Goal: Task Accomplishment & Management: Use online tool/utility

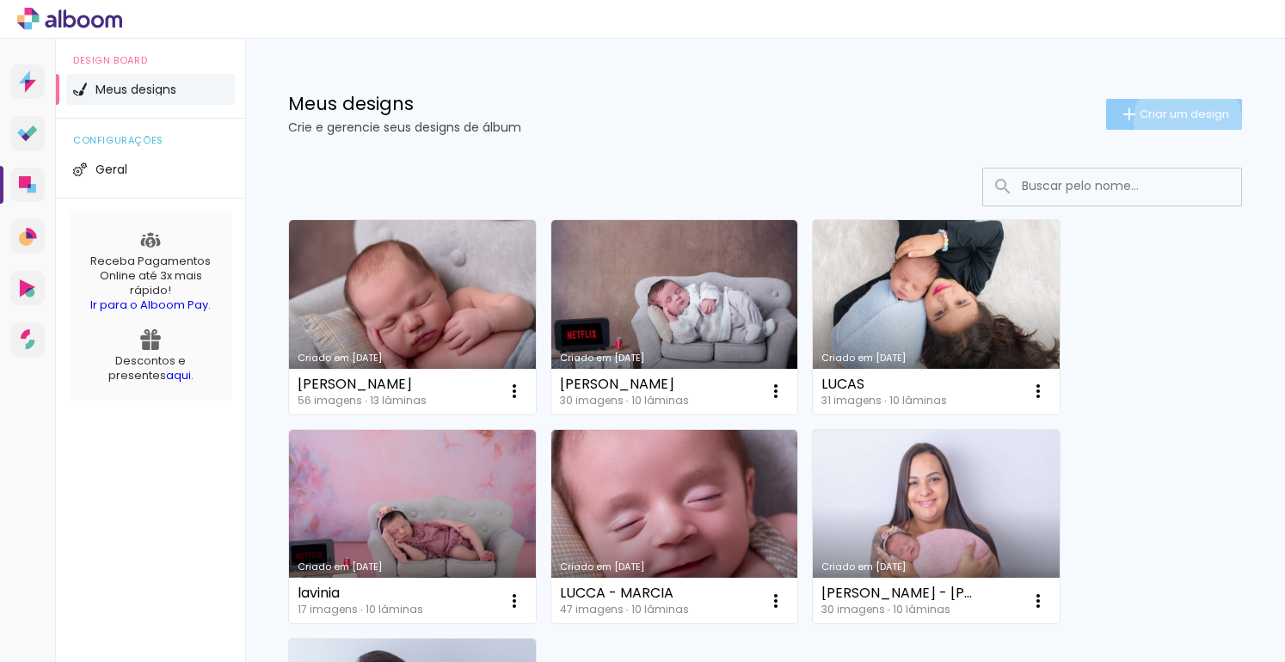
click at [1171, 120] on span "Criar um design" at bounding box center [1183, 113] width 89 height 11
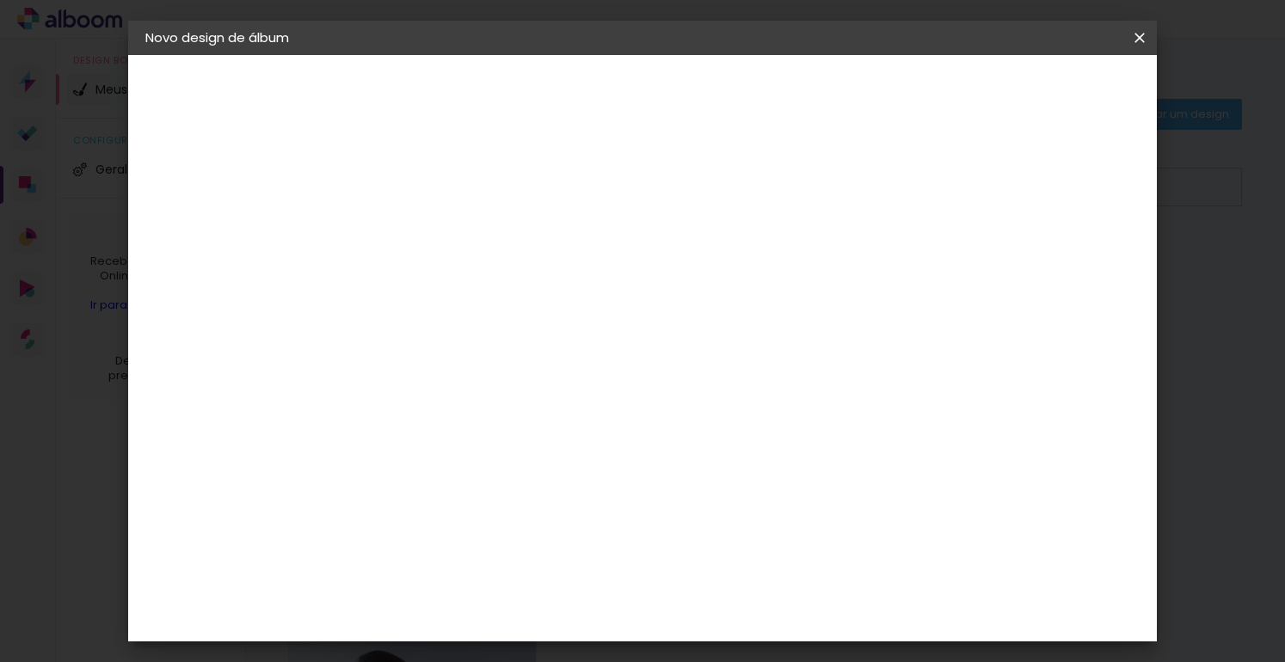
click at [427, 241] on input at bounding box center [427, 231] width 0 height 27
type input "album Zaya"
type paper-input "album Zaya"
click at [0, 0] on slot "Avançar" at bounding box center [0, 0] width 0 height 0
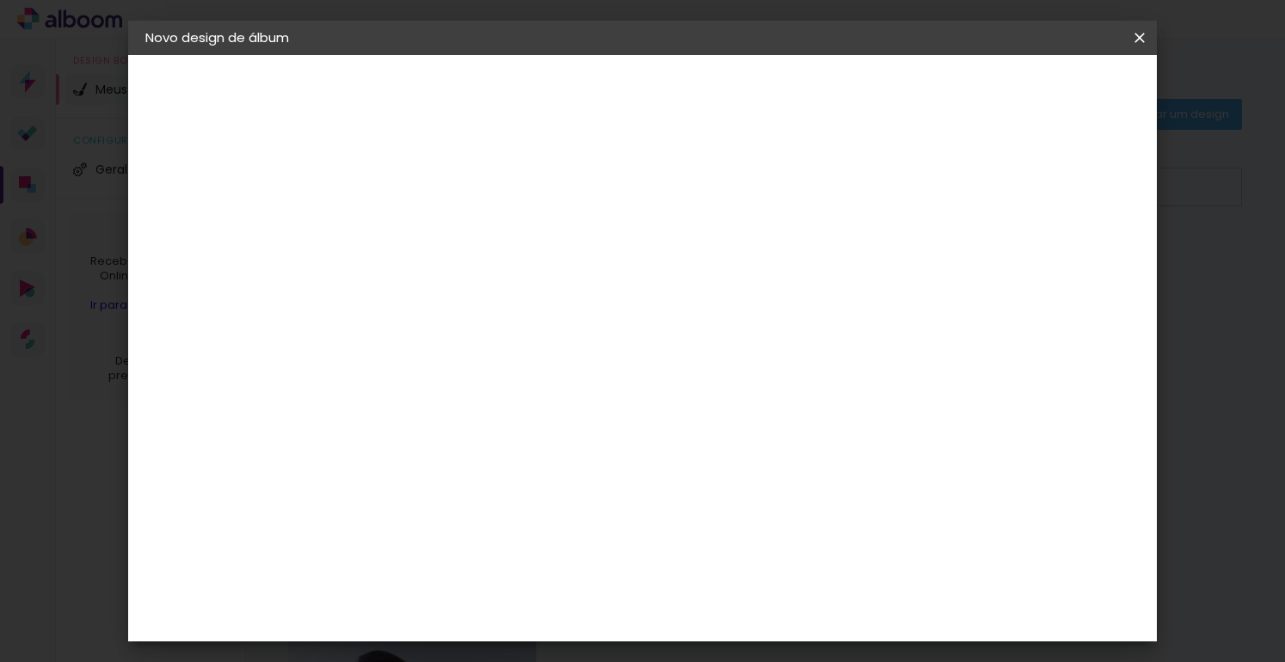
click at [461, 410] on div "Fênix Álbuns" at bounding box center [438, 424] width 46 height 28
click at [0, 0] on slot "Avançar" at bounding box center [0, 0] width 0 height 0
click at [707, 100] on paper-button "Avançar" at bounding box center [665, 91] width 84 height 29
click at [1031, 91] on span "Iniciar design" at bounding box center [992, 91] width 78 height 12
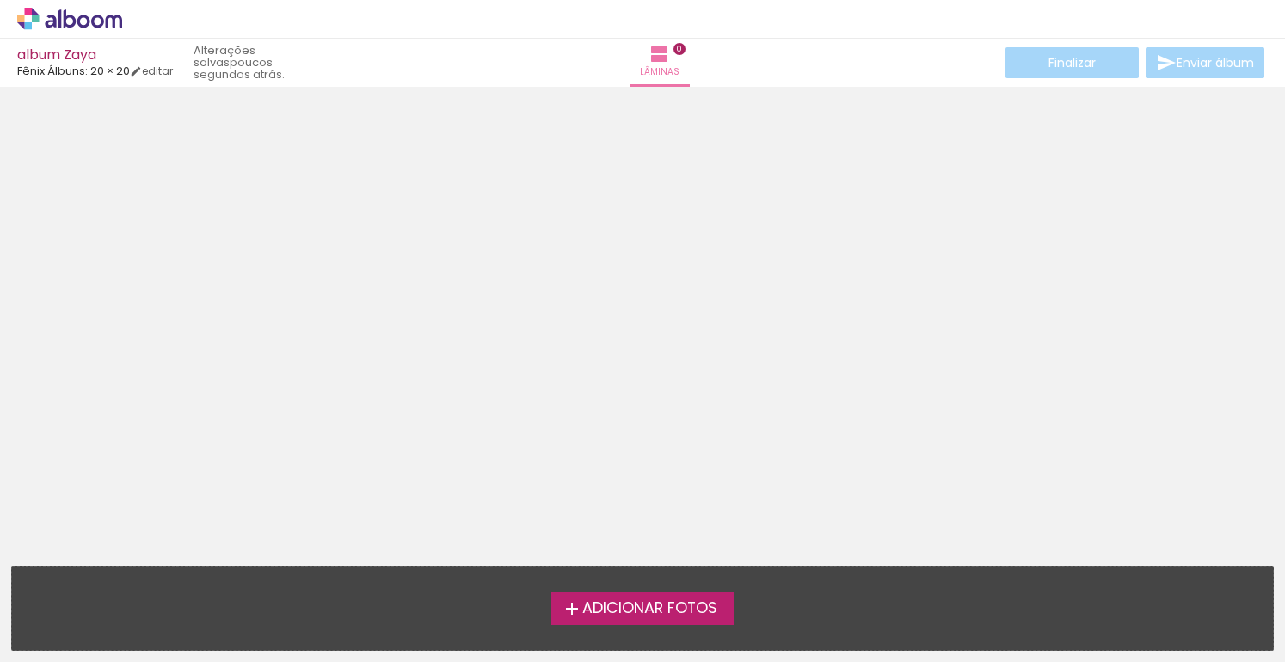
click at [676, 623] on label "Adicionar Fotos" at bounding box center [642, 608] width 183 height 33
click at [0, 0] on input "file" at bounding box center [0, 0] width 0 height 0
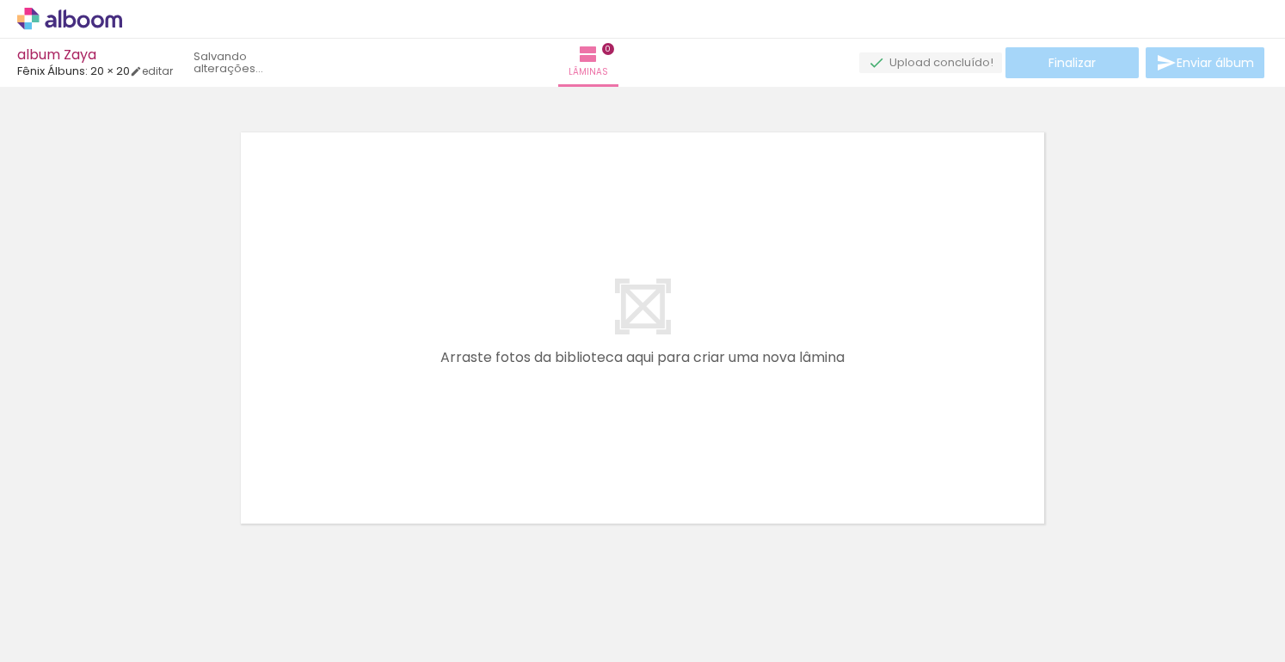
scroll to position [21, 0]
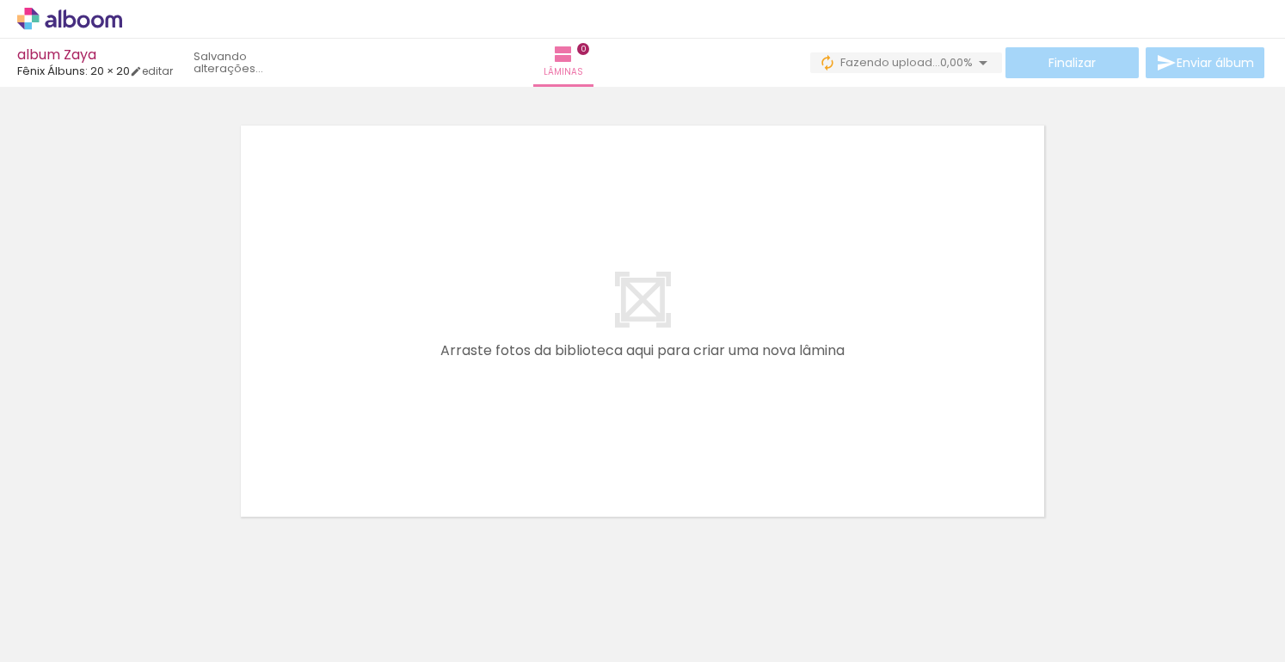
click at [68, 649] on paper-button "Adicionar Fotos" at bounding box center [52, 639] width 83 height 28
click at [0, 0] on input "file" at bounding box center [0, 0] width 0 height 0
click at [62, 636] on span "Adicionar Fotos" at bounding box center [61, 639] width 52 height 19
click at [0, 0] on input "file" at bounding box center [0, 0] width 0 height 0
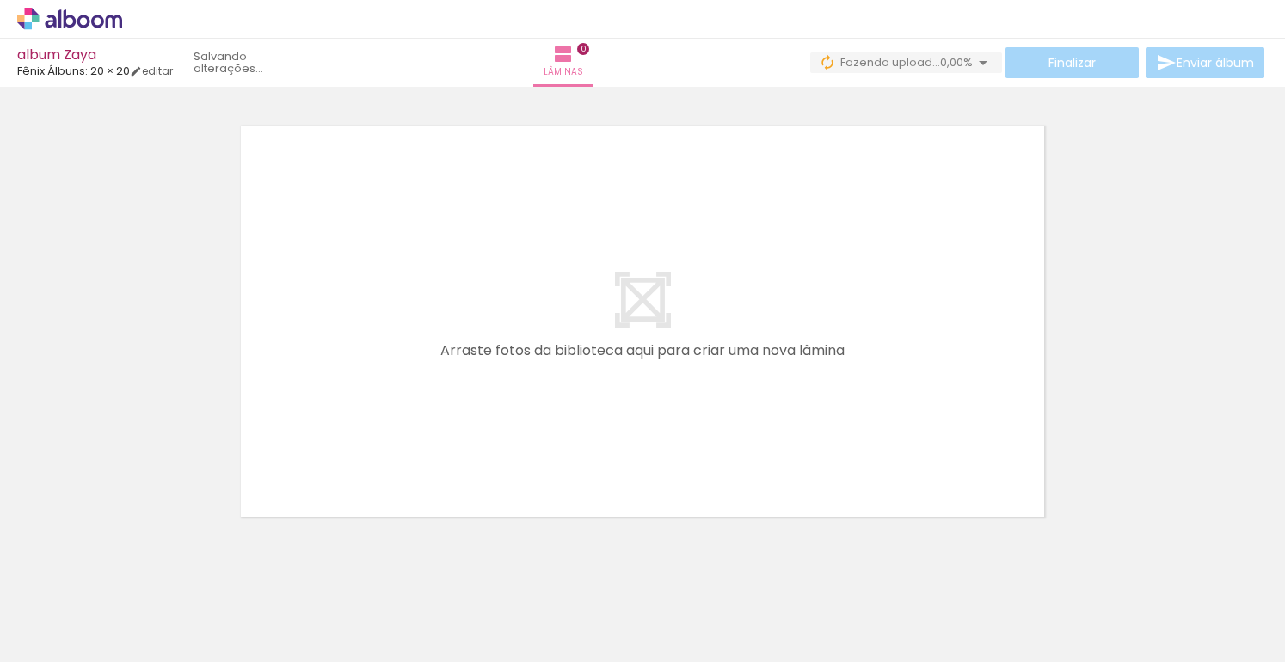
click at [77, 633] on span "Adicionar Fotos" at bounding box center [61, 639] width 52 height 19
click at [0, 0] on input "file" at bounding box center [0, 0] width 0 height 0
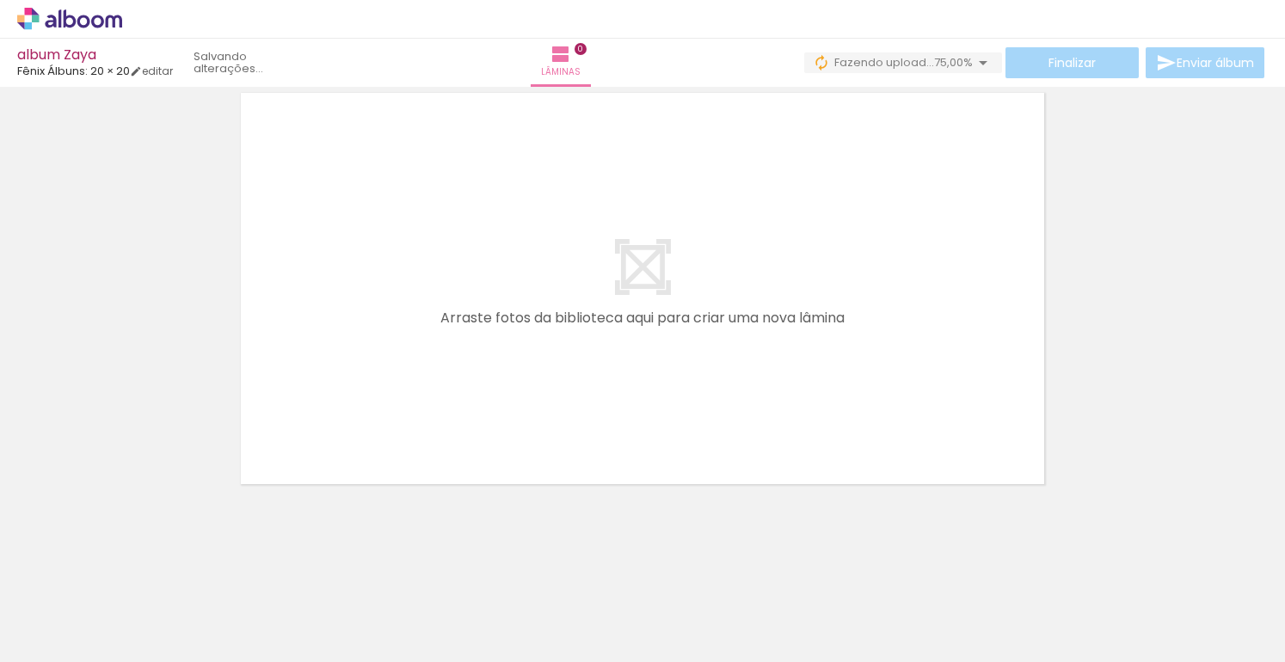
scroll to position [51, 0]
click at [74, 637] on span "Adicionar Fotos" at bounding box center [61, 639] width 52 height 19
click at [0, 0] on input "file" at bounding box center [0, 0] width 0 height 0
click at [53, 648] on span "Adicionar Fotos" at bounding box center [61, 639] width 52 height 19
click at [0, 0] on input "file" at bounding box center [0, 0] width 0 height 0
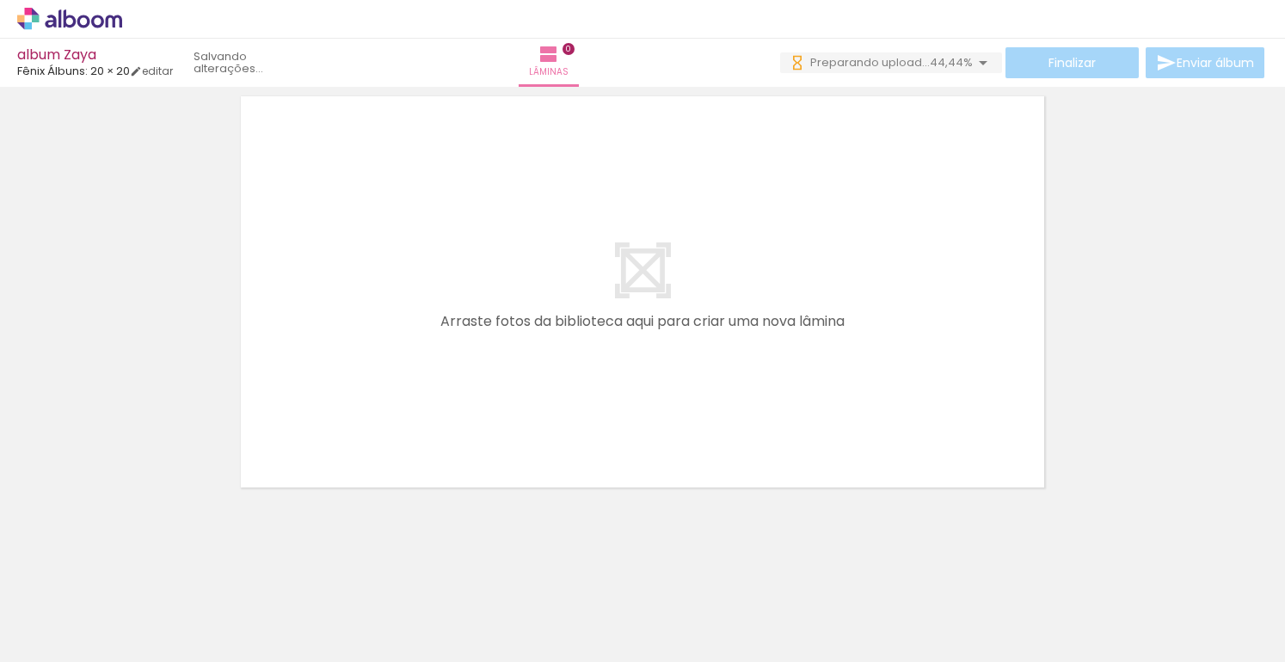
scroll to position [0, 0]
click at [211, 615] on div at bounding box center [171, 604] width 77 height 52
click at [61, 630] on span "Adicionar Fotos" at bounding box center [61, 639] width 52 height 19
click at [0, 0] on input "file" at bounding box center [0, 0] width 0 height 0
click at [64, 632] on span "Adicionar Fotos" at bounding box center [61, 639] width 52 height 19
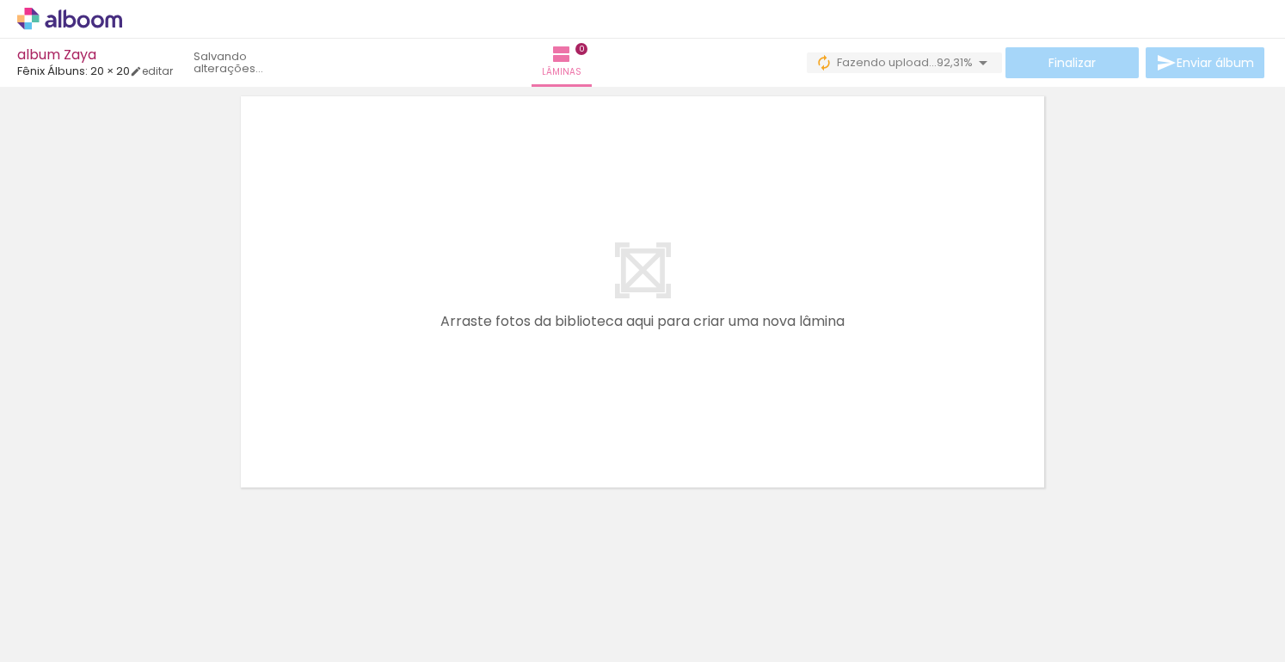
click at [0, 0] on input "file" at bounding box center [0, 0] width 0 height 0
click at [0, 658] on div "Biblioteca 14 fotos Todas as fotos Não utilizadas Adicionar Fotos" at bounding box center [0, 608] width 0 height 107
click at [76, 631] on span "Adicionar Fotos" at bounding box center [61, 639] width 52 height 19
click at [0, 0] on input "file" at bounding box center [0, 0] width 0 height 0
click at [67, 634] on span "Adicionar Fotos" at bounding box center [61, 639] width 52 height 19
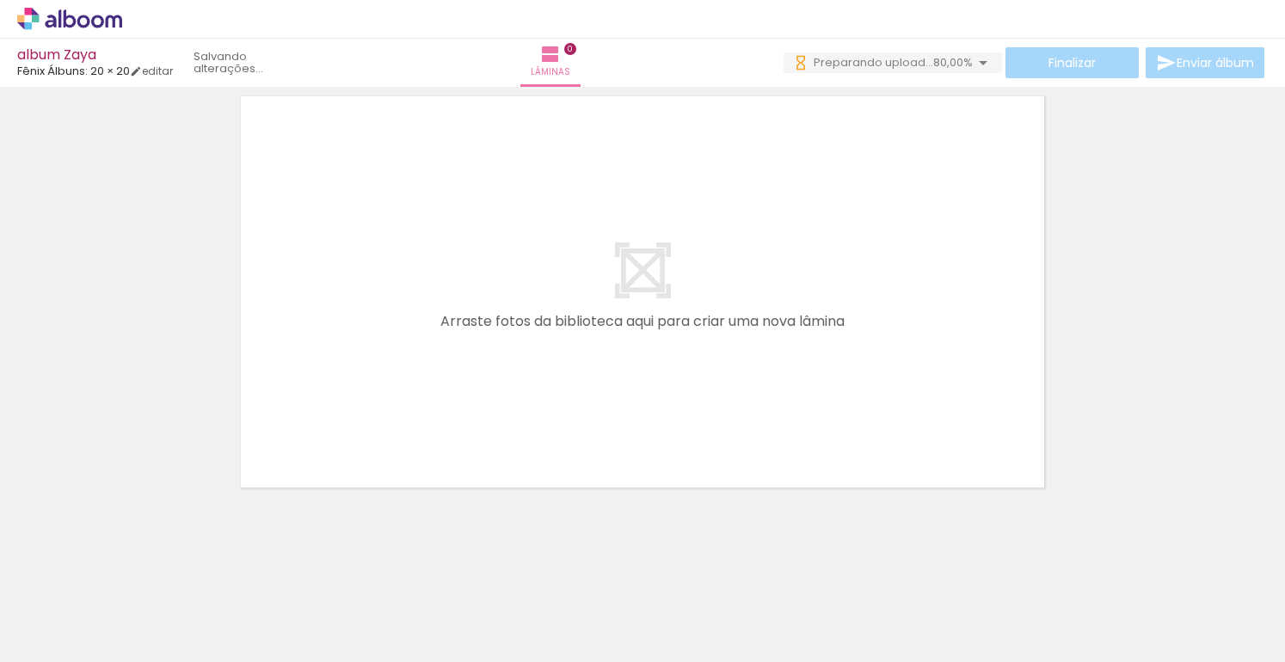
click at [0, 0] on input "file" at bounding box center [0, 0] width 0 height 0
click at [50, 635] on span "Adicionar Fotos" at bounding box center [61, 639] width 52 height 19
click at [0, 0] on input "file" at bounding box center [0, 0] width 0 height 0
click at [70, 630] on span "Adicionar Fotos" at bounding box center [61, 639] width 52 height 19
click at [0, 0] on input "file" at bounding box center [0, 0] width 0 height 0
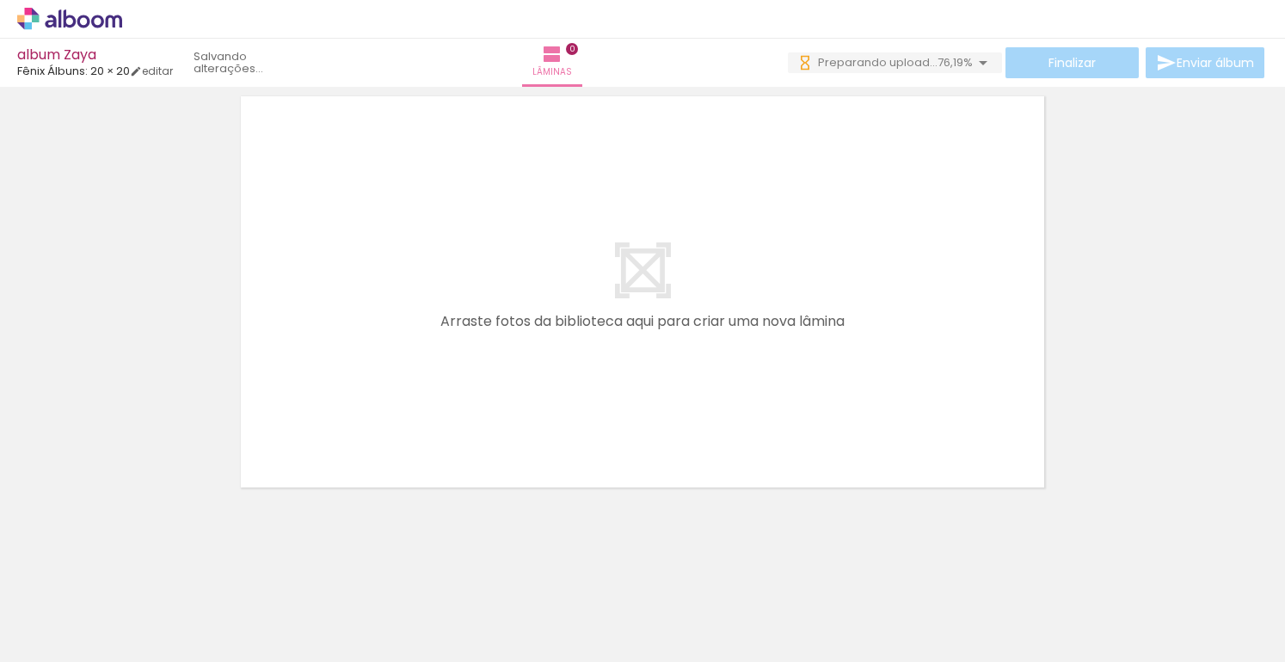
click at [84, 630] on span "Adicionar Fotos" at bounding box center [61, 639] width 52 height 19
click at [0, 0] on input "file" at bounding box center [0, 0] width 0 height 0
click at [64, 639] on span "Adicionar Fotos" at bounding box center [61, 639] width 52 height 19
click at [0, 0] on input "file" at bounding box center [0, 0] width 0 height 0
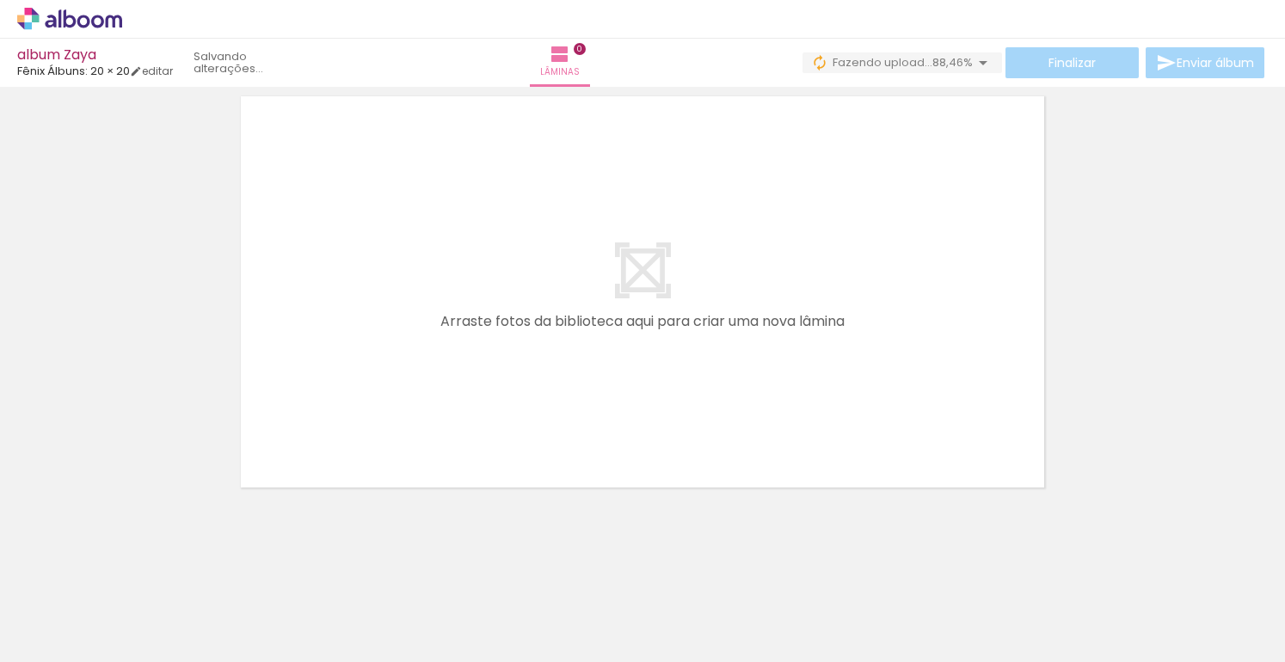
click at [70, 636] on span "Adicionar Fotos" at bounding box center [61, 639] width 52 height 19
click at [0, 0] on input "file" at bounding box center [0, 0] width 0 height 0
click at [70, 636] on span "Adicionar Fotos" at bounding box center [61, 639] width 52 height 19
click at [0, 0] on input "file" at bounding box center [0, 0] width 0 height 0
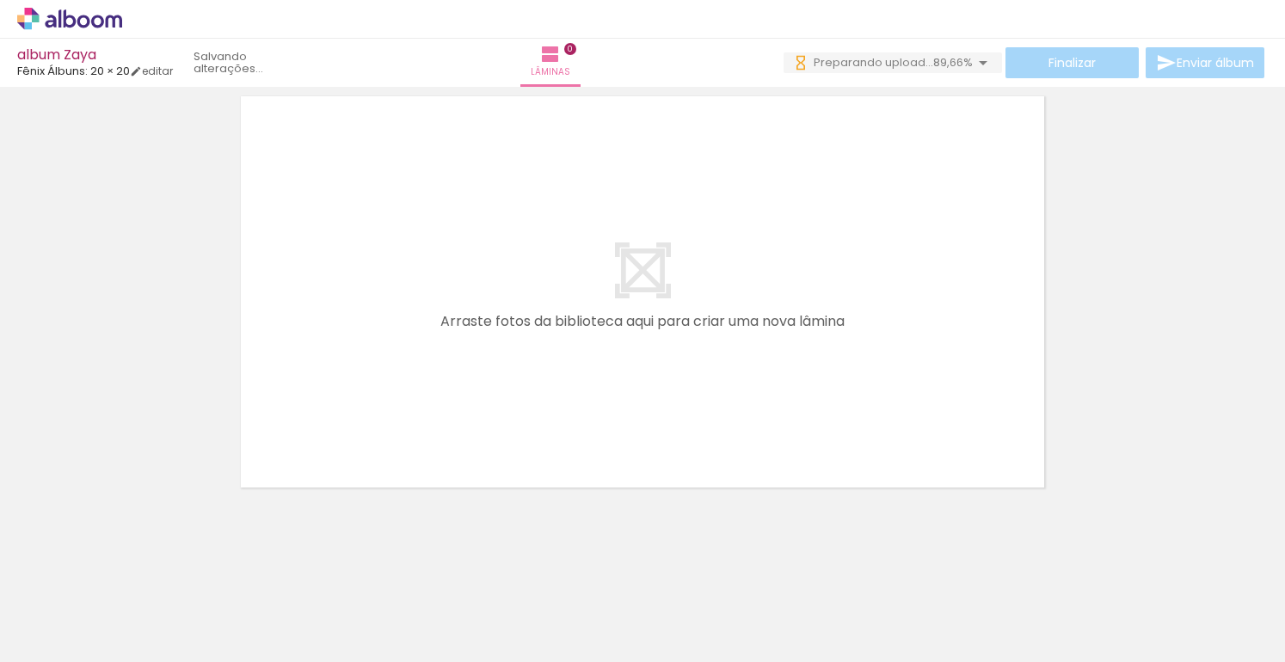
click at [85, 631] on span "Adicionar Fotos" at bounding box center [61, 639] width 52 height 19
click at [0, 0] on input "file" at bounding box center [0, 0] width 0 height 0
drag, startPoint x: 425, startPoint y: 654, endPoint x: 1079, endPoint y: 679, distance: 654.9
click at [1079, 661] on html "link( href="../../bower_components/polymer/polymer.html" rel="import" ) picture…" at bounding box center [642, 331] width 1285 height 662
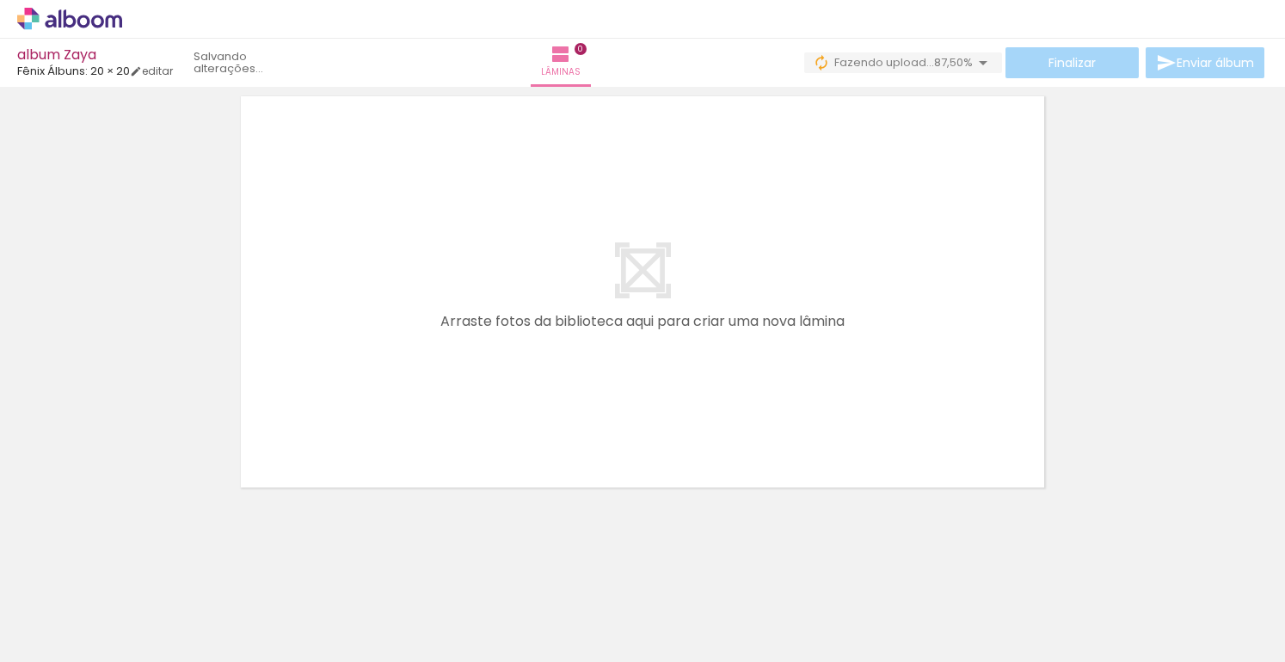
scroll to position [0, 2697]
click at [885, 610] on div at bounding box center [846, 604] width 77 height 52
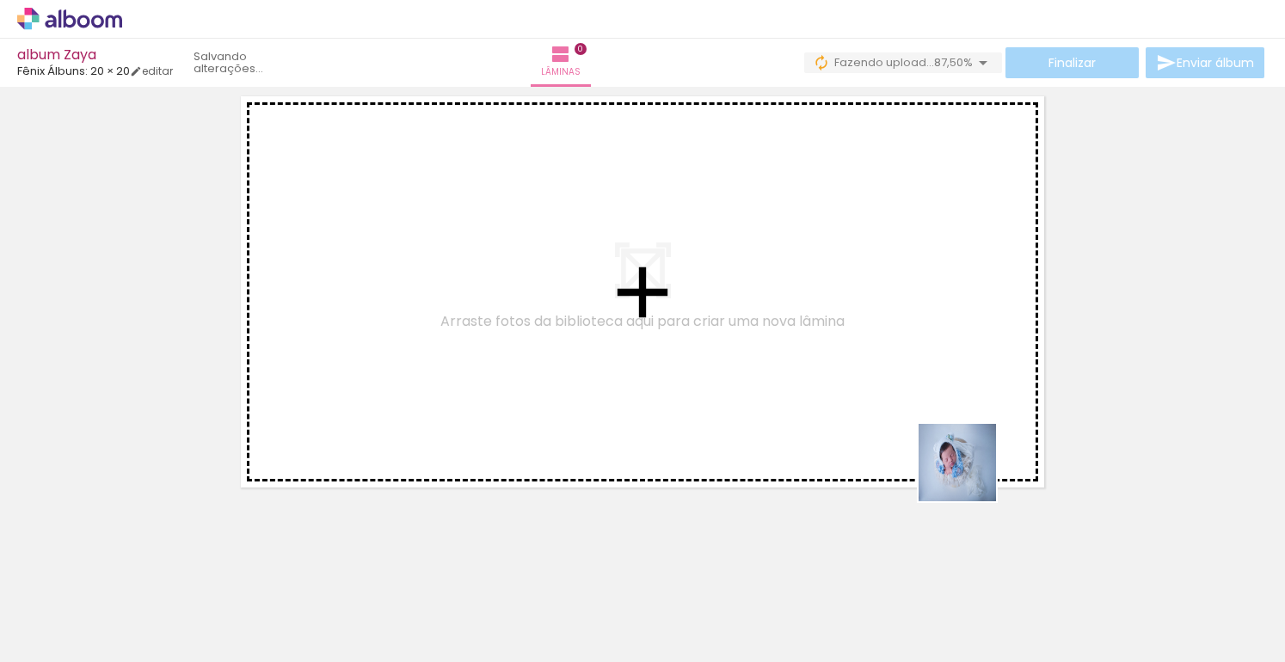
drag, startPoint x: 1060, startPoint y: 615, endPoint x: 896, endPoint y: 376, distance: 290.1
click at [896, 376] on quentale-workspace at bounding box center [642, 331] width 1285 height 662
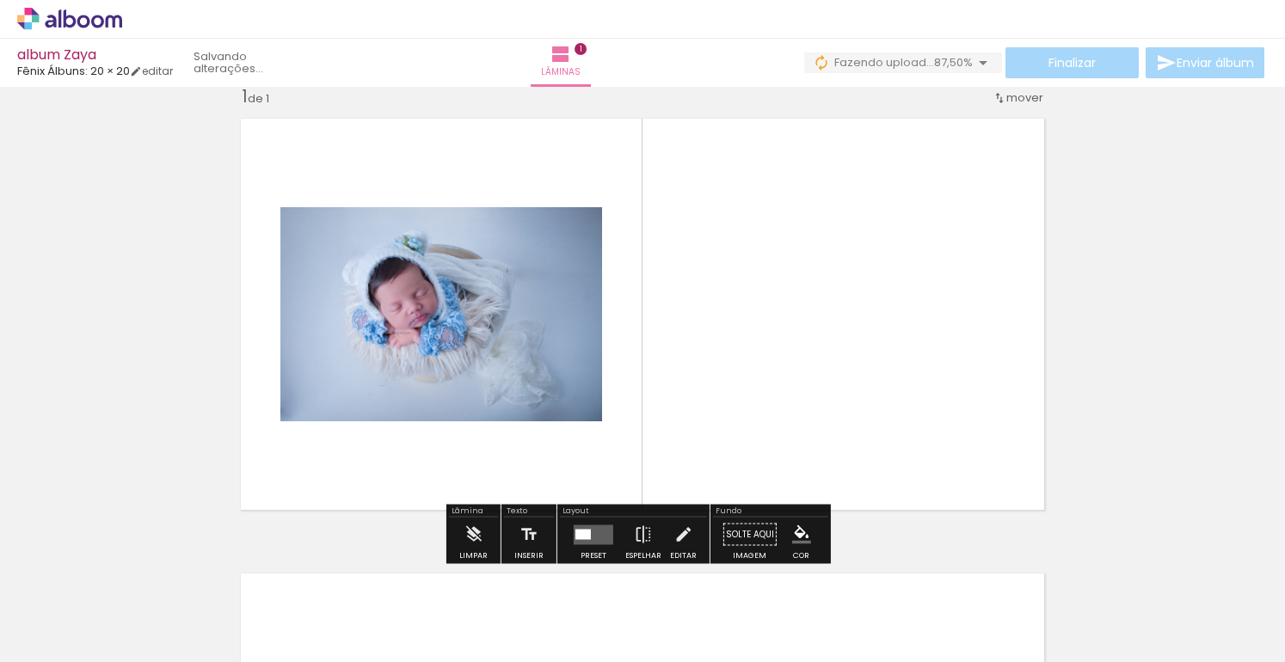
scroll to position [21, 0]
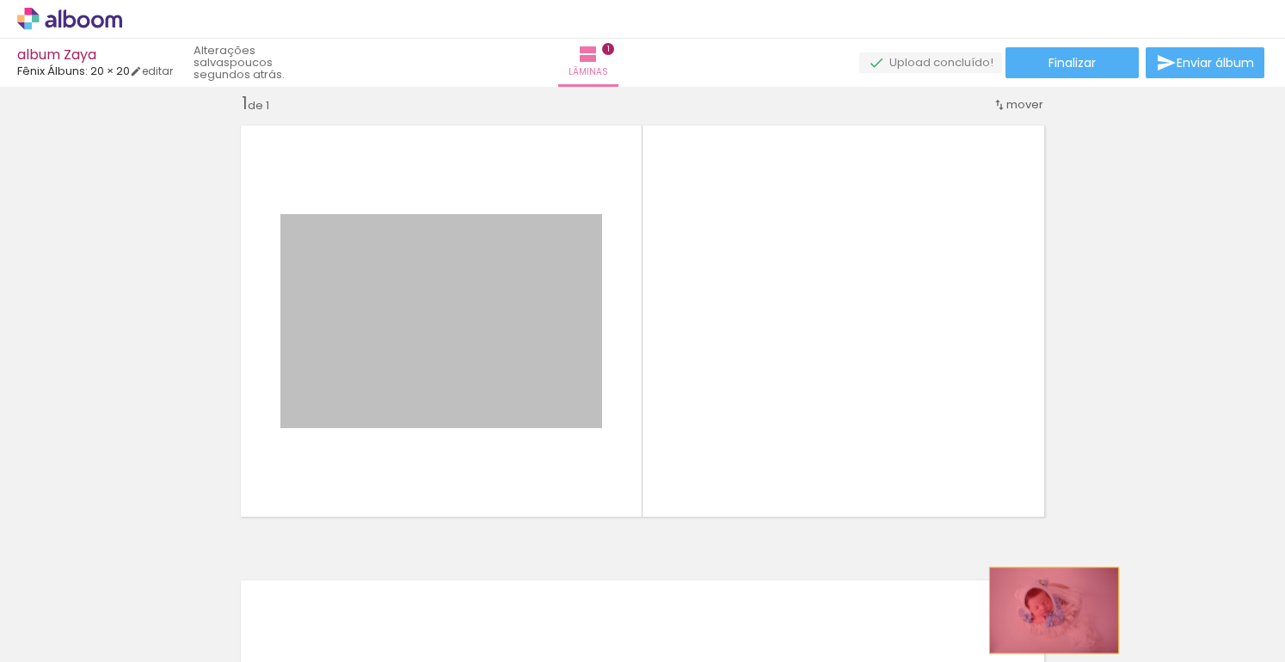
drag, startPoint x: 459, startPoint y: 343, endPoint x: 1047, endPoint y: 611, distance: 646.2
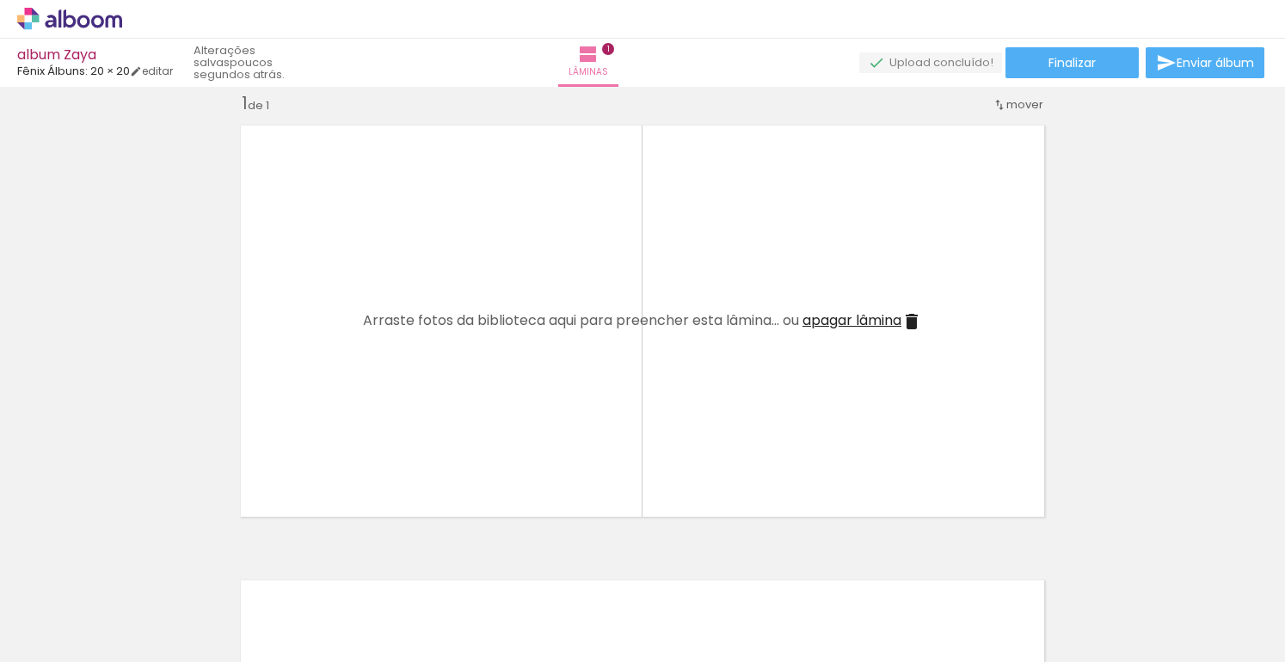
scroll to position [0, 147]
click at [353, 613] on div at bounding box center [313, 604] width 77 height 52
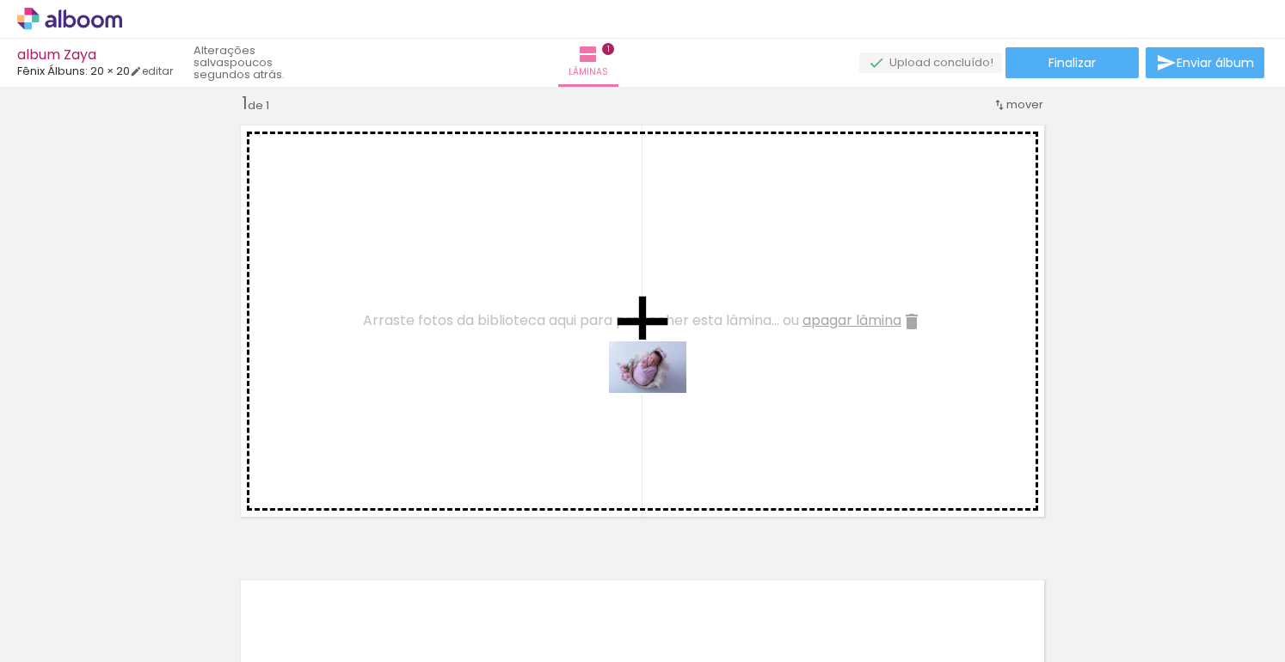
drag, startPoint x: 519, startPoint y: 599, endPoint x: 660, endPoint y: 393, distance: 249.3
click at [660, 393] on quentale-workspace at bounding box center [642, 331] width 1285 height 662
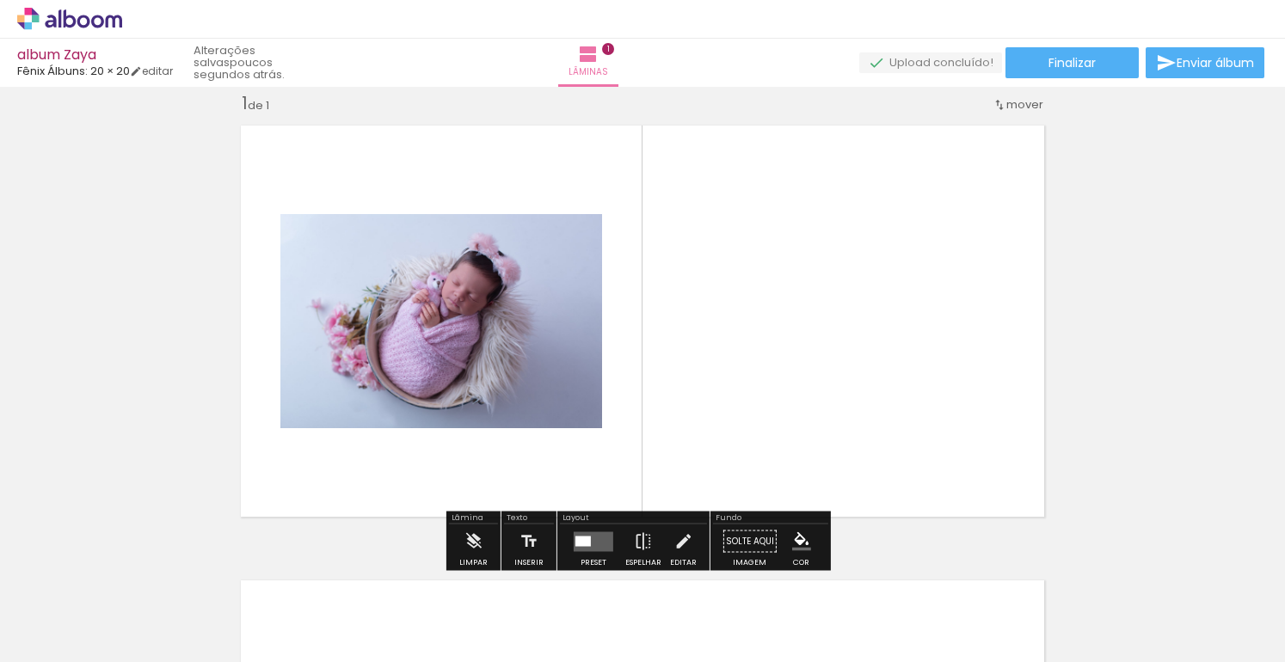
click at [593, 545] on quentale-layouter at bounding box center [594, 541] width 40 height 20
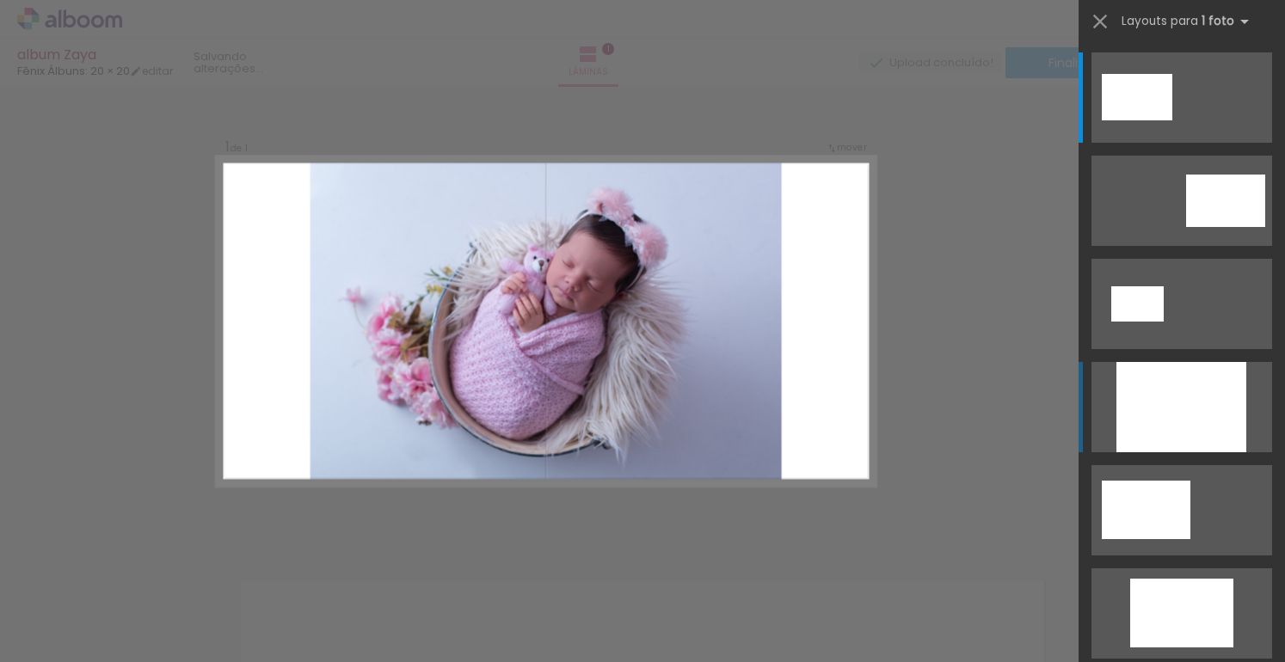
click at [1146, 440] on div at bounding box center [1181, 407] width 130 height 90
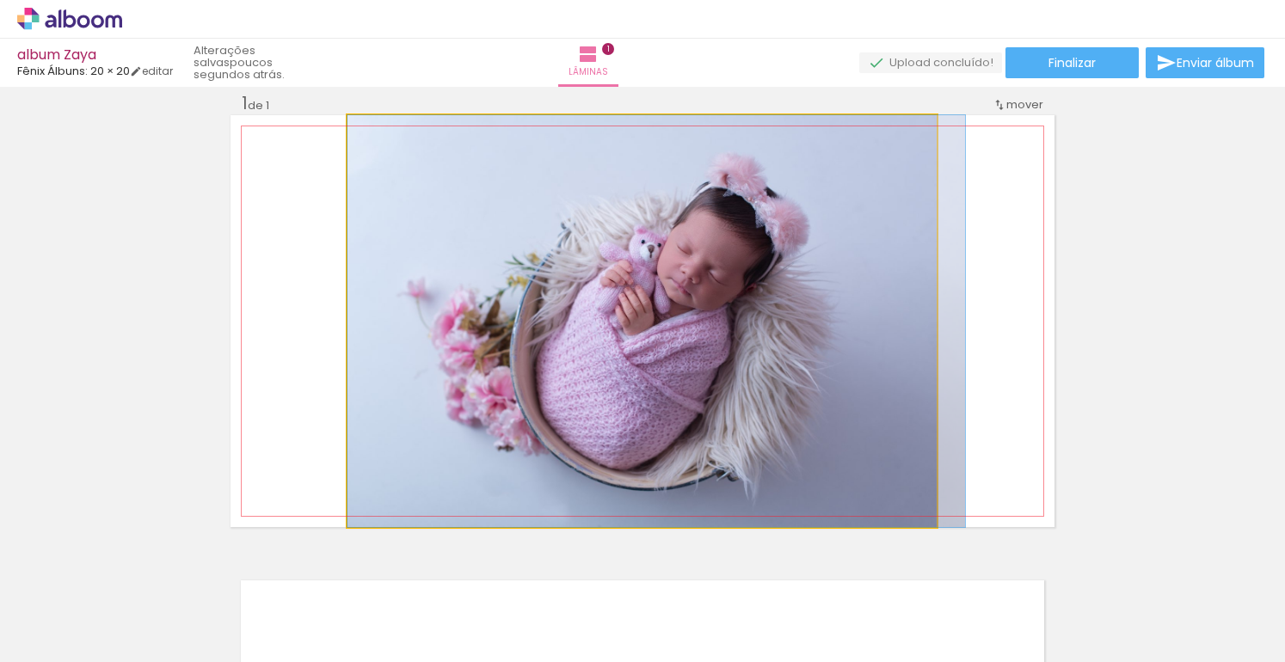
drag, startPoint x: 694, startPoint y: 355, endPoint x: 915, endPoint y: 351, distance: 221.1
drag, startPoint x: 775, startPoint y: 357, endPoint x: 910, endPoint y: 345, distance: 135.6
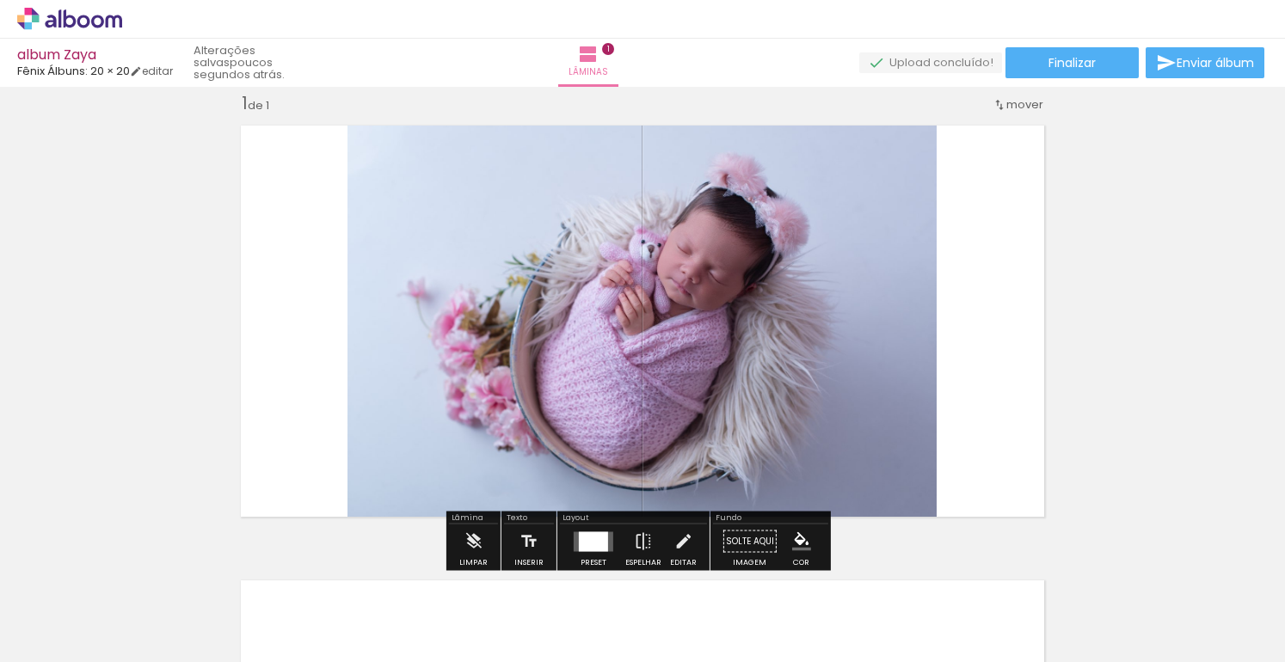
click at [835, 348] on quentale-photo at bounding box center [641, 321] width 589 height 412
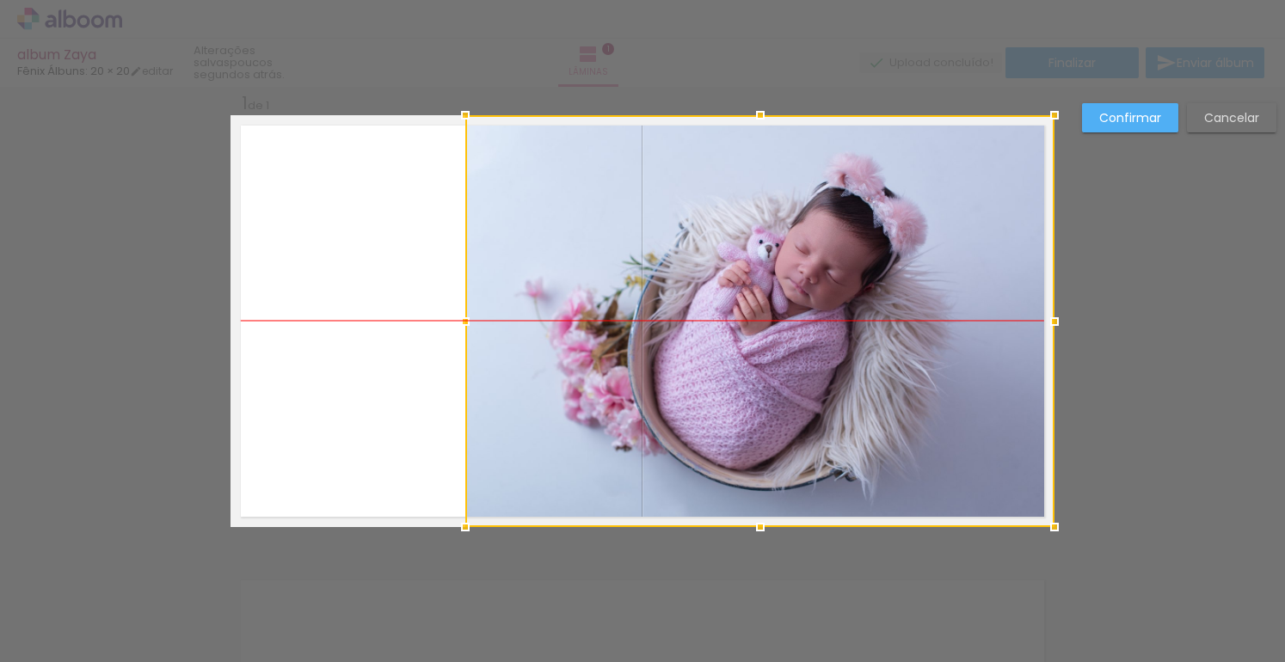
drag, startPoint x: 798, startPoint y: 360, endPoint x: 918, endPoint y: 357, distance: 120.4
click at [918, 357] on div at bounding box center [759, 321] width 589 height 412
click at [0, 0] on slot "Confirmar" at bounding box center [0, 0] width 0 height 0
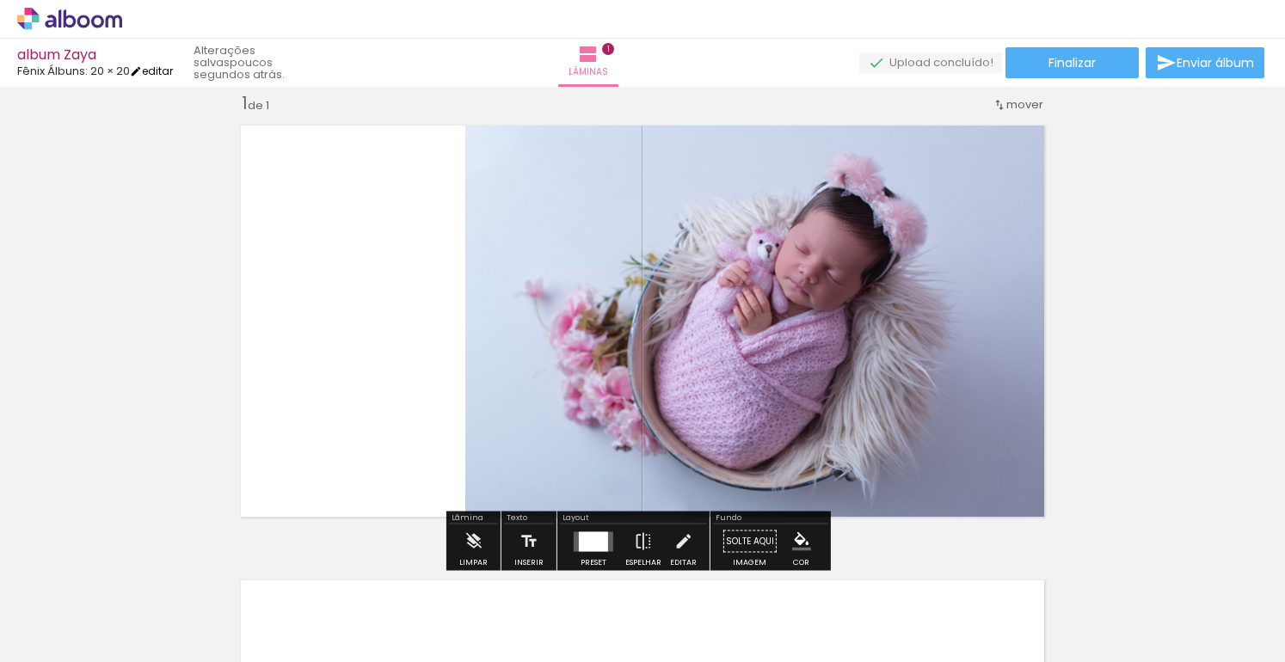
click at [163, 70] on link "editar" at bounding box center [151, 71] width 43 height 15
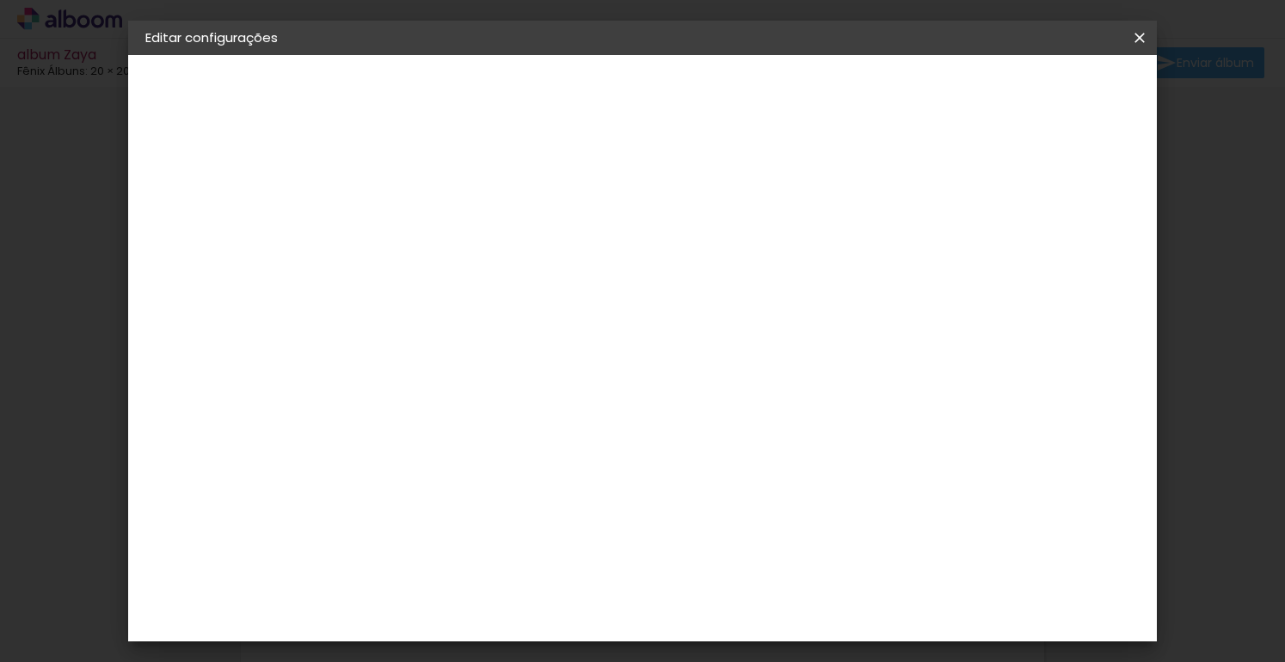
click at [1008, 183] on div "Mostrar sangria" at bounding box center [991, 185] width 114 height 21
type paper-checkbox "on"
click at [1031, 93] on span "Salvar configurações" at bounding box center [967, 91] width 127 height 12
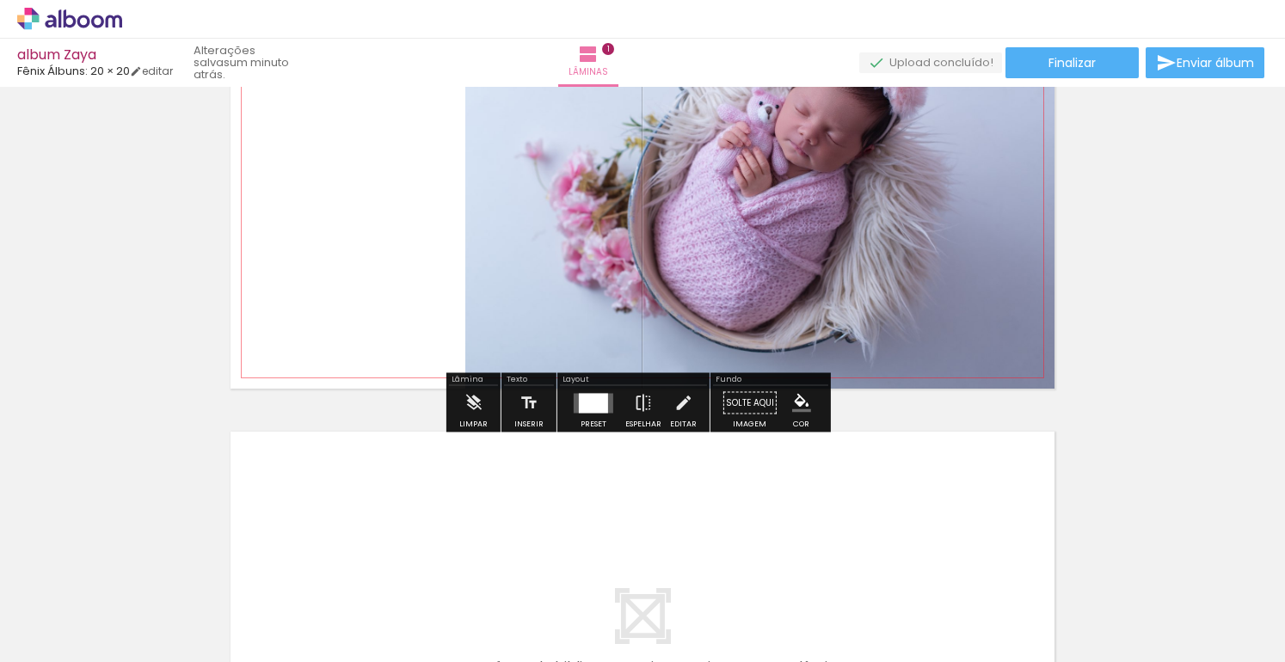
scroll to position [281, 0]
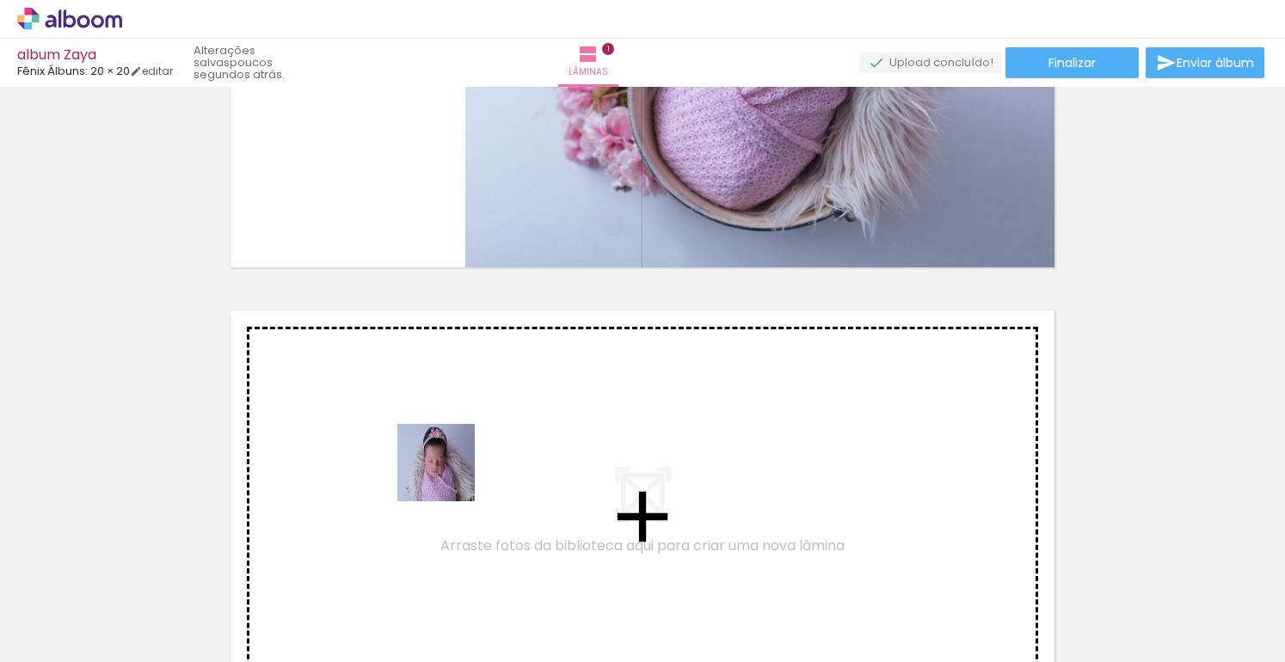
drag, startPoint x: 328, startPoint y: 611, endPoint x: 469, endPoint y: 458, distance: 207.5
click at [469, 458] on quentale-workspace at bounding box center [642, 331] width 1285 height 662
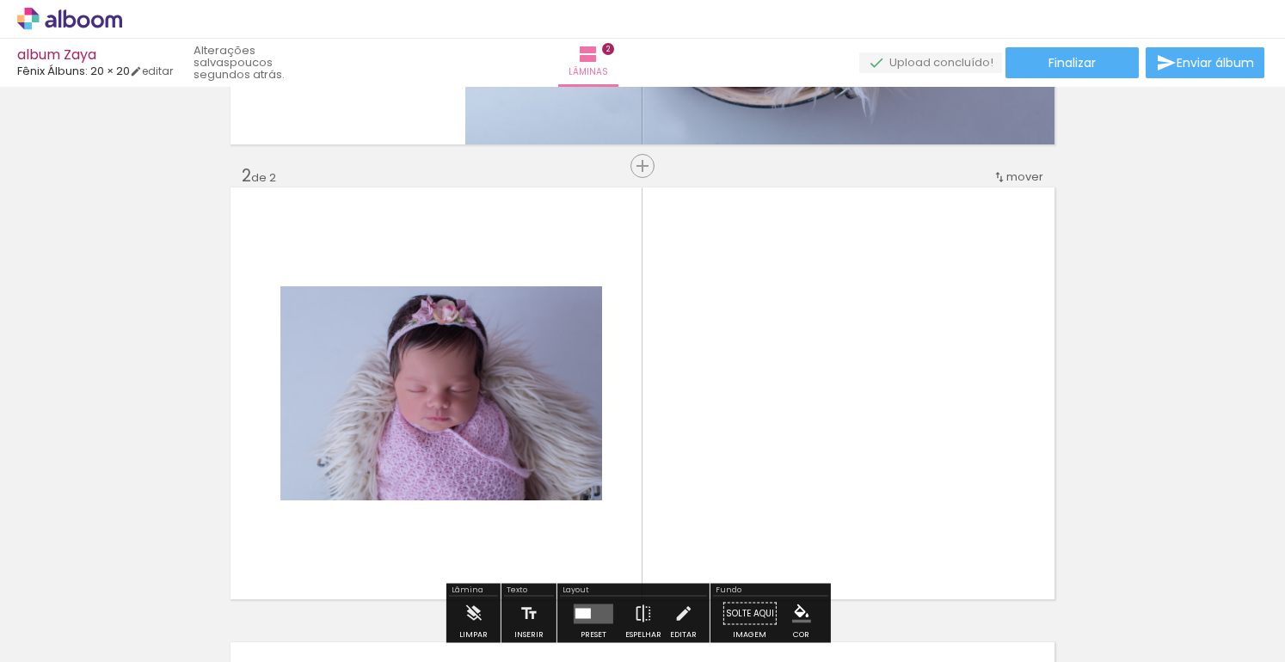
scroll to position [476, 0]
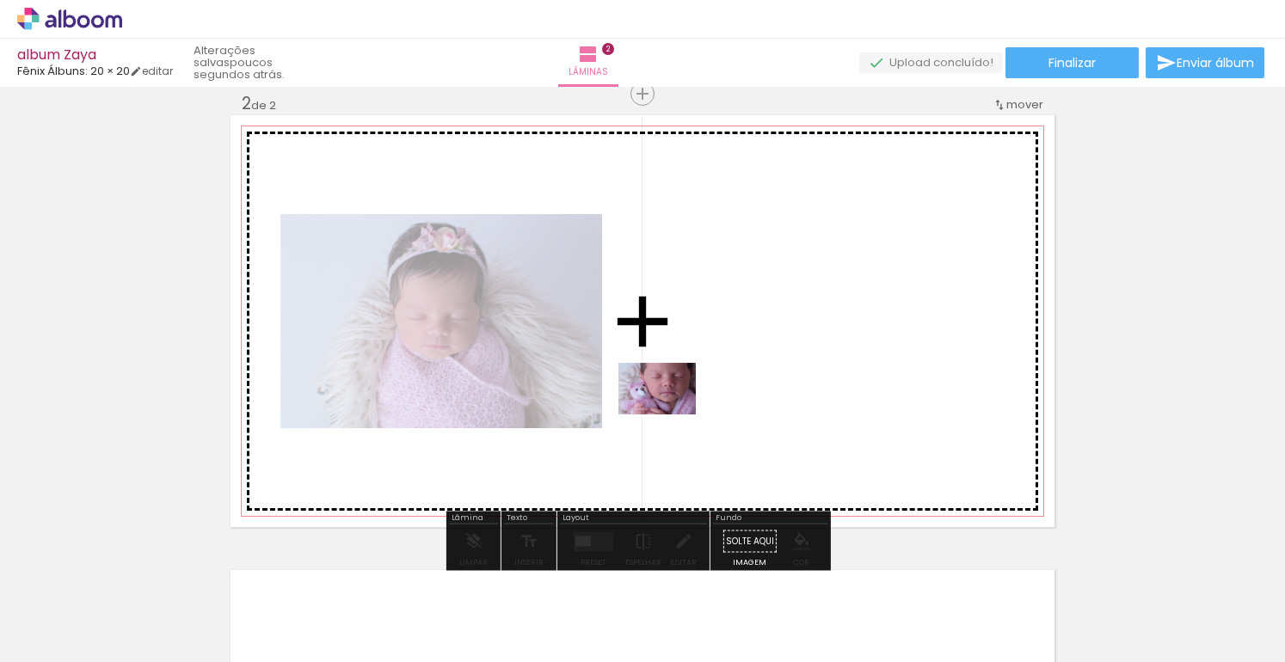
drag, startPoint x: 440, startPoint y: 586, endPoint x: 672, endPoint y: 414, distance: 288.3
click at [672, 414] on quentale-workspace at bounding box center [642, 331] width 1285 height 662
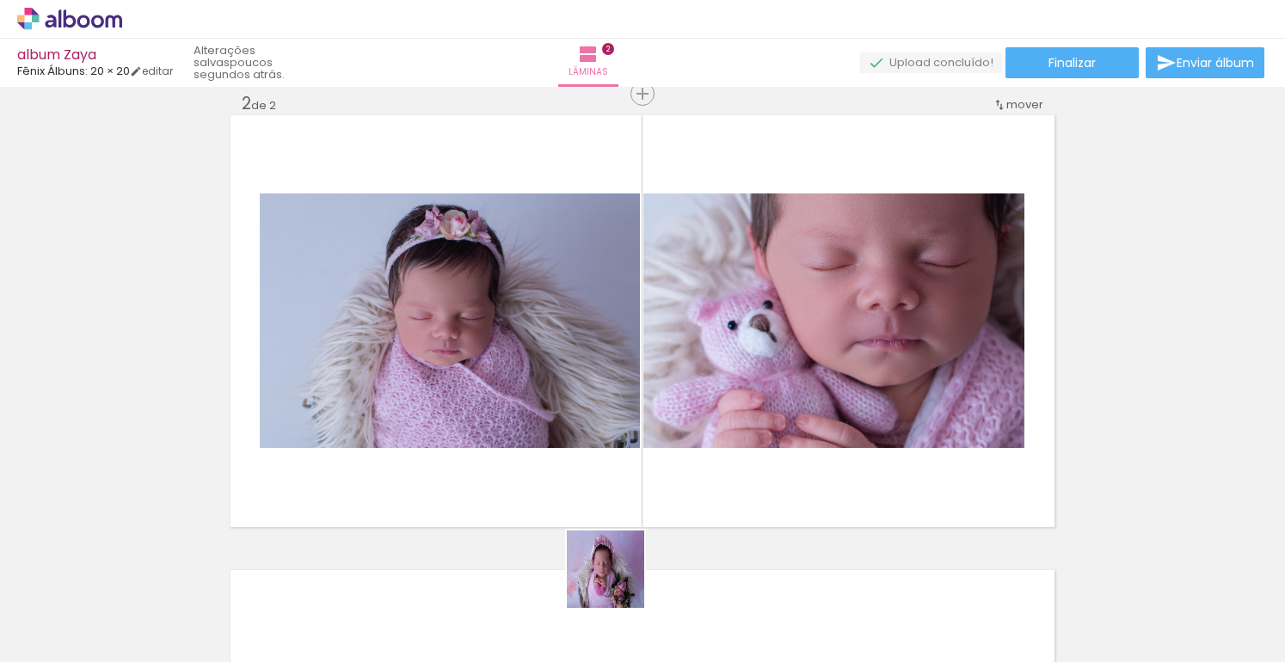
drag, startPoint x: 598, startPoint y: 605, endPoint x: 728, endPoint y: 465, distance: 191.0
click at [728, 465] on quentale-workspace at bounding box center [642, 331] width 1285 height 662
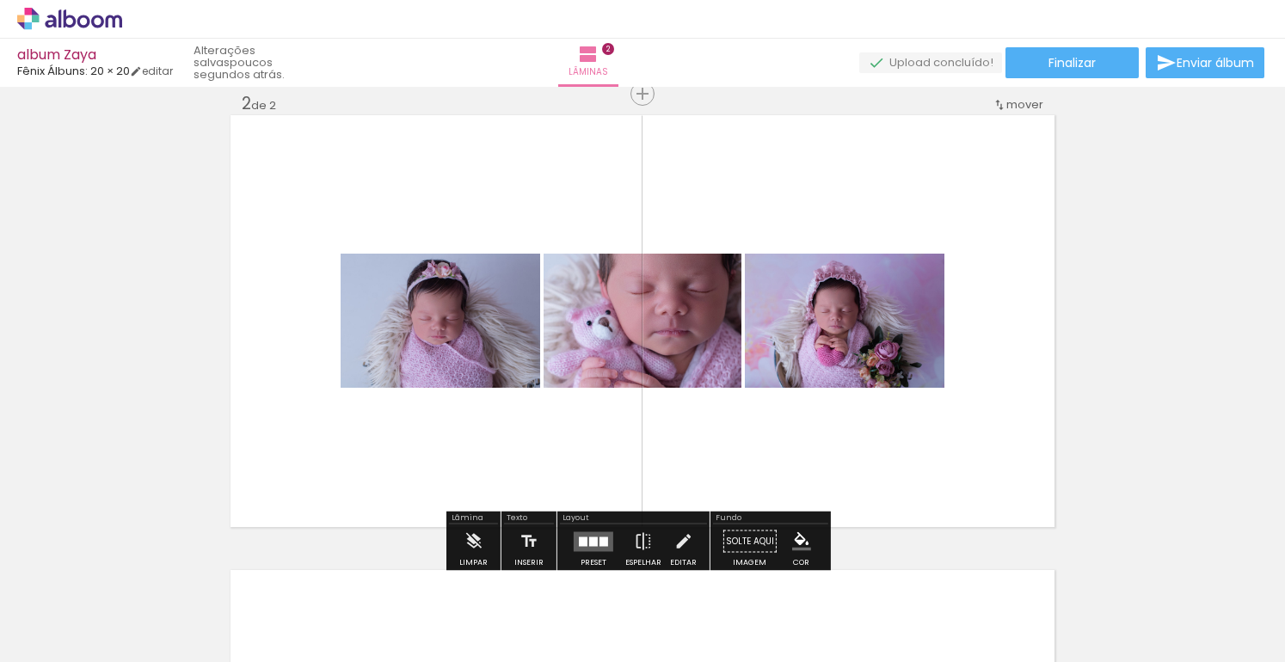
click at [591, 540] on div at bounding box center [593, 541] width 9 height 9
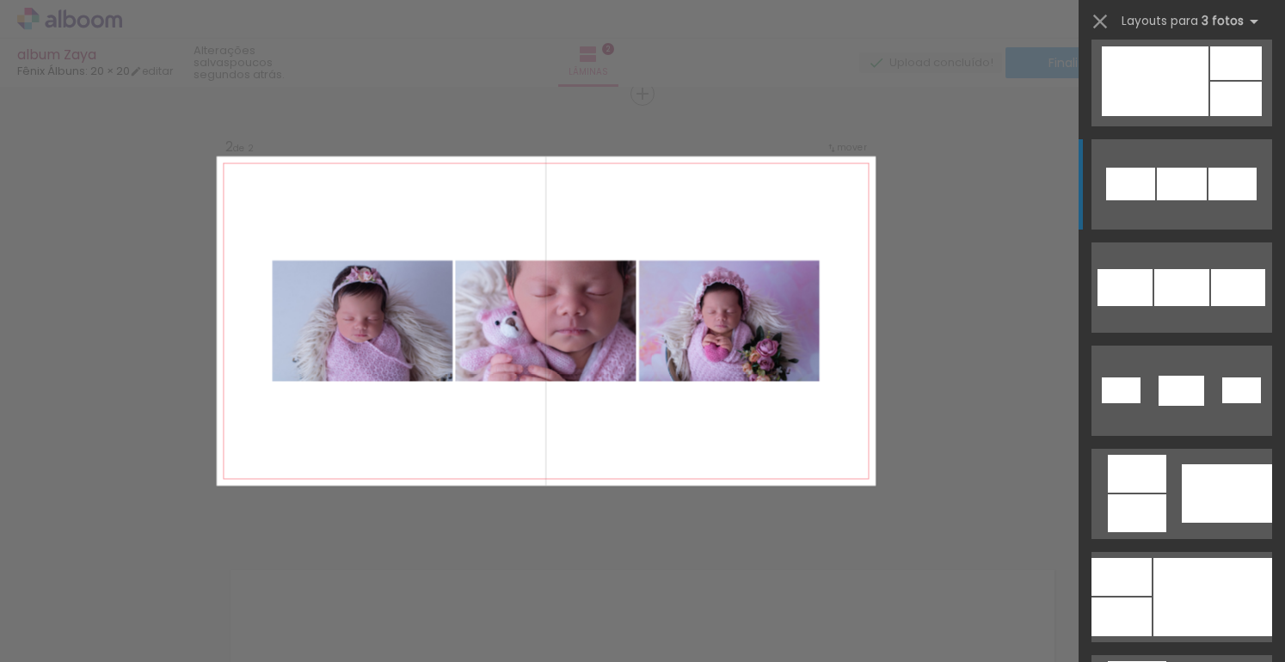
scroll to position [914, 0]
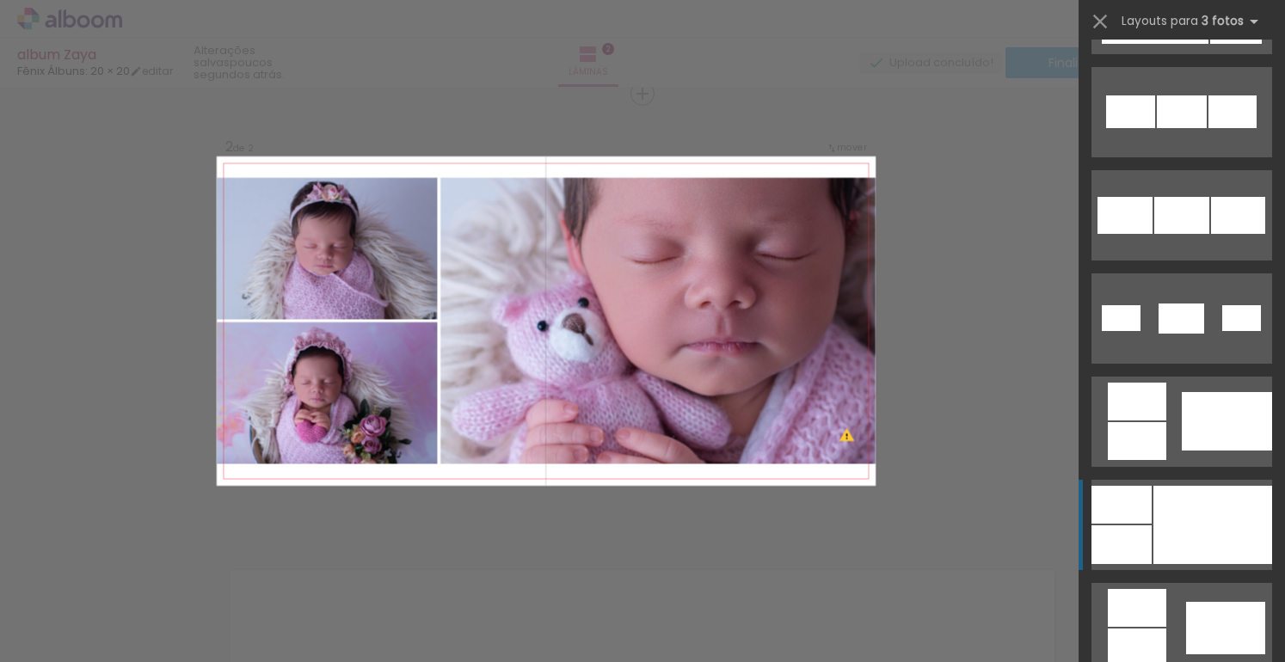
click at [1188, 527] on div at bounding box center [1212, 525] width 119 height 78
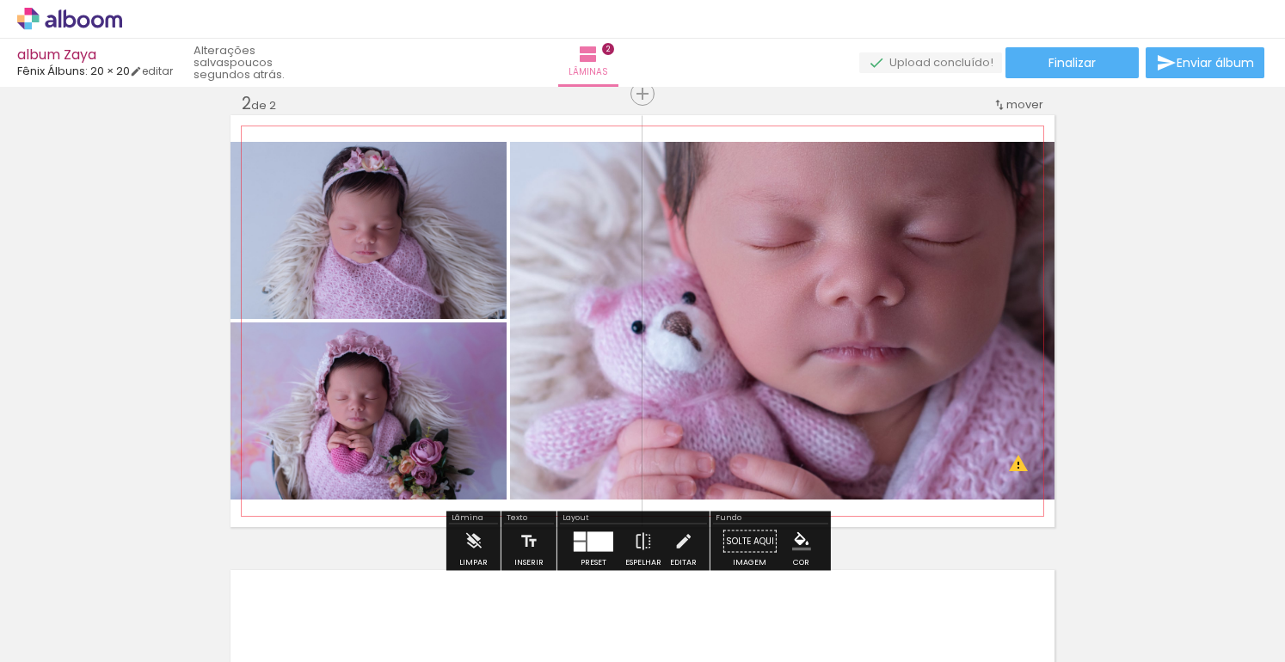
click at [735, 301] on quentale-photo at bounding box center [782, 321] width 544 height 358
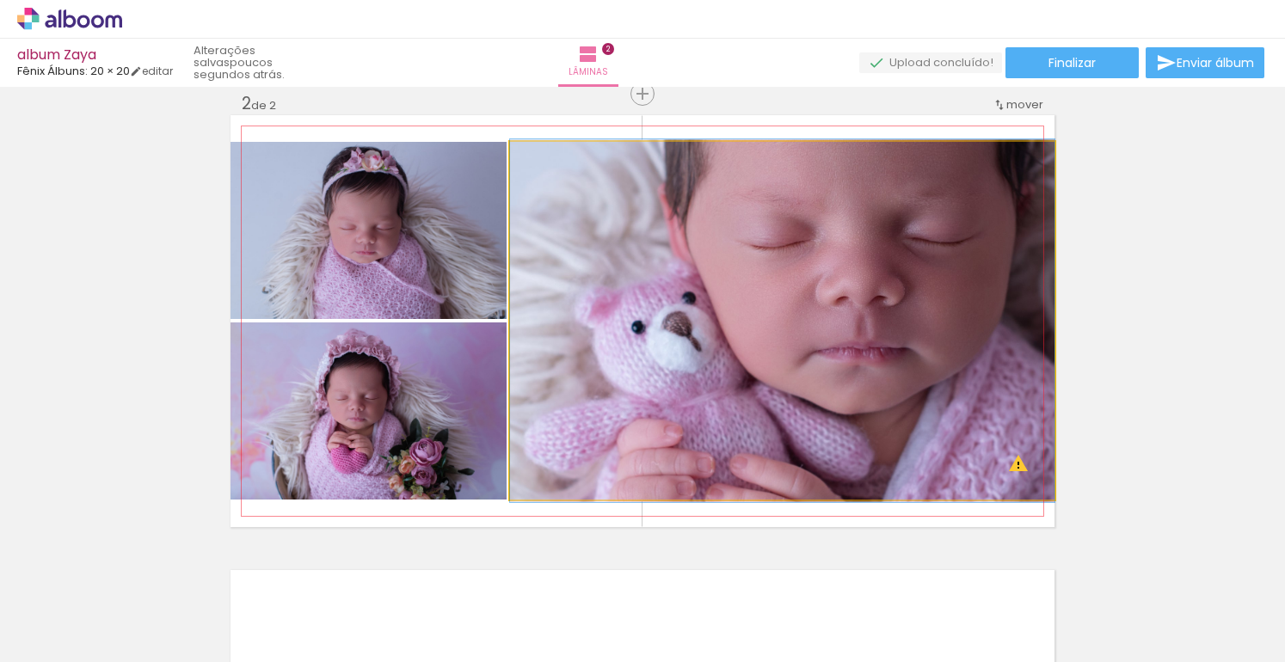
click at [735, 301] on quentale-photo at bounding box center [782, 321] width 544 height 358
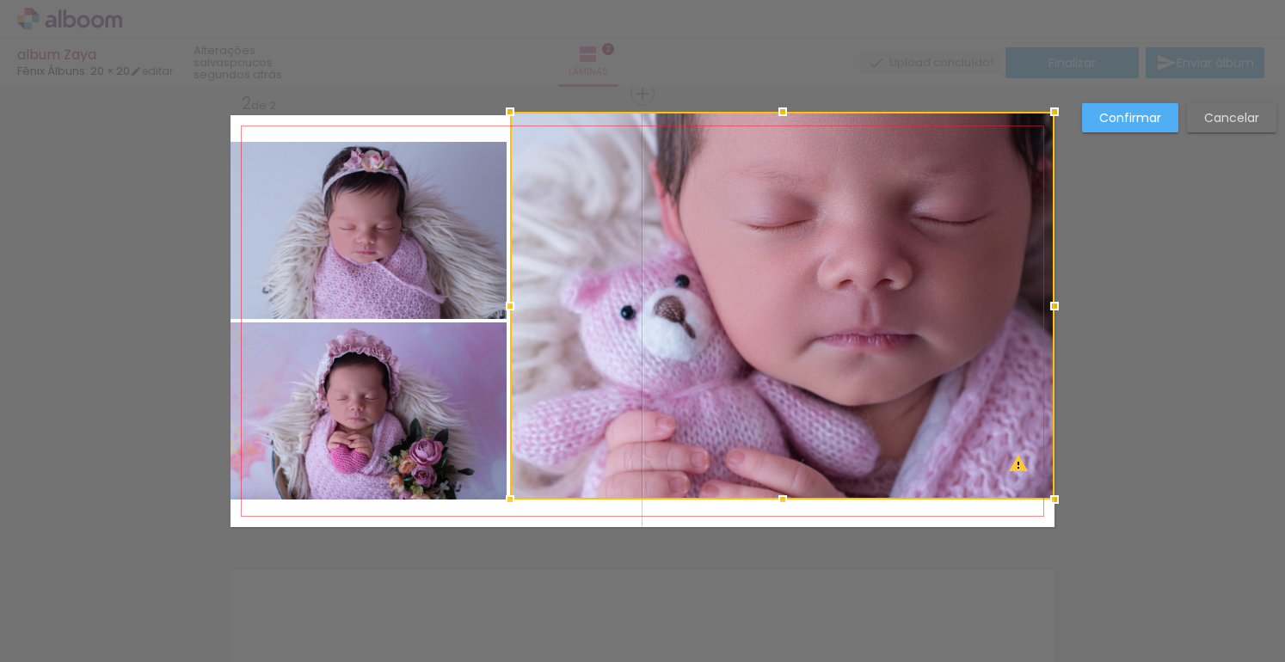
drag, startPoint x: 777, startPoint y: 141, endPoint x: 777, endPoint y: 115, distance: 25.8
click at [777, 115] on div at bounding box center [782, 112] width 34 height 34
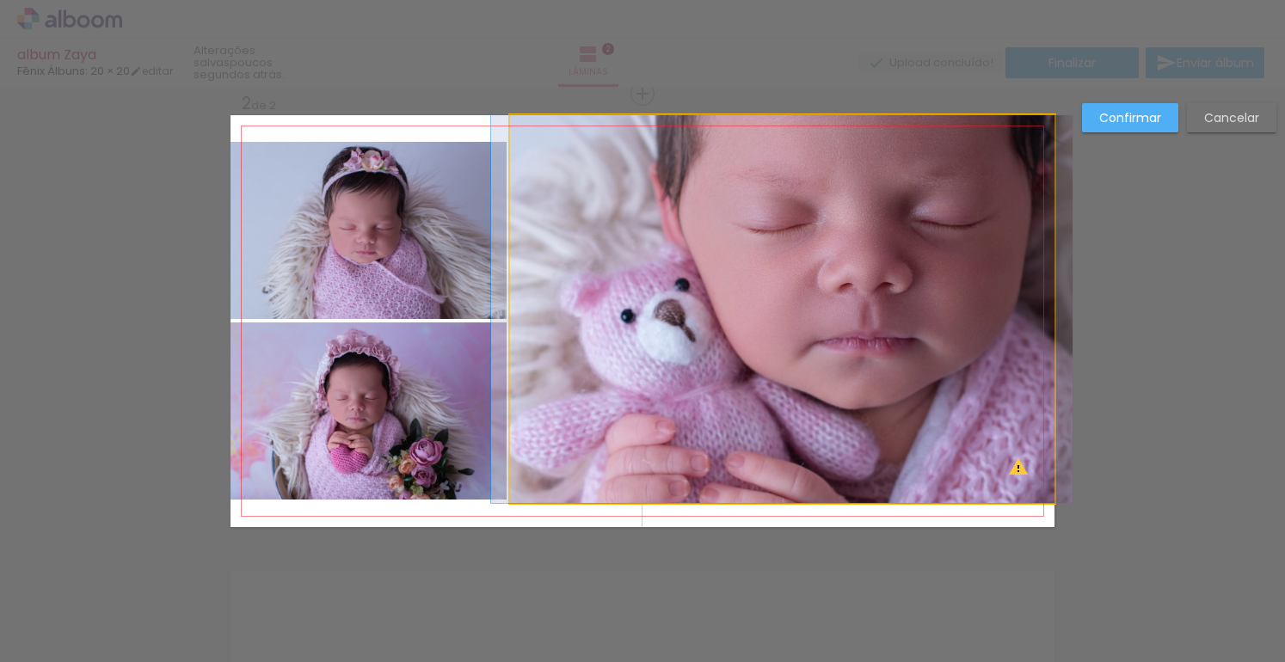
click at [757, 463] on quentale-photo at bounding box center [782, 309] width 544 height 388
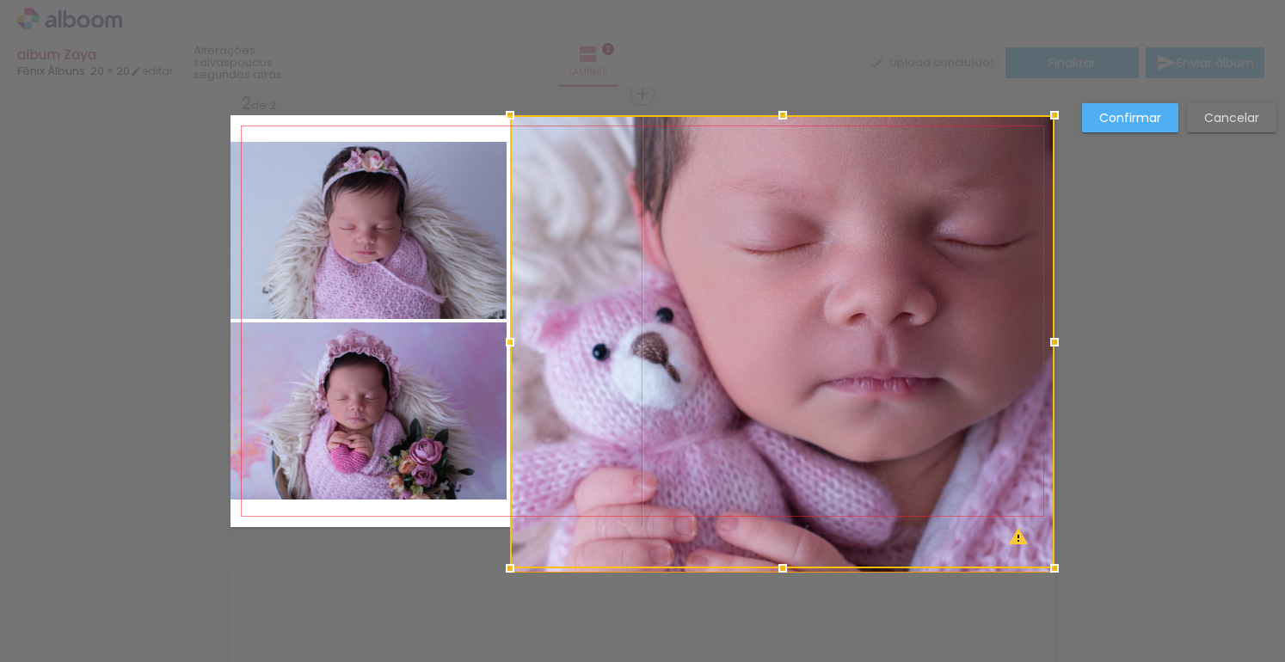
drag, startPoint x: 777, startPoint y: 500, endPoint x: 780, endPoint y: 527, distance: 27.6
click at [779, 528] on div at bounding box center [782, 341] width 544 height 453
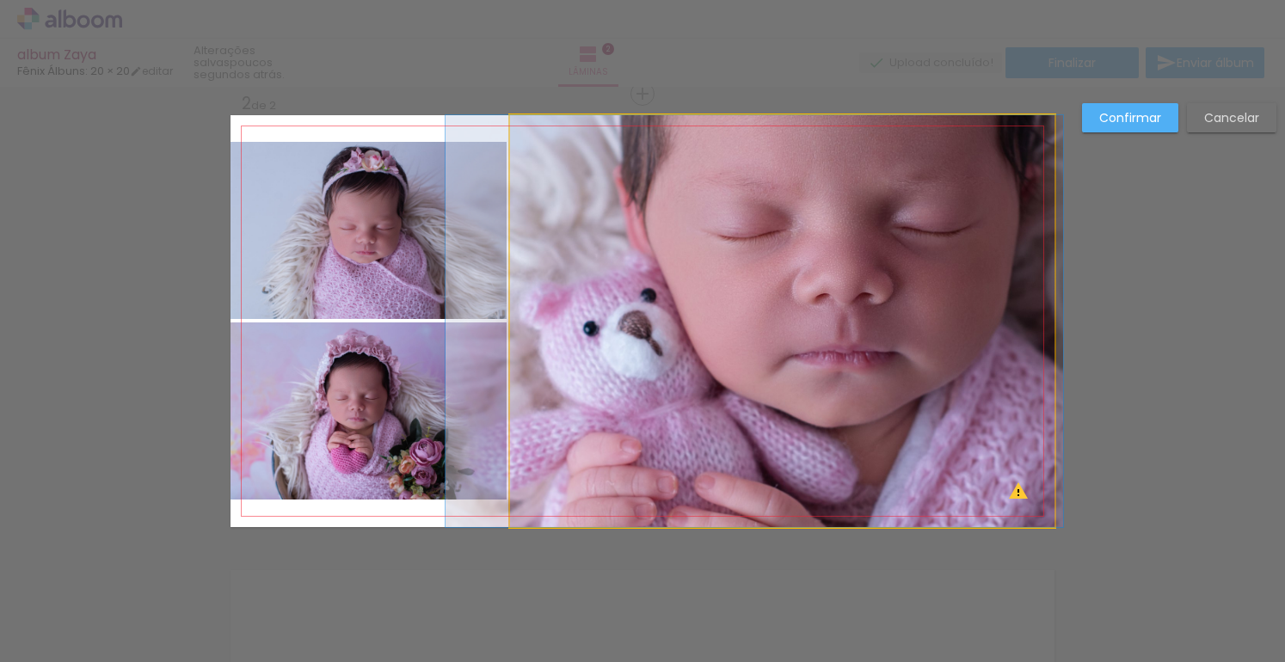
drag, startPoint x: 746, startPoint y: 421, endPoint x: 719, endPoint y: 402, distance: 33.9
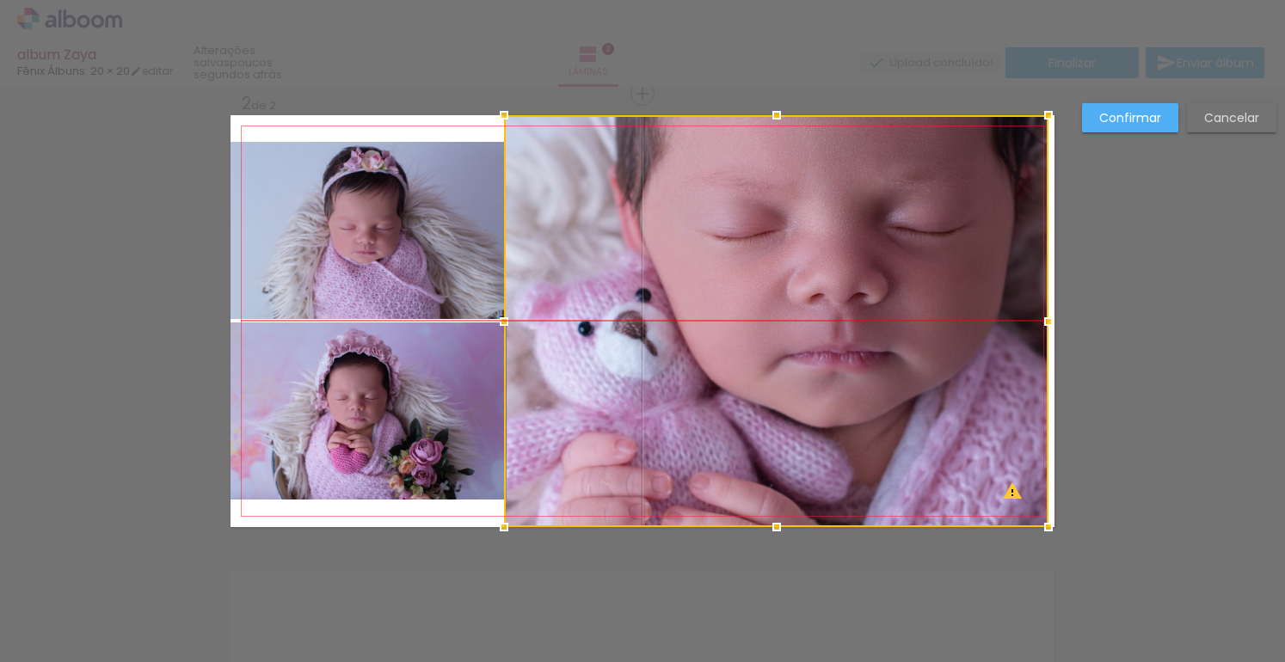
drag, startPoint x: 713, startPoint y: 384, endPoint x: 704, endPoint y: 382, distance: 8.8
click at [708, 381] on div at bounding box center [776, 321] width 544 height 412
click at [341, 255] on quentale-photo at bounding box center [368, 230] width 276 height 177
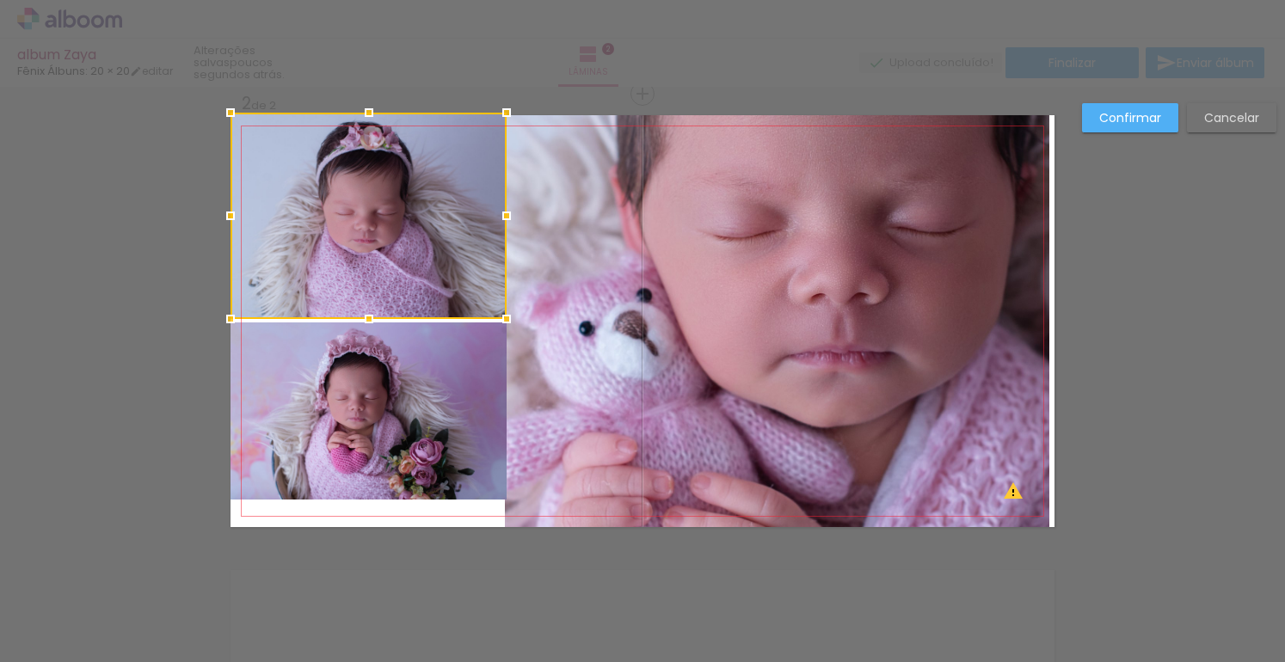
drag, startPoint x: 363, startPoint y: 141, endPoint x: 364, endPoint y: 120, distance: 20.7
click at [364, 120] on div at bounding box center [369, 112] width 34 height 34
click at [379, 416] on quentale-photo at bounding box center [368, 410] width 276 height 177
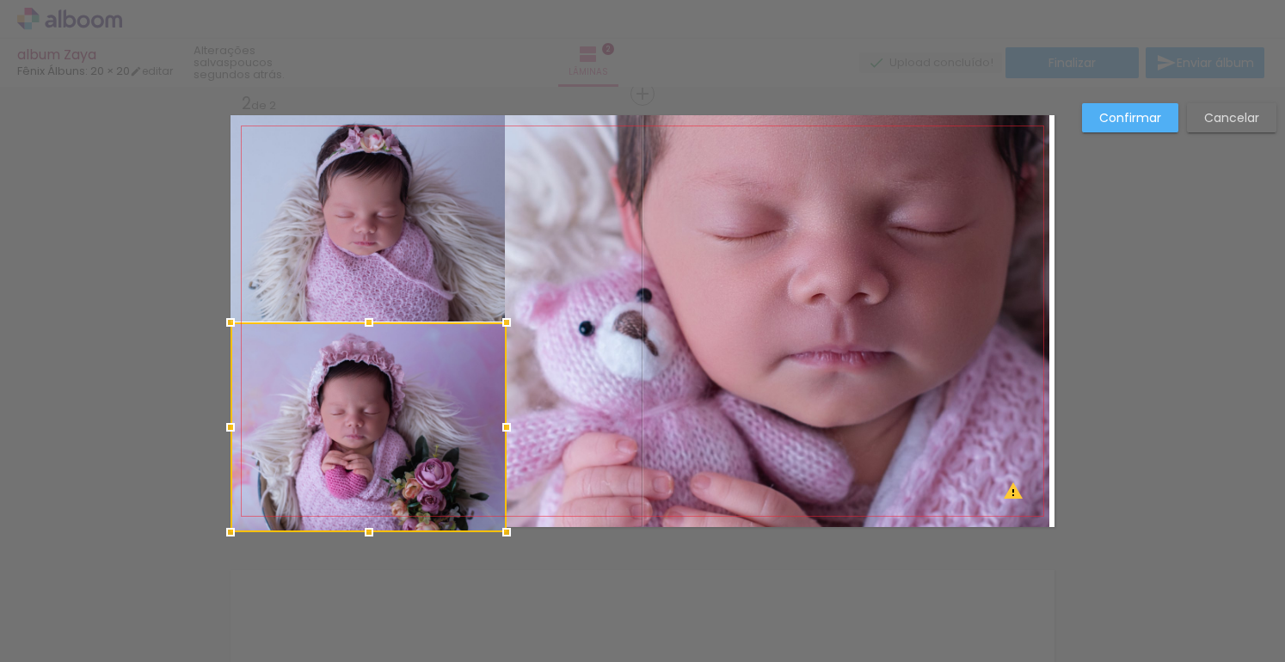
drag, startPoint x: 362, startPoint y: 500, endPoint x: 364, endPoint y: 519, distance: 19.0
click at [364, 519] on div at bounding box center [369, 532] width 34 height 34
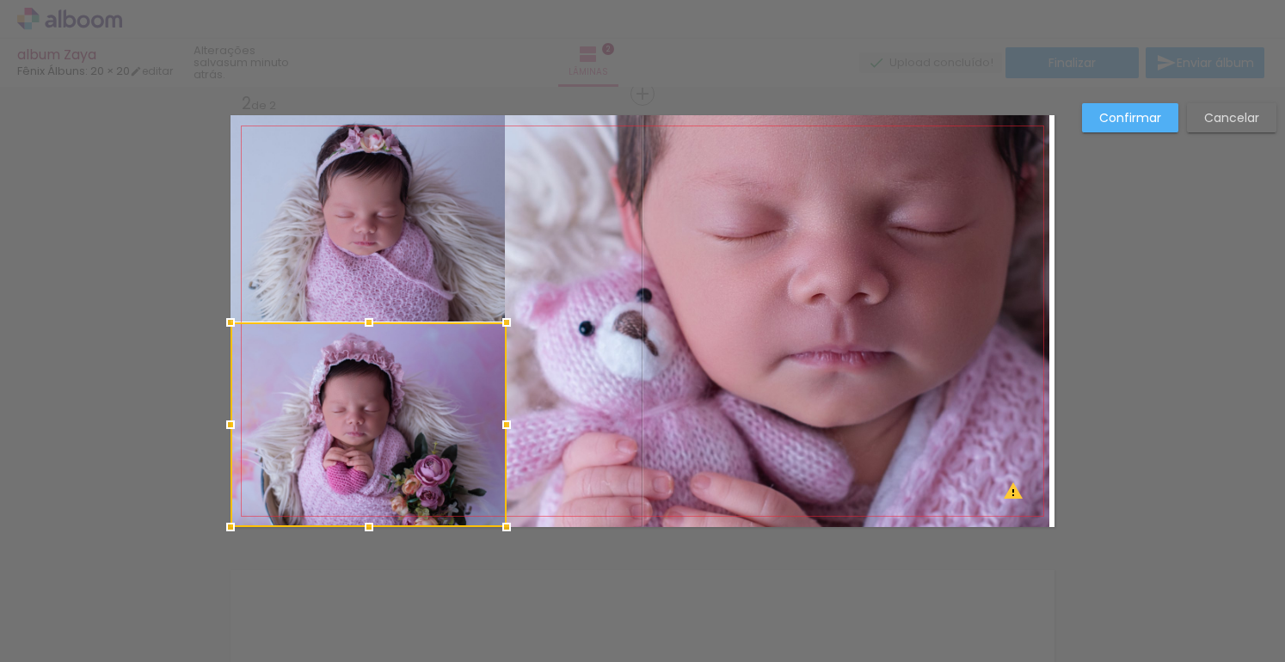
click at [494, 616] on div "Confirmar Cancelar" at bounding box center [642, 313] width 1285 height 1406
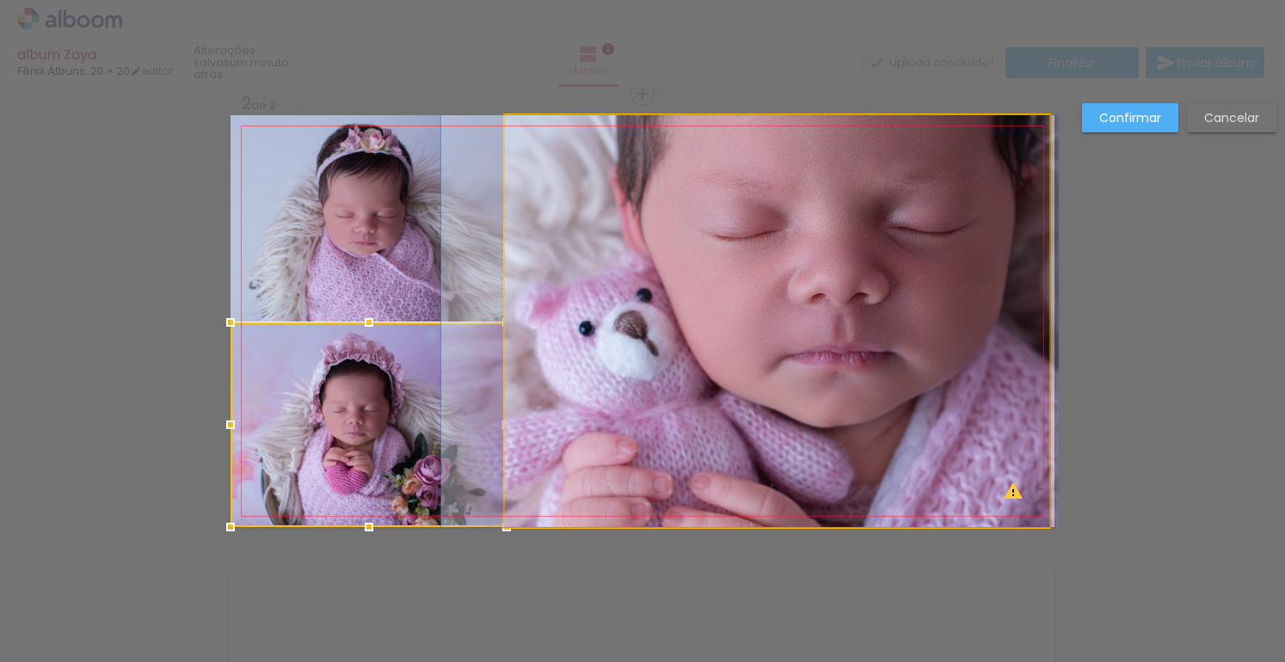
click at [527, 370] on quentale-photo at bounding box center [777, 321] width 544 height 412
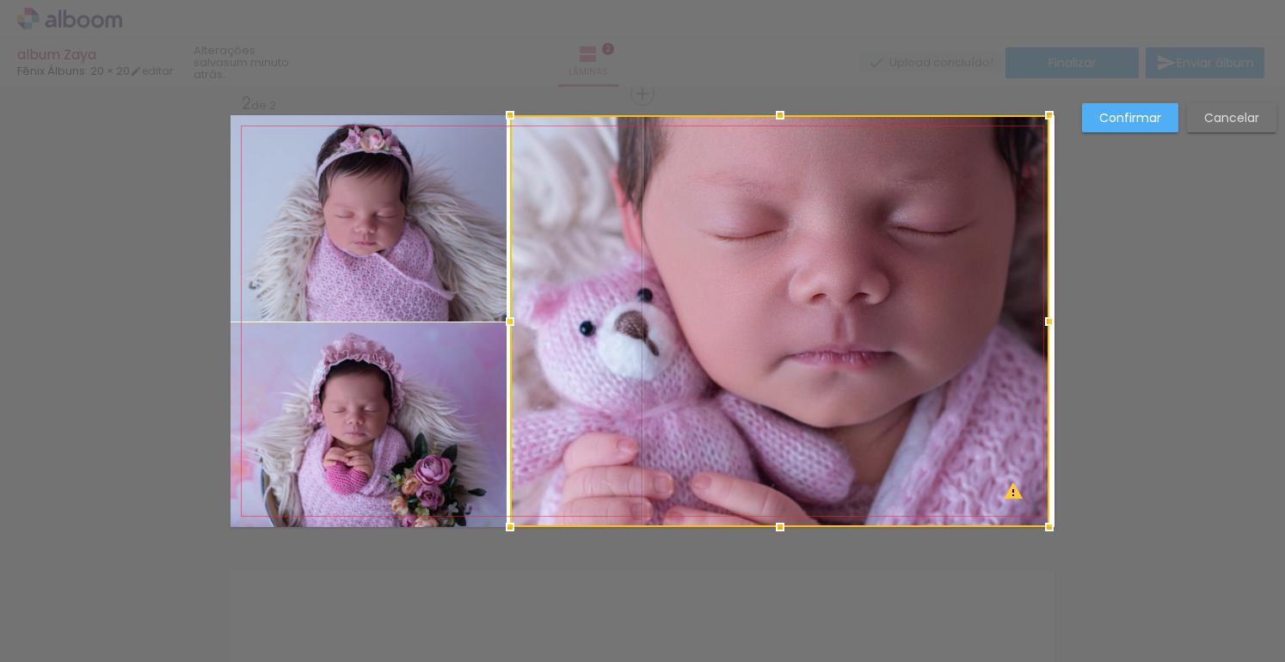
click at [499, 318] on div at bounding box center [510, 321] width 34 height 34
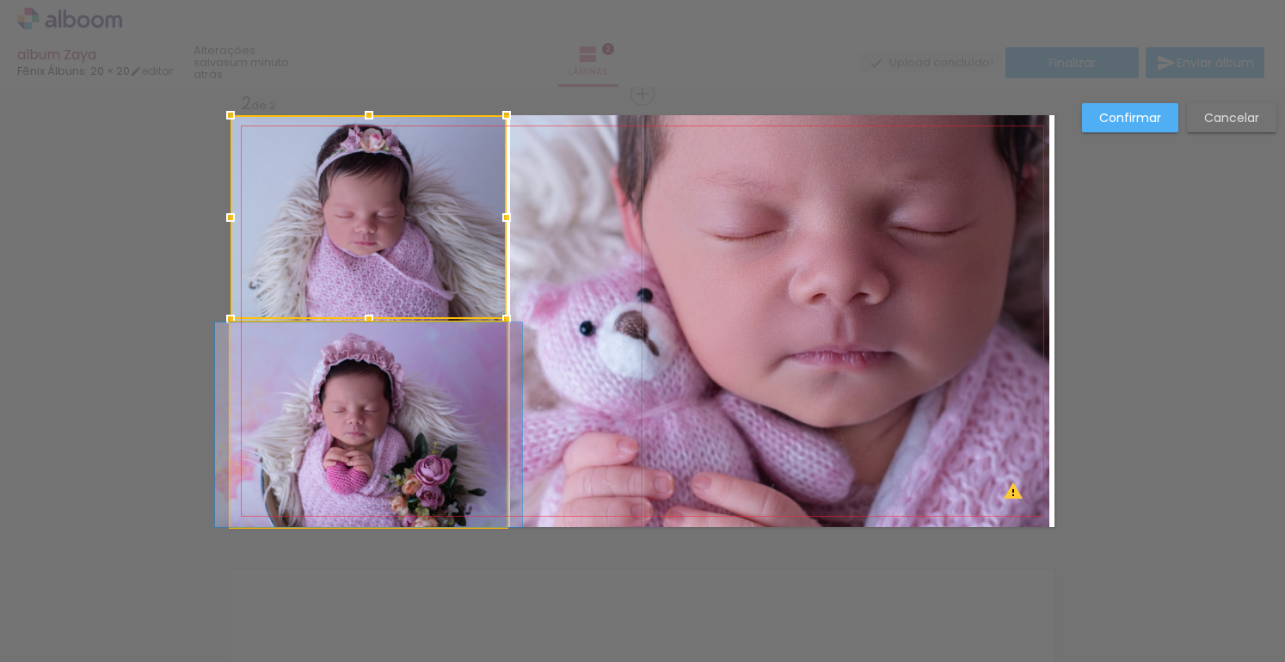
click at [440, 335] on quentale-photo at bounding box center [368, 424] width 276 height 205
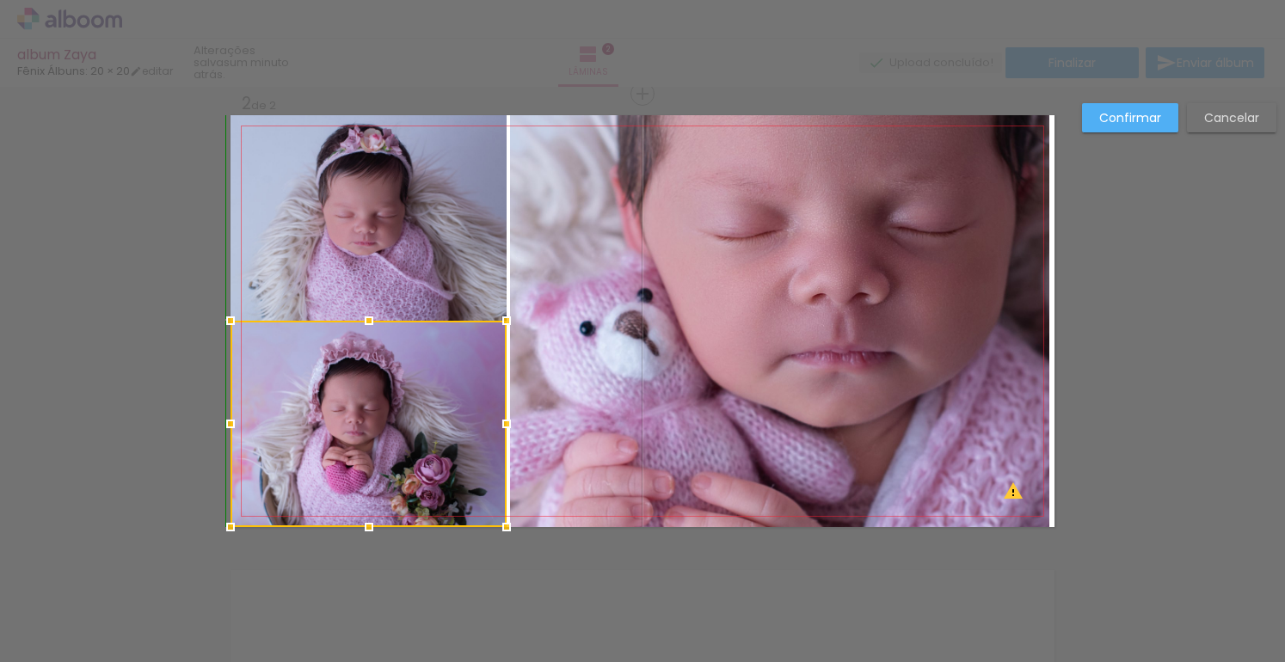
click at [361, 326] on div at bounding box center [369, 321] width 34 height 34
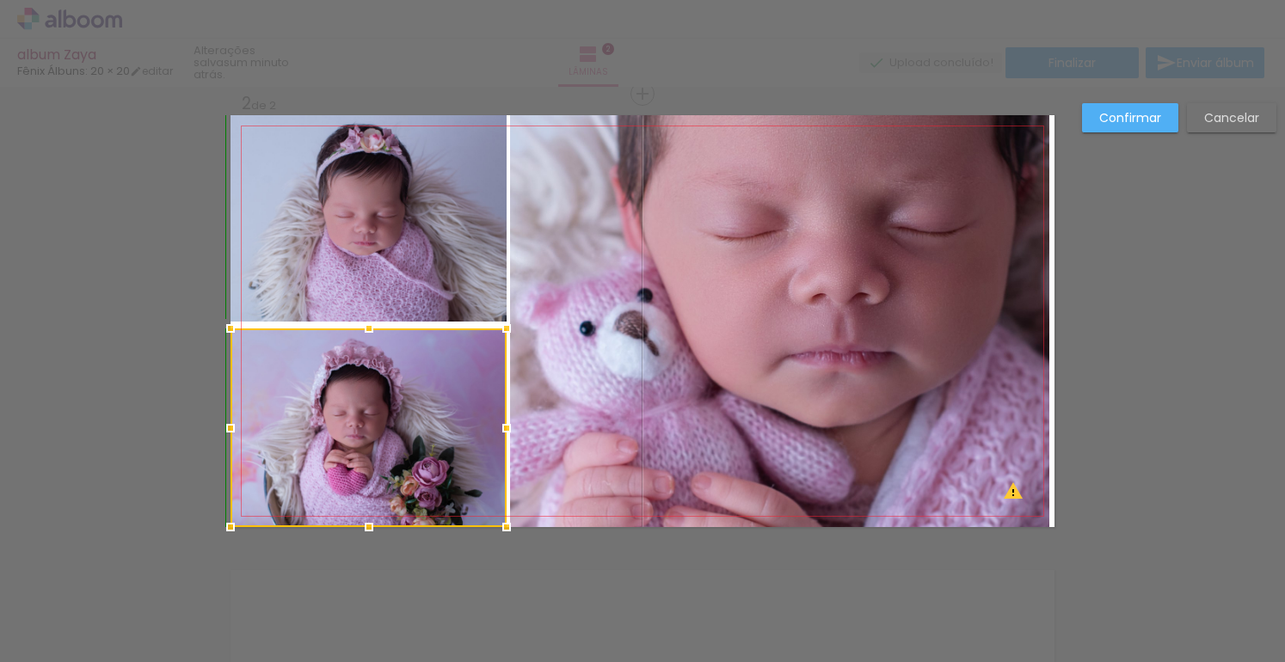
click at [362, 316] on div at bounding box center [369, 328] width 34 height 34
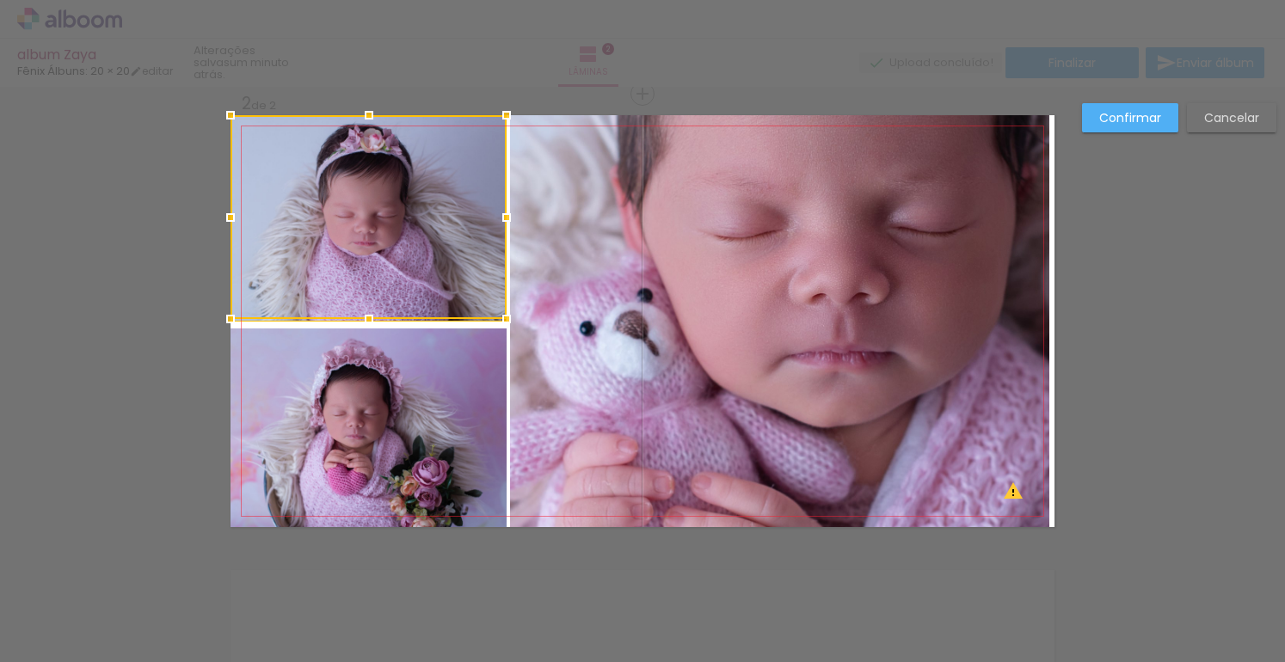
click at [363, 348] on quentale-photo at bounding box center [368, 428] width 276 height 199
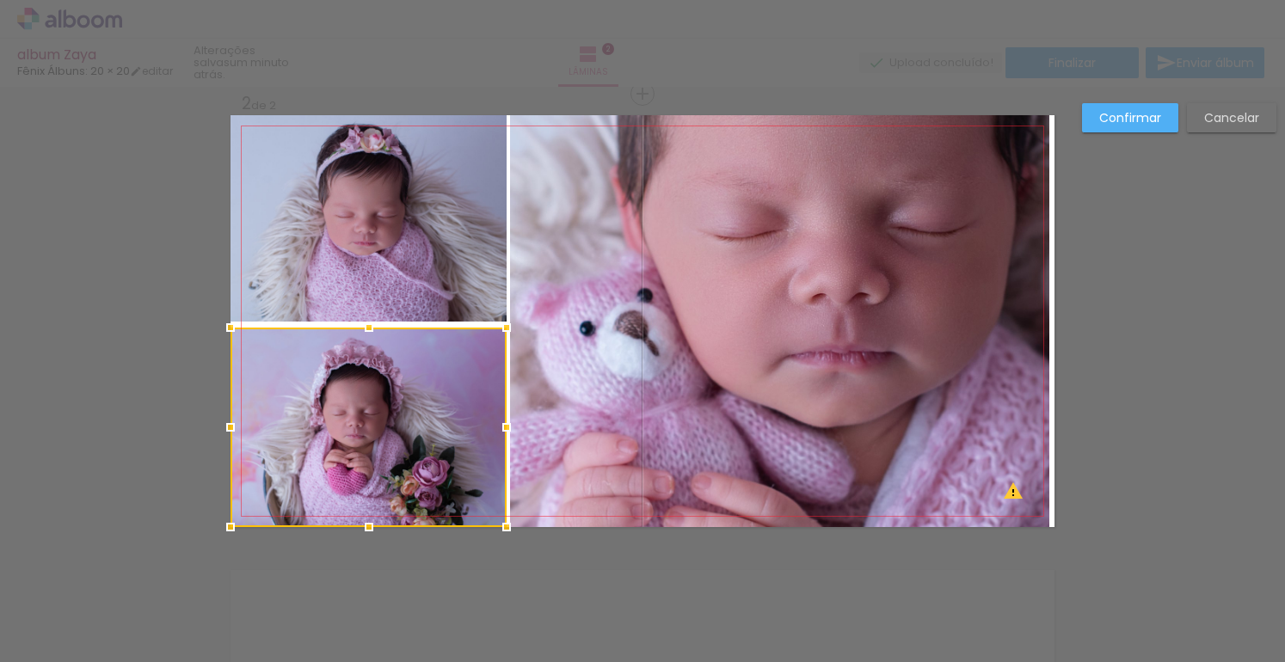
click at [363, 328] on div at bounding box center [369, 327] width 34 height 34
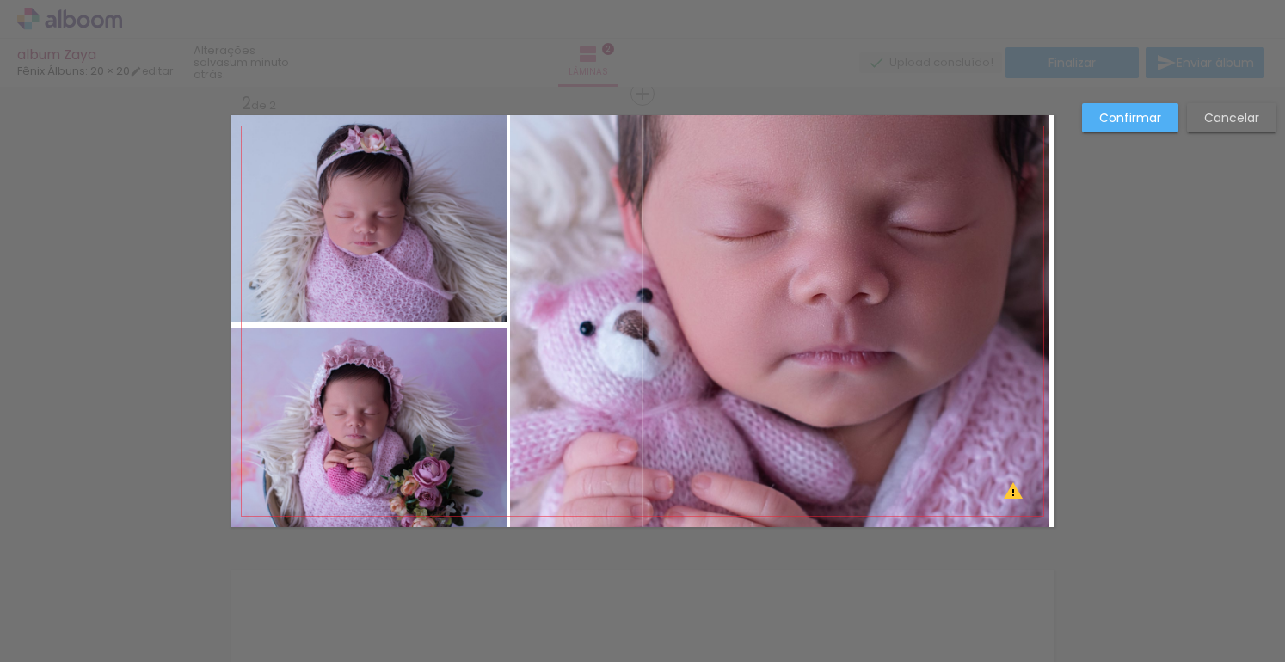
click at [365, 289] on quentale-photo at bounding box center [368, 218] width 276 height 206
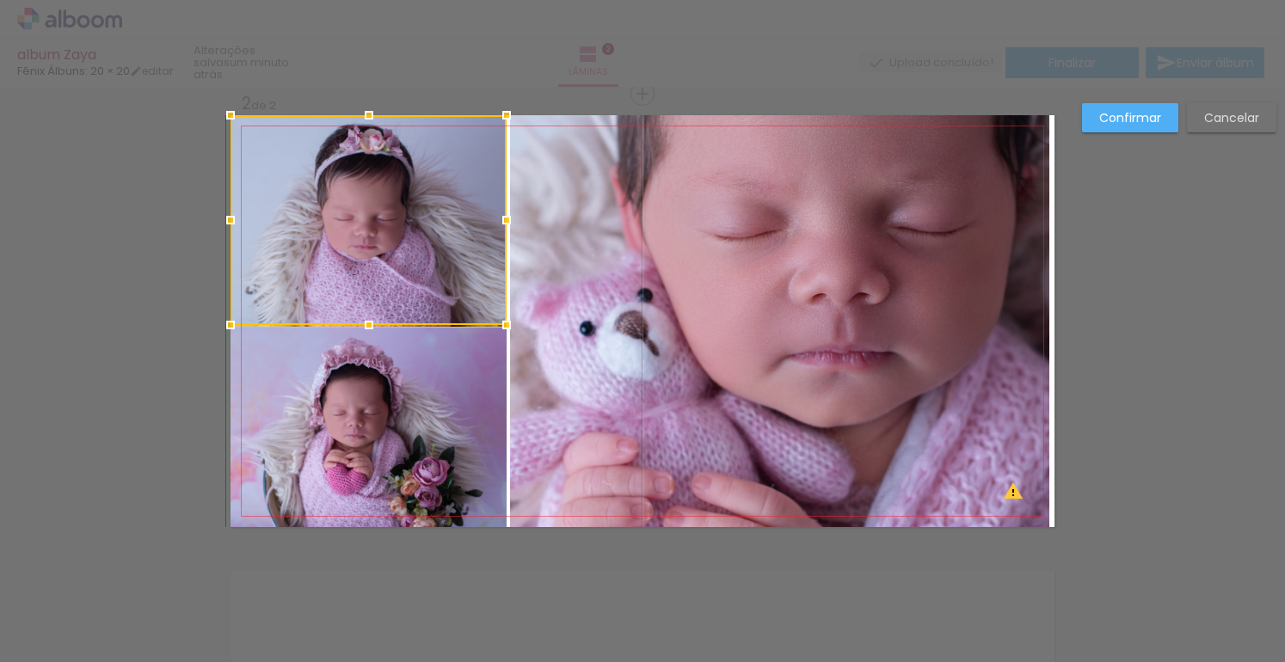
click at [365, 319] on div at bounding box center [369, 325] width 34 height 34
click at [363, 322] on div at bounding box center [369, 332] width 34 height 34
click at [363, 322] on div at bounding box center [369, 330] width 34 height 34
click at [364, 324] on div at bounding box center [369, 326] width 34 height 34
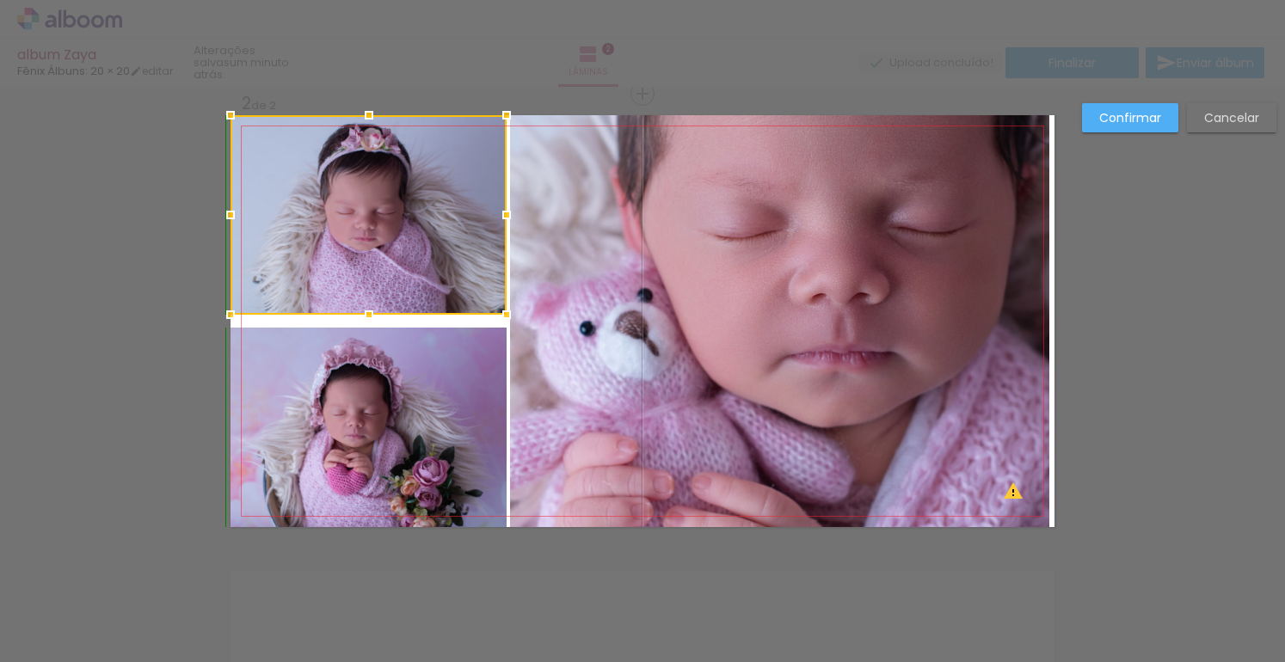
click at [364, 322] on div at bounding box center [369, 315] width 34 height 34
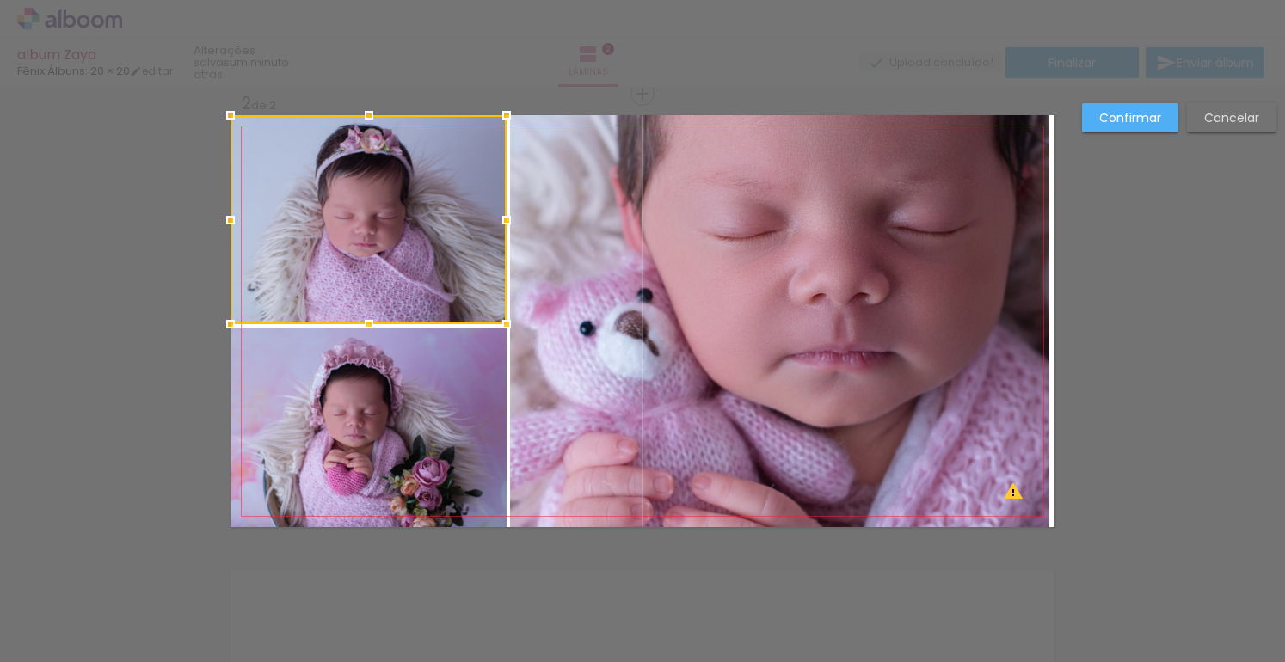
click at [1109, 236] on div "Confirmar Cancelar" at bounding box center [642, 313] width 1285 height 1406
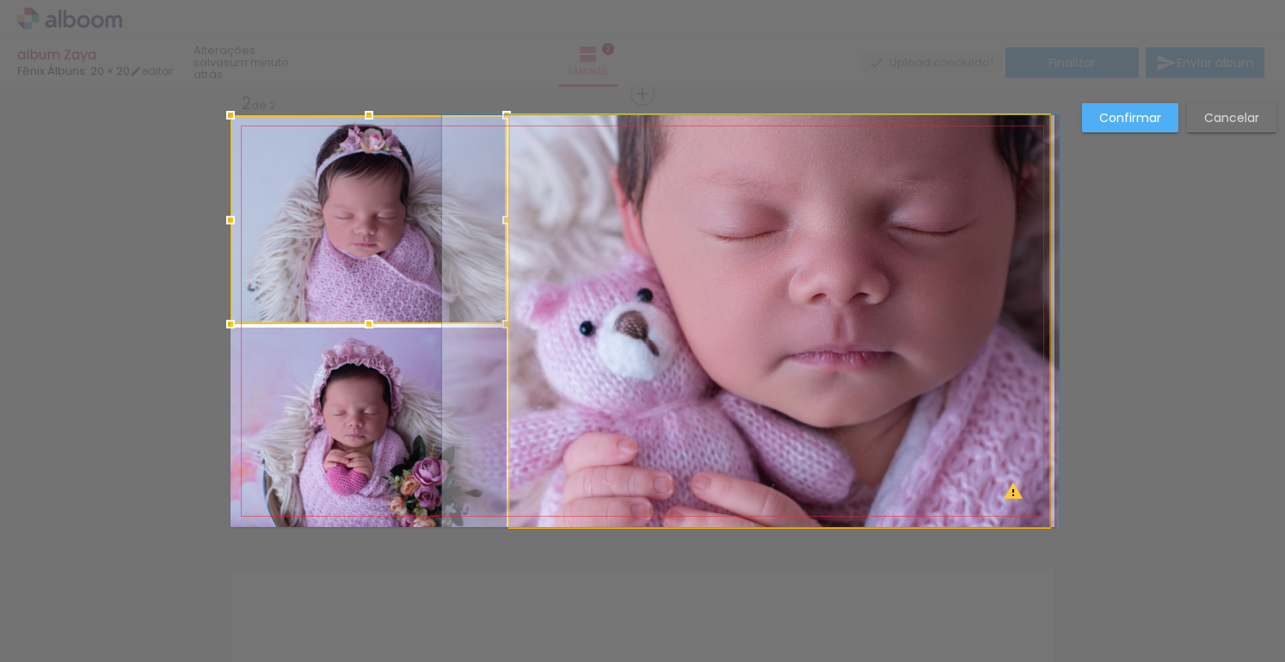
click at [921, 311] on quentale-photo at bounding box center [779, 321] width 539 height 412
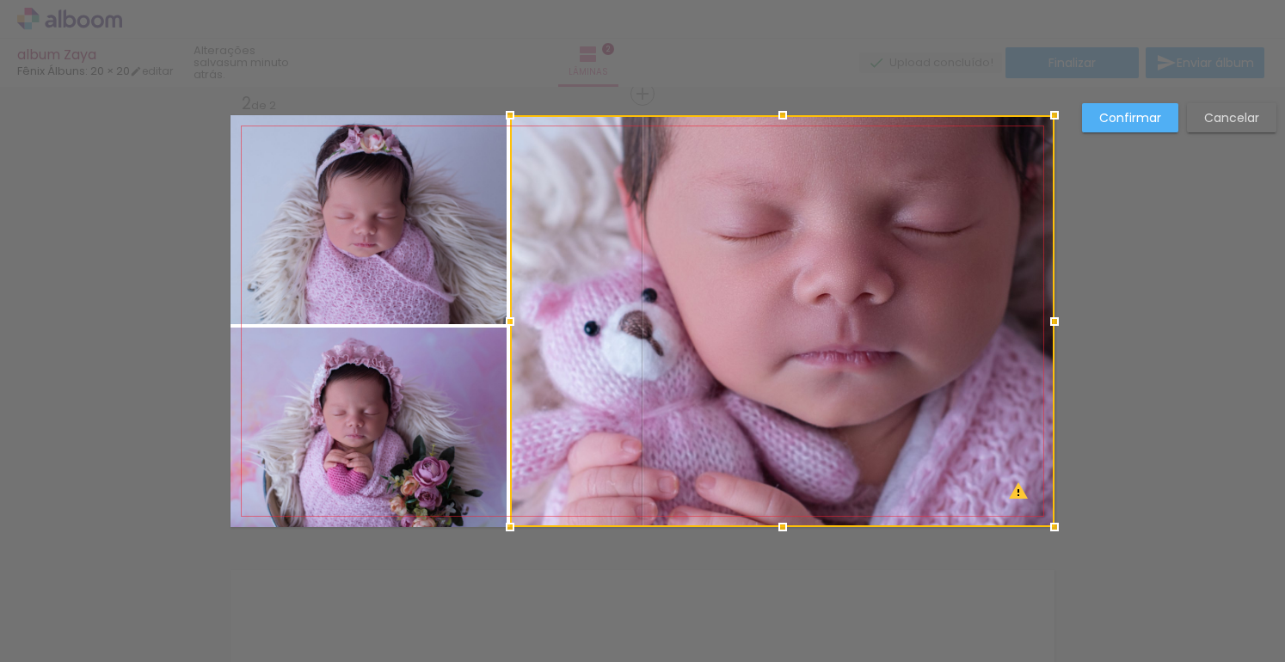
drag, startPoint x: 1046, startPoint y: 321, endPoint x: 1054, endPoint y: 319, distance: 8.8
click at [1054, 319] on div at bounding box center [1054, 321] width 34 height 34
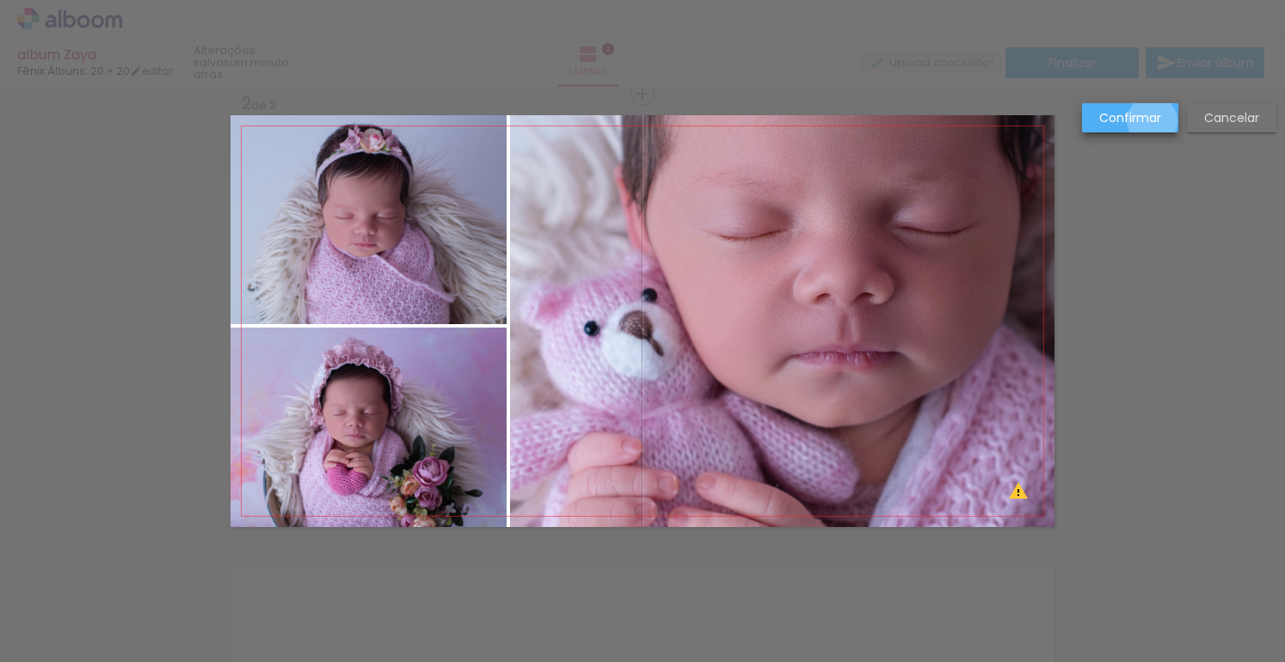
click at [0, 0] on slot "Confirmar" at bounding box center [0, 0] width 0 height 0
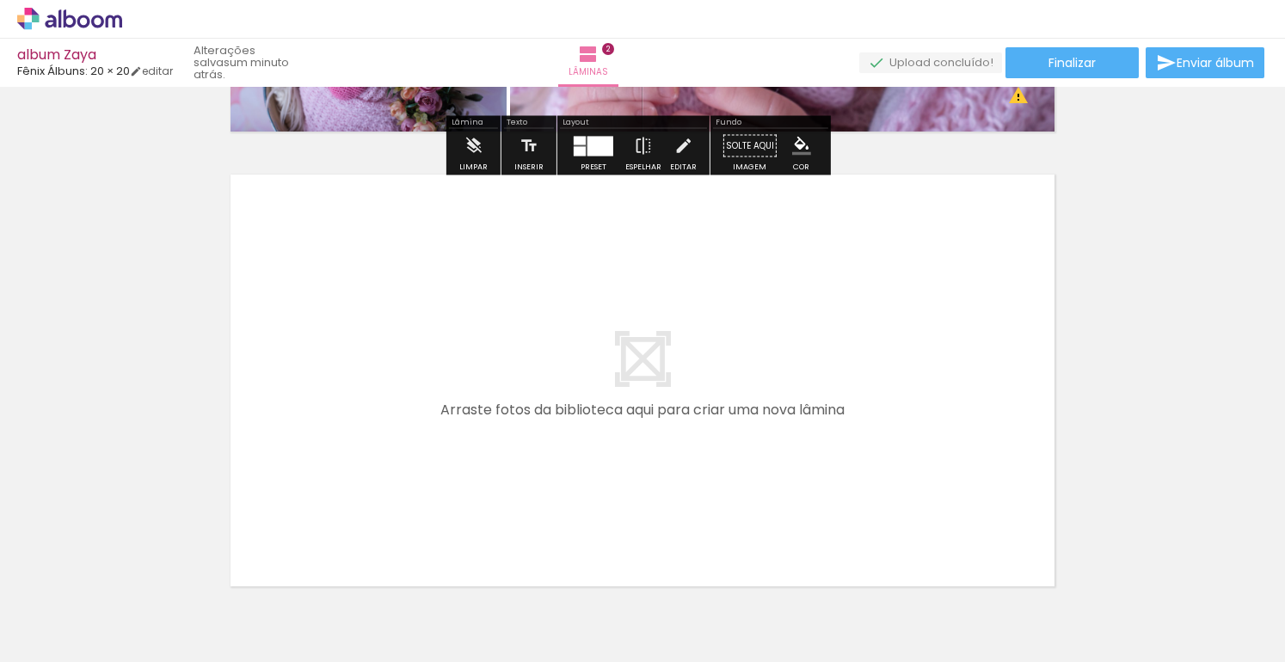
scroll to position [923, 0]
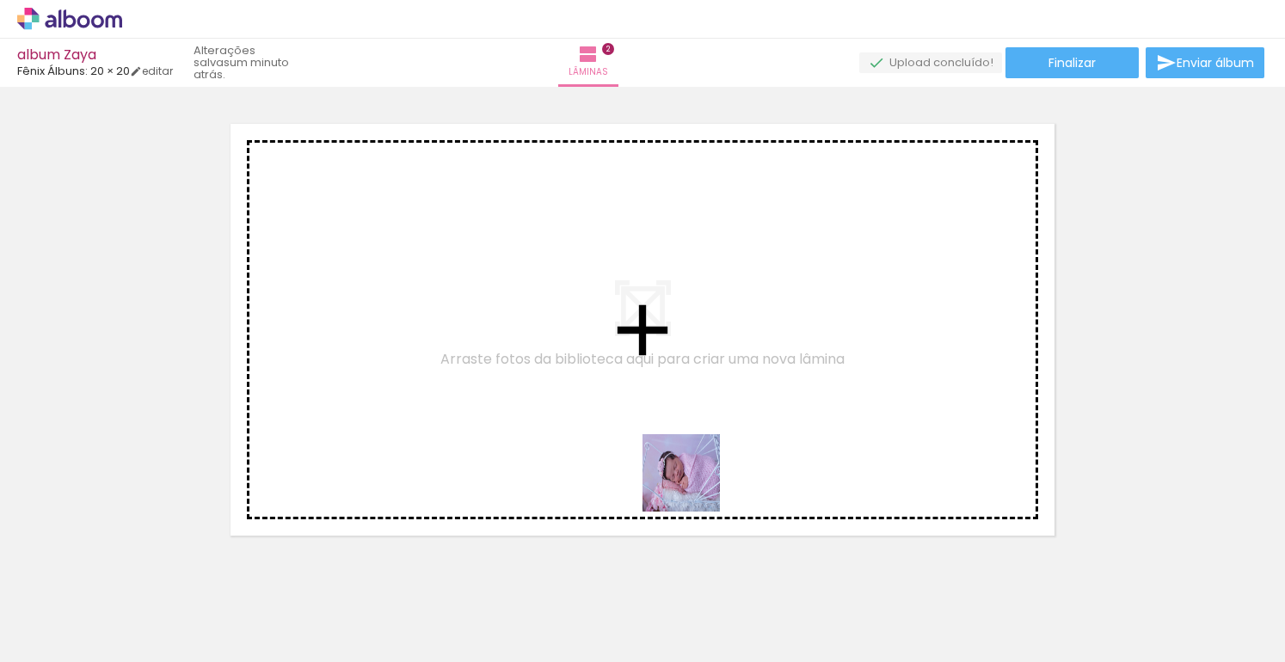
drag, startPoint x: 695, startPoint y: 504, endPoint x: 692, endPoint y: 445, distance: 58.5
click at [692, 445] on quentale-workspace at bounding box center [642, 331] width 1285 height 662
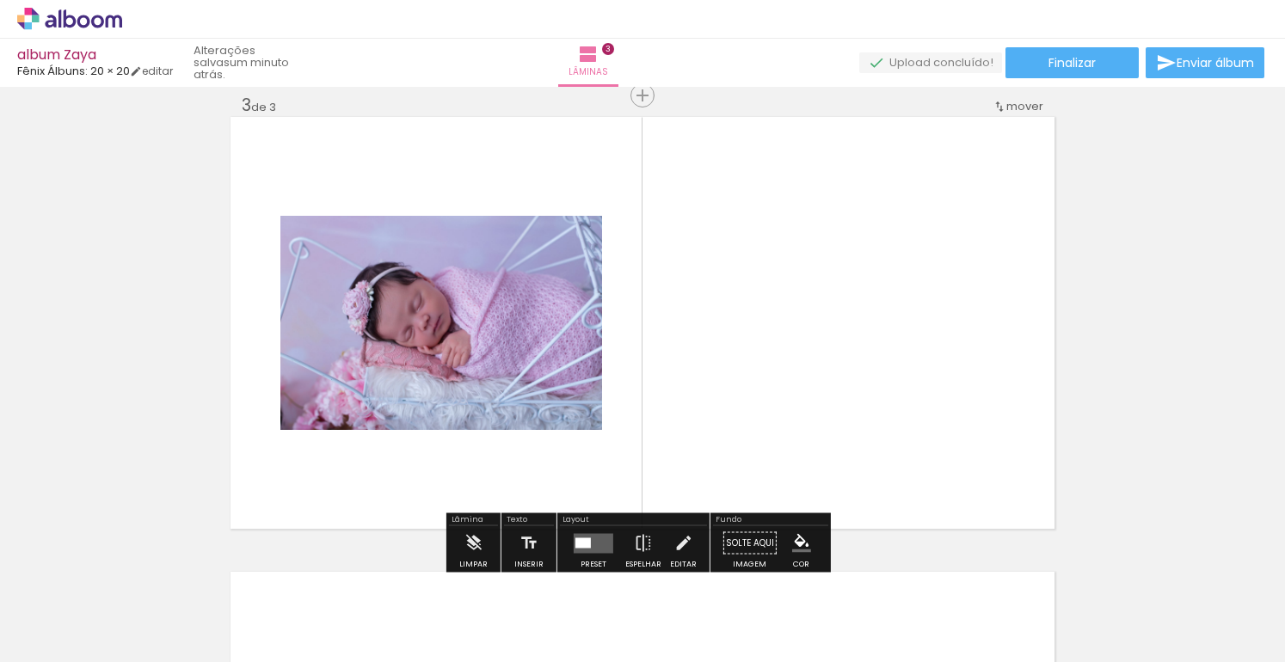
scroll to position [931, 0]
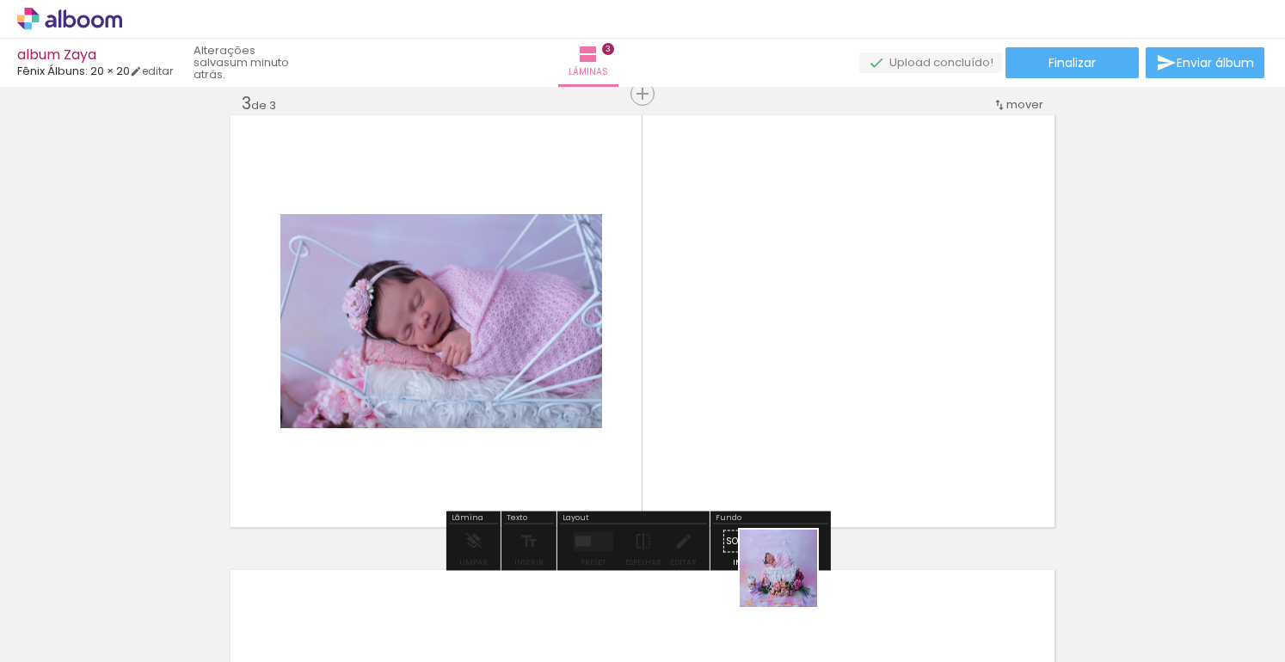
drag, startPoint x: 795, startPoint y: 614, endPoint x: 774, endPoint y: 428, distance: 186.9
click at [774, 428] on quentale-workspace at bounding box center [642, 331] width 1285 height 662
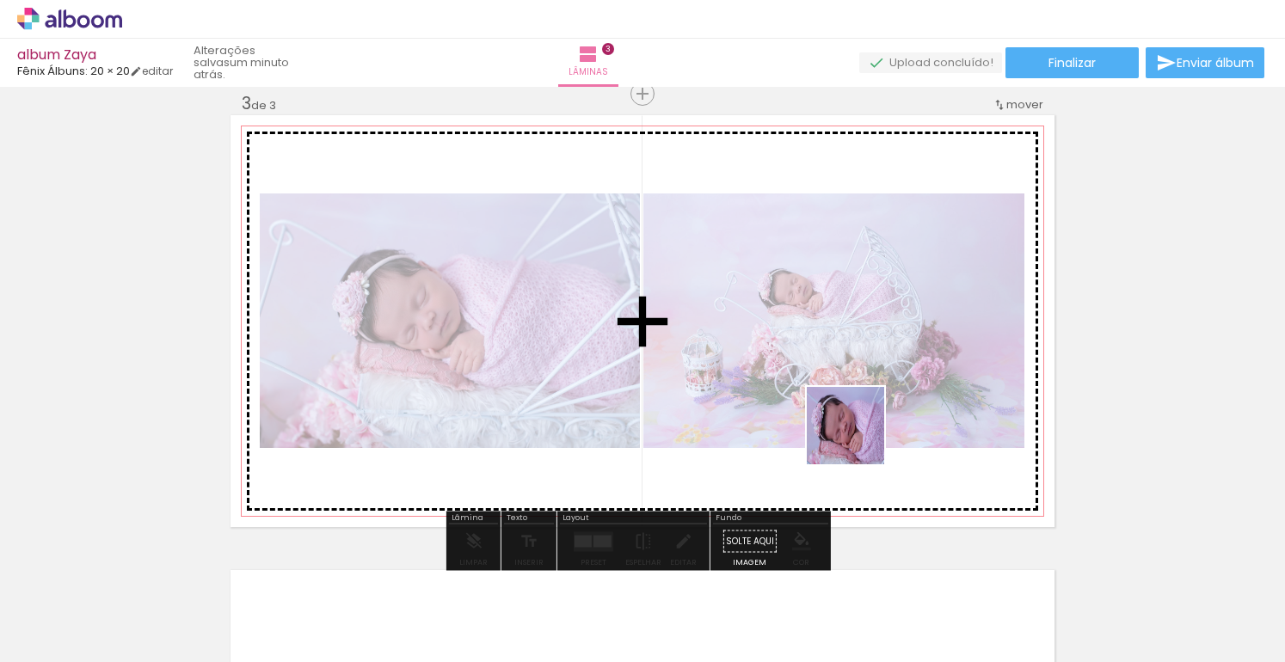
drag, startPoint x: 896, startPoint y: 579, endPoint x: 846, endPoint y: 397, distance: 188.2
click at [846, 397] on quentale-workspace at bounding box center [642, 331] width 1285 height 662
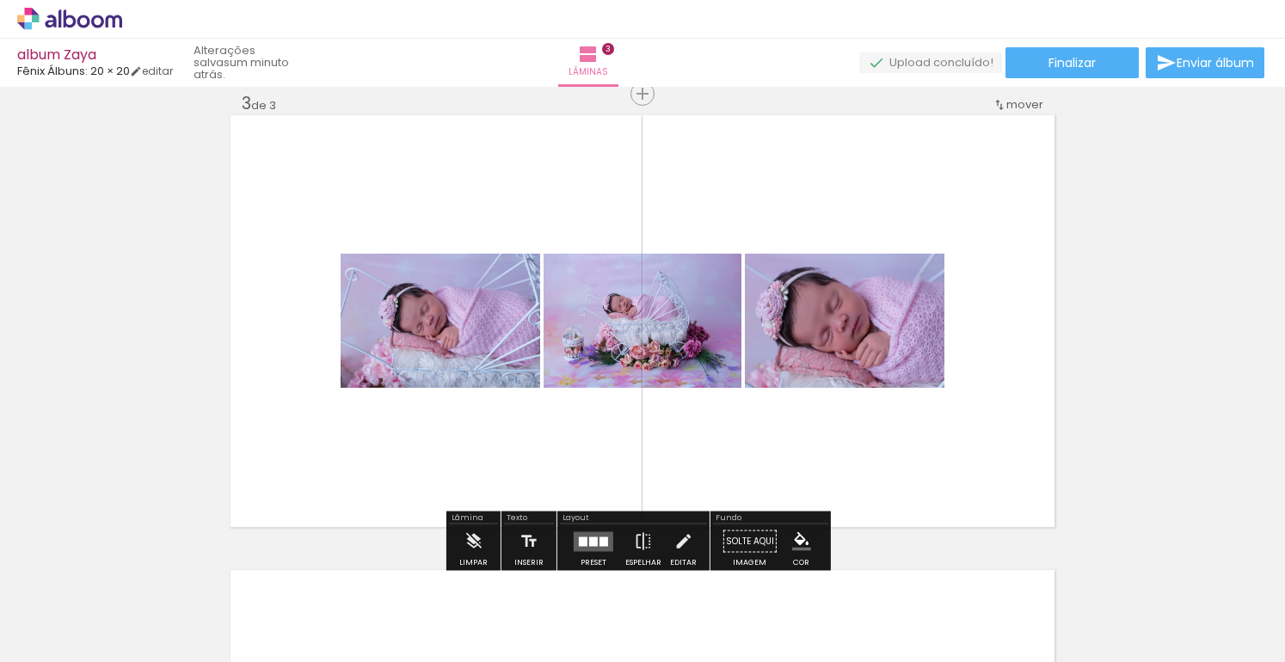
click at [599, 537] on div at bounding box center [603, 541] width 9 height 9
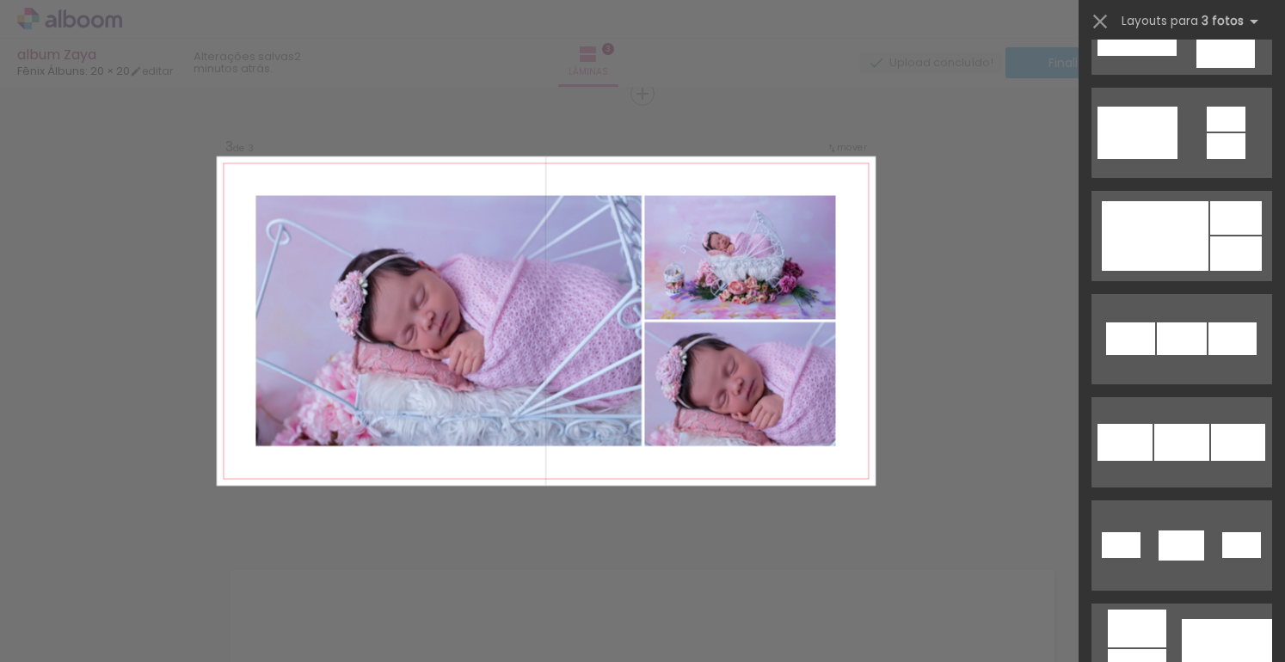
scroll to position [847, 0]
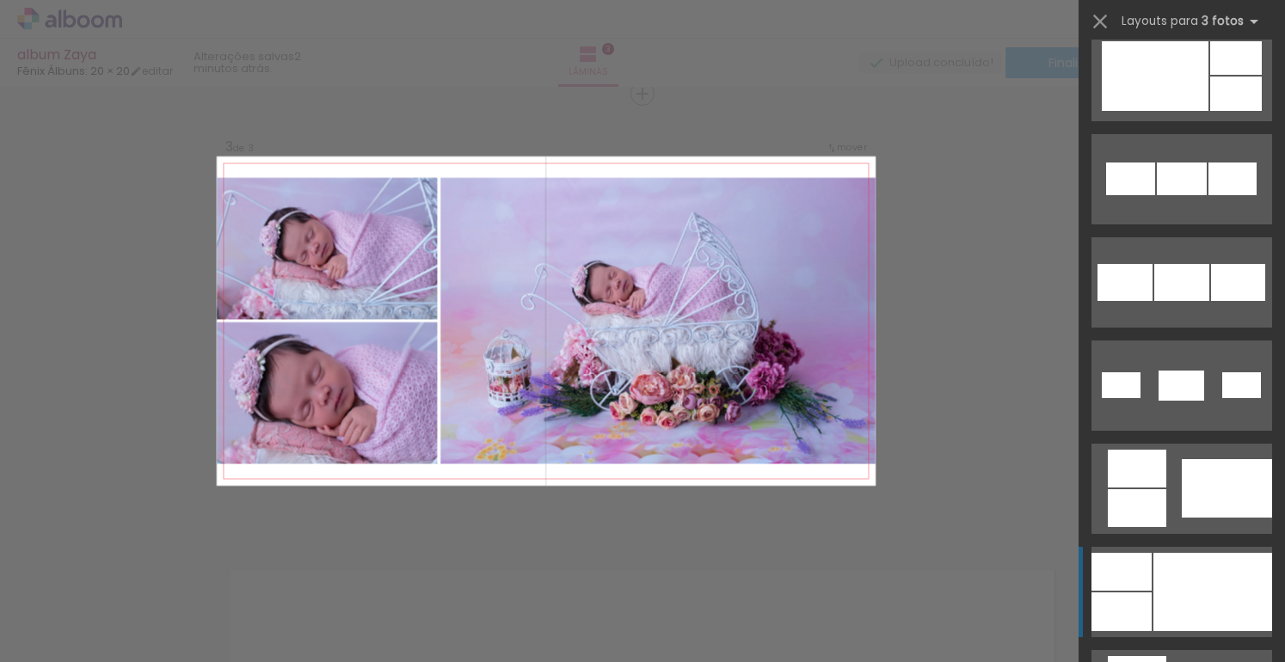
click at [1169, 586] on div at bounding box center [1212, 592] width 119 height 78
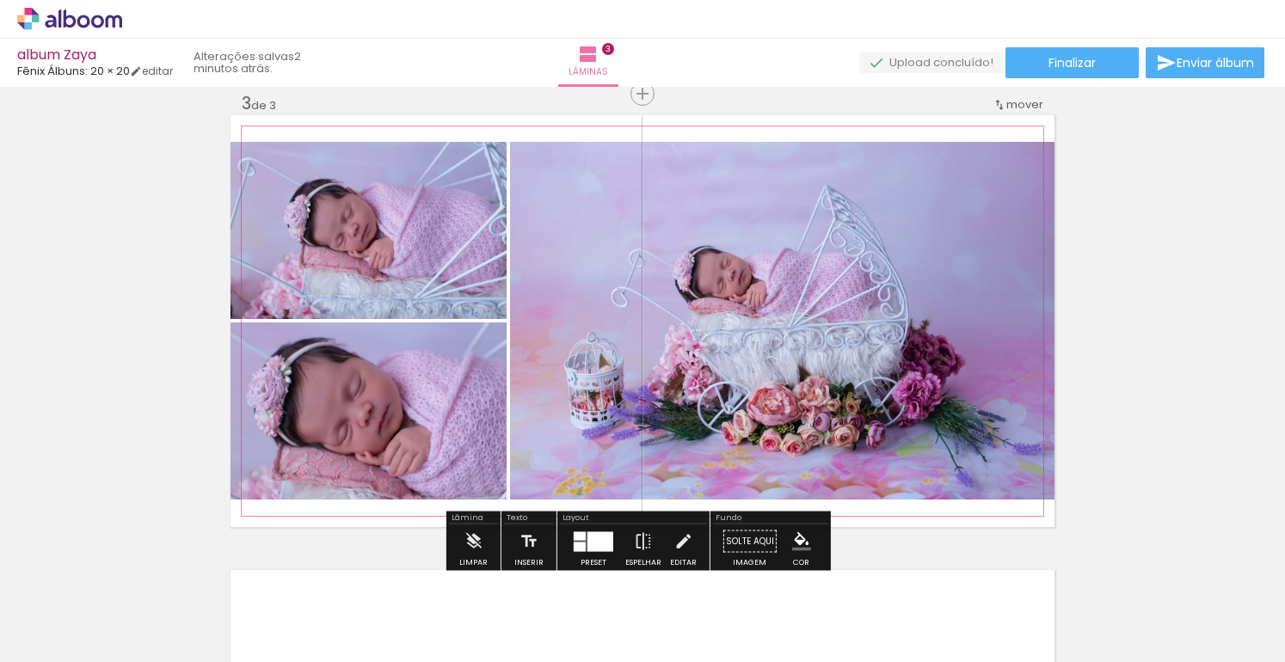
click at [902, 464] on quentale-photo at bounding box center [782, 321] width 544 height 358
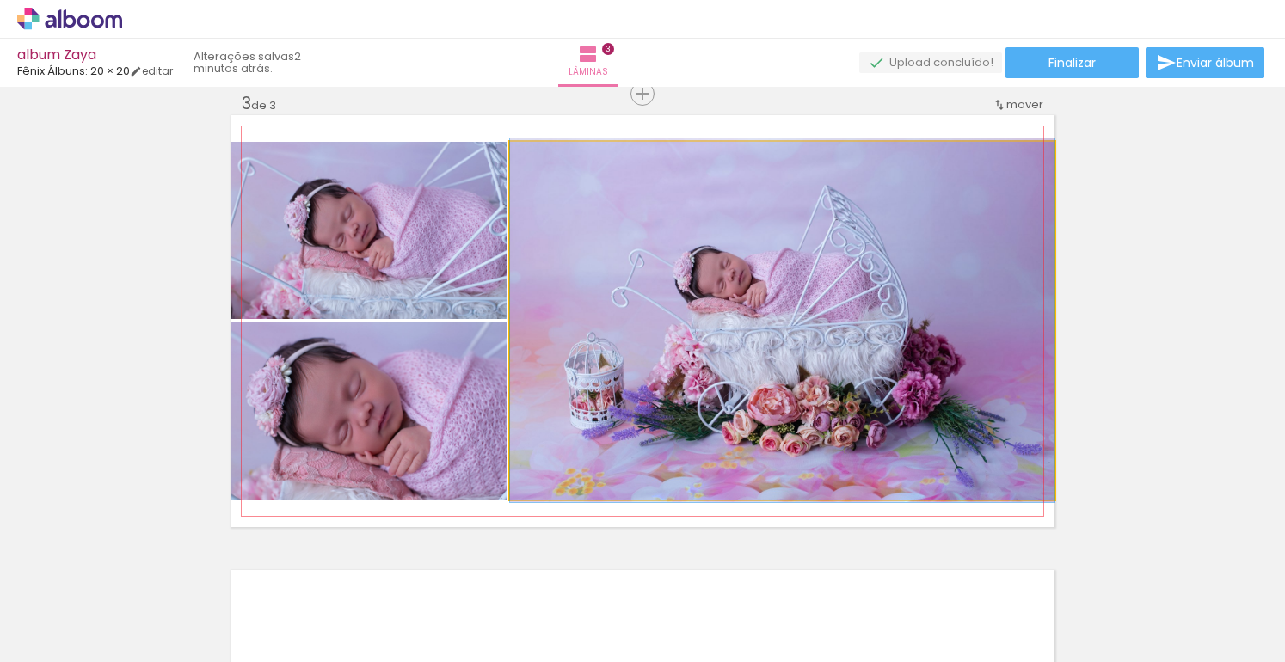
click at [875, 390] on quentale-photo at bounding box center [782, 321] width 544 height 358
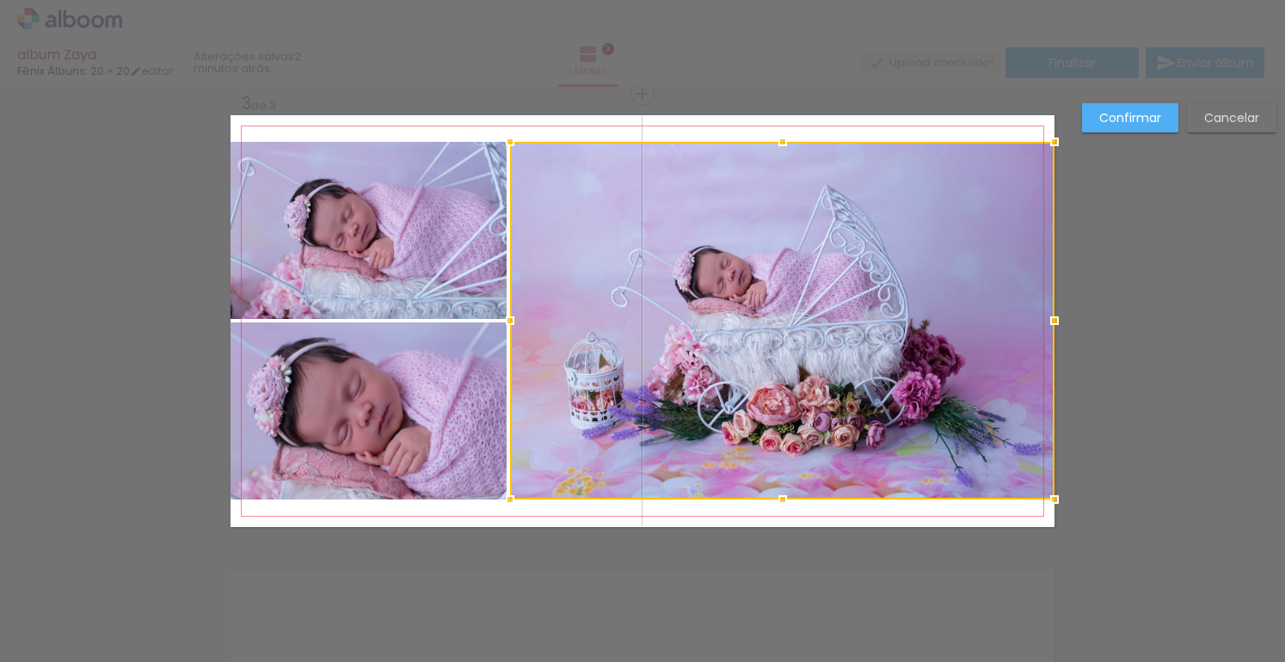
drag, startPoint x: 796, startPoint y: 269, endPoint x: 794, endPoint y: 260, distance: 9.8
click at [796, 269] on div at bounding box center [782, 321] width 544 height 358
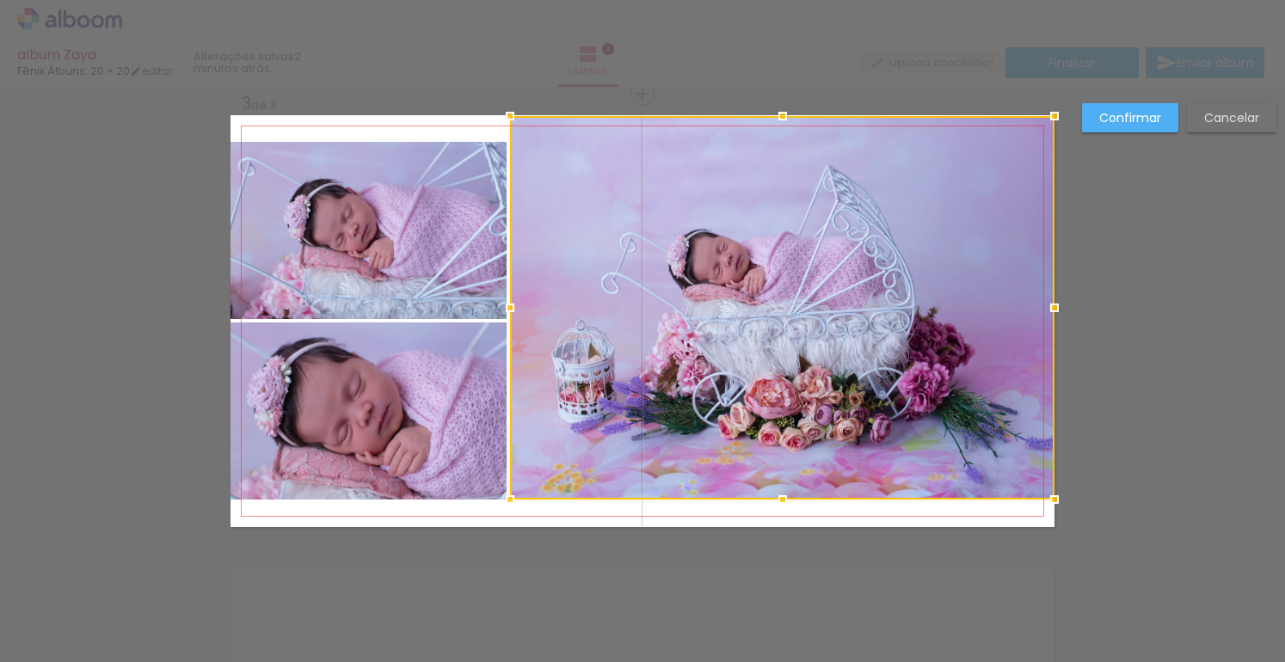
drag, startPoint x: 777, startPoint y: 138, endPoint x: 779, endPoint y: 112, distance: 26.8
click at [779, 112] on div at bounding box center [782, 116] width 34 height 34
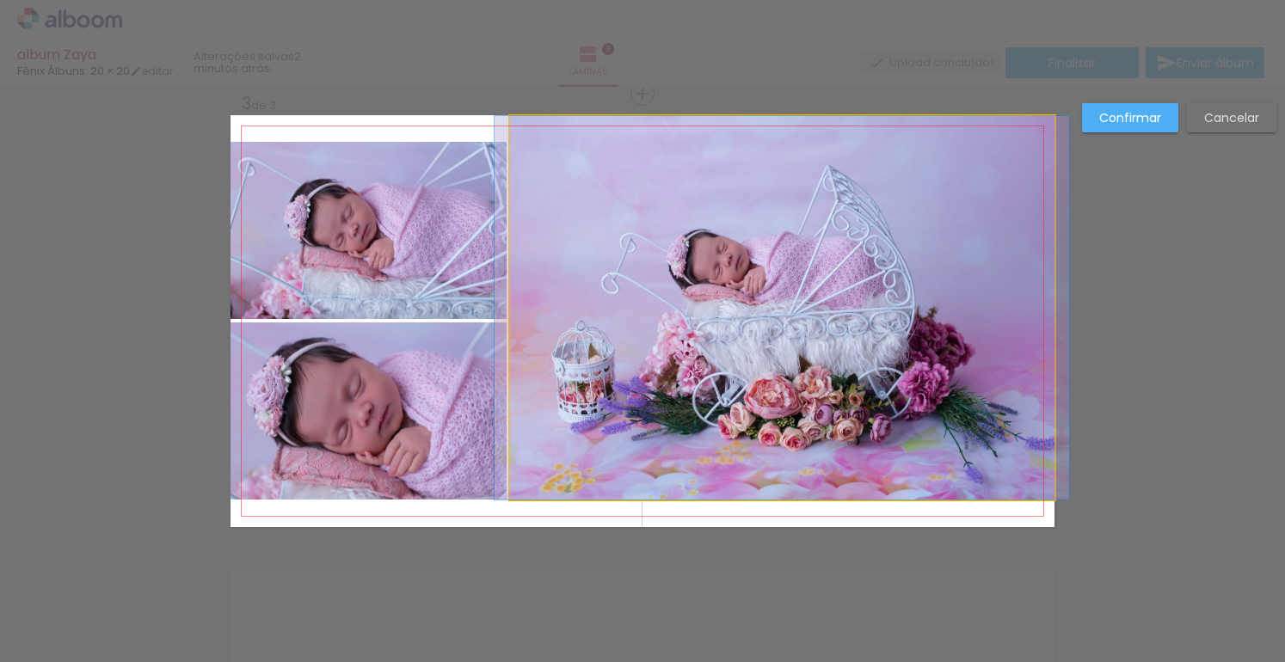
drag, startPoint x: 769, startPoint y: 475, endPoint x: 767, endPoint y: 501, distance: 26.7
click at [769, 475] on quentale-photo at bounding box center [782, 308] width 544 height 384
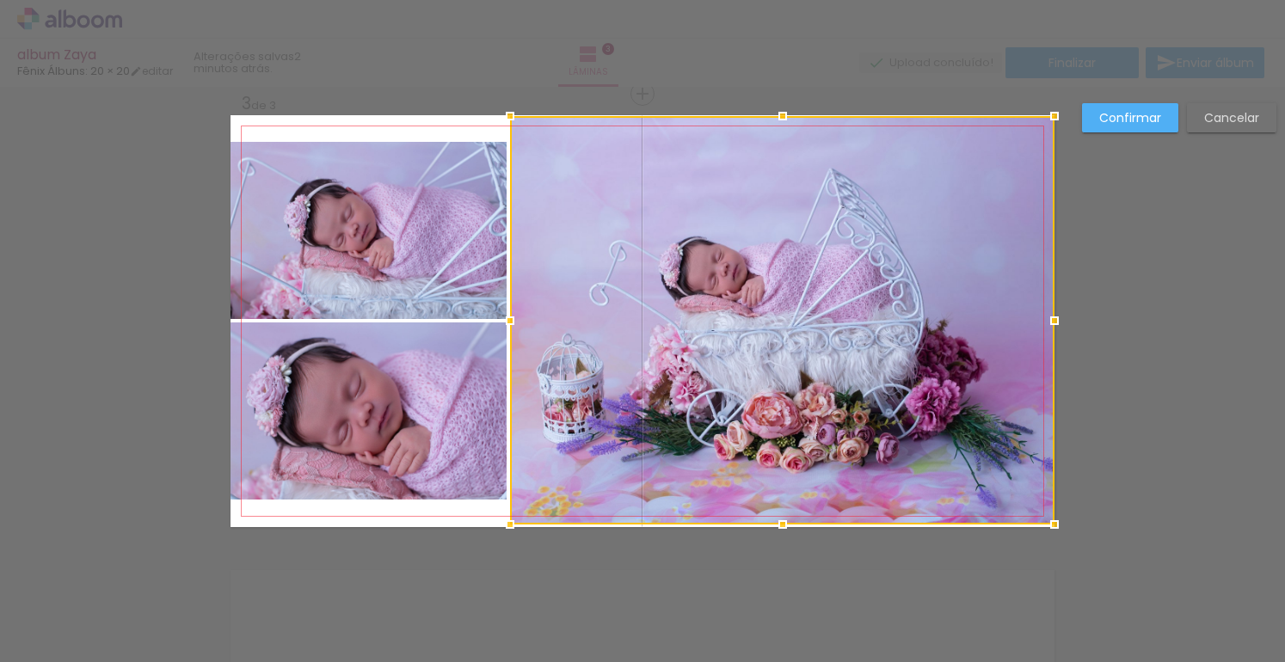
drag, startPoint x: 778, startPoint y: 503, endPoint x: 781, endPoint y: 527, distance: 24.2
click at [784, 529] on div at bounding box center [782, 524] width 34 height 34
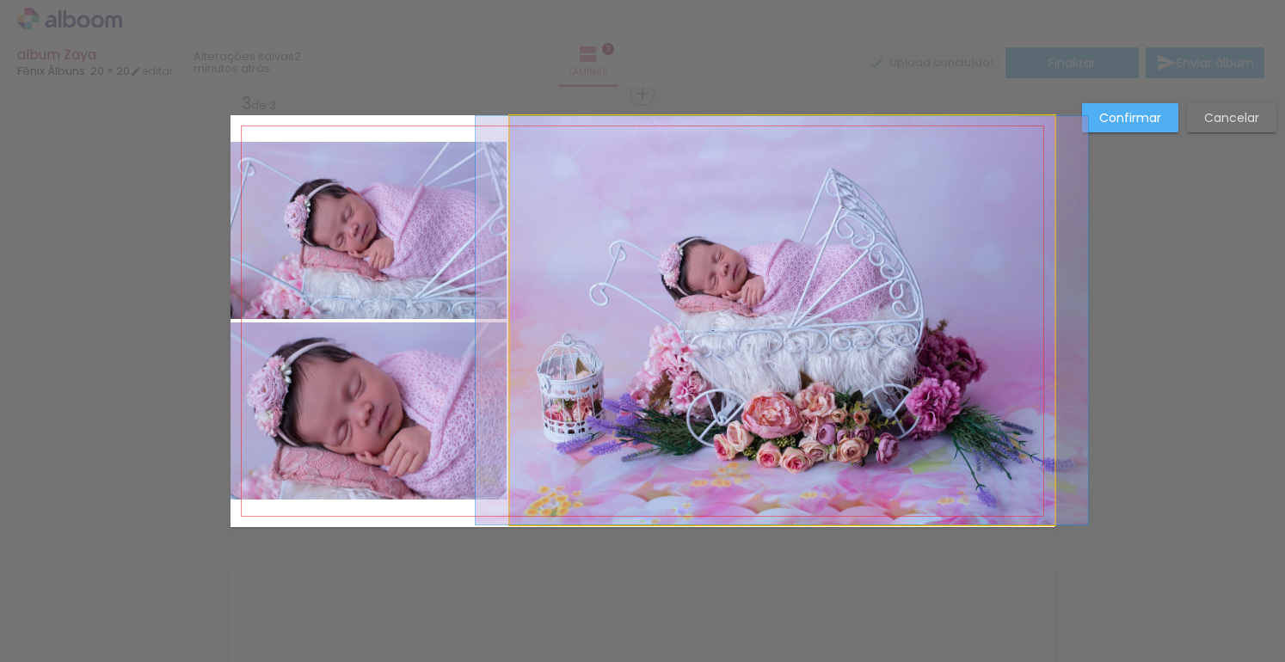
click at [771, 508] on quentale-photo at bounding box center [782, 320] width 544 height 408
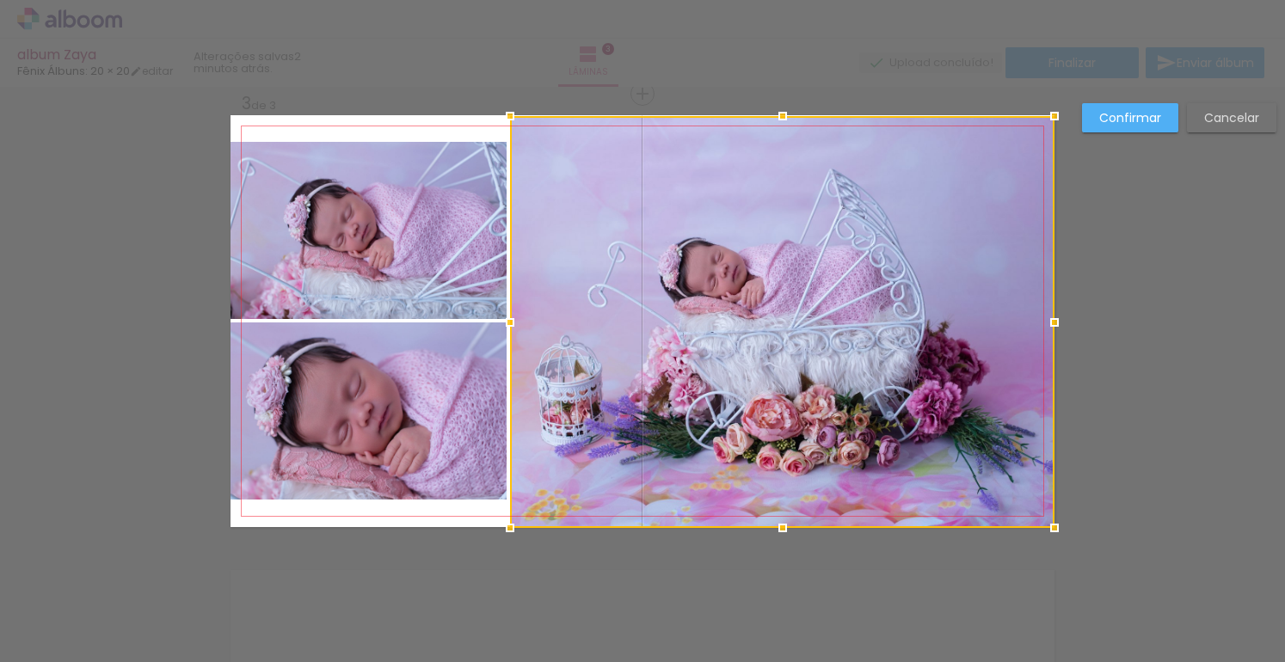
click at [778, 532] on div at bounding box center [782, 528] width 34 height 34
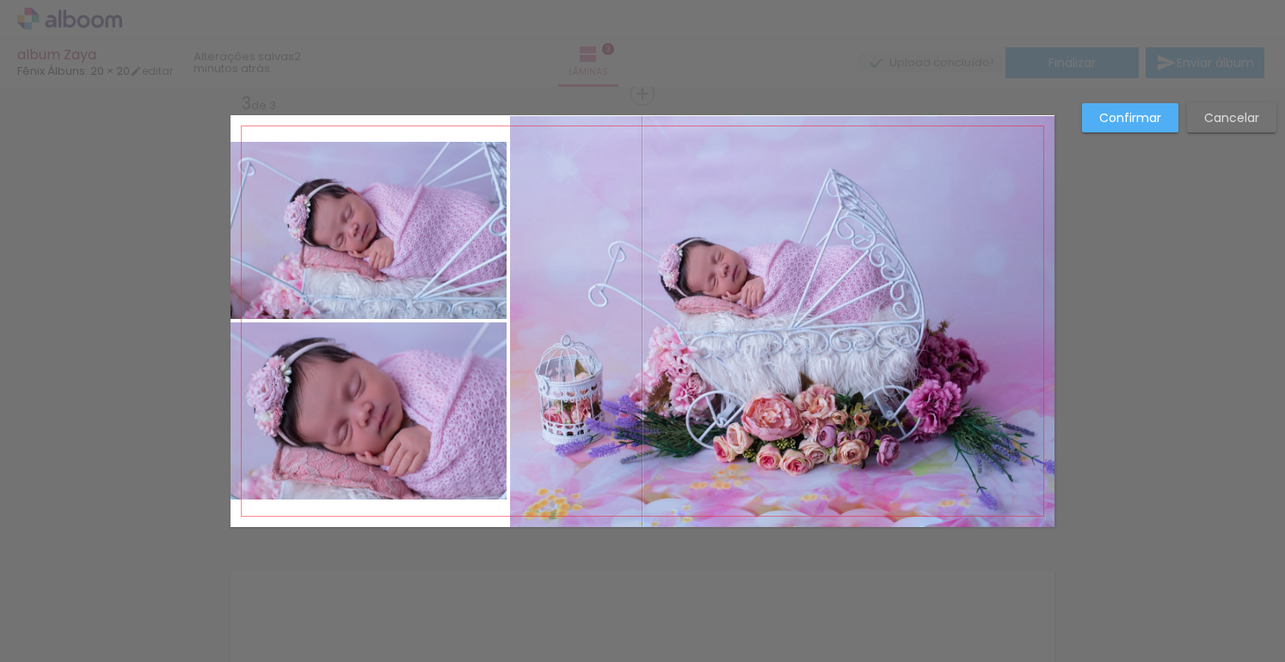
click at [753, 193] on quentale-photo at bounding box center [782, 321] width 544 height 411
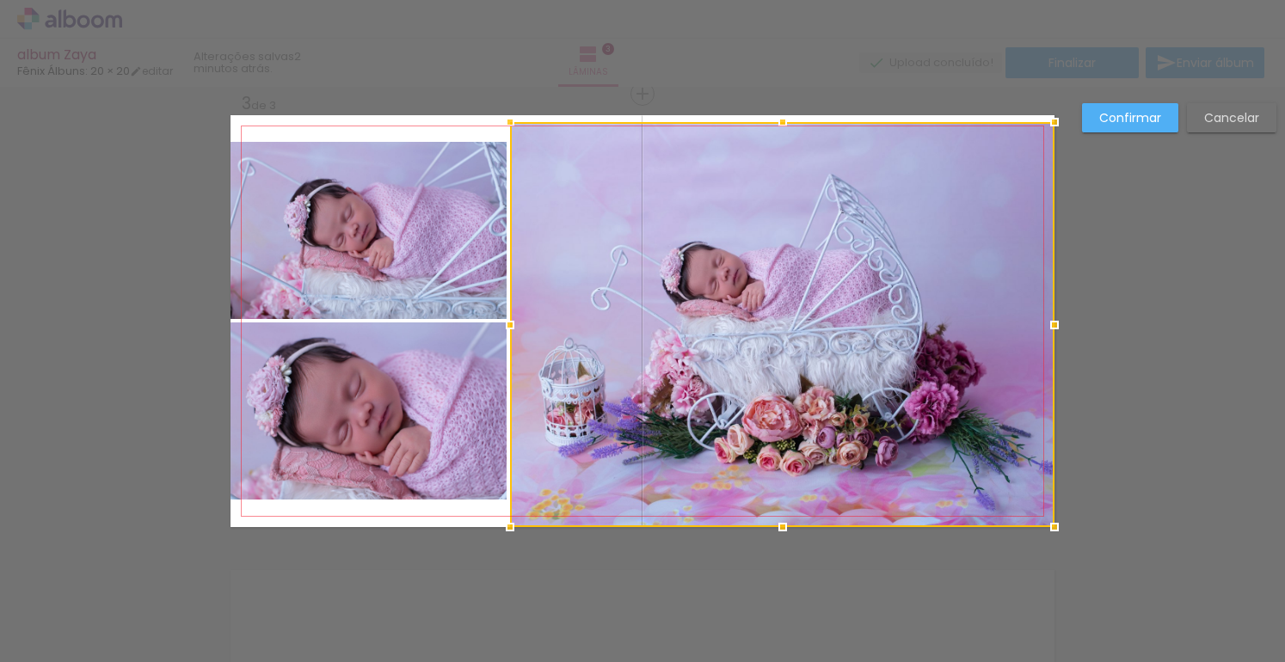
click at [775, 107] on div at bounding box center [782, 122] width 34 height 34
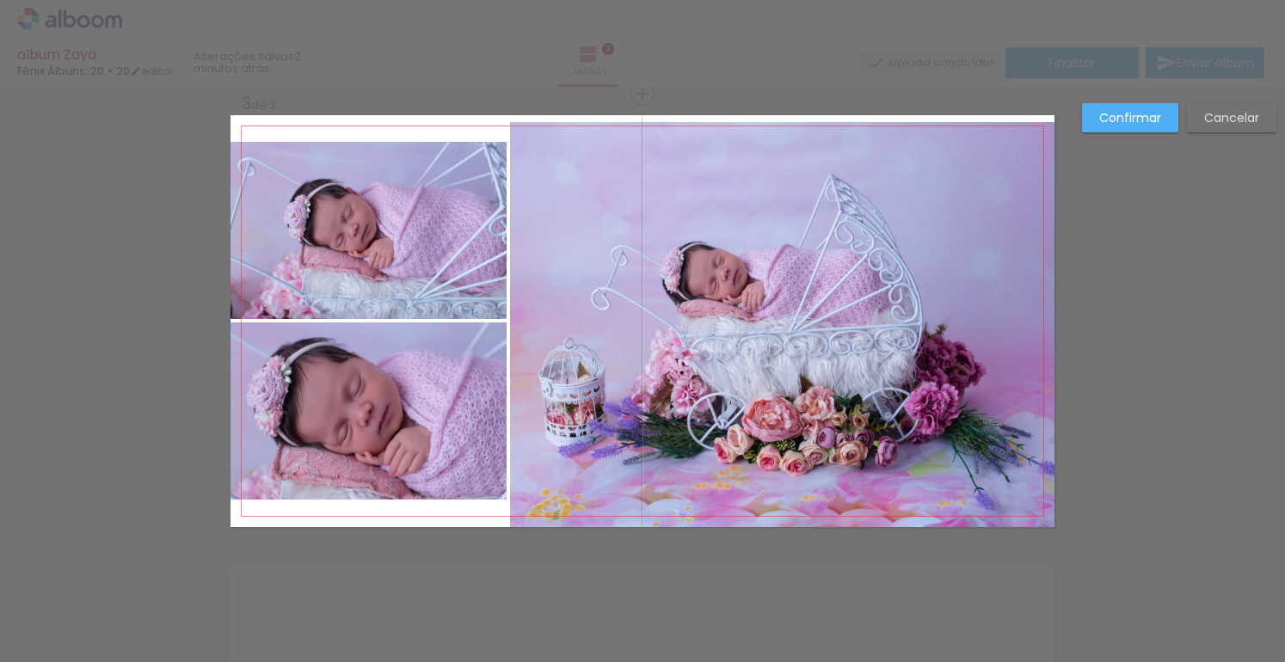
click at [775, 130] on quentale-photo at bounding box center [782, 324] width 544 height 405
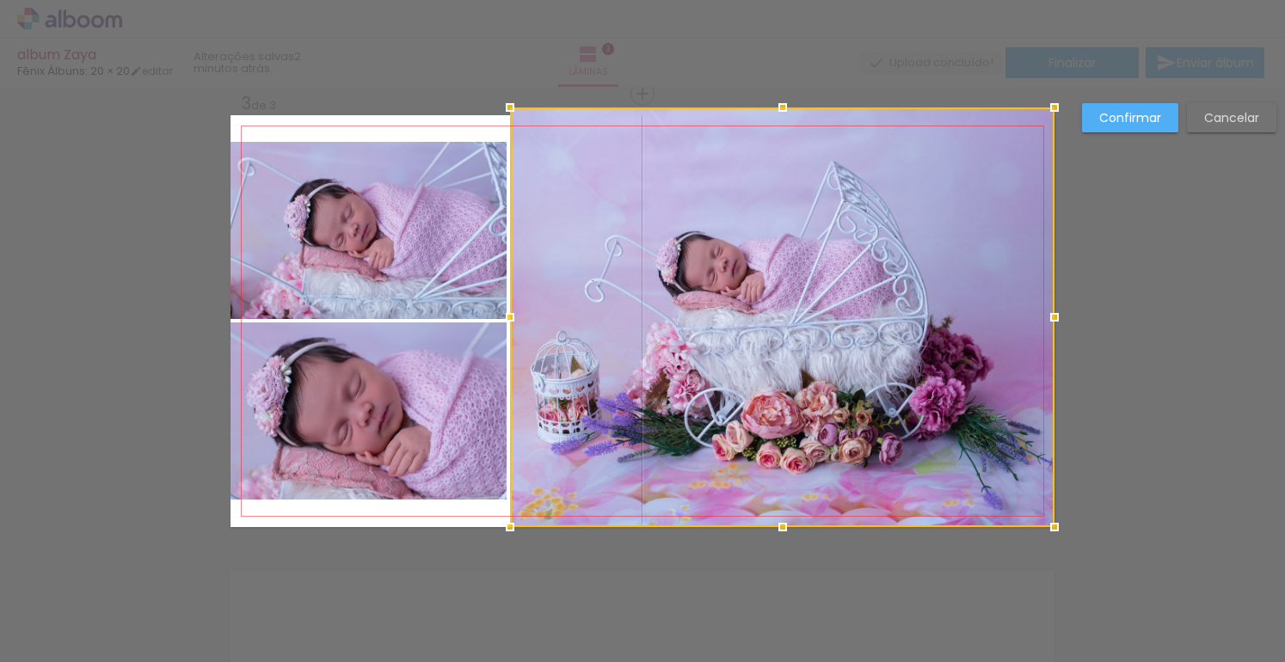
drag, startPoint x: 773, startPoint y: 122, endPoint x: 777, endPoint y: 108, distance: 14.2
click at [777, 108] on div at bounding box center [782, 107] width 34 height 34
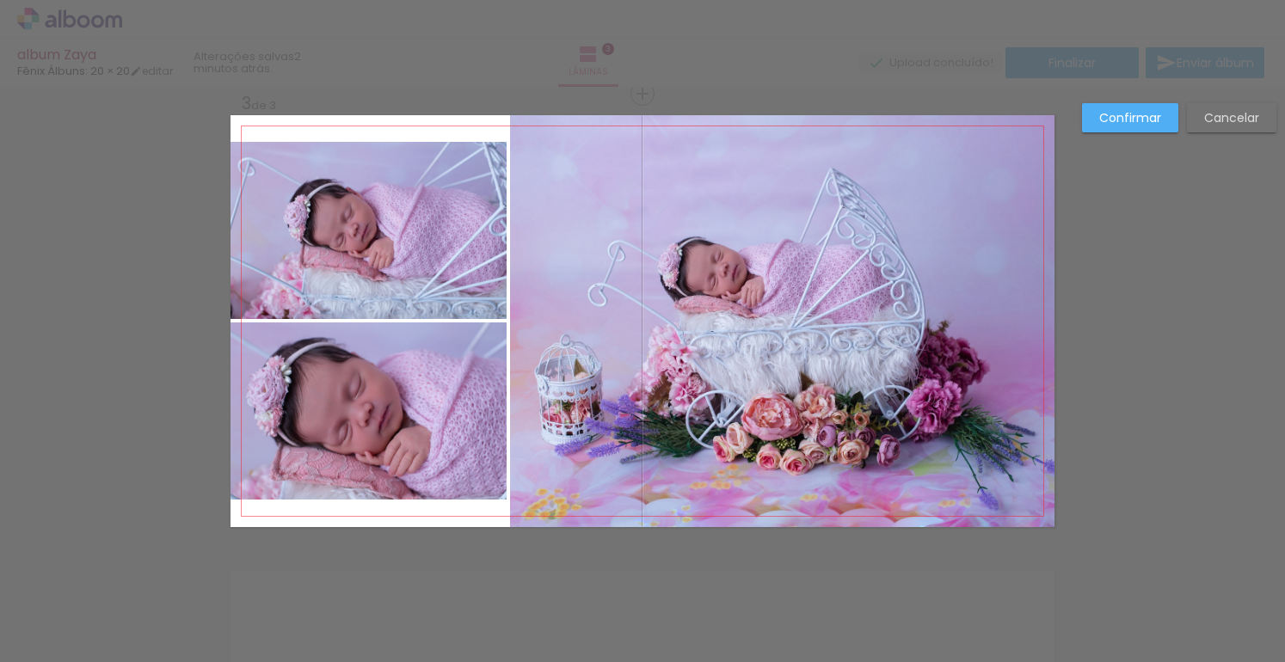
click at [389, 212] on quentale-photo at bounding box center [368, 230] width 276 height 177
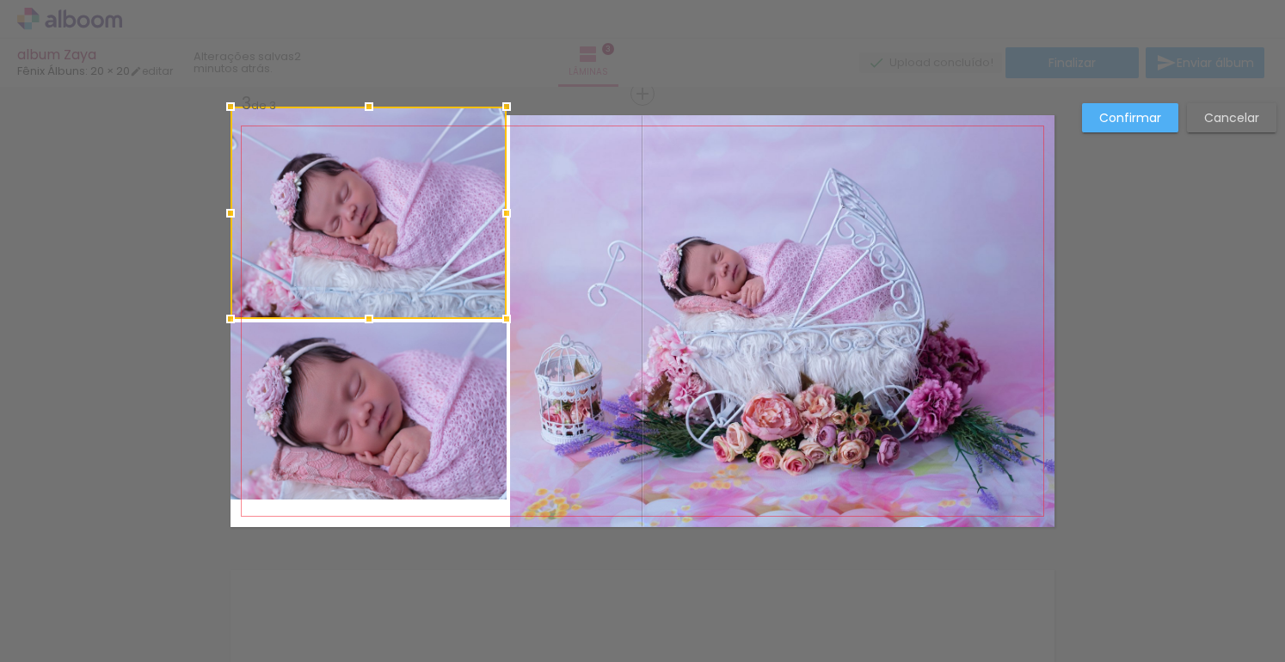
drag, startPoint x: 364, startPoint y: 144, endPoint x: 365, endPoint y: 120, distance: 24.1
click at [365, 120] on div at bounding box center [369, 106] width 34 height 34
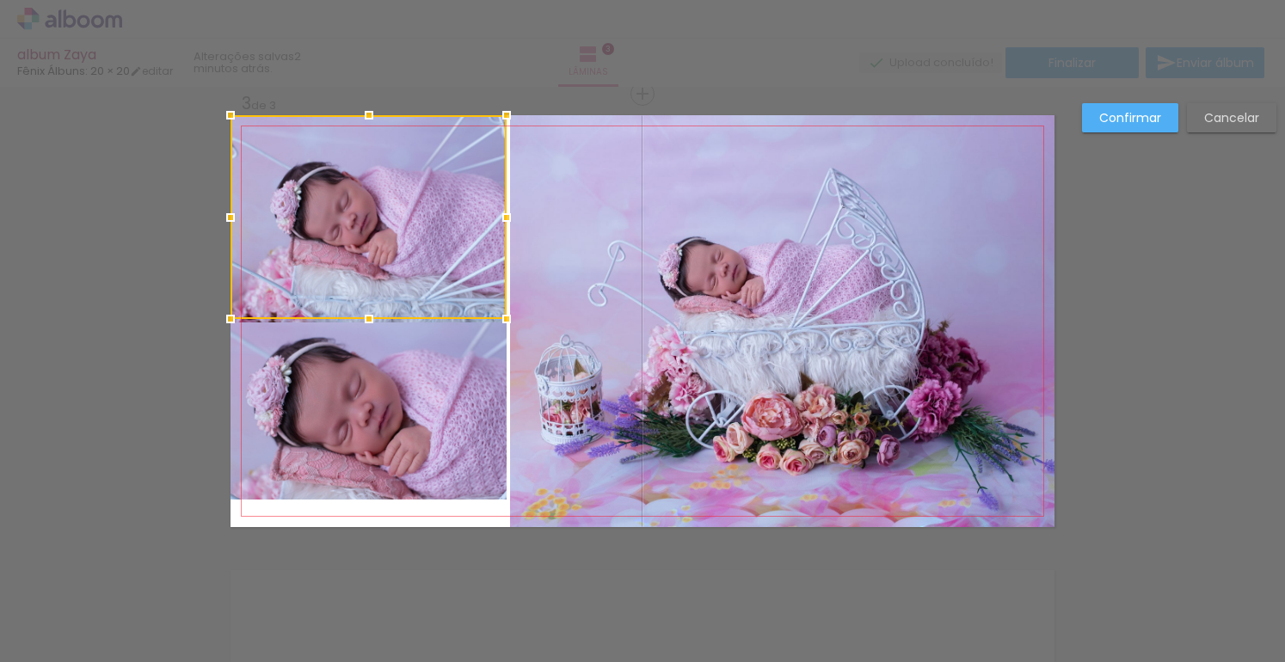
click at [372, 416] on quentale-photo at bounding box center [368, 410] width 276 height 177
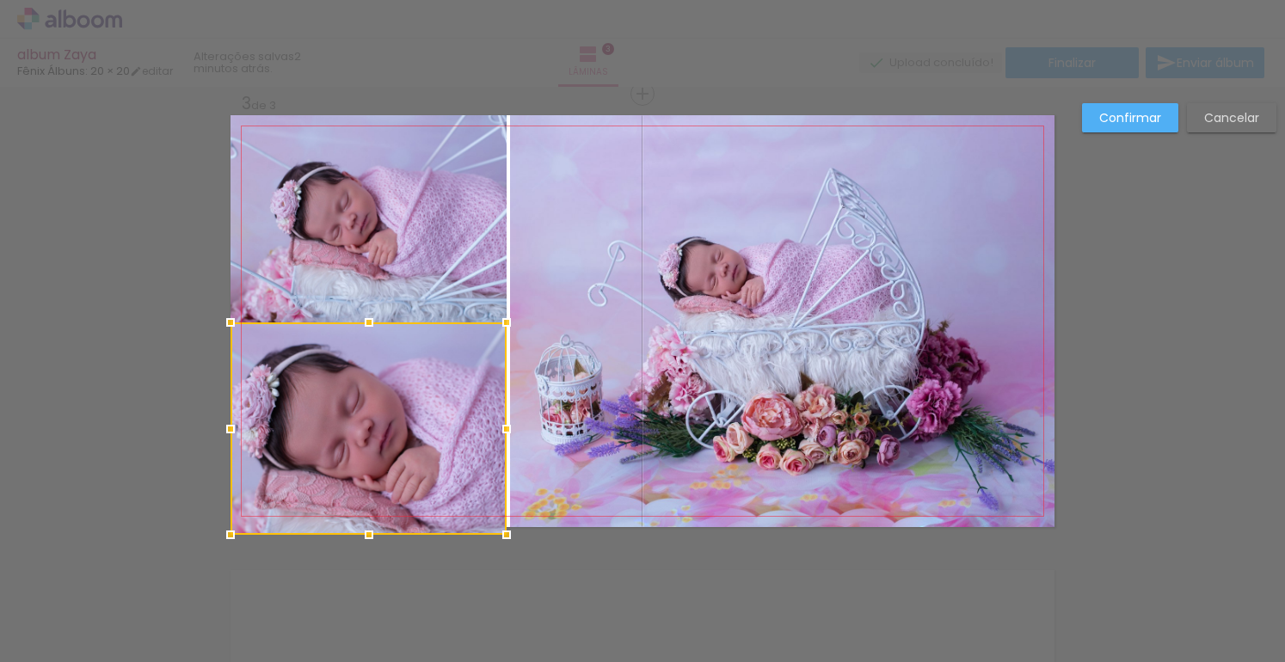
drag, startPoint x: 363, startPoint y: 501, endPoint x: 366, endPoint y: 520, distance: 20.1
click at [366, 521] on div at bounding box center [369, 535] width 34 height 34
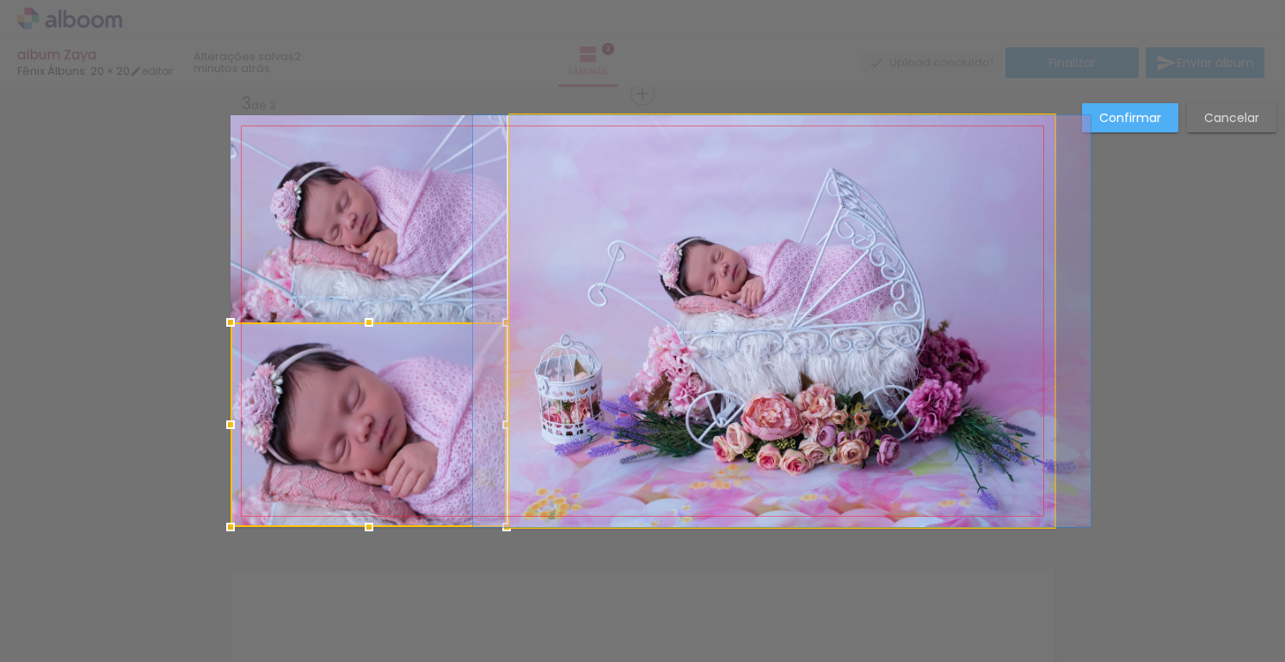
click at [568, 379] on quentale-photo at bounding box center [782, 321] width 544 height 412
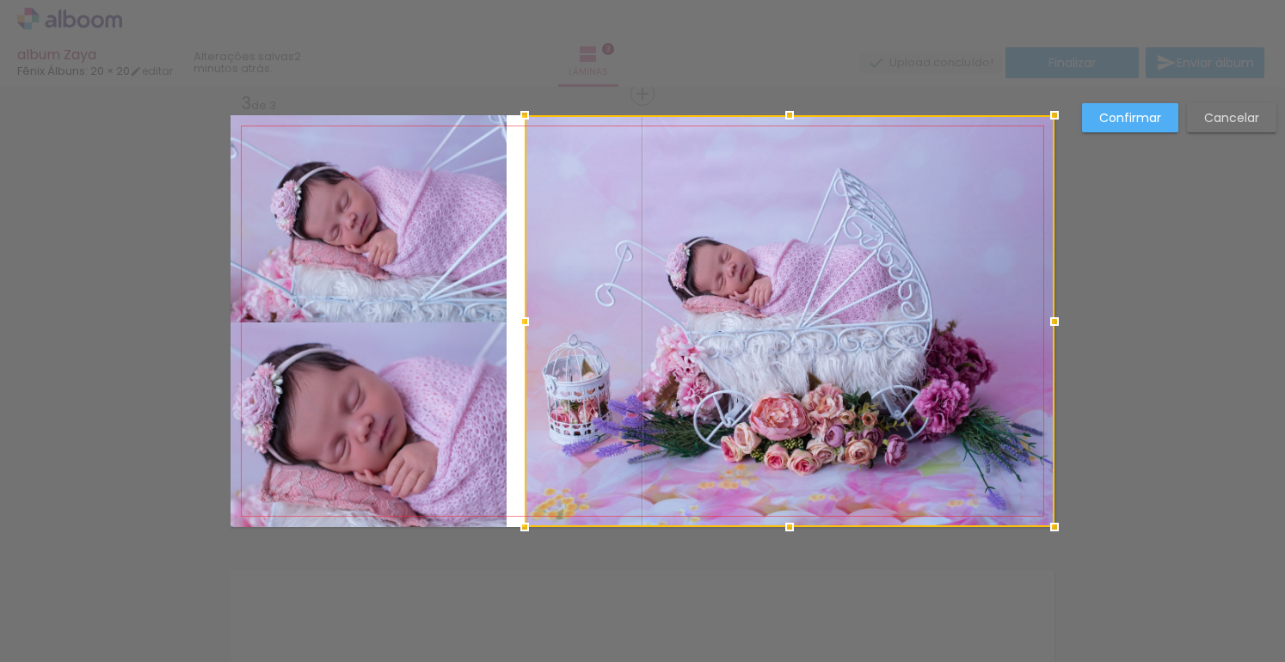
drag, startPoint x: 505, startPoint y: 321, endPoint x: 519, endPoint y: 320, distance: 13.8
click at [519, 320] on div at bounding box center [524, 321] width 34 height 34
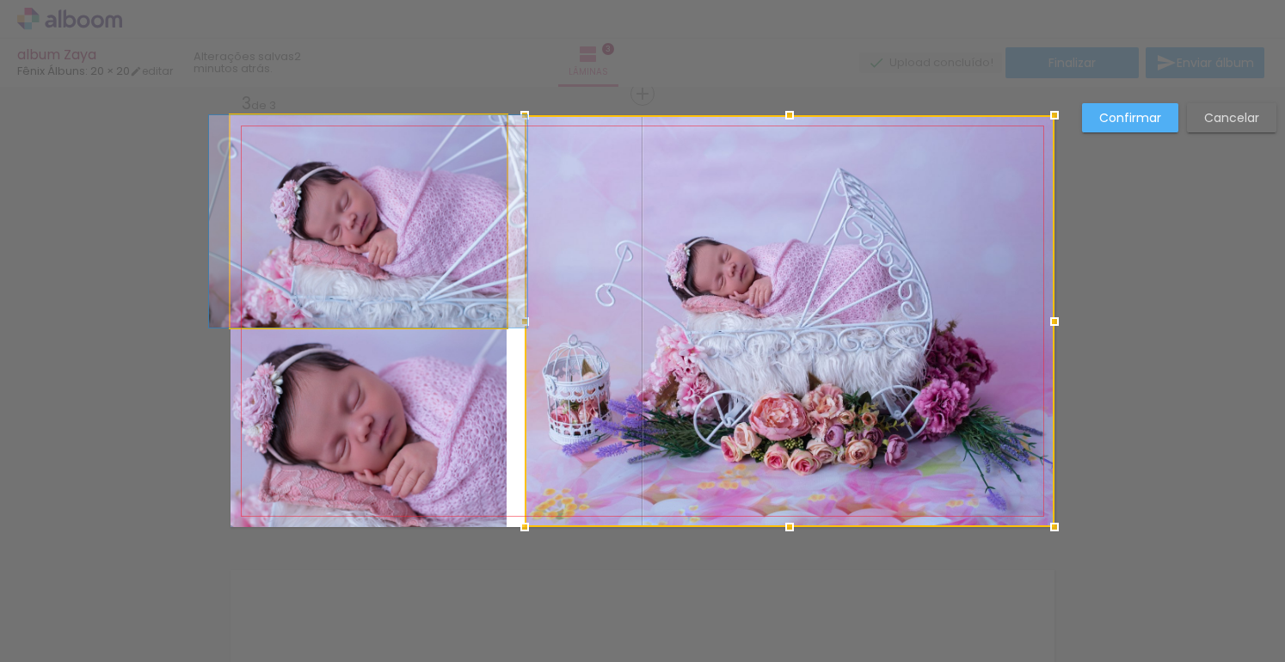
click at [486, 277] on quentale-photo at bounding box center [368, 221] width 276 height 212
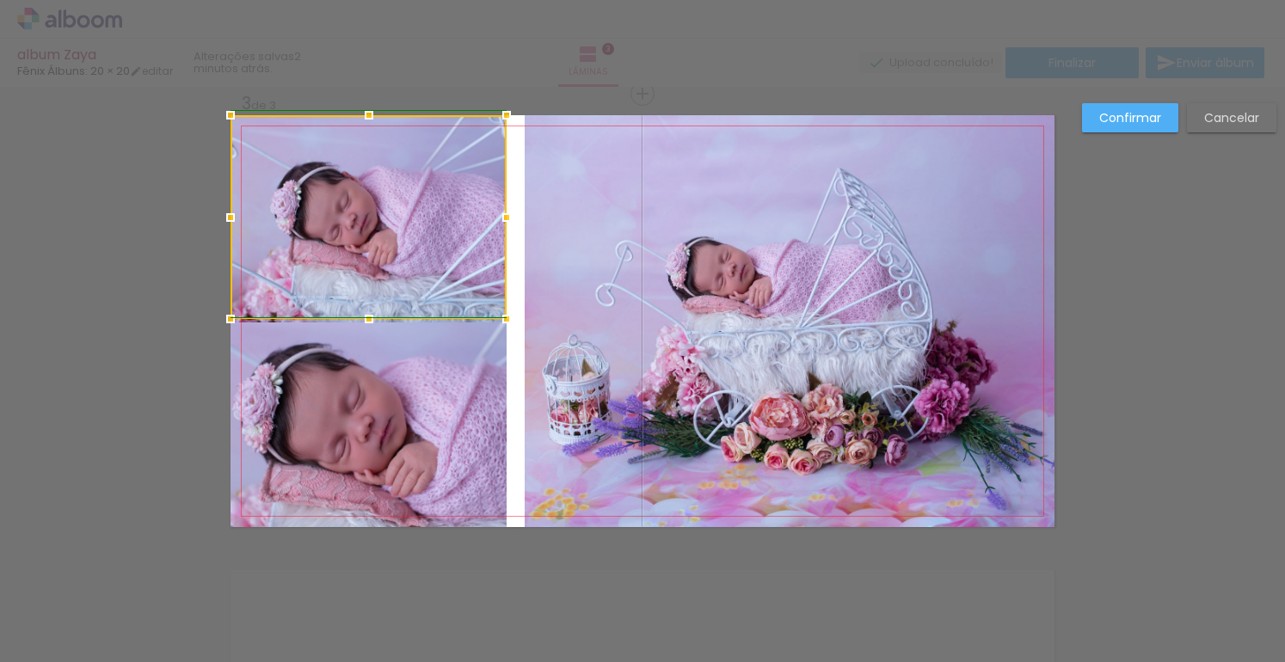
click at [504, 214] on div at bounding box center [506, 217] width 34 height 34
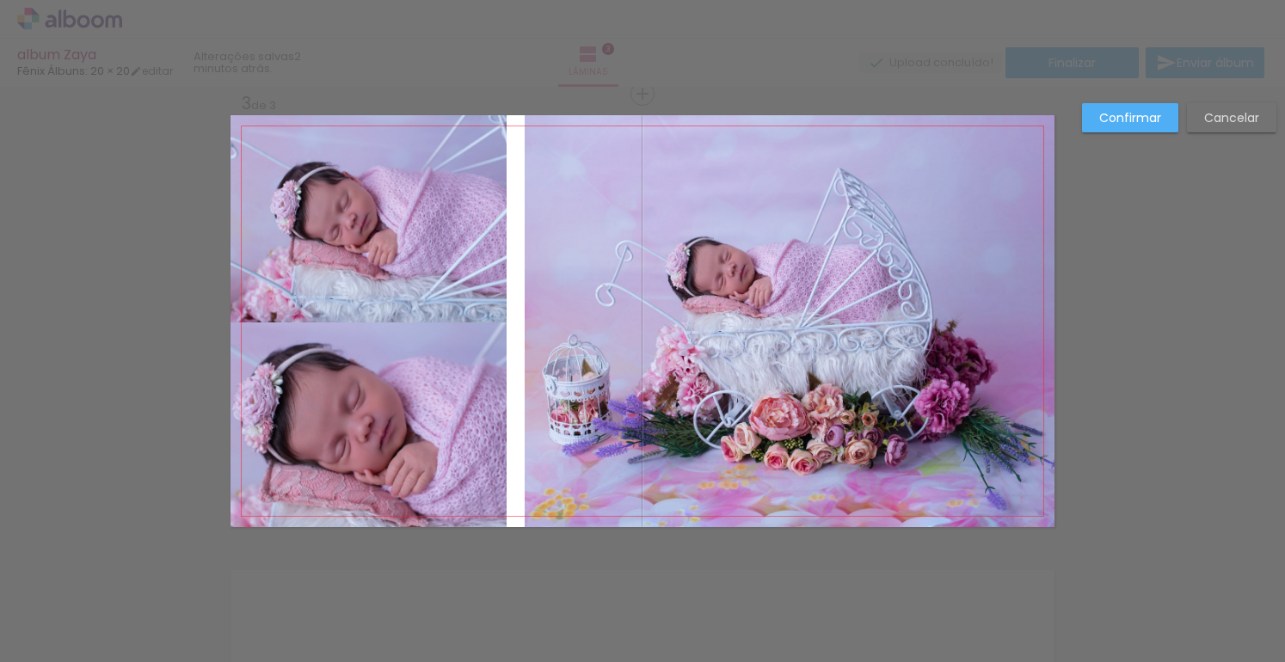
click at [501, 213] on quentale-layouter at bounding box center [642, 321] width 824 height 412
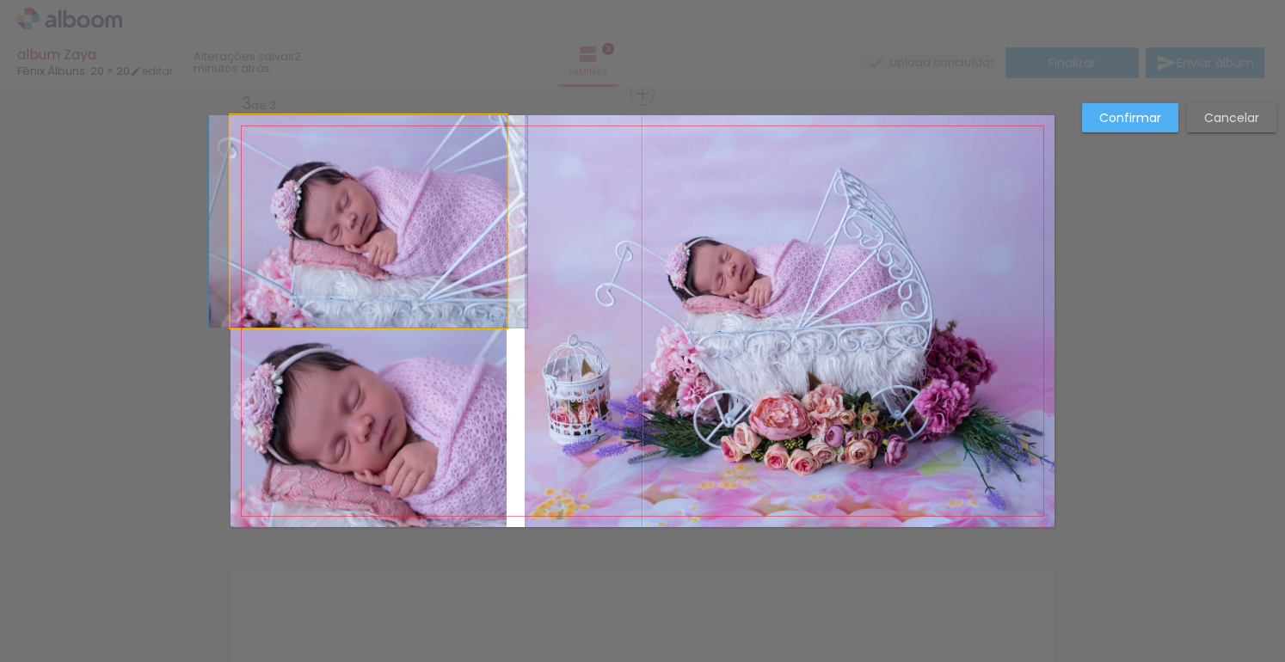
click at [485, 212] on quentale-photo at bounding box center [368, 221] width 276 height 212
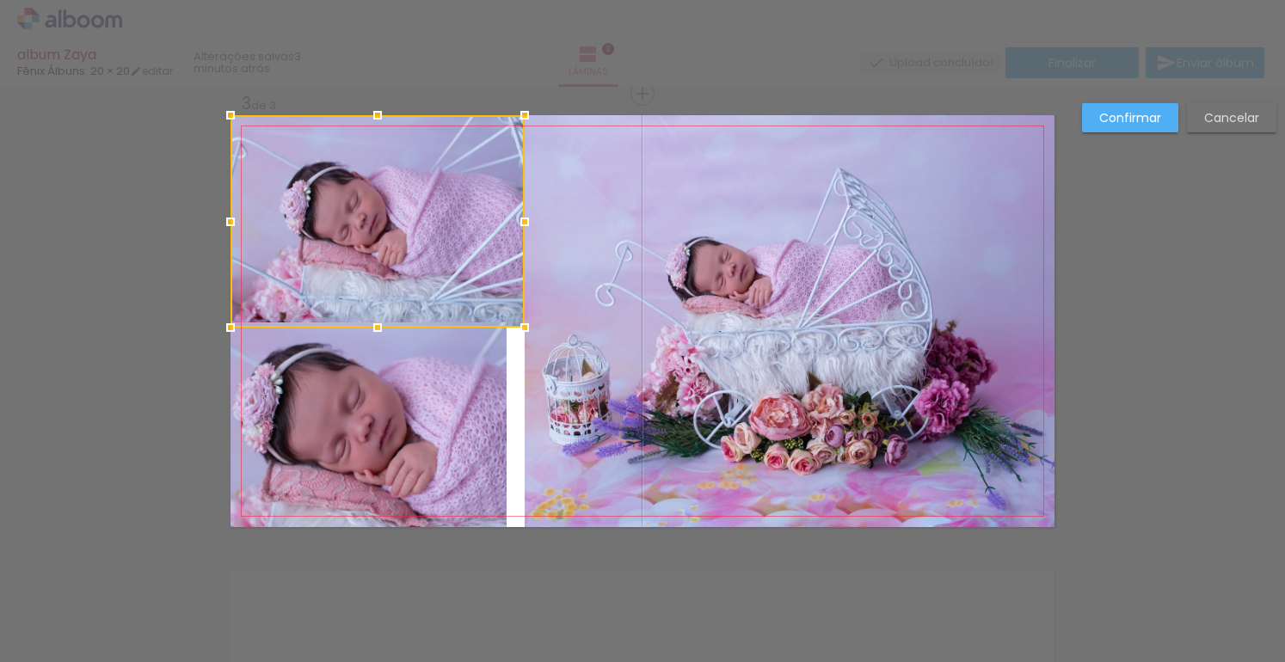
drag, startPoint x: 499, startPoint y: 220, endPoint x: 508, endPoint y: 218, distance: 9.6
click at [508, 218] on div at bounding box center [524, 222] width 34 height 34
click at [476, 375] on quentale-photo at bounding box center [368, 424] width 276 height 205
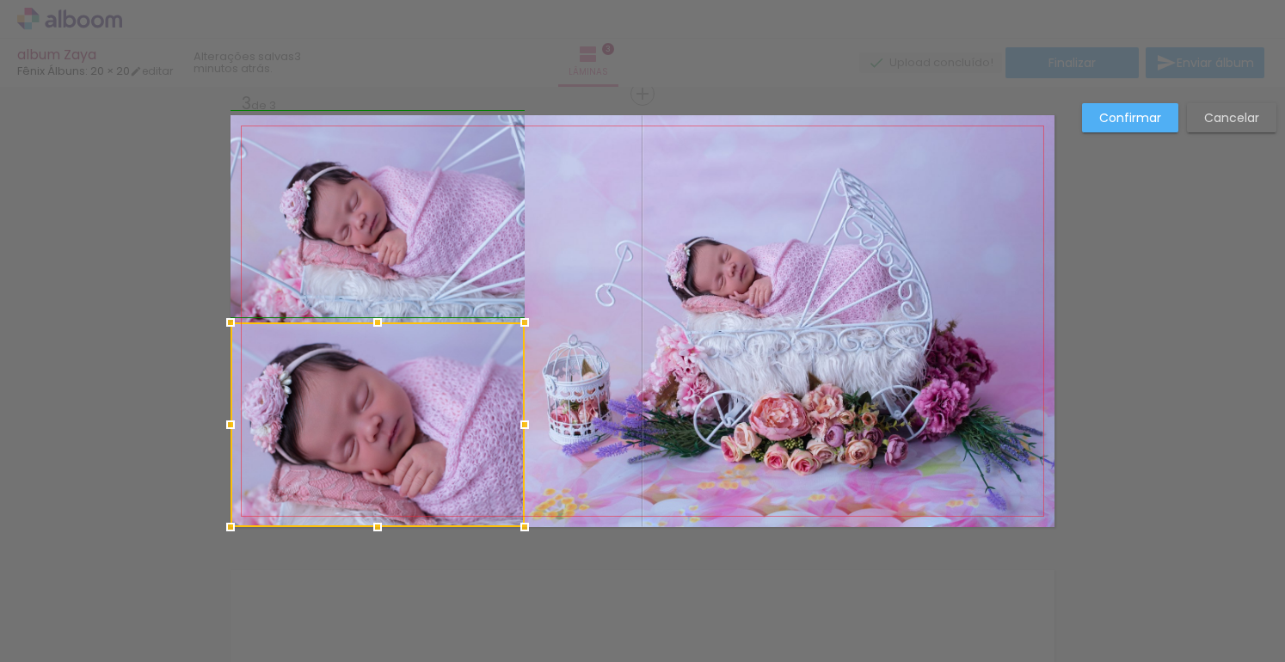
drag, startPoint x: 501, startPoint y: 423, endPoint x: 513, endPoint y: 422, distance: 12.1
click at [513, 422] on div at bounding box center [524, 425] width 34 height 34
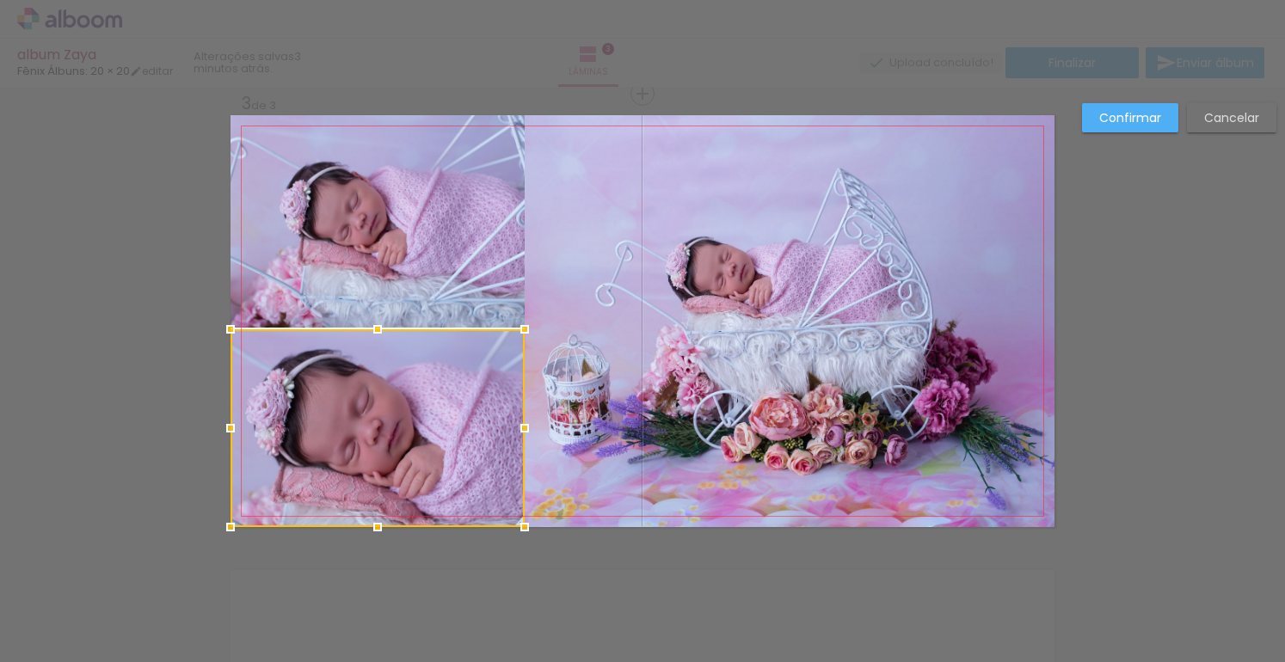
drag, startPoint x: 368, startPoint y: 322, endPoint x: 375, endPoint y: 311, distance: 13.1
click at [370, 328] on div at bounding box center [377, 329] width 34 height 34
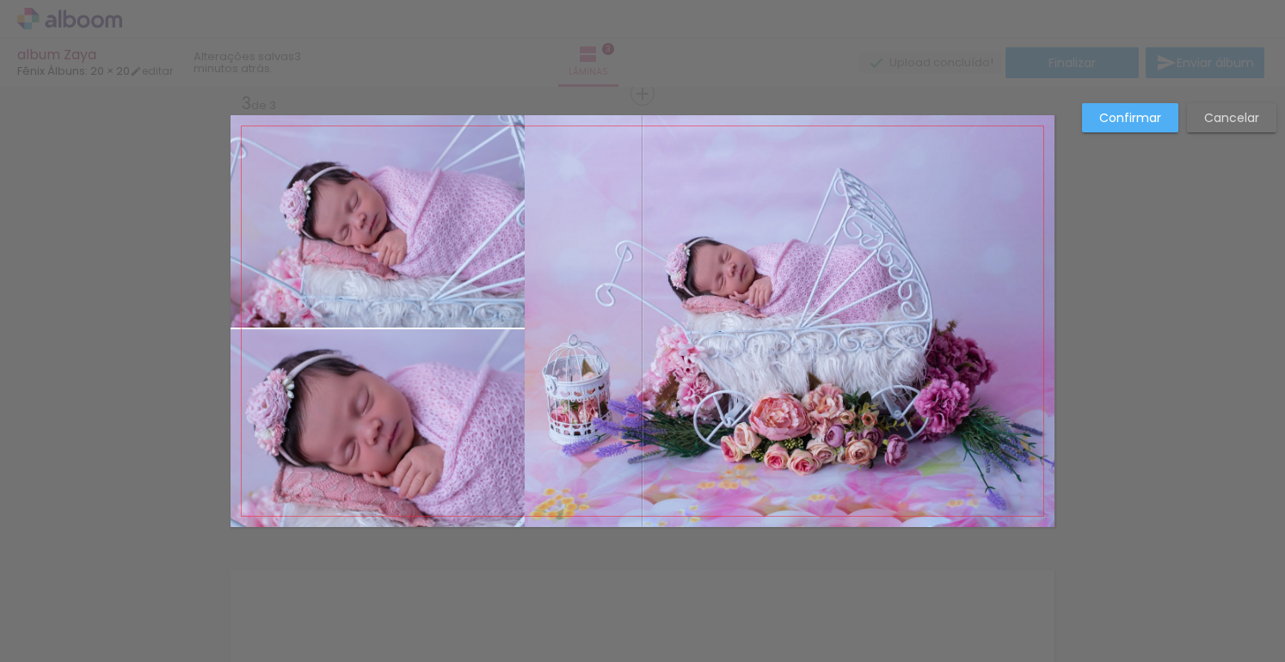
click at [379, 296] on quentale-photo at bounding box center [377, 221] width 294 height 212
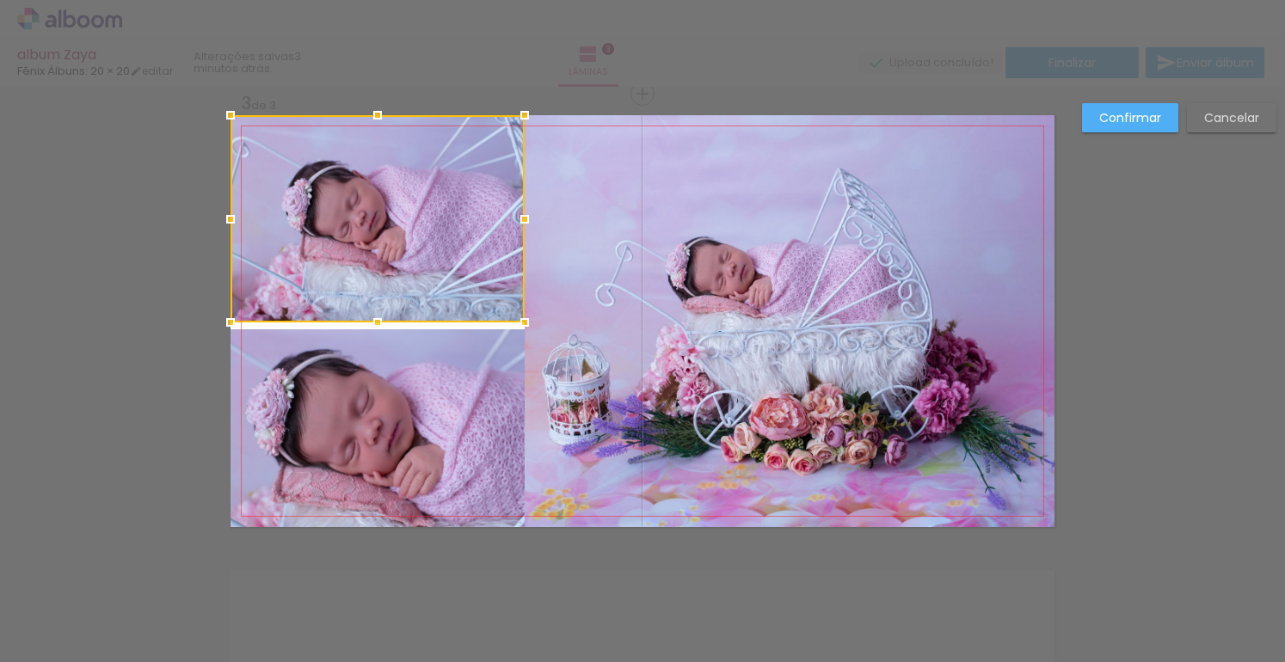
click at [373, 318] on div at bounding box center [377, 322] width 34 height 34
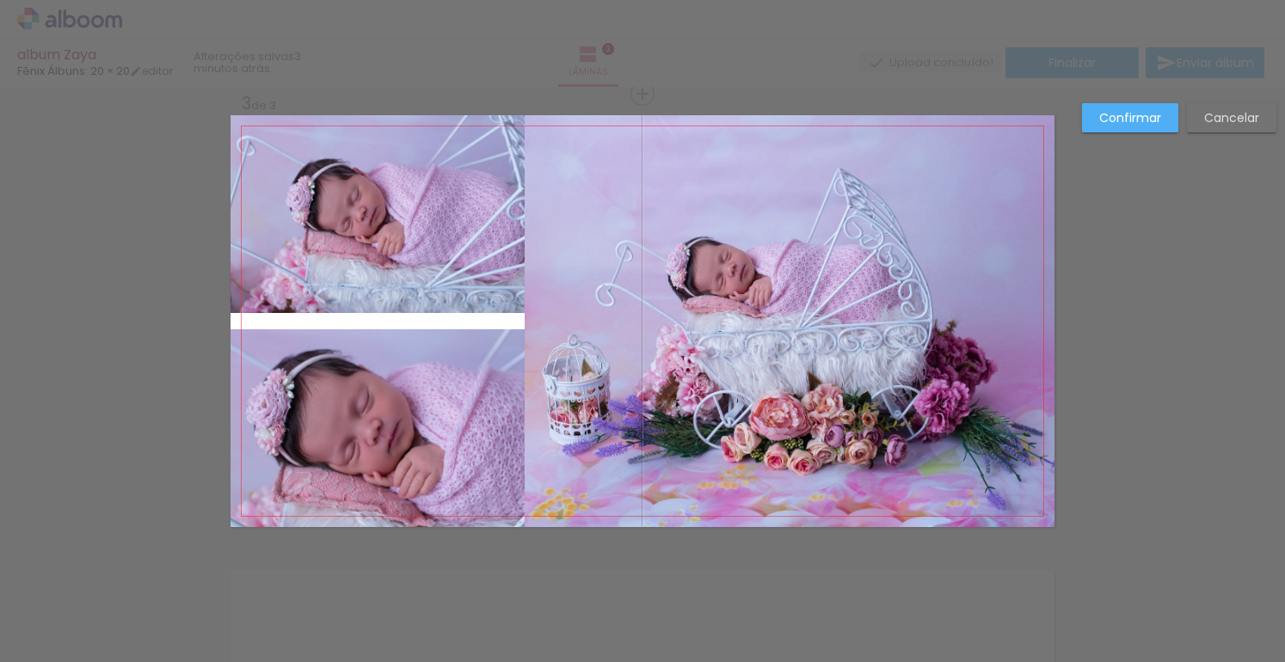
click at [376, 342] on quentale-photo at bounding box center [377, 428] width 294 height 198
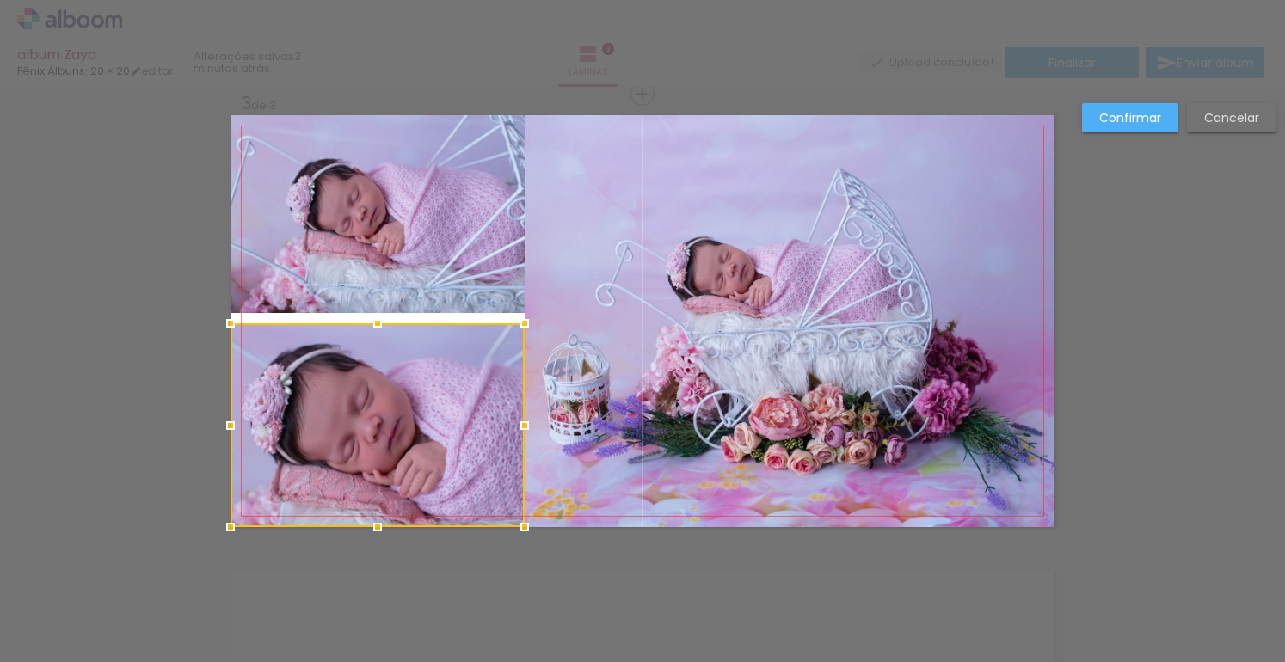
drag, startPoint x: 372, startPoint y: 330, endPoint x: 372, endPoint y: 316, distance: 13.8
click at [372, 316] on div at bounding box center [377, 323] width 34 height 34
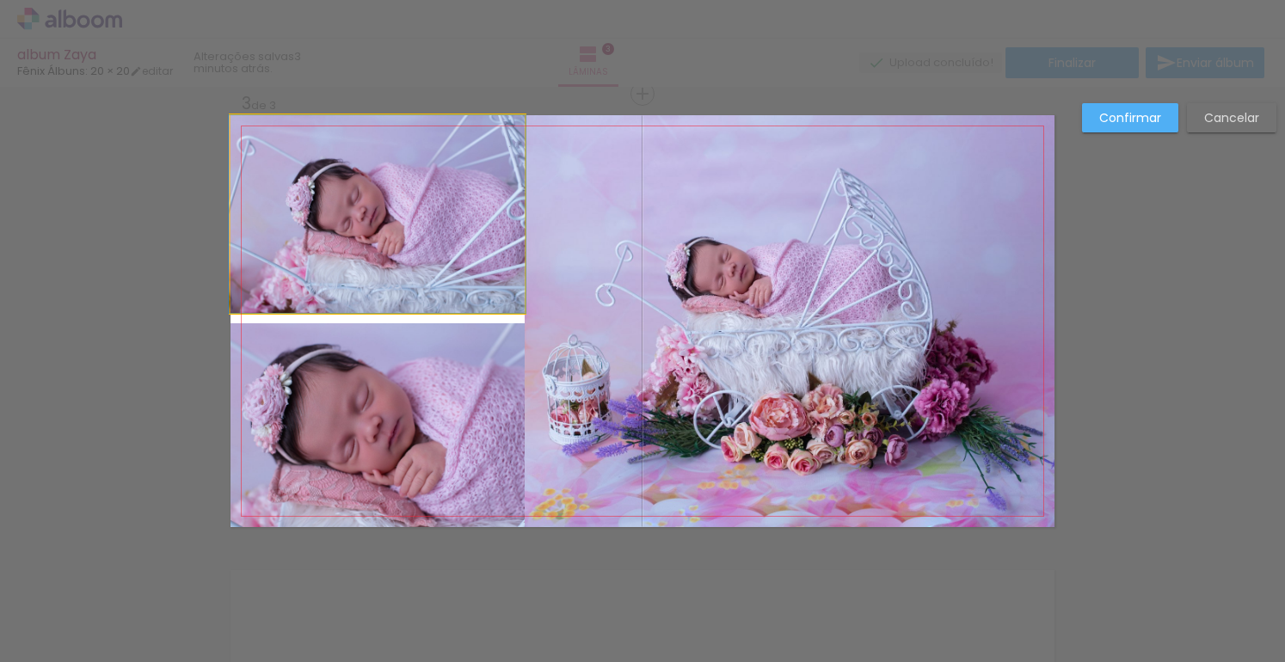
click at [374, 270] on quentale-photo at bounding box center [377, 214] width 294 height 198
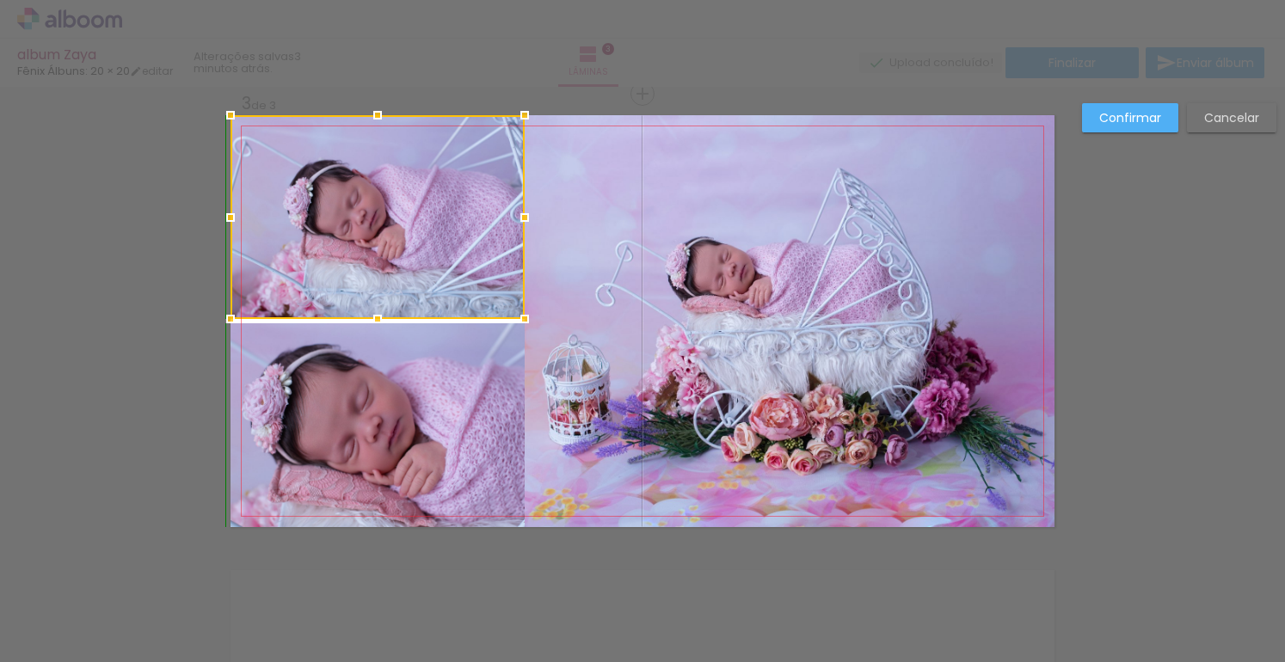
click at [373, 316] on div at bounding box center [377, 319] width 34 height 34
click at [630, 316] on quentale-photo at bounding box center [790, 321] width 530 height 412
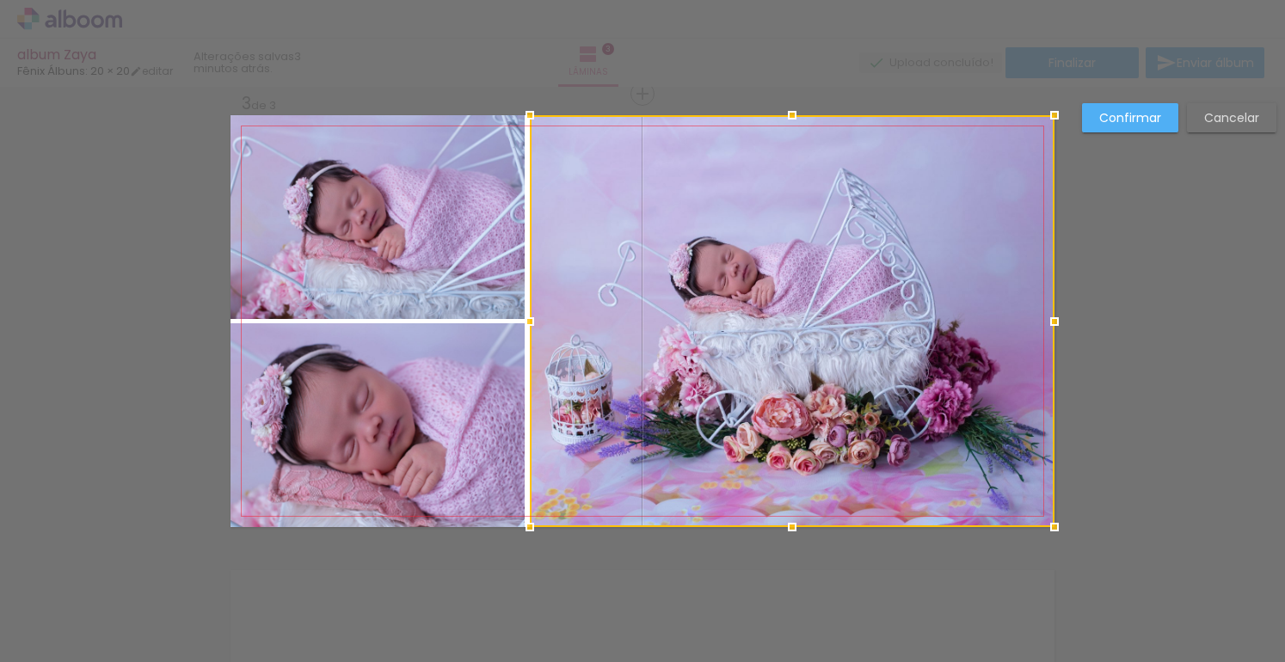
click at [525, 318] on div at bounding box center [530, 321] width 34 height 34
click at [523, 317] on div at bounding box center [528, 321] width 34 height 34
click at [1149, 282] on div "Confirmar Cancelar" at bounding box center [642, 85] width 1285 height 1861
click at [0, 0] on slot "Confirmar" at bounding box center [0, 0] width 0 height 0
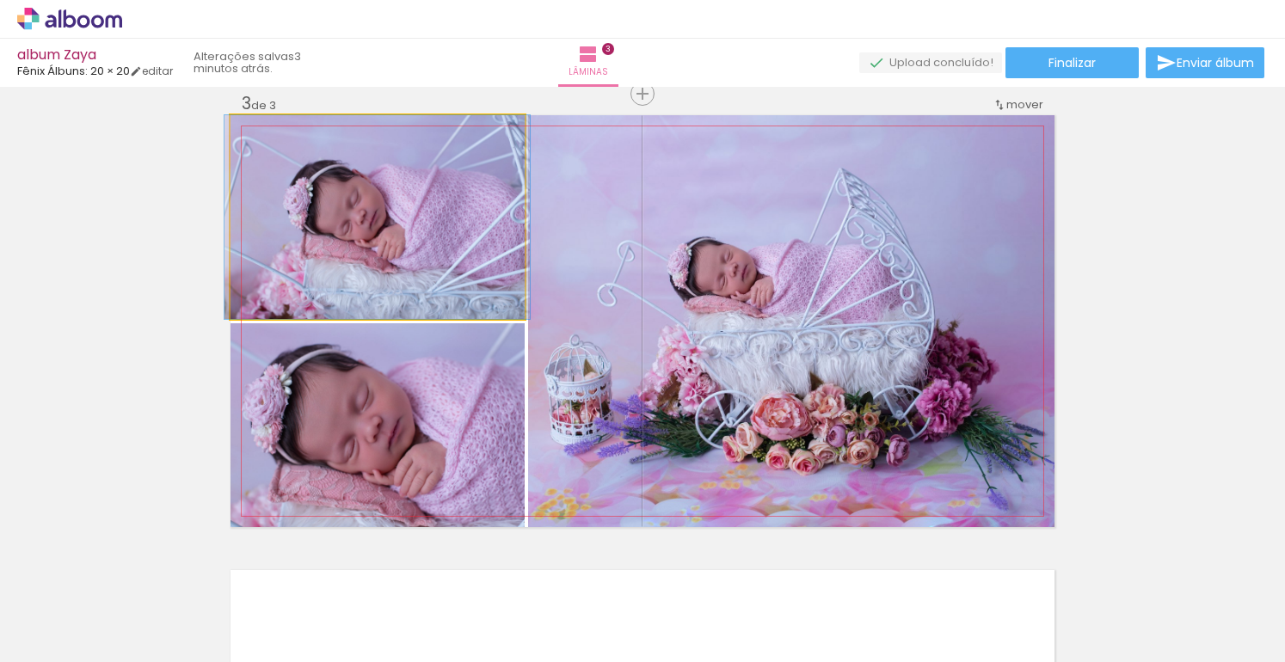
click at [413, 266] on quentale-photo at bounding box center [377, 217] width 294 height 204
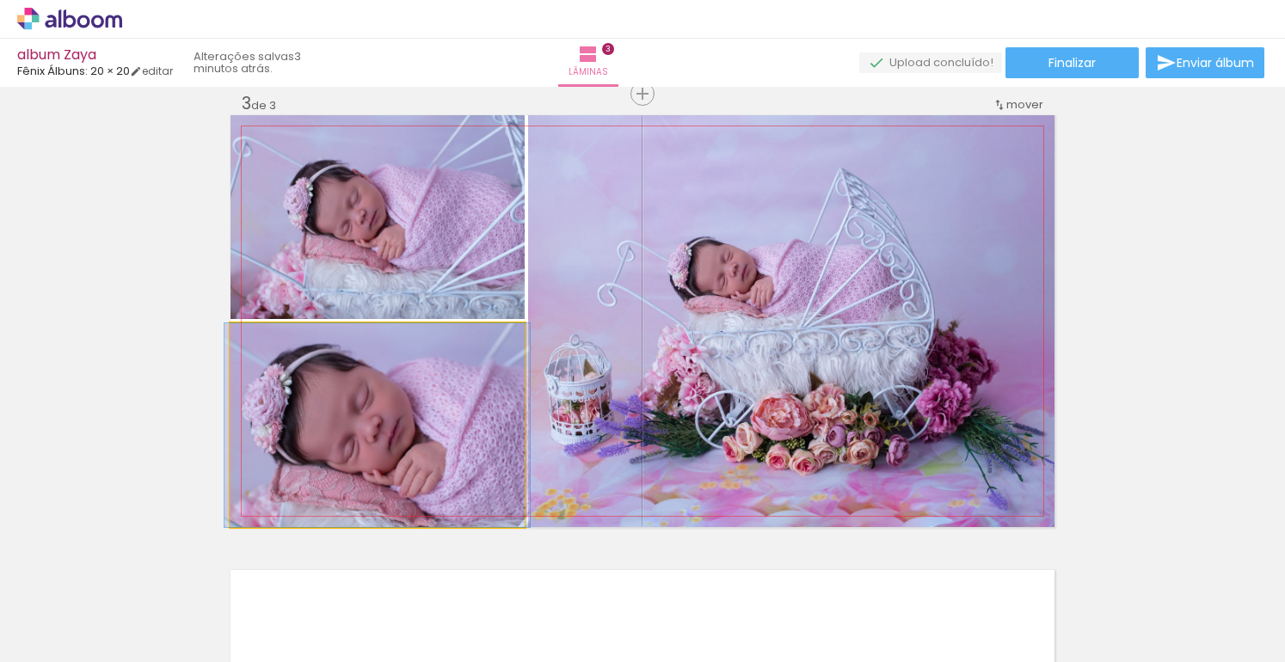
drag, startPoint x: 445, startPoint y: 361, endPoint x: 443, endPoint y: 299, distance: 62.0
click at [445, 358] on quentale-photo at bounding box center [377, 425] width 294 height 204
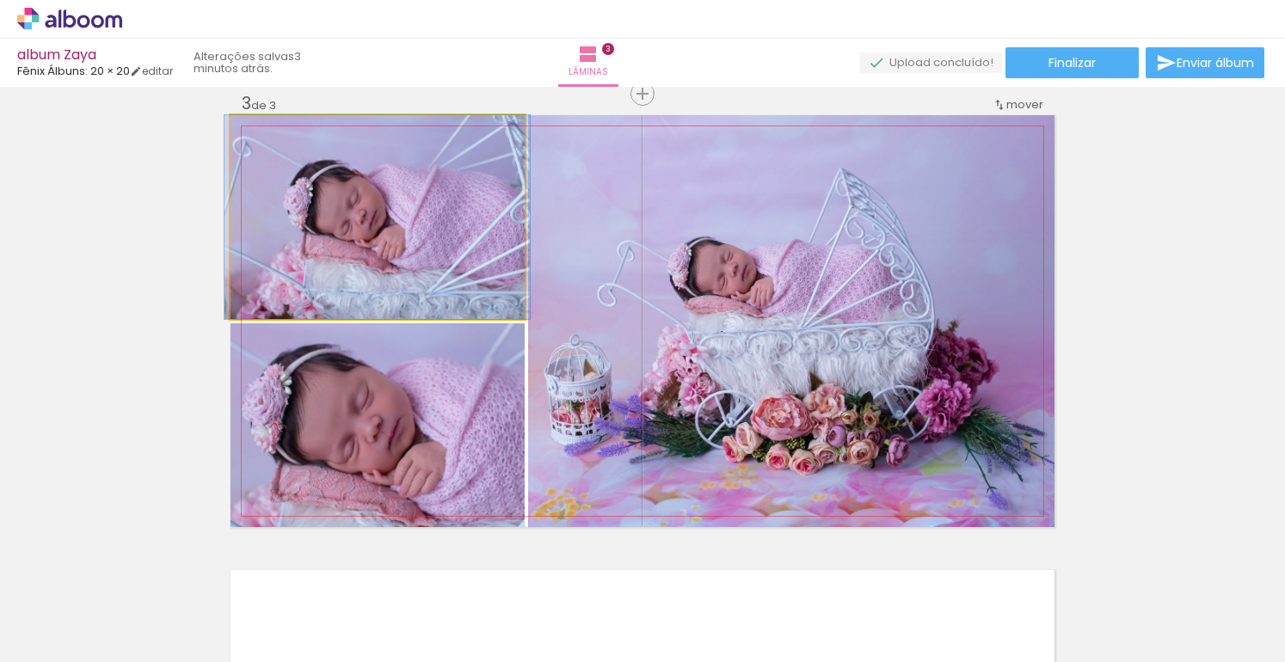
click at [444, 266] on quentale-photo at bounding box center [377, 217] width 294 height 204
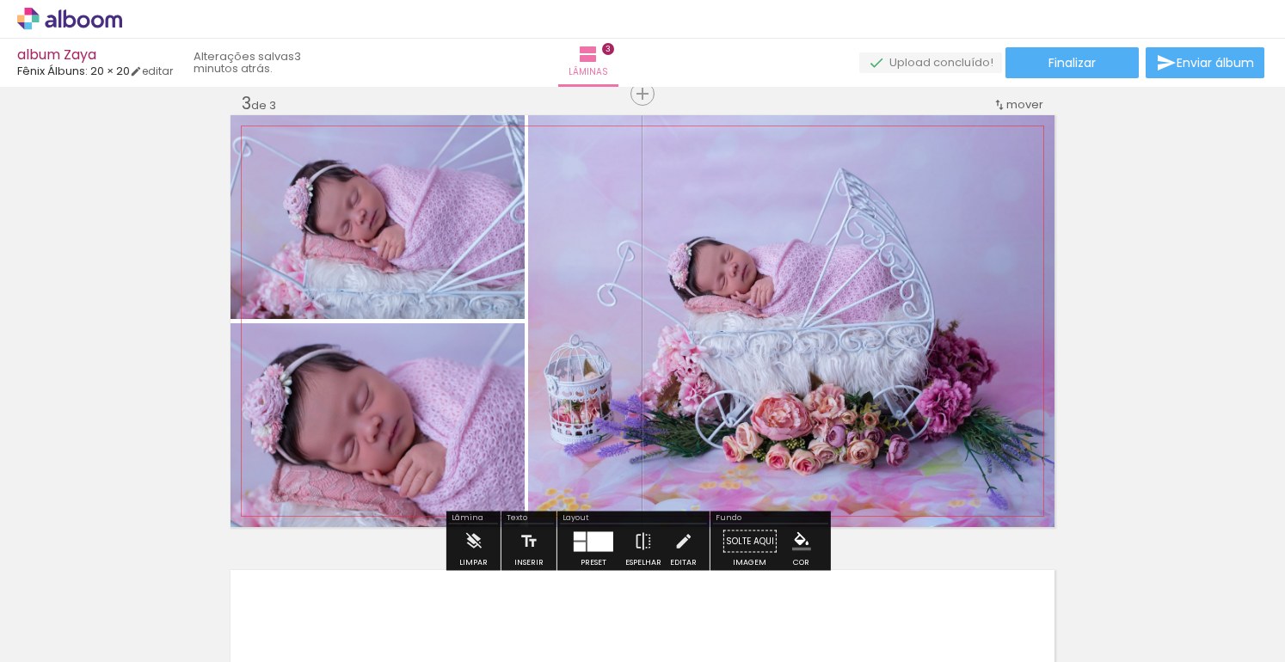
click at [444, 264] on quentale-photo at bounding box center [377, 217] width 294 height 204
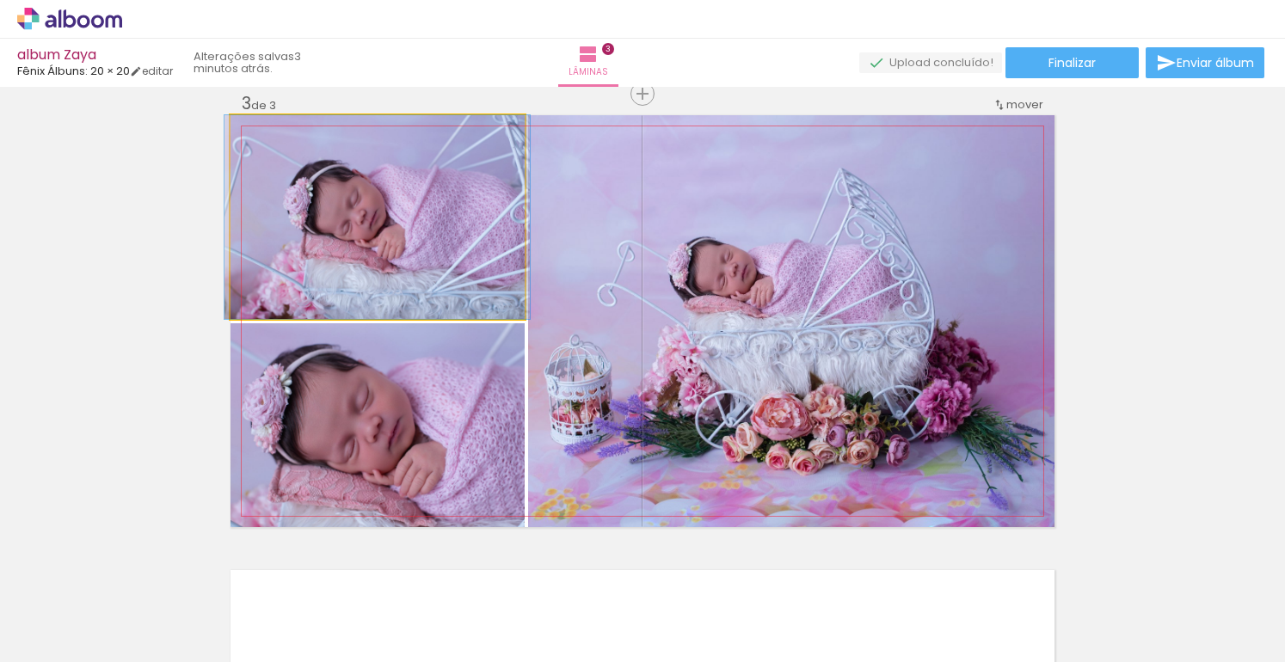
click at [444, 264] on quentale-photo at bounding box center [377, 217] width 294 height 204
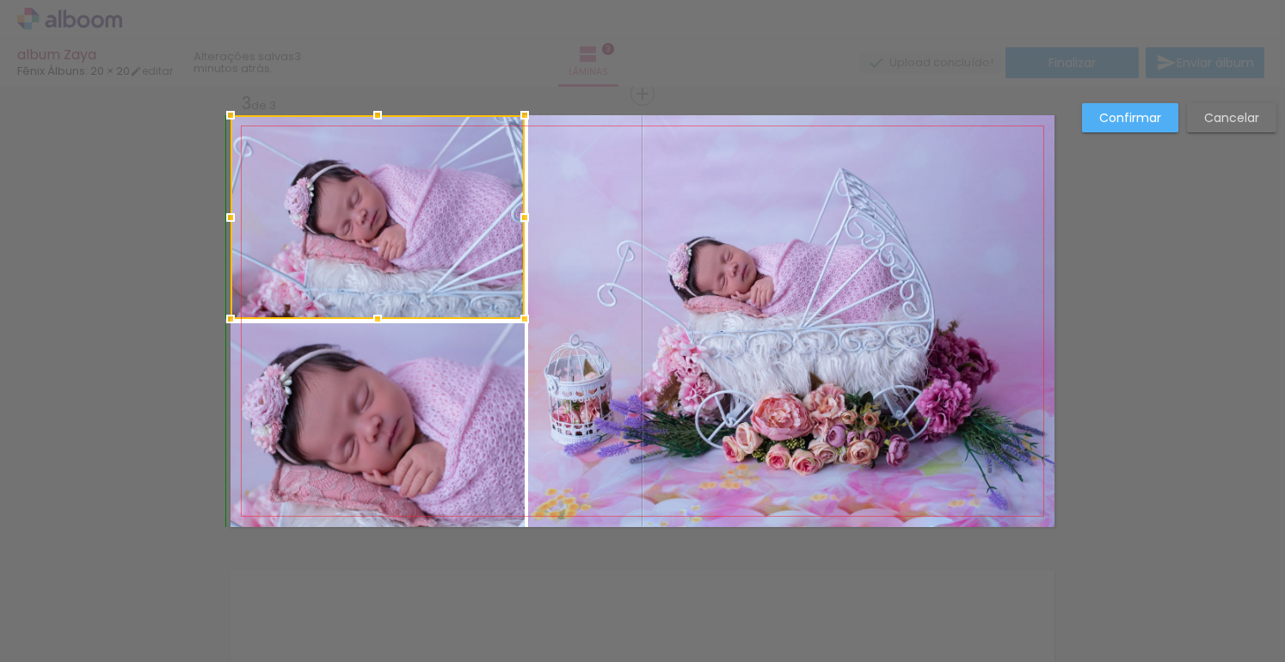
click at [375, 322] on div at bounding box center [377, 319] width 34 height 34
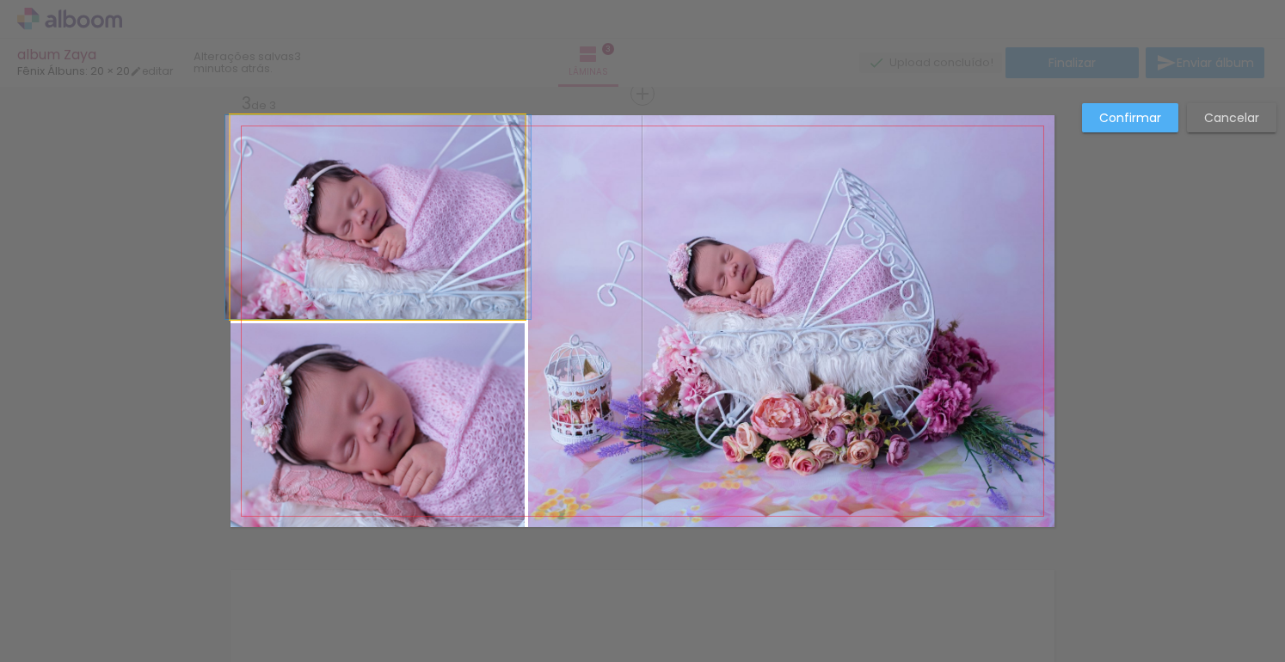
click at [372, 316] on quentale-photo at bounding box center [377, 217] width 294 height 204
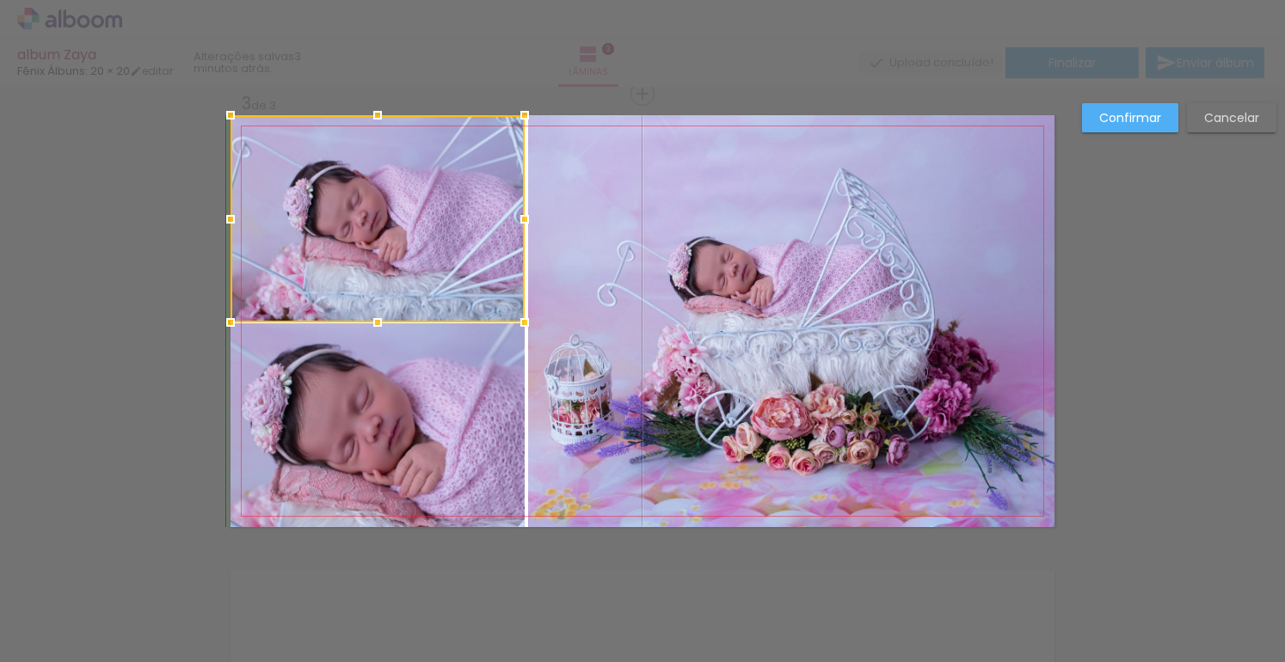
click at [373, 310] on div at bounding box center [377, 322] width 34 height 34
click at [374, 340] on quentale-photo at bounding box center [377, 425] width 294 height 204
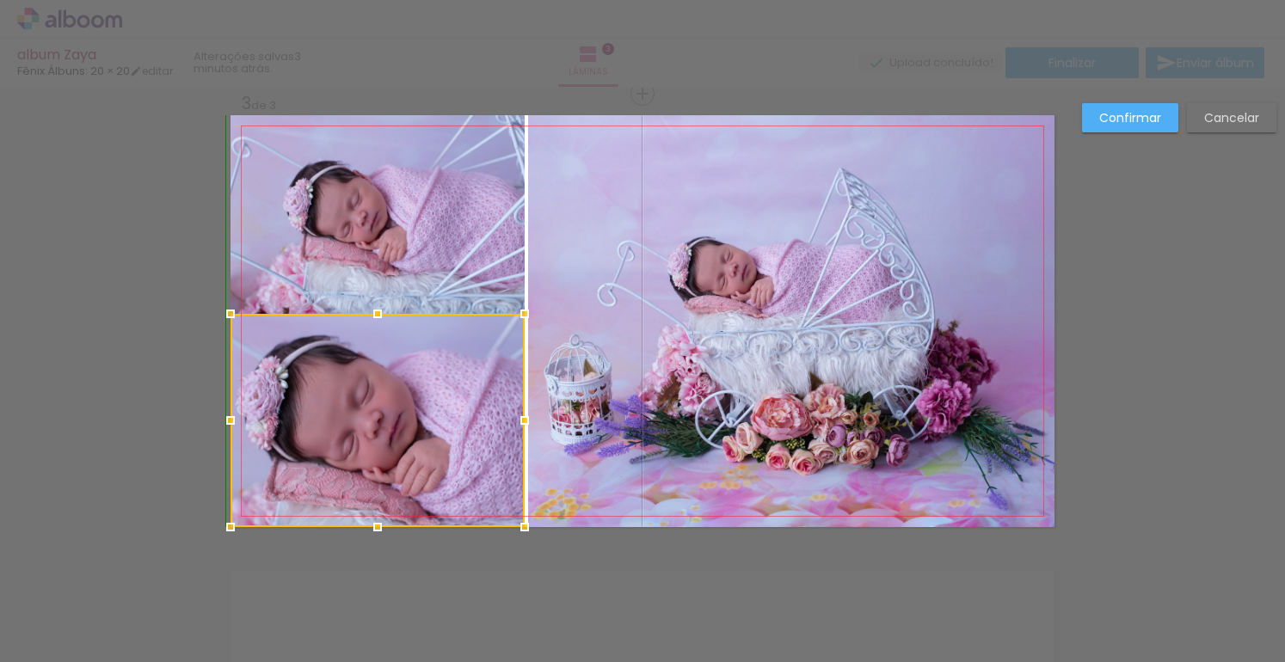
click at [372, 326] on div at bounding box center [377, 314] width 34 height 34
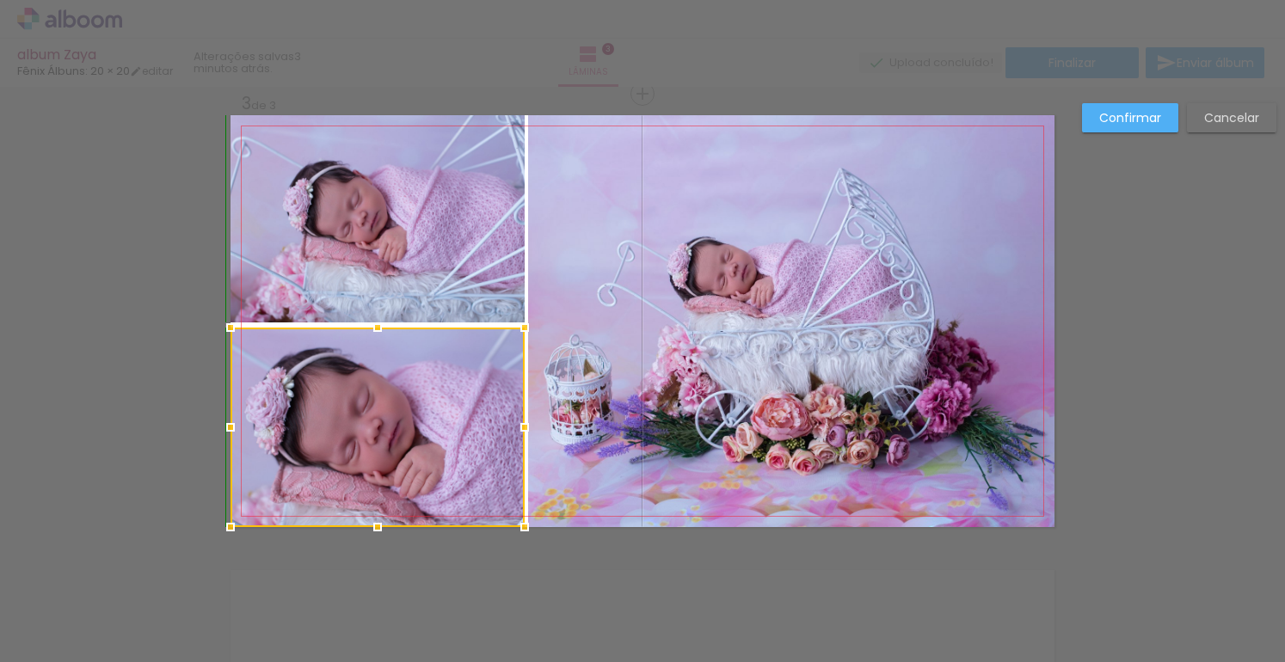
click at [373, 322] on div at bounding box center [377, 327] width 34 height 34
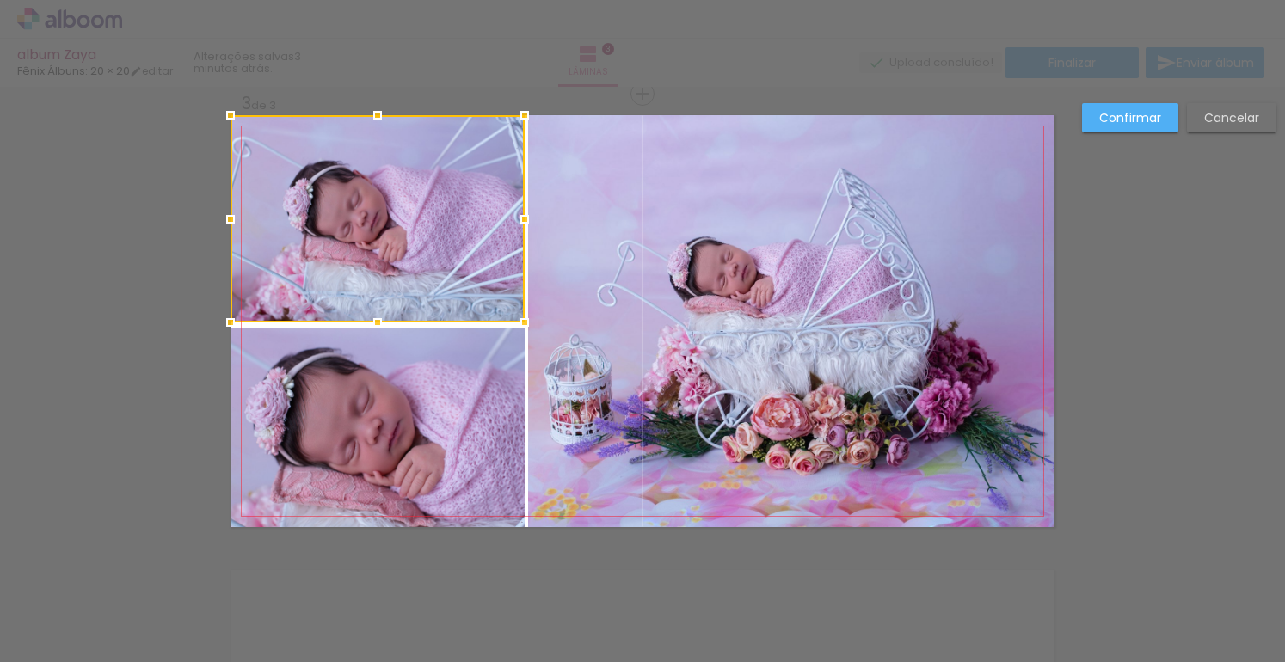
click at [377, 341] on quentale-photo at bounding box center [377, 428] width 294 height 200
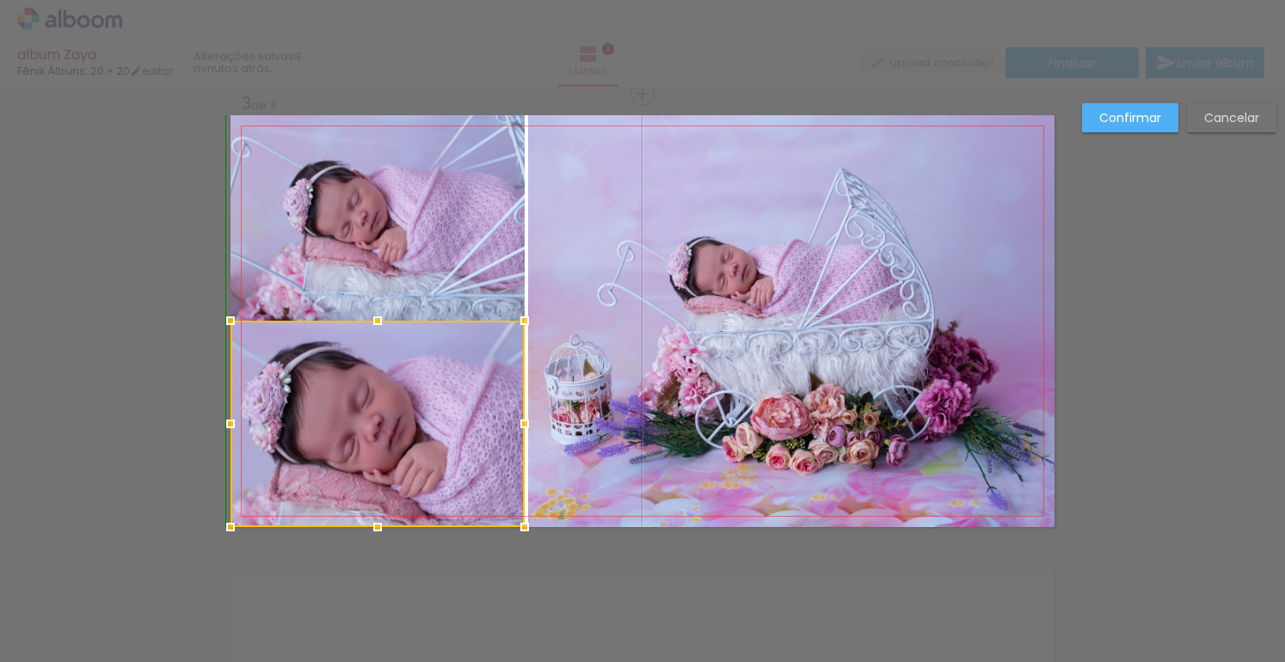
click at [372, 324] on div at bounding box center [377, 321] width 34 height 34
click at [372, 324] on div at bounding box center [377, 324] width 34 height 34
click at [380, 298] on quentale-photo at bounding box center [377, 218] width 294 height 207
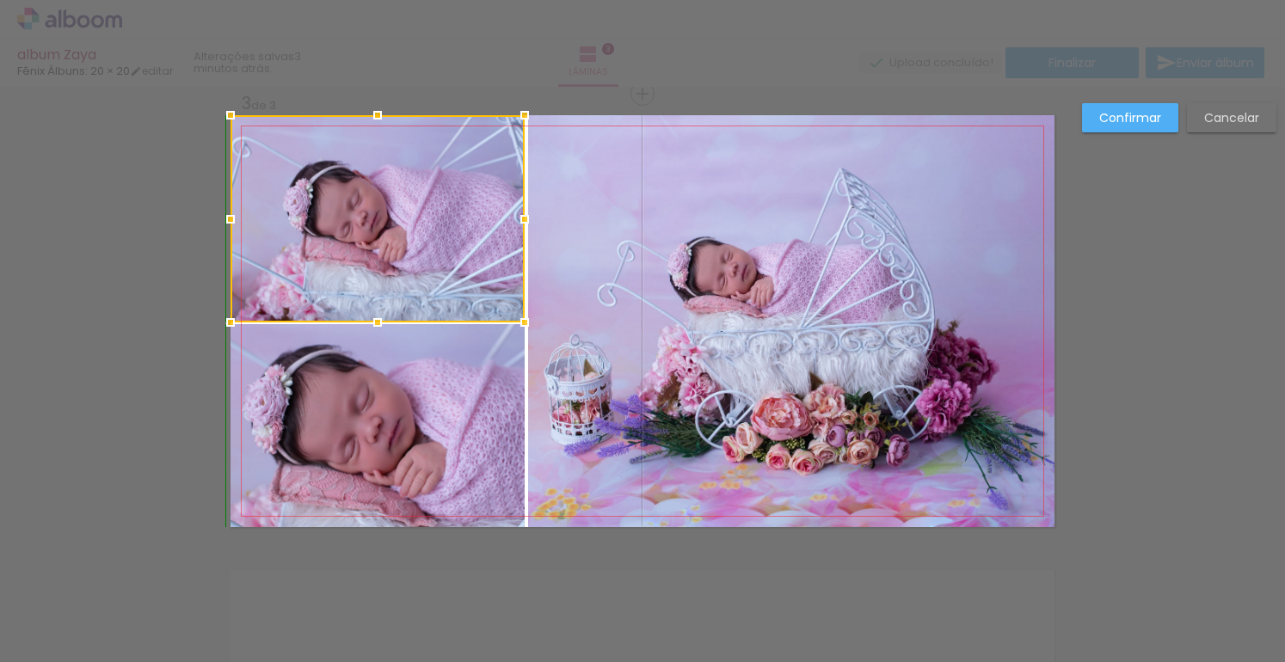
drag, startPoint x: 372, startPoint y: 321, endPoint x: 387, endPoint y: 294, distance: 30.4
click at [373, 314] on div at bounding box center [377, 322] width 34 height 34
click at [417, 243] on div at bounding box center [377, 218] width 294 height 207
click at [372, 316] on div at bounding box center [377, 319] width 34 height 34
drag, startPoint x: 378, startPoint y: 292, endPoint x: 377, endPoint y: 301, distance: 8.6
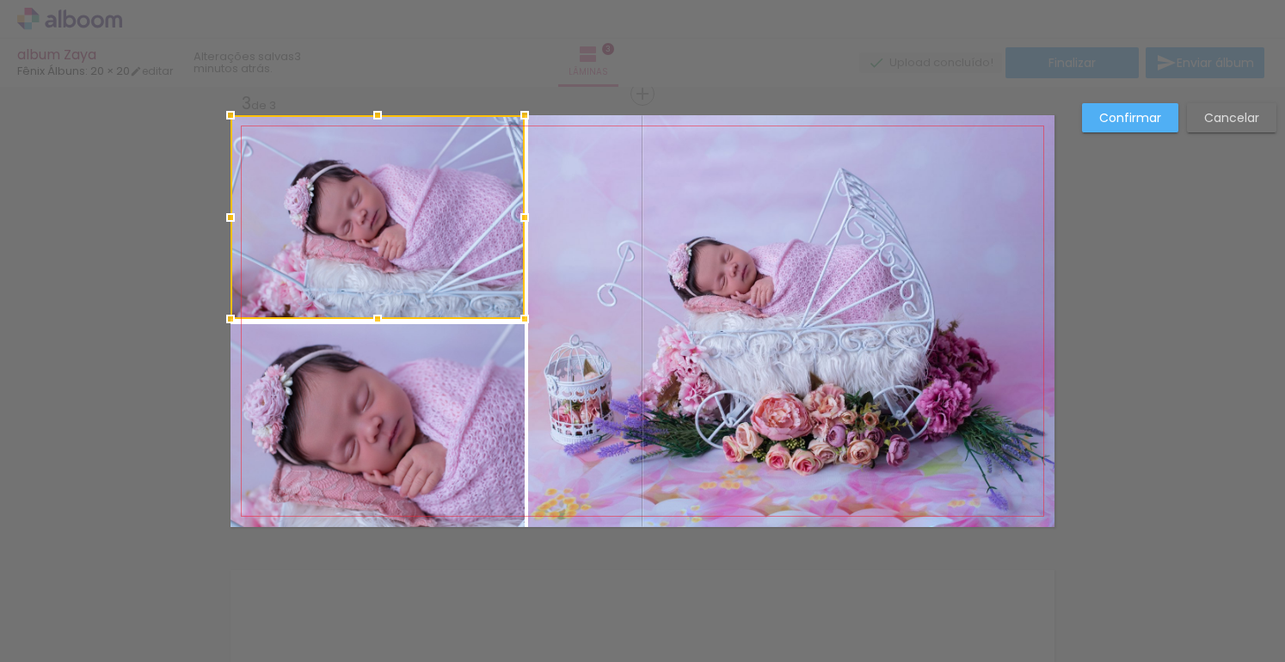
click at [378, 292] on div at bounding box center [377, 217] width 294 height 204
click at [377, 322] on div at bounding box center [377, 320] width 34 height 34
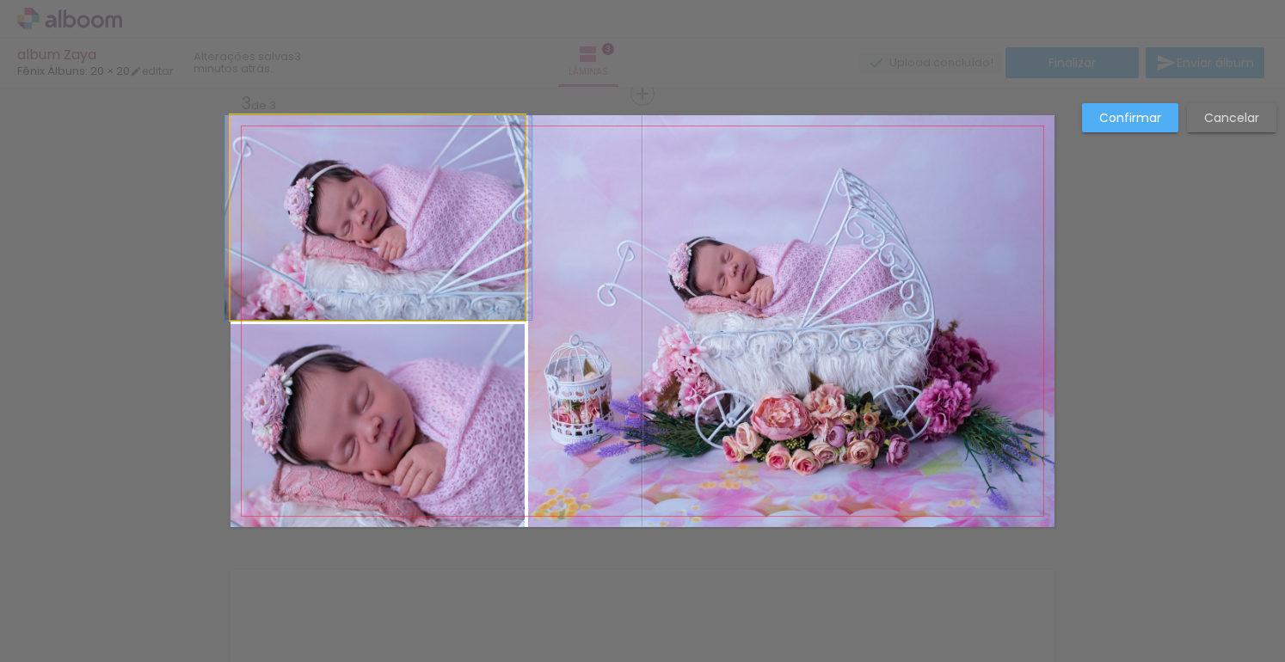
click at [376, 311] on quentale-photo at bounding box center [377, 217] width 294 height 205
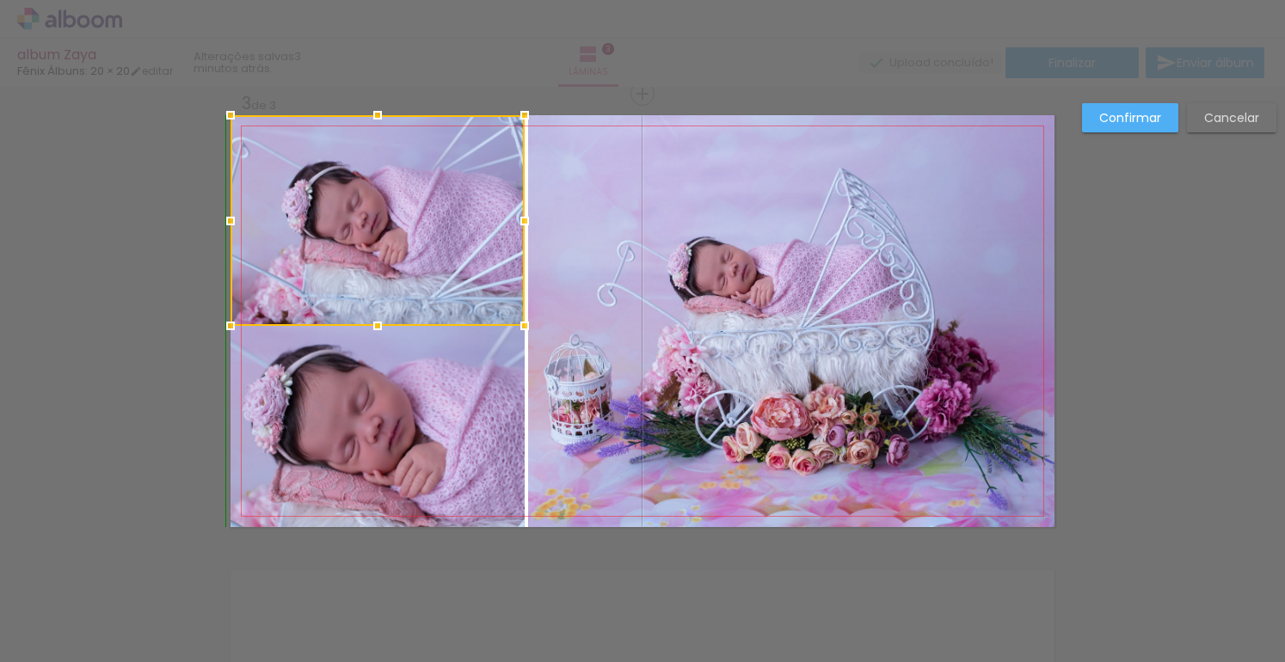
click at [375, 310] on div at bounding box center [377, 326] width 34 height 34
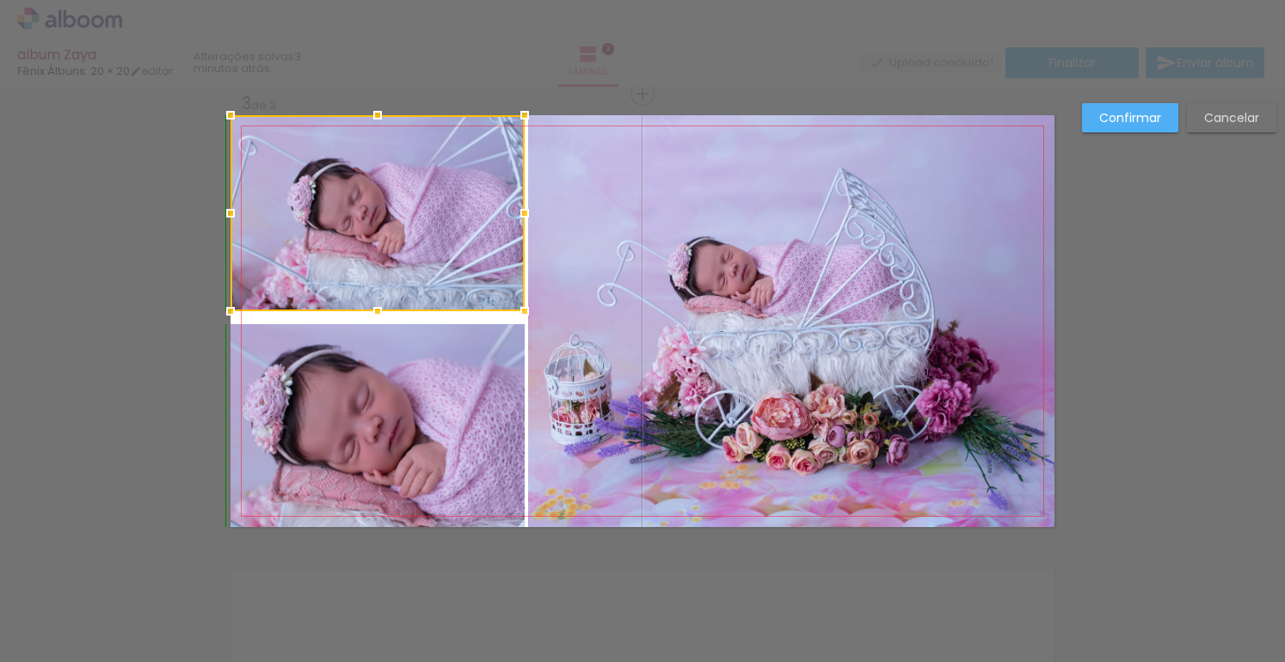
click at [374, 322] on div at bounding box center [377, 311] width 34 height 34
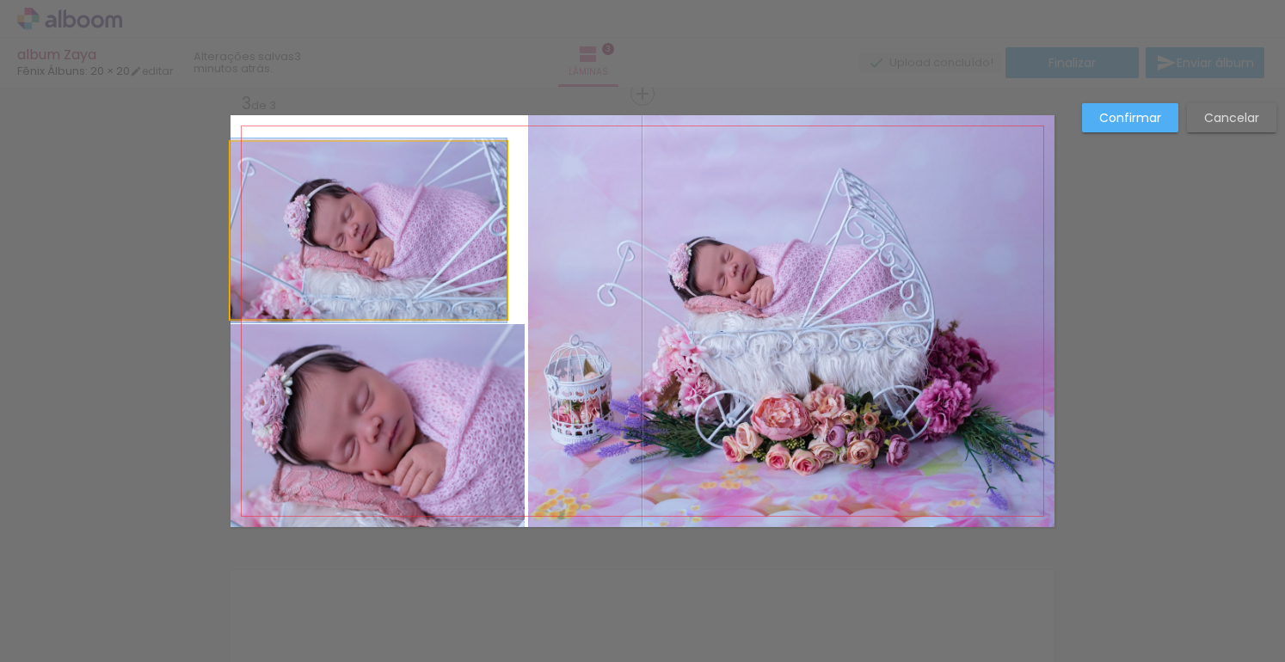
click at [426, 235] on quentale-photo at bounding box center [368, 230] width 276 height 177
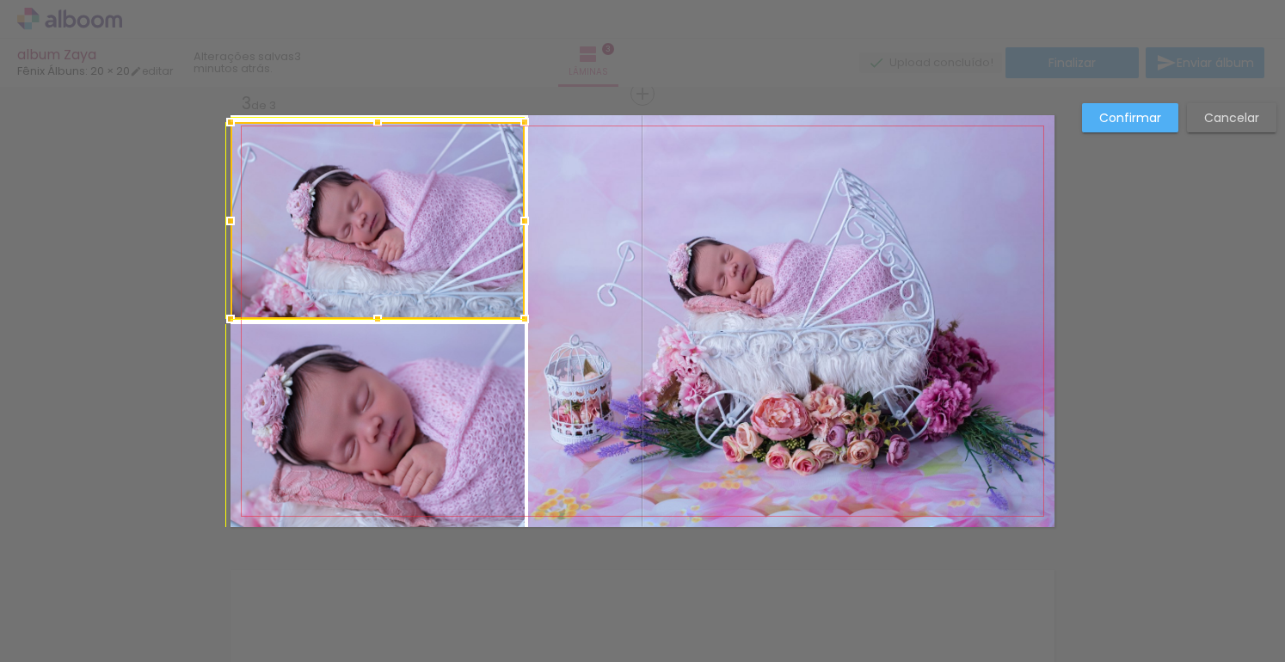
drag, startPoint x: 497, startPoint y: 143, endPoint x: 508, endPoint y: 121, distance: 24.2
click at [508, 121] on div at bounding box center [524, 122] width 34 height 34
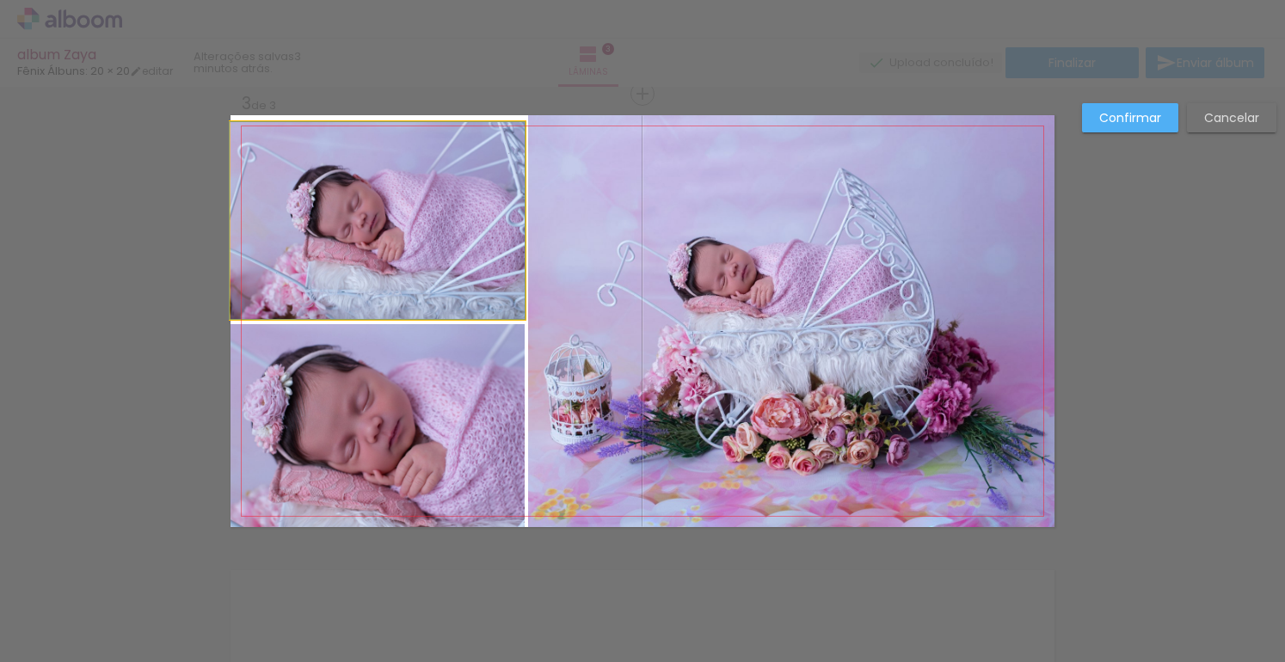
click at [353, 196] on quentale-photo at bounding box center [377, 220] width 294 height 197
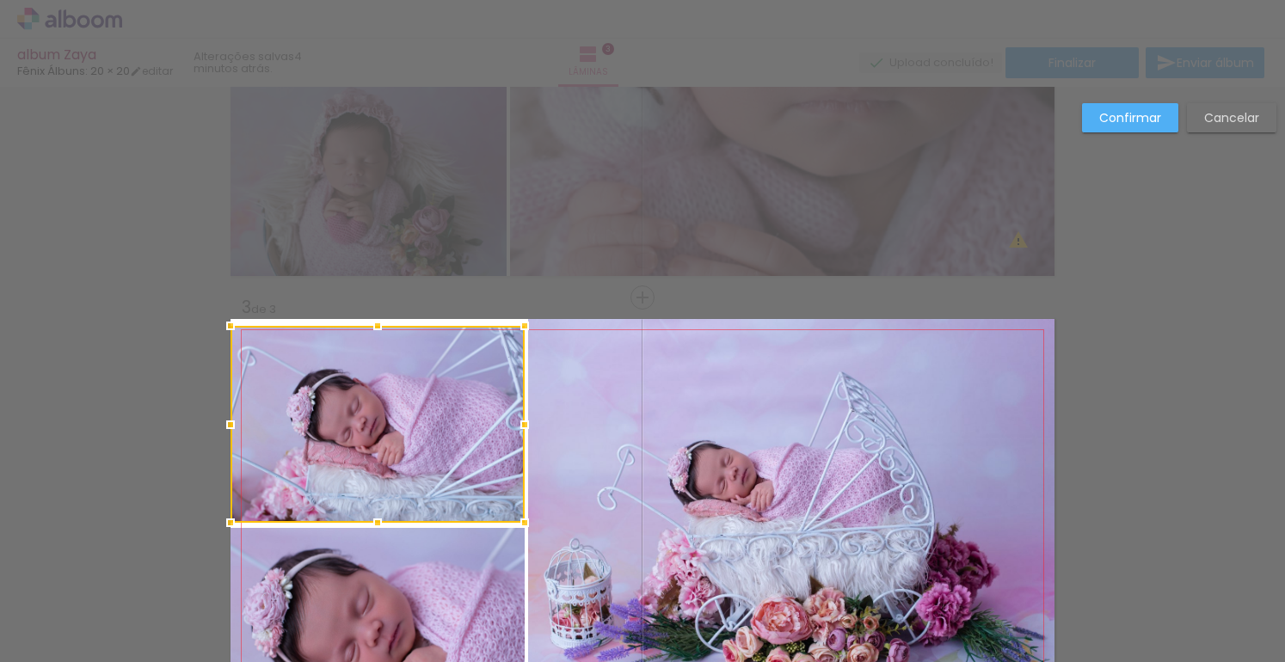
scroll to position [863, 0]
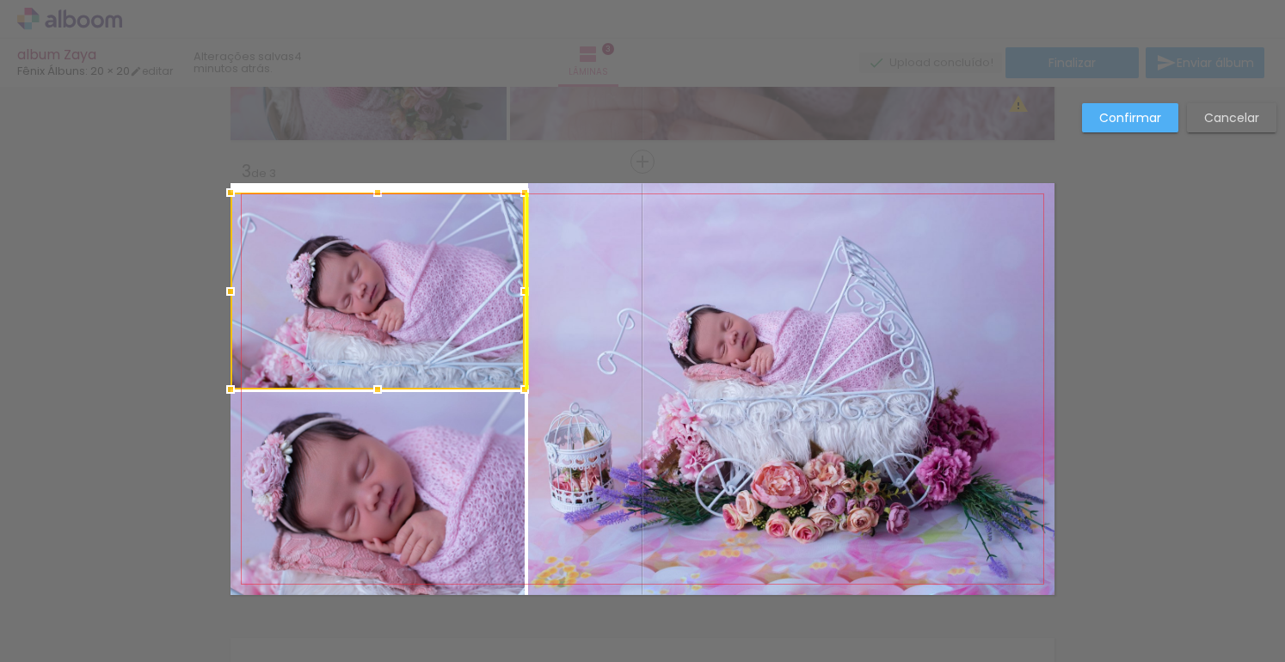
click at [421, 309] on div at bounding box center [377, 291] width 294 height 197
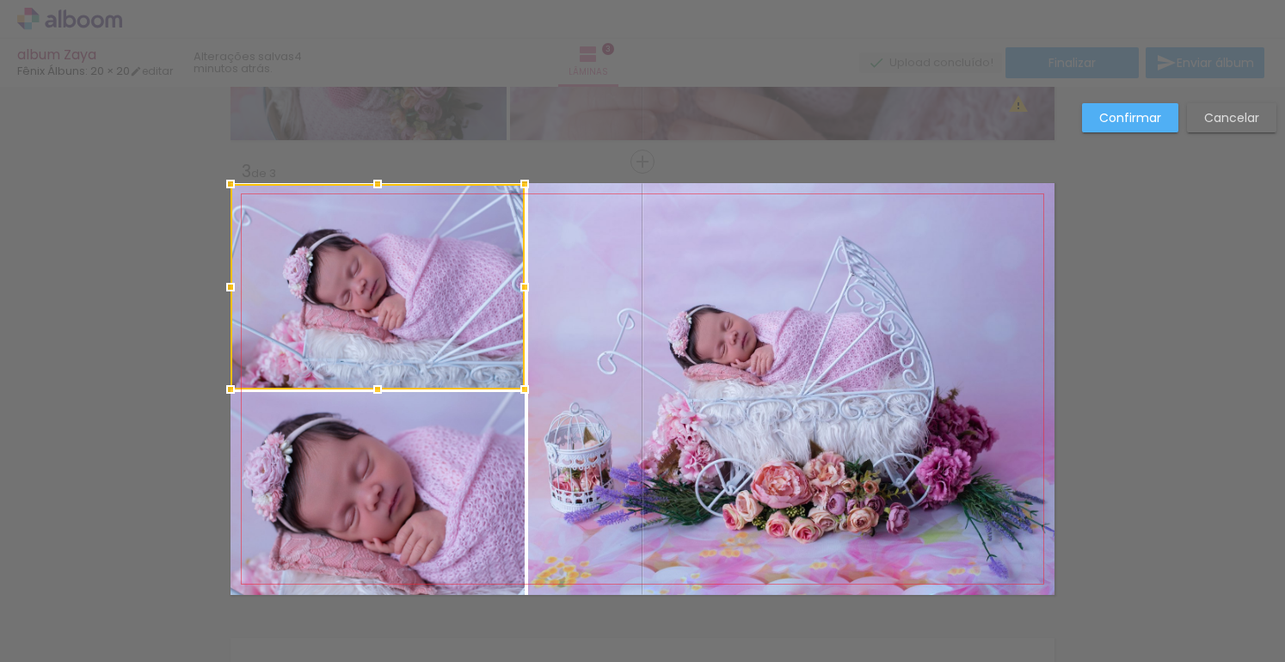
drag, startPoint x: 373, startPoint y: 192, endPoint x: 375, endPoint y: 179, distance: 13.0
click at [374, 180] on div at bounding box center [377, 184] width 34 height 34
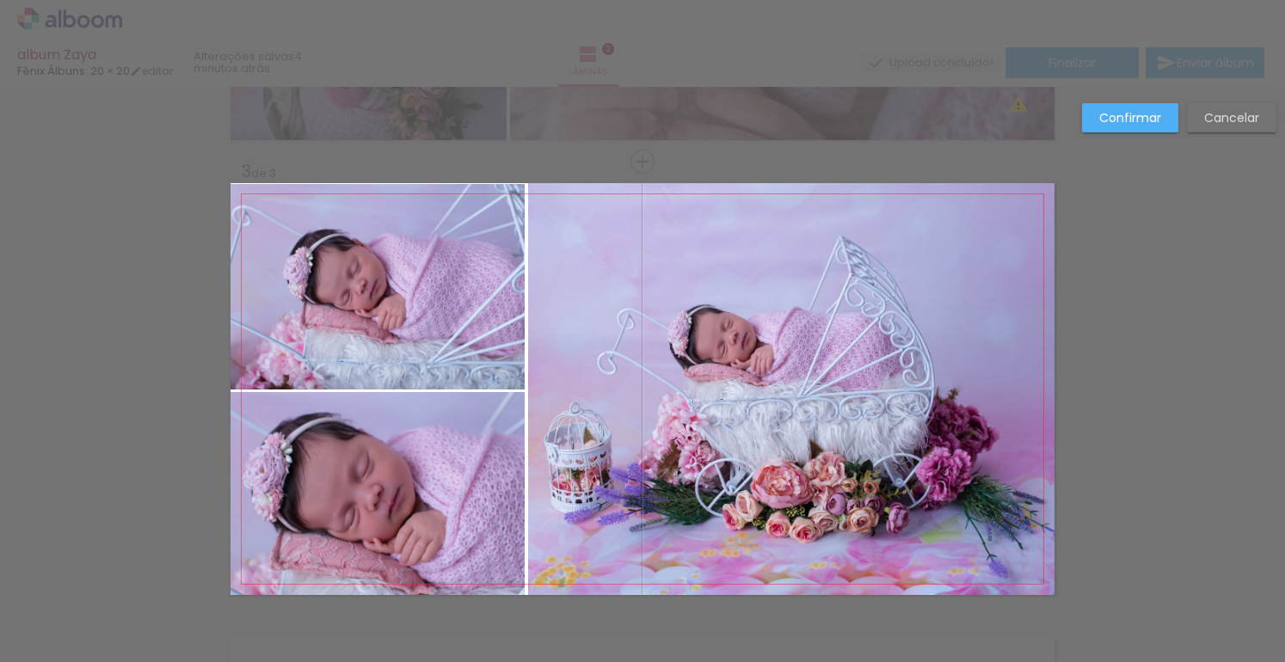
click at [457, 175] on div "Confirmar Cancelar" at bounding box center [642, 153] width 1285 height 1861
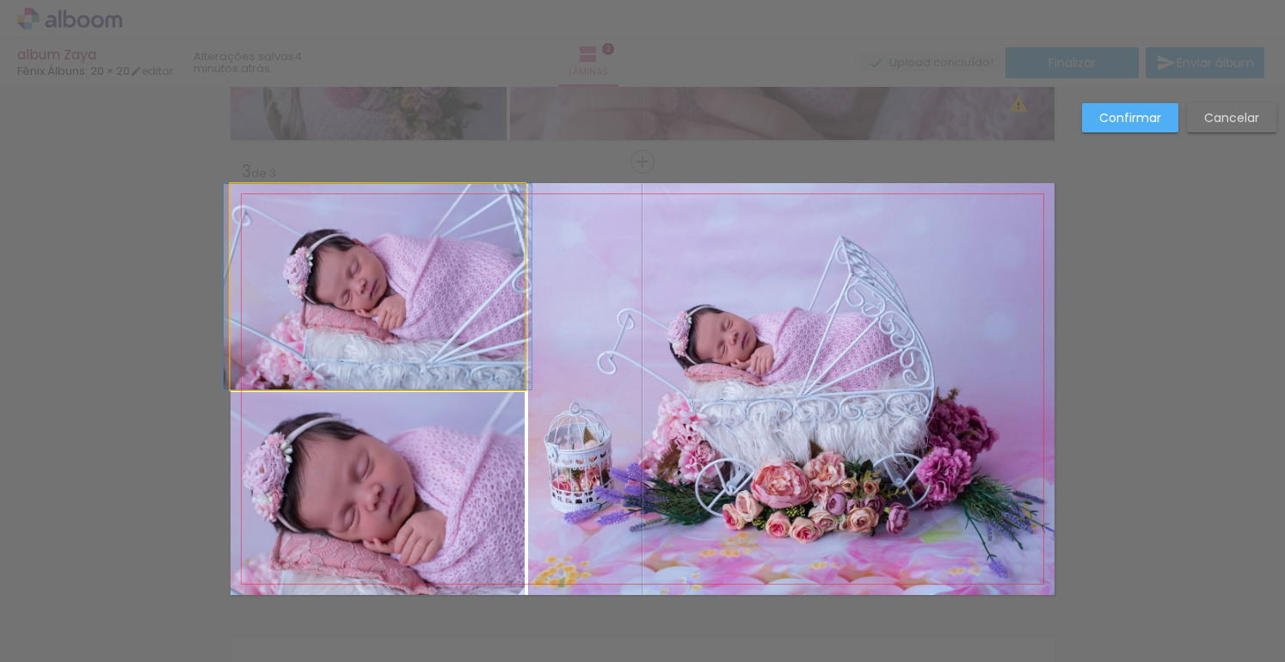
drag, startPoint x: 405, startPoint y: 219, endPoint x: 401, endPoint y: 204, distance: 16.1
click at [405, 219] on quentale-photo at bounding box center [377, 287] width 294 height 206
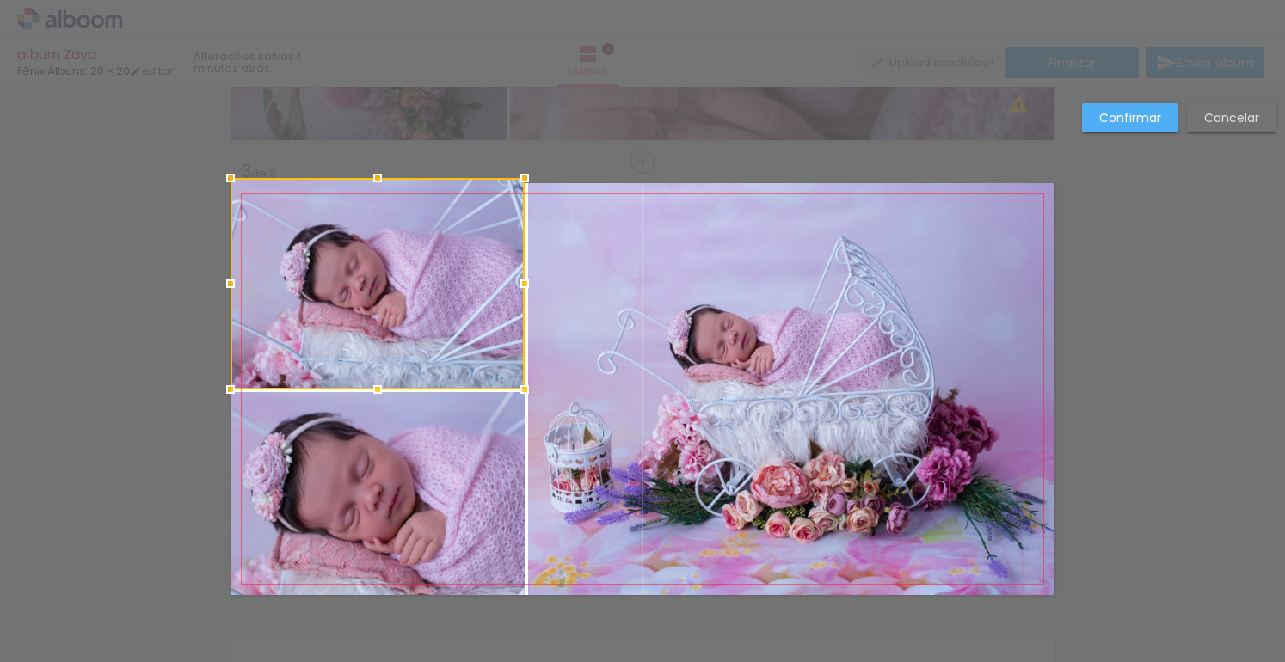
click at [377, 181] on div at bounding box center [377, 178] width 34 height 34
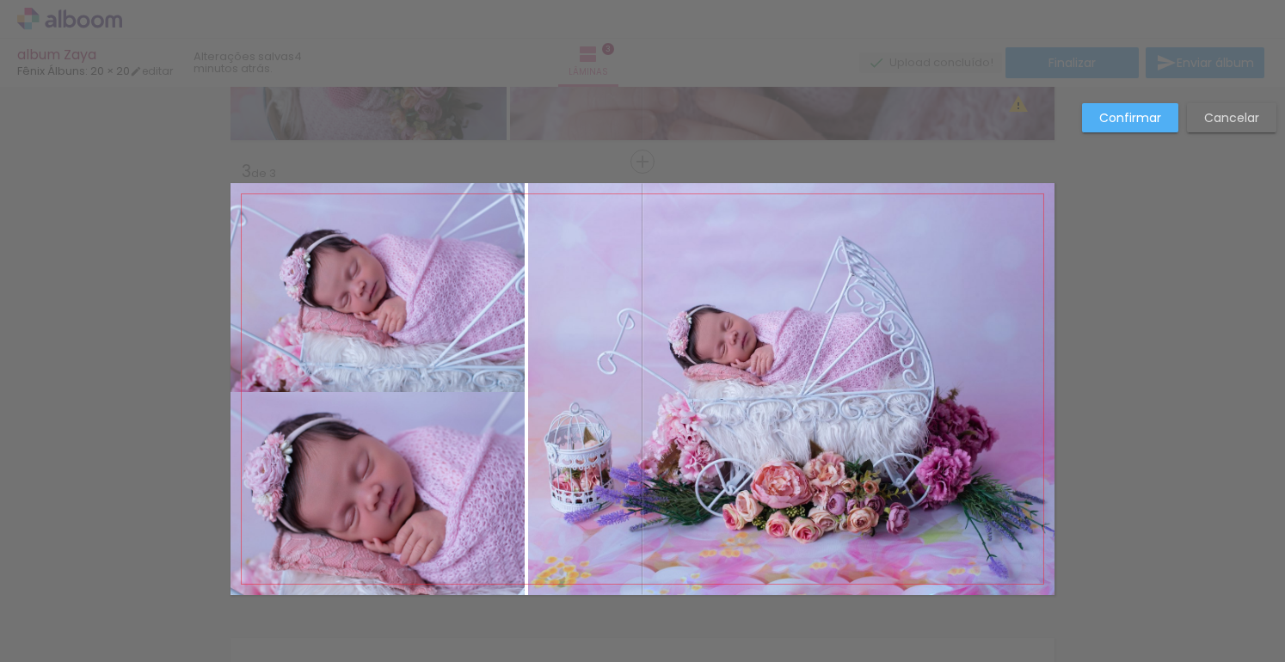
click at [595, 156] on div "Confirmar Cancelar" at bounding box center [642, 153] width 1285 height 1861
click at [468, 367] on quentale-photo at bounding box center [377, 289] width 294 height 212
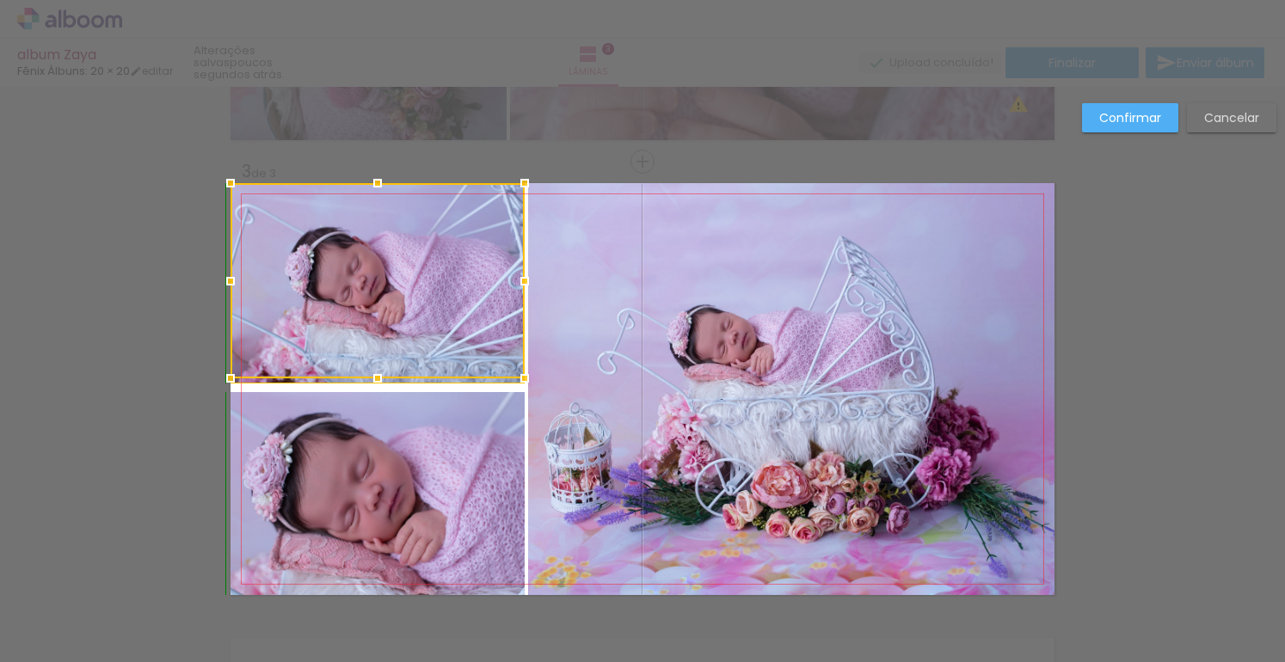
click at [373, 384] on div at bounding box center [377, 378] width 34 height 34
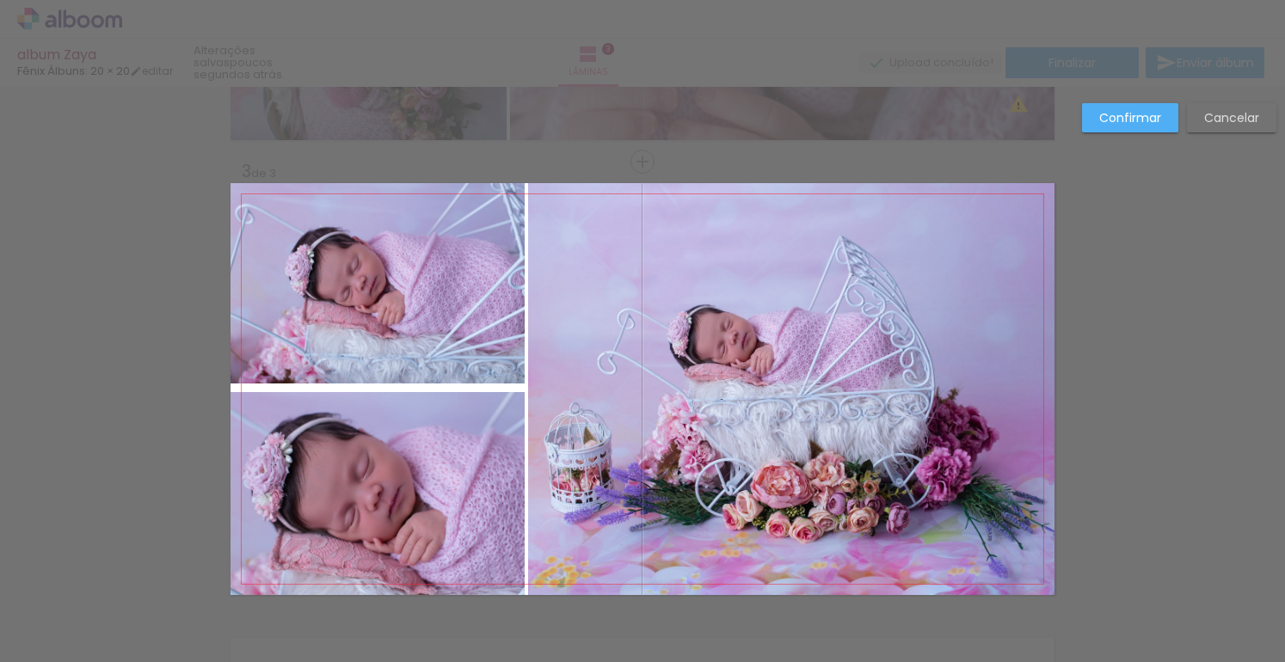
click at [378, 364] on quentale-photo at bounding box center [377, 283] width 294 height 200
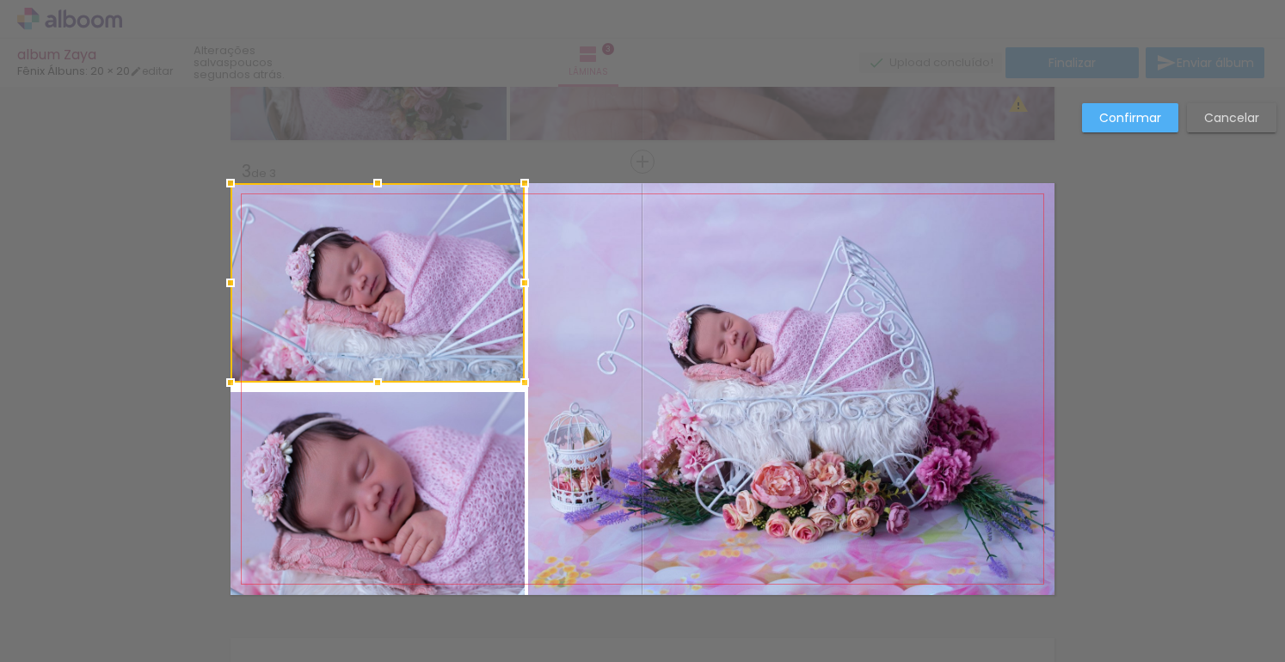
click at [374, 372] on div at bounding box center [377, 382] width 34 height 34
click at [378, 429] on quentale-photo at bounding box center [377, 493] width 294 height 203
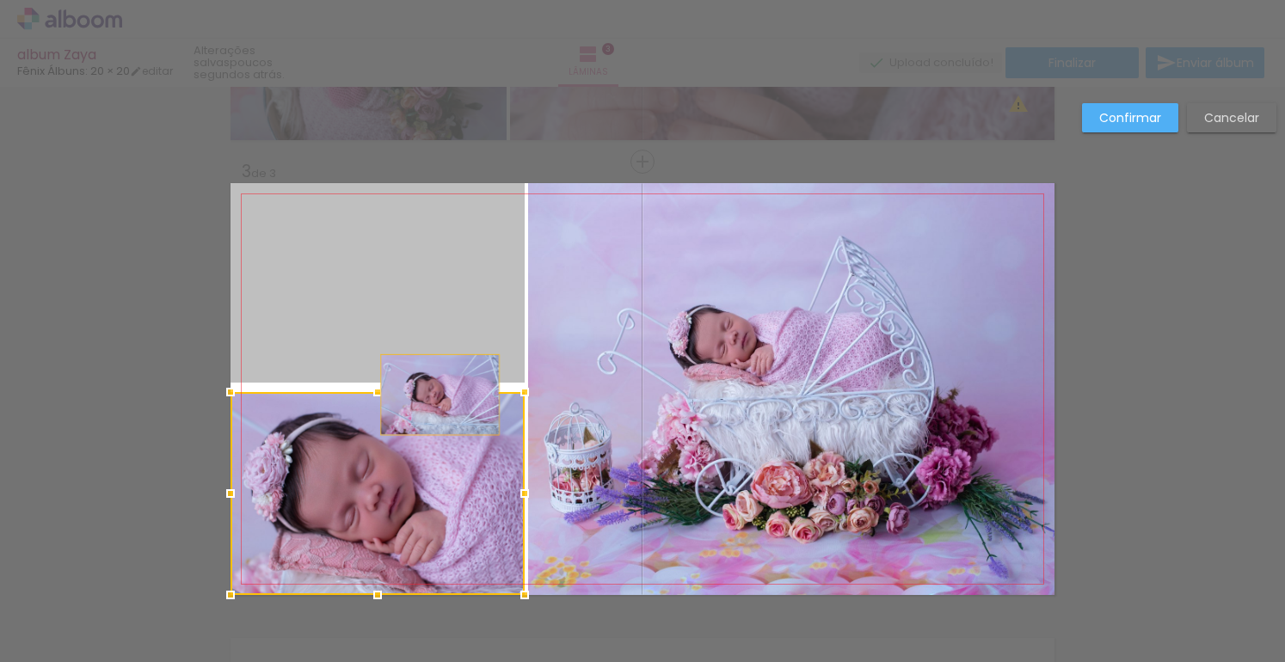
drag, startPoint x: 432, startPoint y: 316, endPoint x: 433, endPoint y: 393, distance: 77.4
click at [433, 395] on album-spread "3 de 3" at bounding box center [642, 389] width 824 height 412
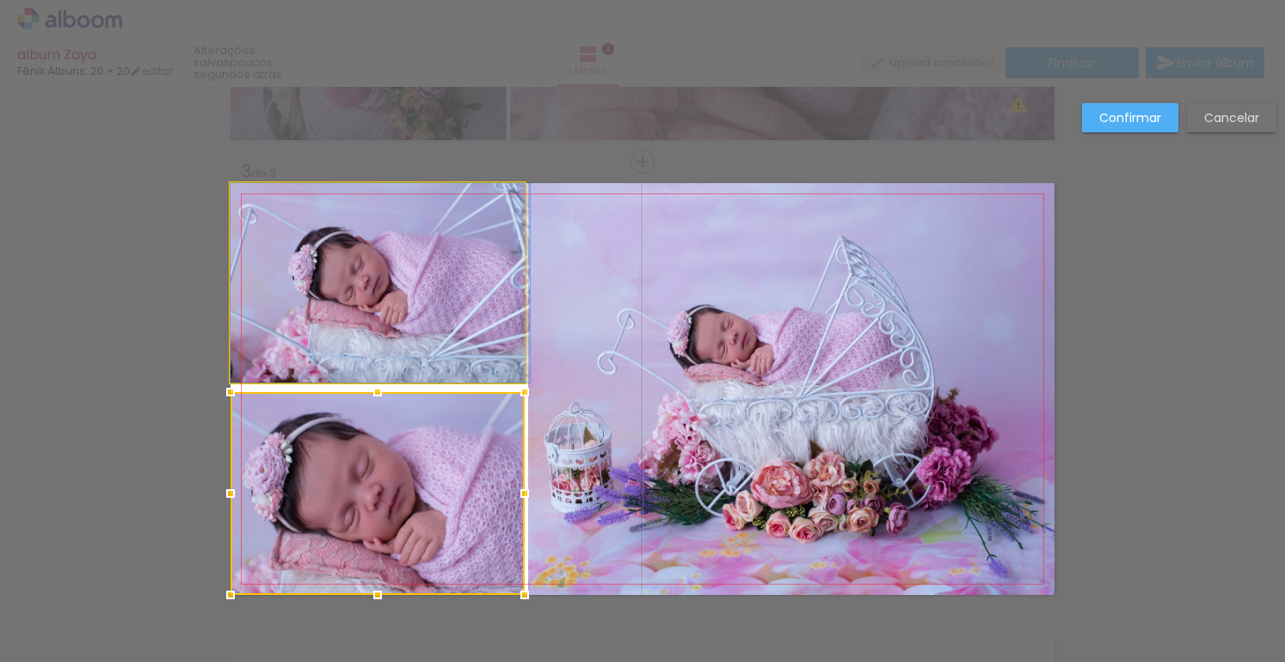
drag, startPoint x: 418, startPoint y: 298, endPoint x: 419, endPoint y: 337, distance: 39.6
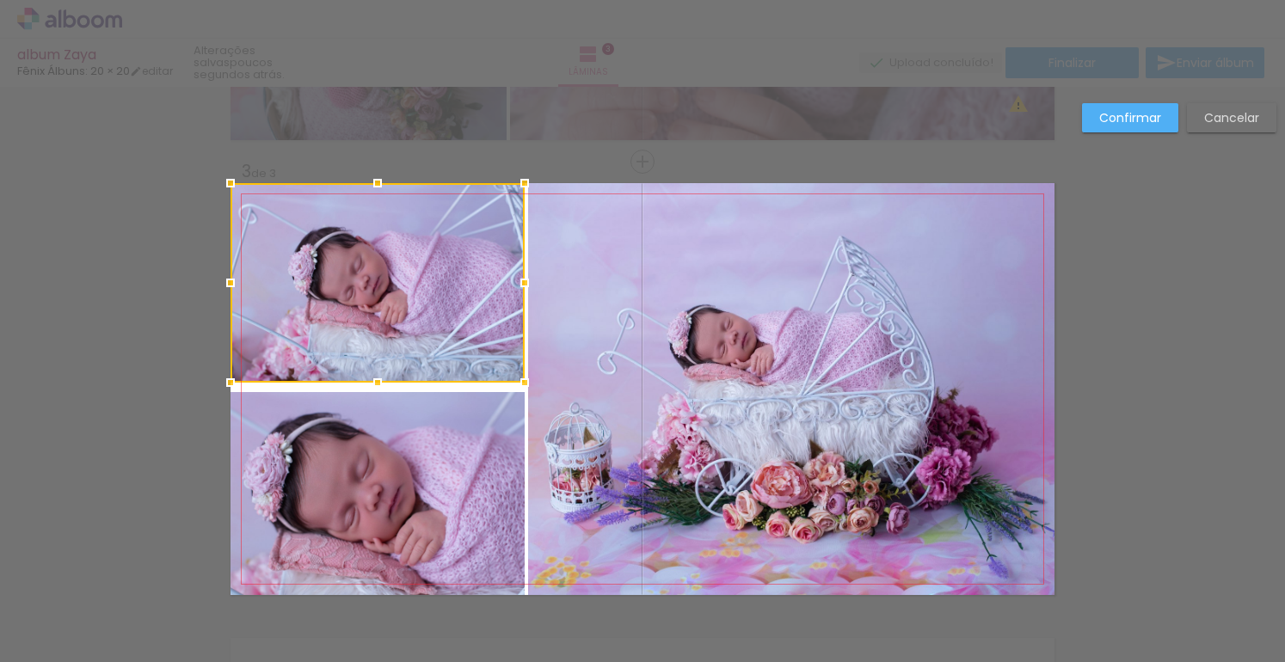
click at [419, 337] on div at bounding box center [377, 283] width 294 height 200
click at [415, 299] on div at bounding box center [377, 283] width 294 height 200
drag, startPoint x: 373, startPoint y: 381, endPoint x: 375, endPoint y: 390, distance: 8.8
click at [375, 390] on div at bounding box center [377, 384] width 34 height 34
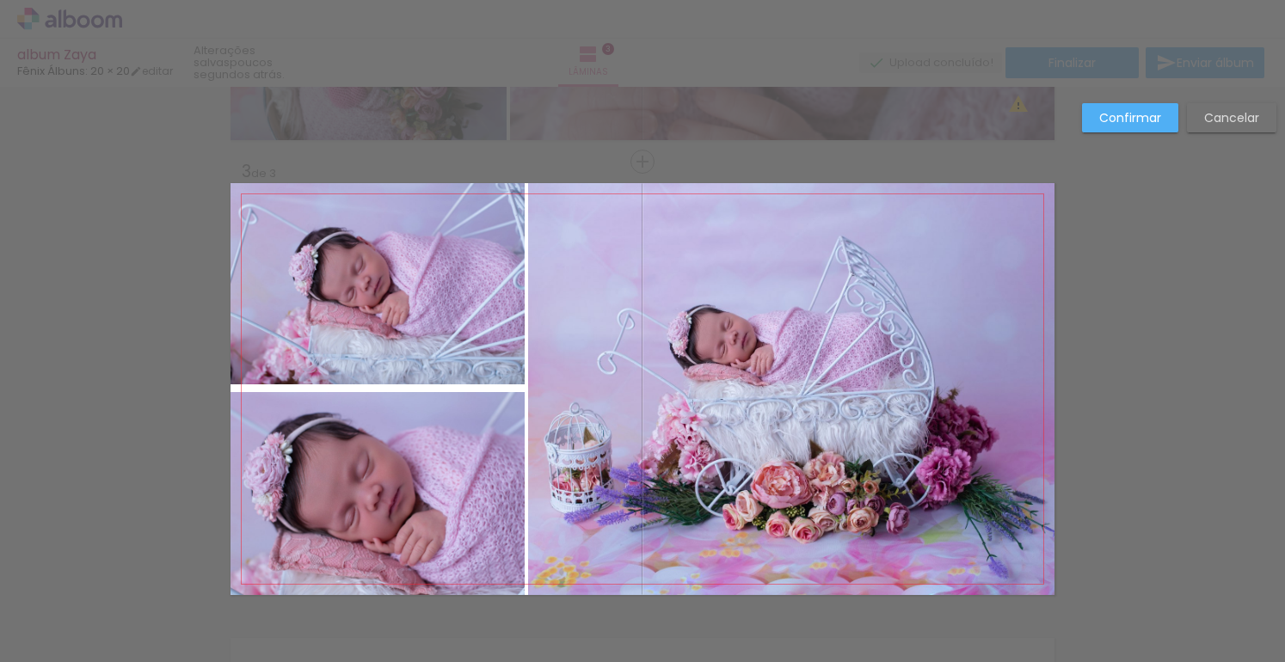
click at [370, 372] on quentale-photo at bounding box center [377, 283] width 294 height 201
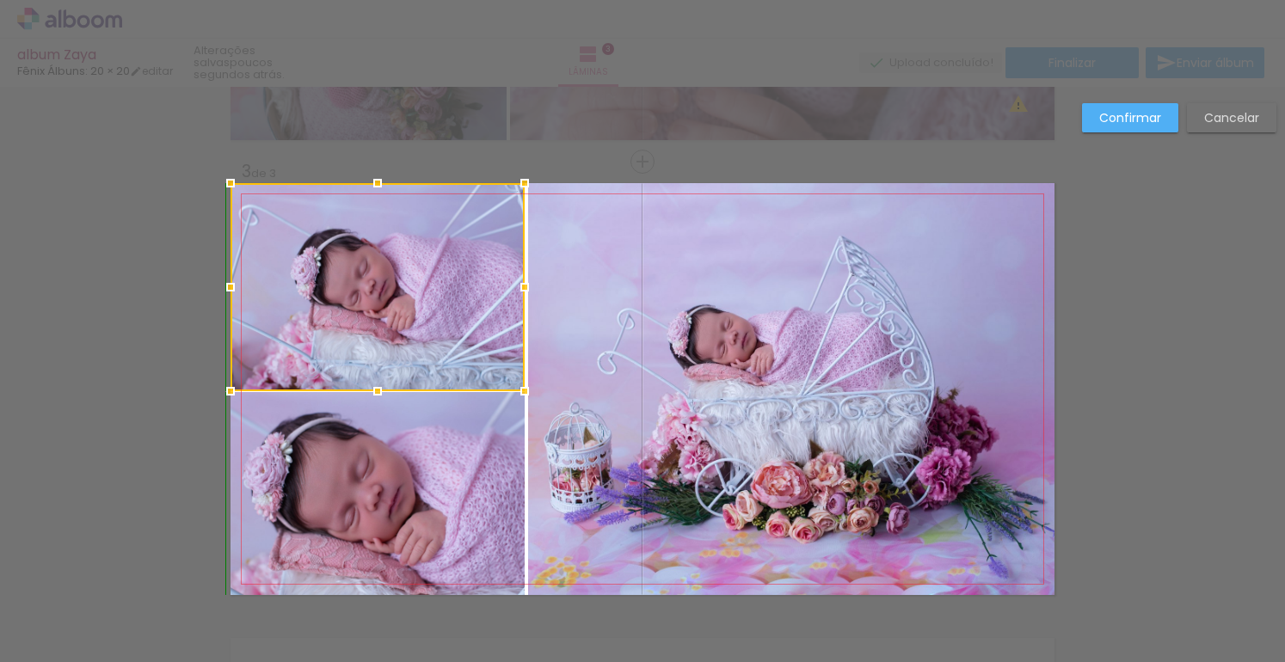
click at [372, 384] on div at bounding box center [377, 391] width 34 height 34
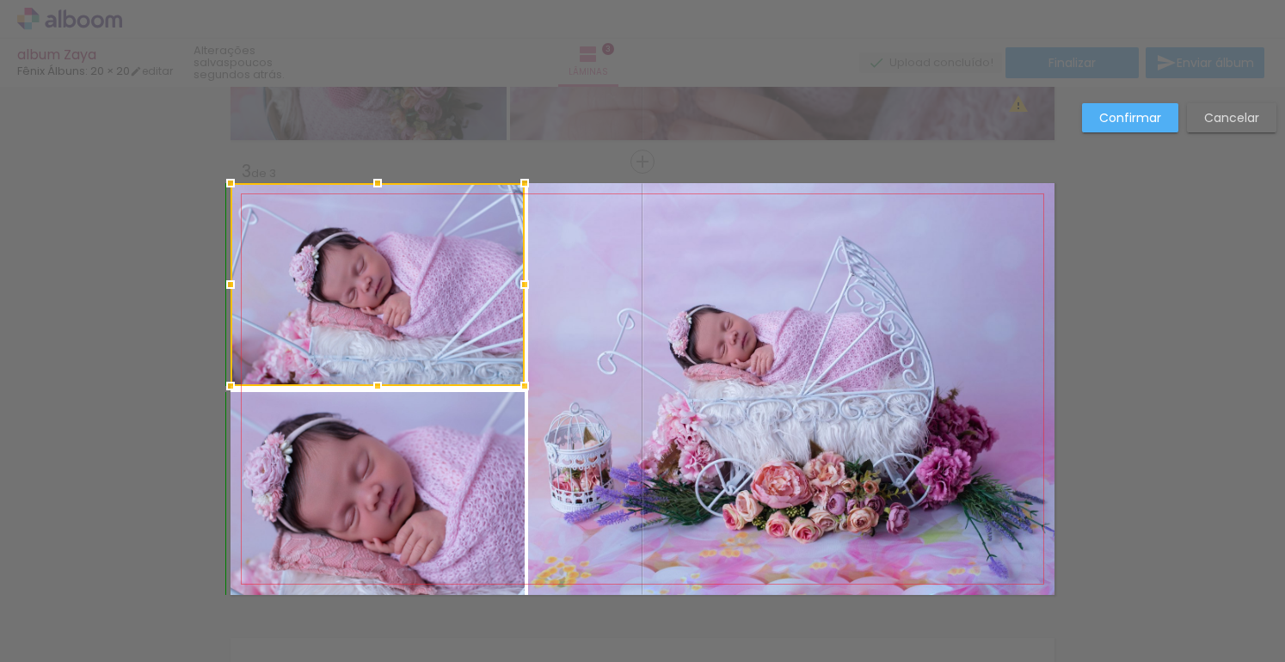
click at [374, 384] on div at bounding box center [377, 386] width 34 height 34
click at [217, 415] on div "Confirmar Cancelar" at bounding box center [642, 153] width 1285 height 1861
click at [420, 451] on quentale-photo at bounding box center [377, 493] width 294 height 203
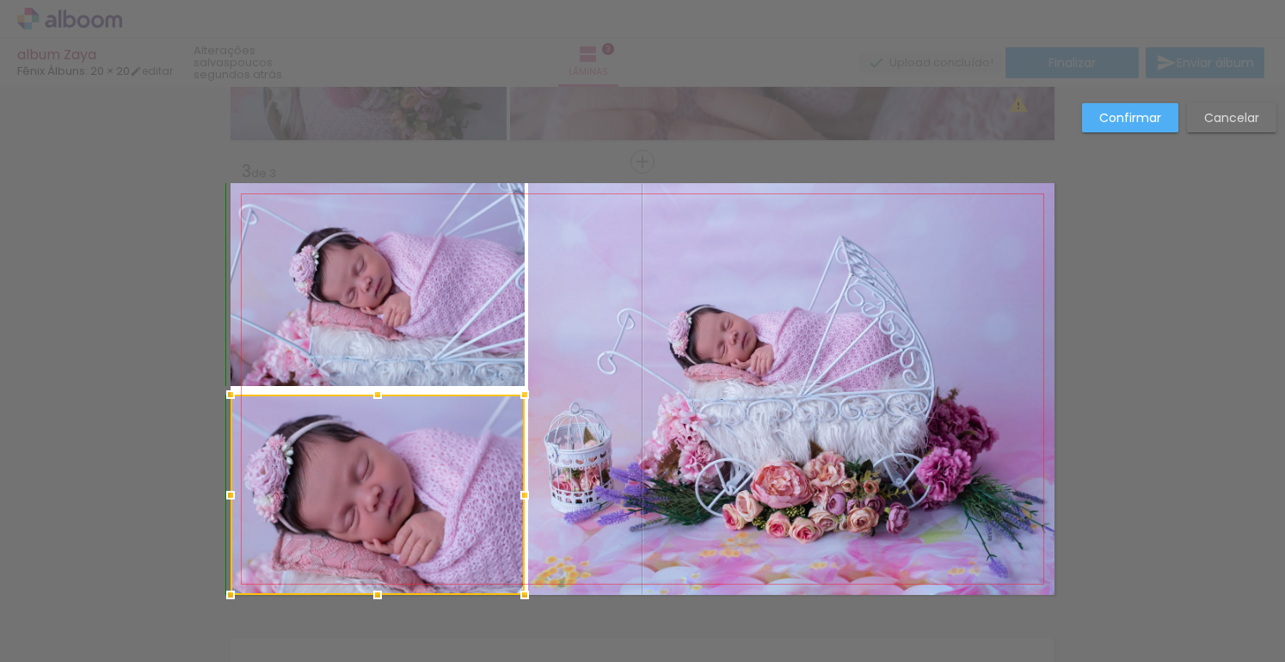
click at [373, 386] on div at bounding box center [377, 395] width 34 height 34
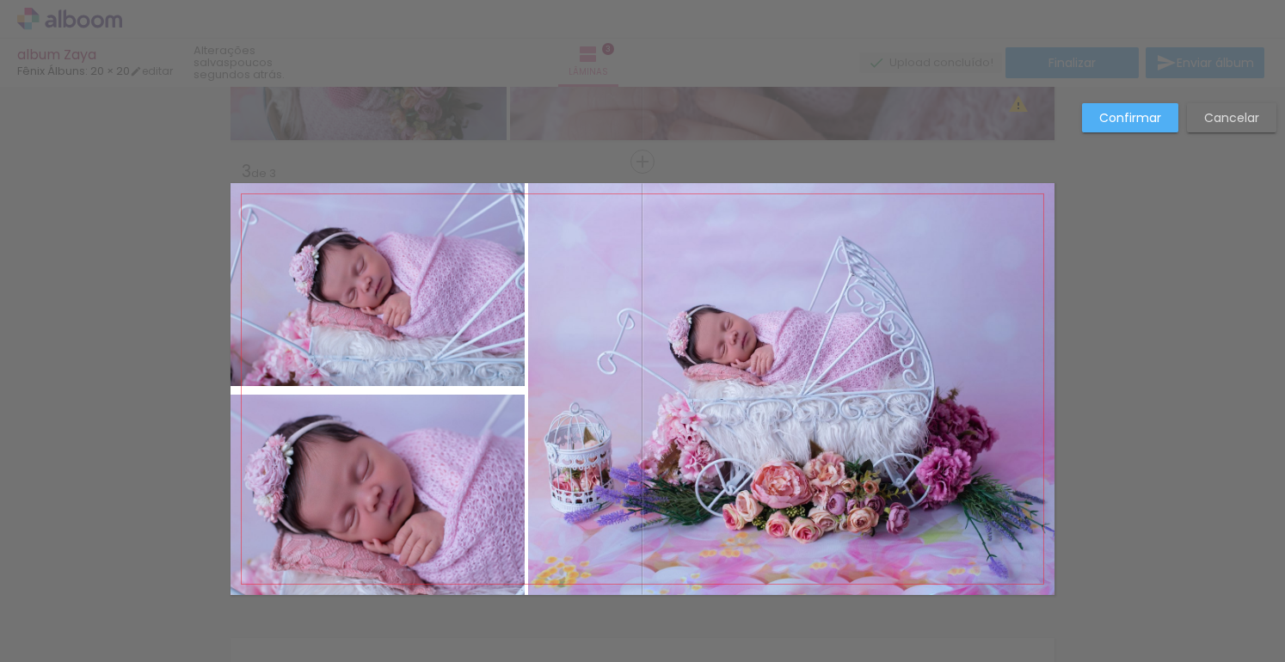
click at [372, 392] on quentale-layouter at bounding box center [642, 389] width 824 height 412
drag, startPoint x: 372, startPoint y: 405, endPoint x: 373, endPoint y: 395, distance: 10.5
click at [372, 404] on quentale-photo at bounding box center [377, 495] width 294 height 200
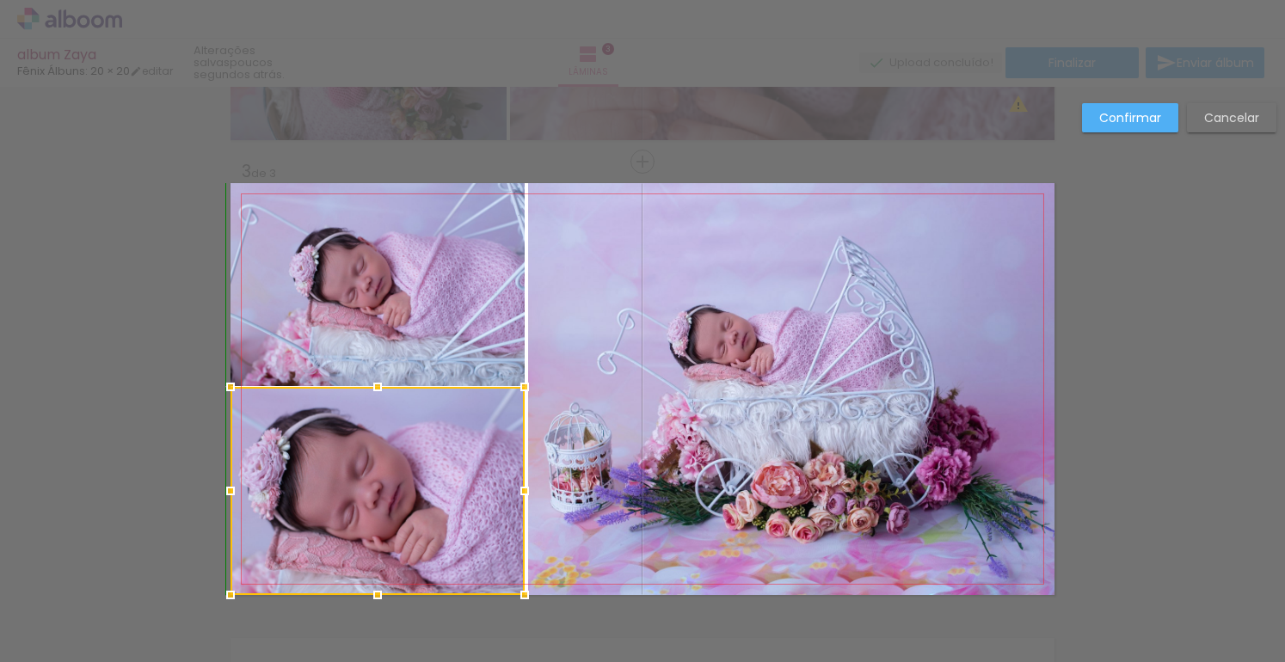
click at [373, 390] on div at bounding box center [377, 387] width 34 height 34
click at [389, 361] on quentale-photo at bounding box center [377, 284] width 294 height 203
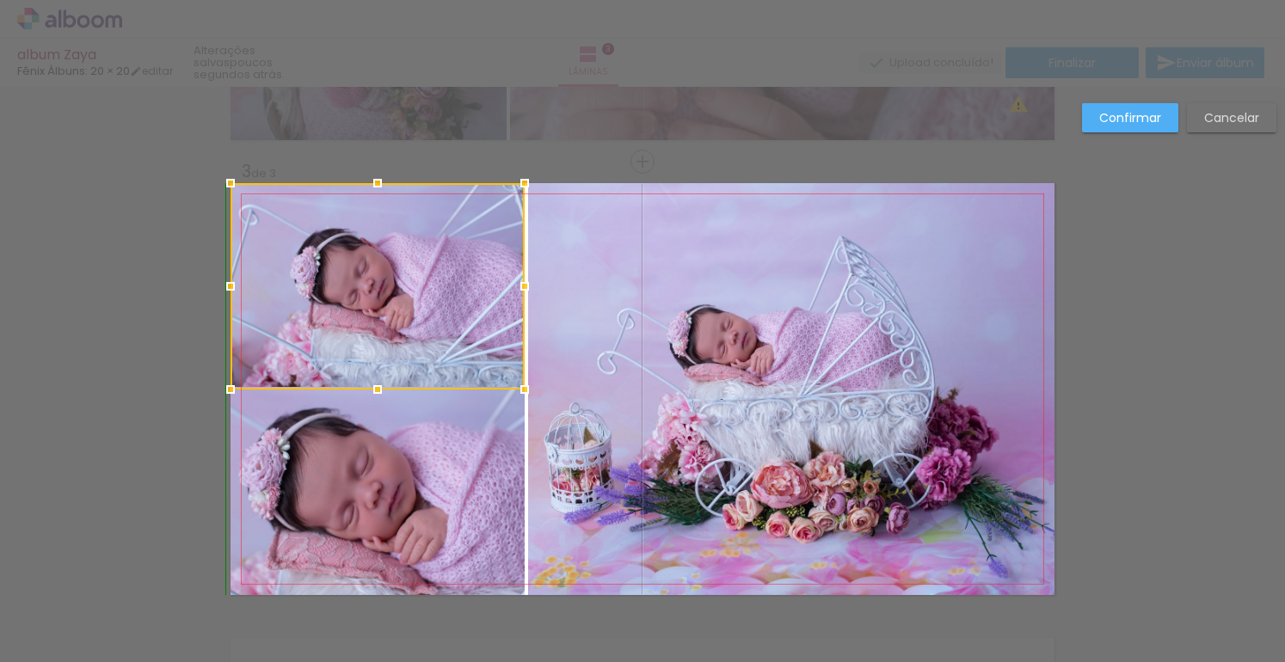
click at [372, 384] on div at bounding box center [377, 389] width 34 height 34
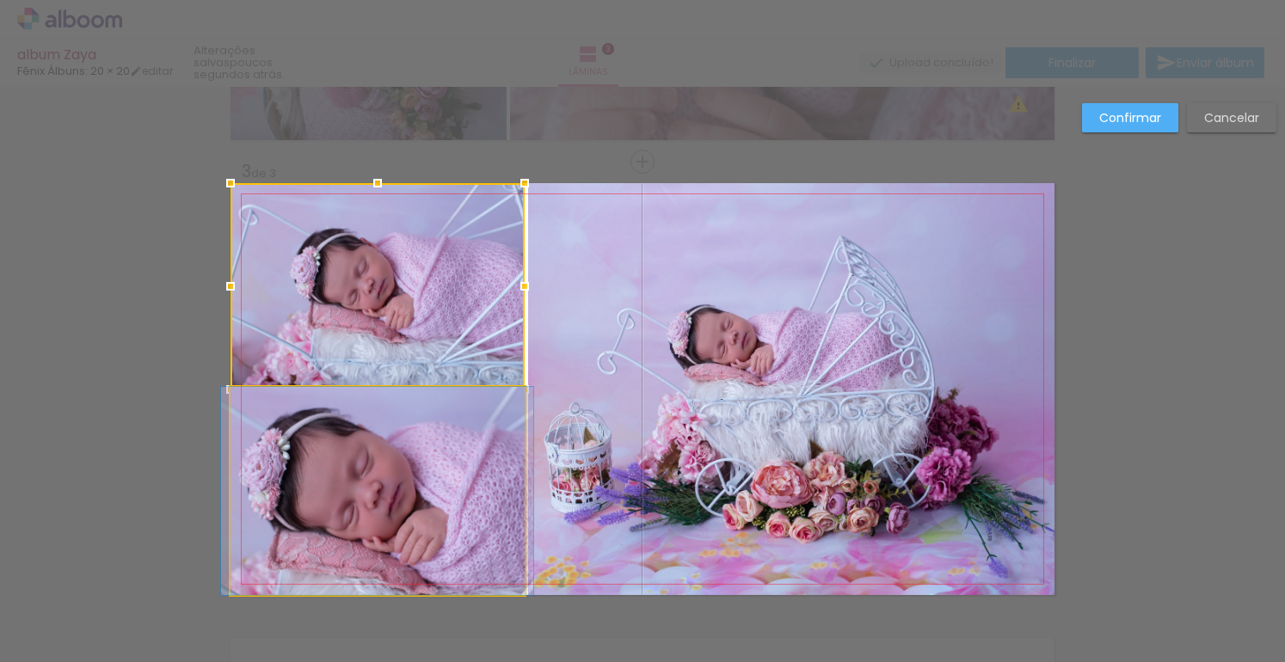
click at [381, 411] on quentale-photo at bounding box center [377, 491] width 294 height 208
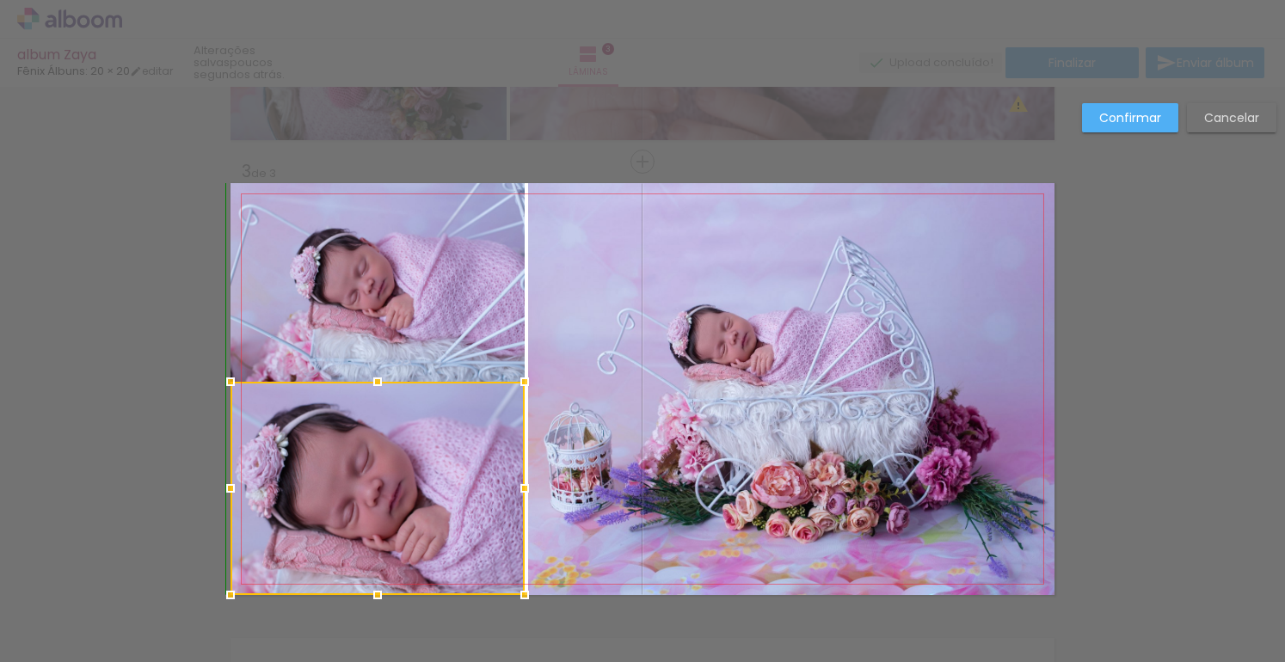
click at [376, 390] on div at bounding box center [377, 382] width 34 height 34
click at [0, 0] on slot "Confirmar" at bounding box center [0, 0] width 0 height 0
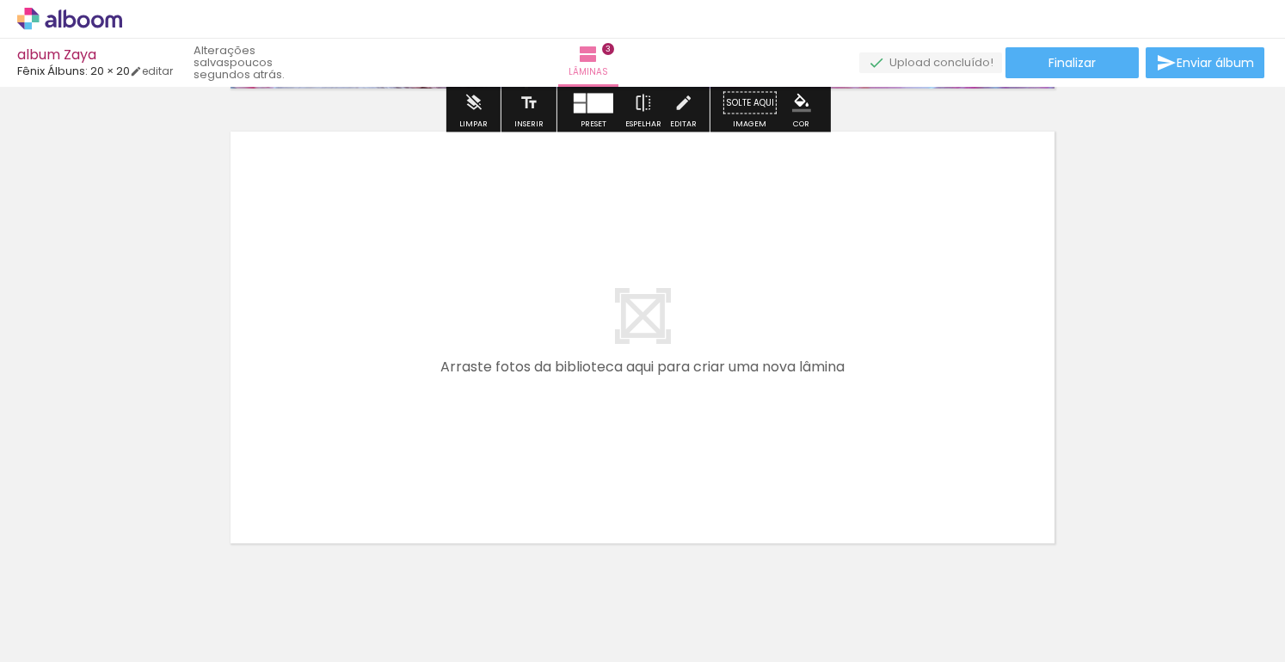
scroll to position [961, 0]
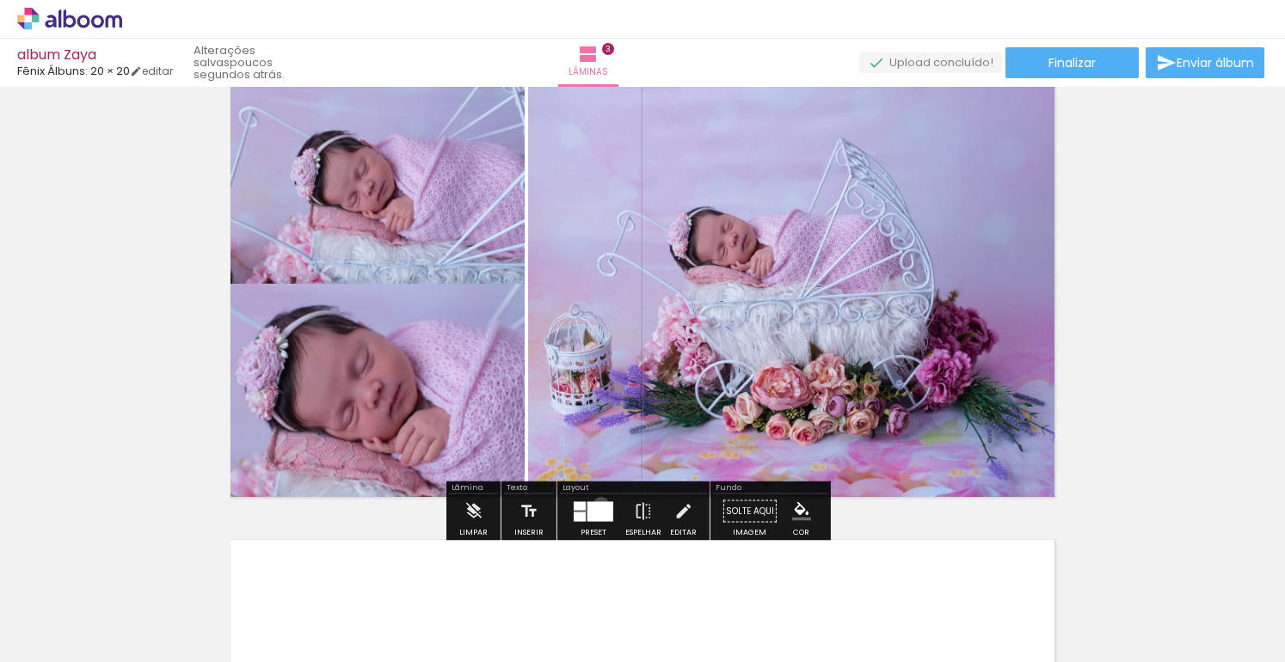
click at [597, 505] on div at bounding box center [600, 511] width 26 height 20
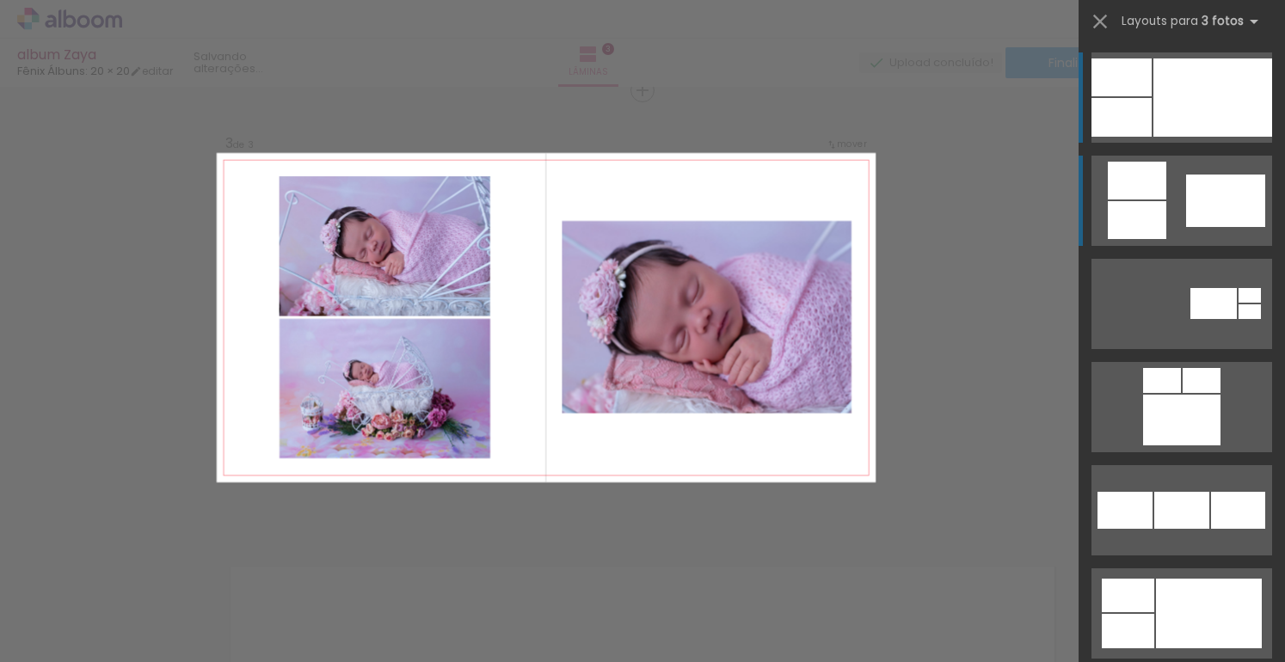
scroll to position [931, 0]
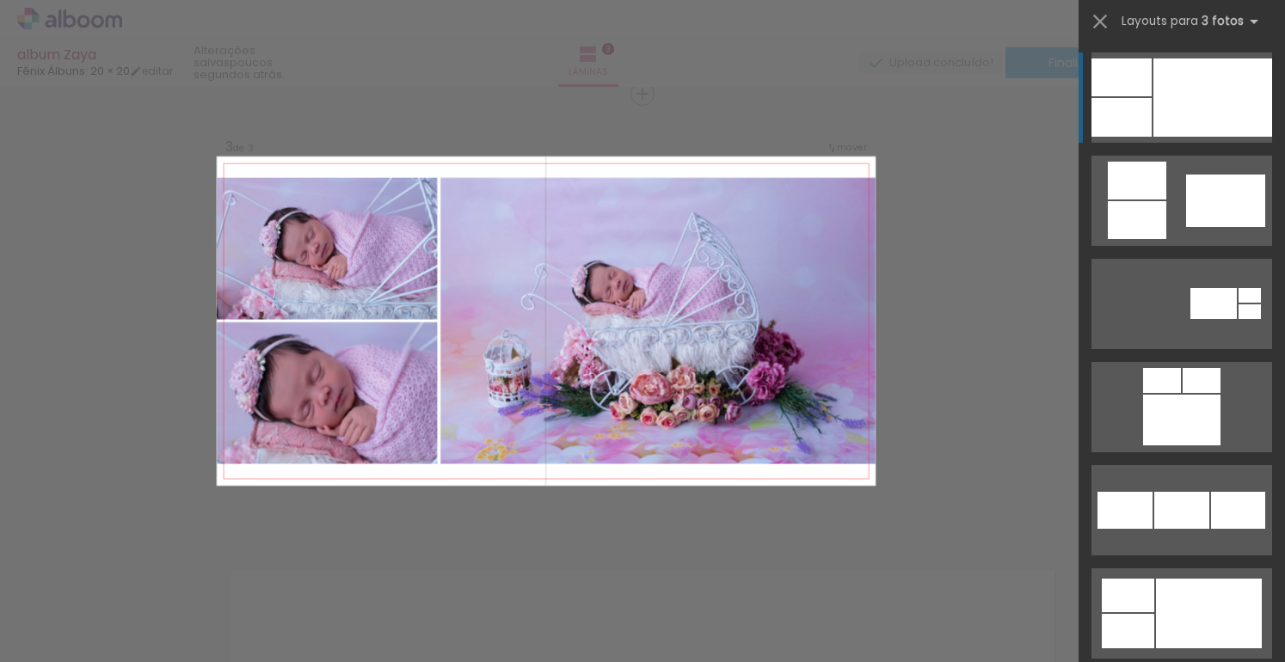
click at [1182, 106] on div at bounding box center [1212, 97] width 119 height 78
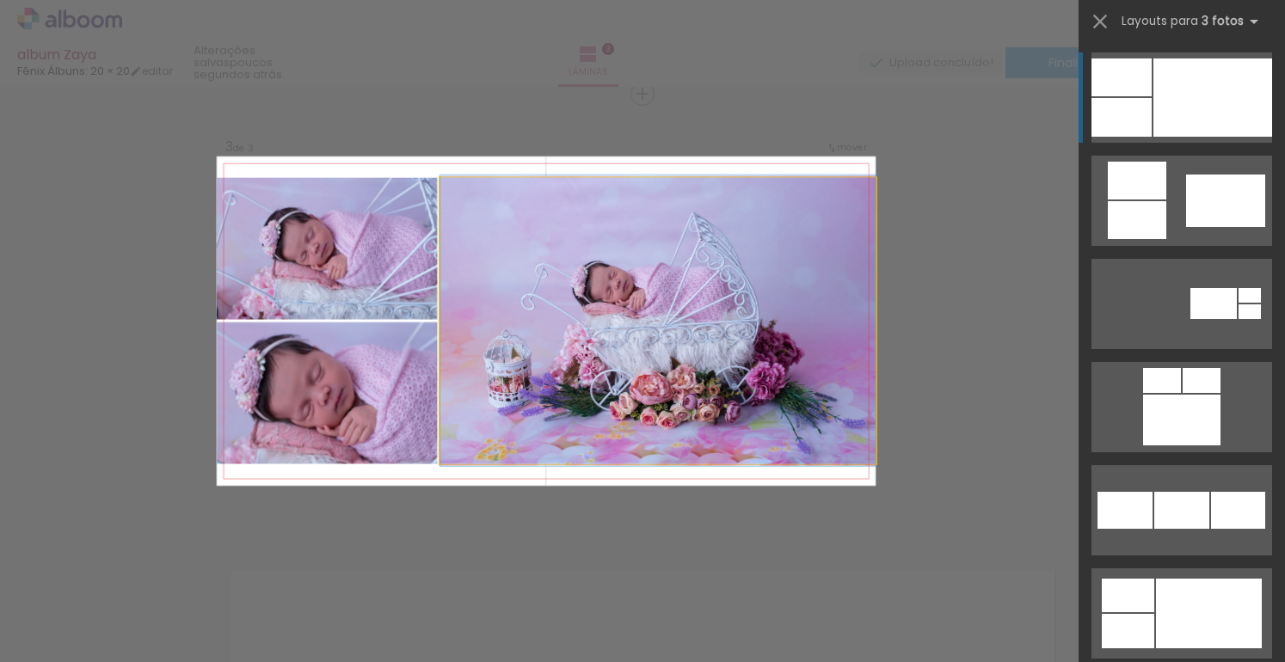
click at [731, 189] on quentale-photo at bounding box center [657, 321] width 435 height 286
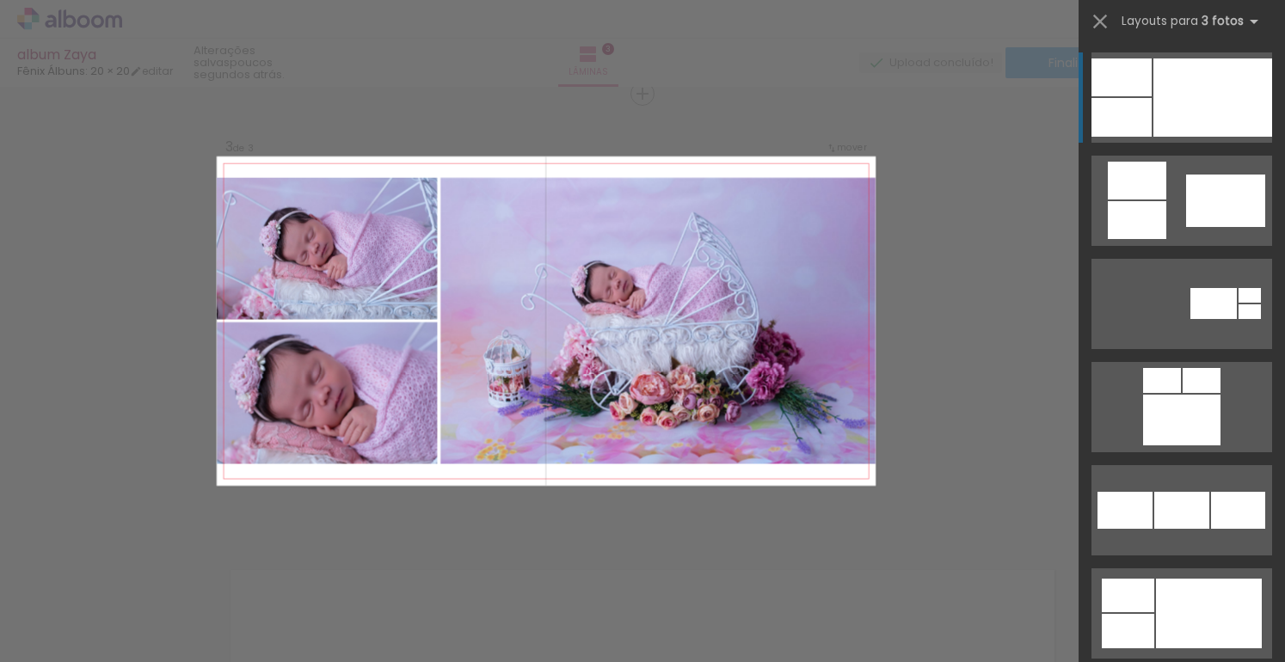
click at [646, 194] on quentale-photo at bounding box center [657, 321] width 435 height 286
click at [646, 193] on quentale-photo at bounding box center [657, 321] width 435 height 286
click at [641, 193] on quentale-photo at bounding box center [657, 321] width 435 height 286
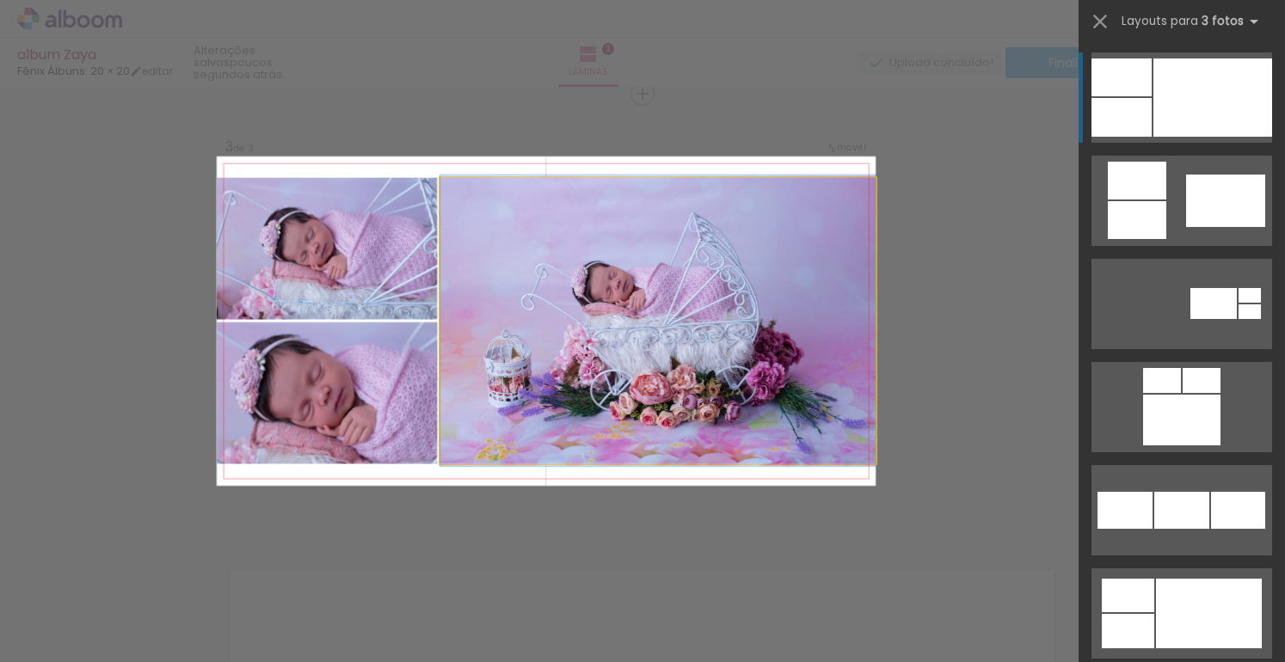
click at [641, 193] on quentale-photo at bounding box center [657, 321] width 435 height 286
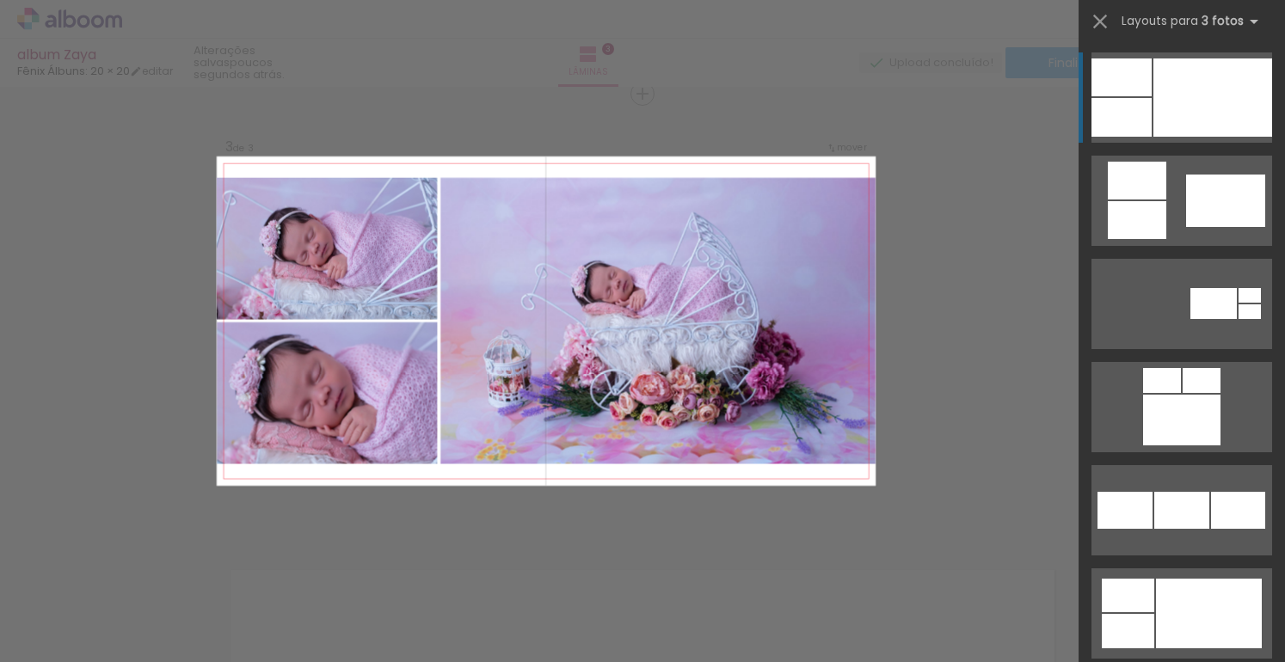
click at [641, 193] on quentale-photo at bounding box center [657, 321] width 435 height 286
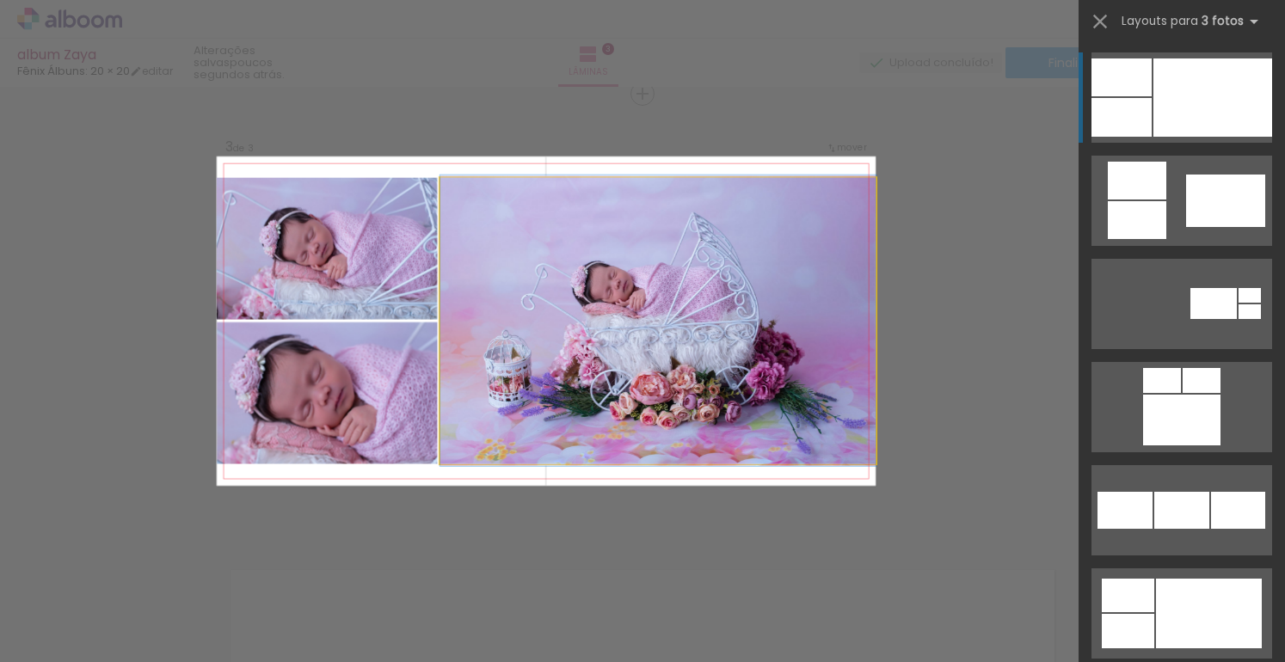
click at [641, 193] on quentale-photo at bounding box center [657, 321] width 435 height 286
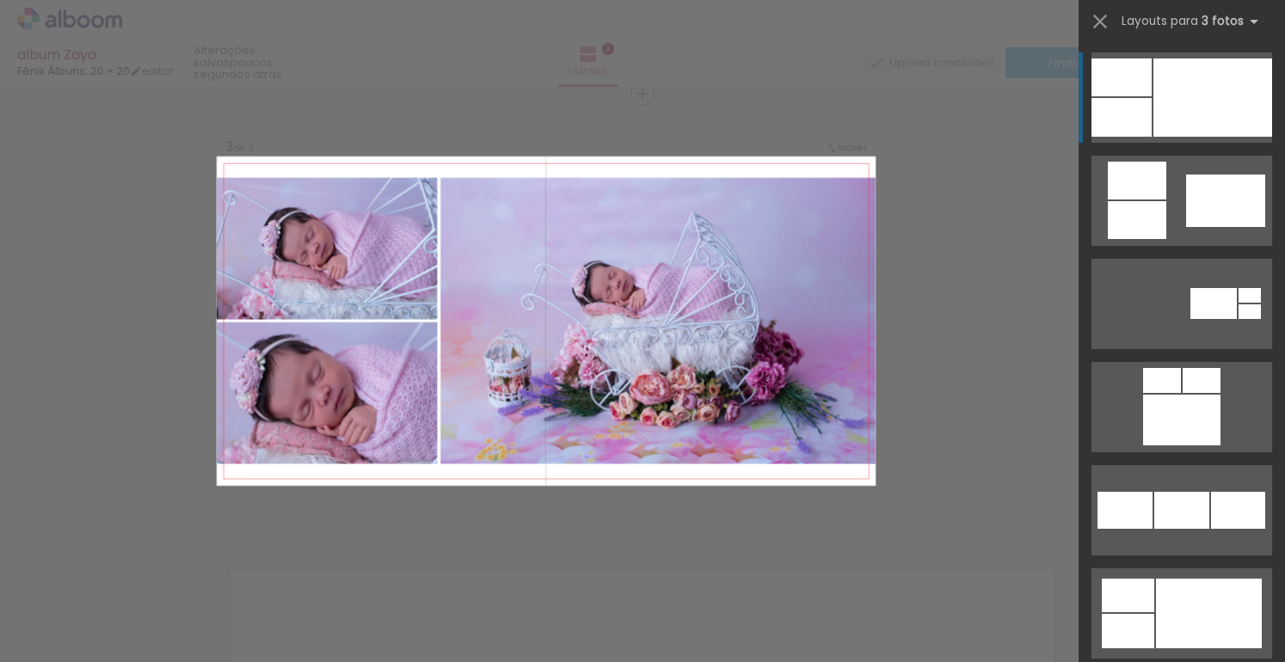
click at [641, 193] on quentale-photo at bounding box center [657, 321] width 435 height 286
click at [642, 193] on quentale-photo at bounding box center [657, 321] width 435 height 286
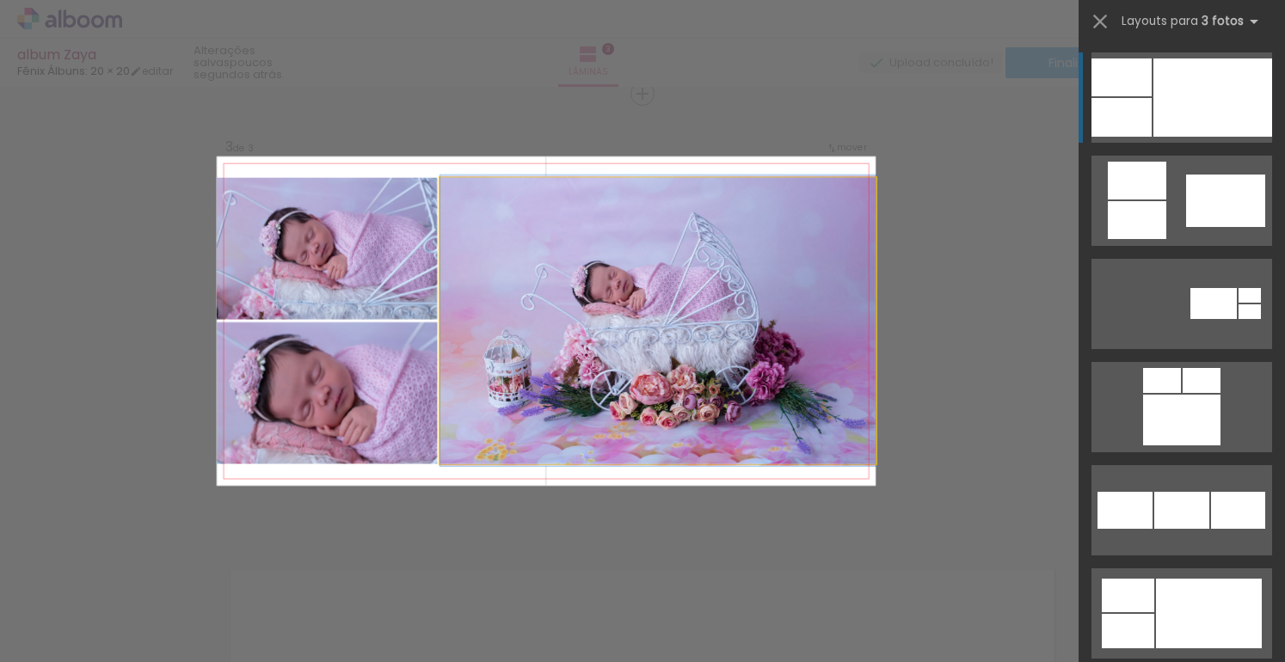
click at [642, 193] on quentale-photo at bounding box center [657, 321] width 435 height 286
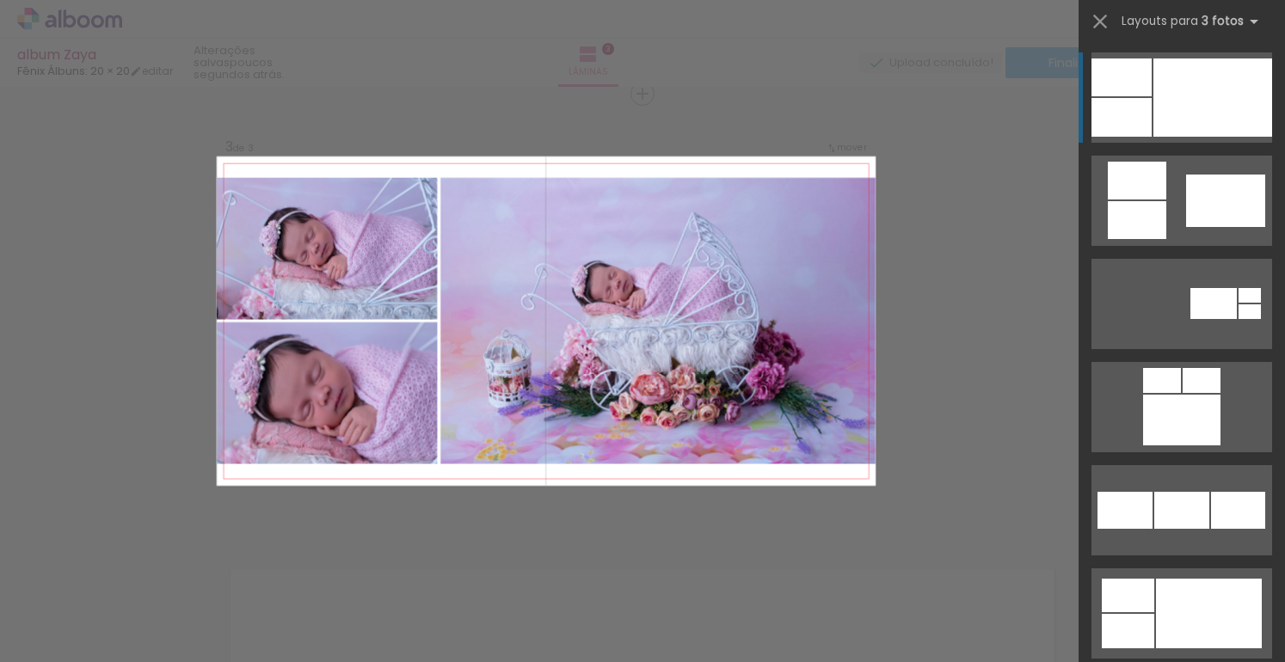
click at [626, 244] on quentale-photo at bounding box center [657, 321] width 435 height 286
click at [627, 243] on quentale-photo at bounding box center [657, 321] width 435 height 286
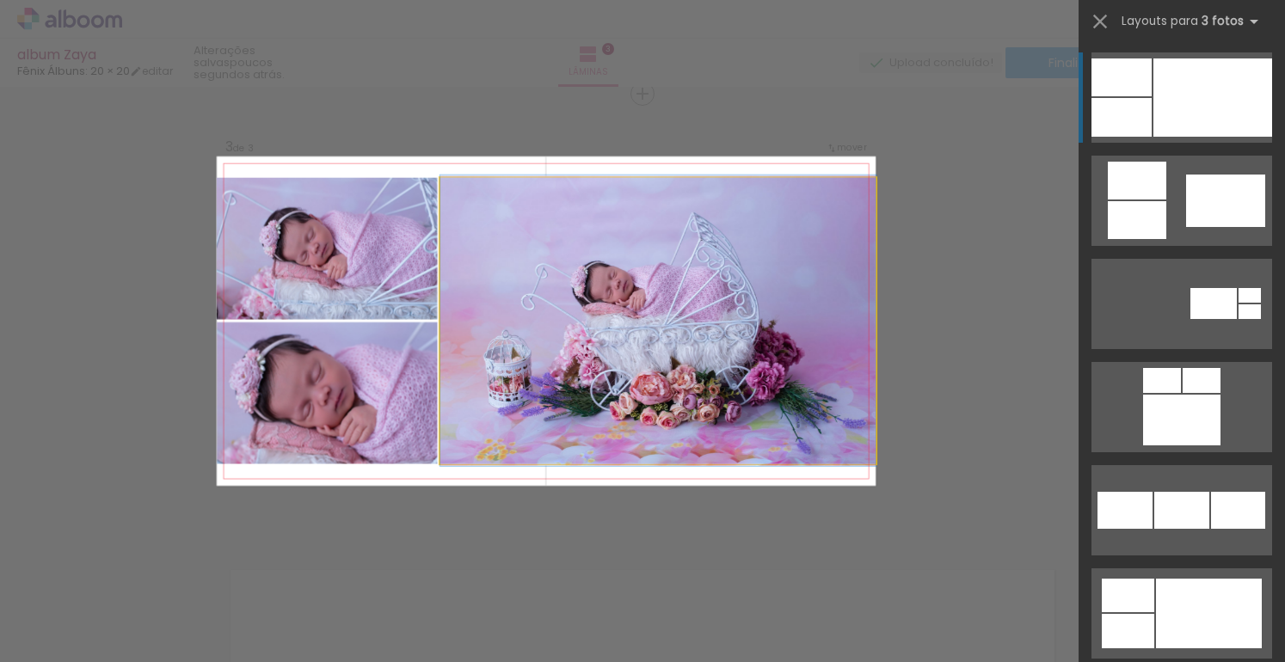
click at [627, 243] on quentale-photo at bounding box center [657, 321] width 435 height 286
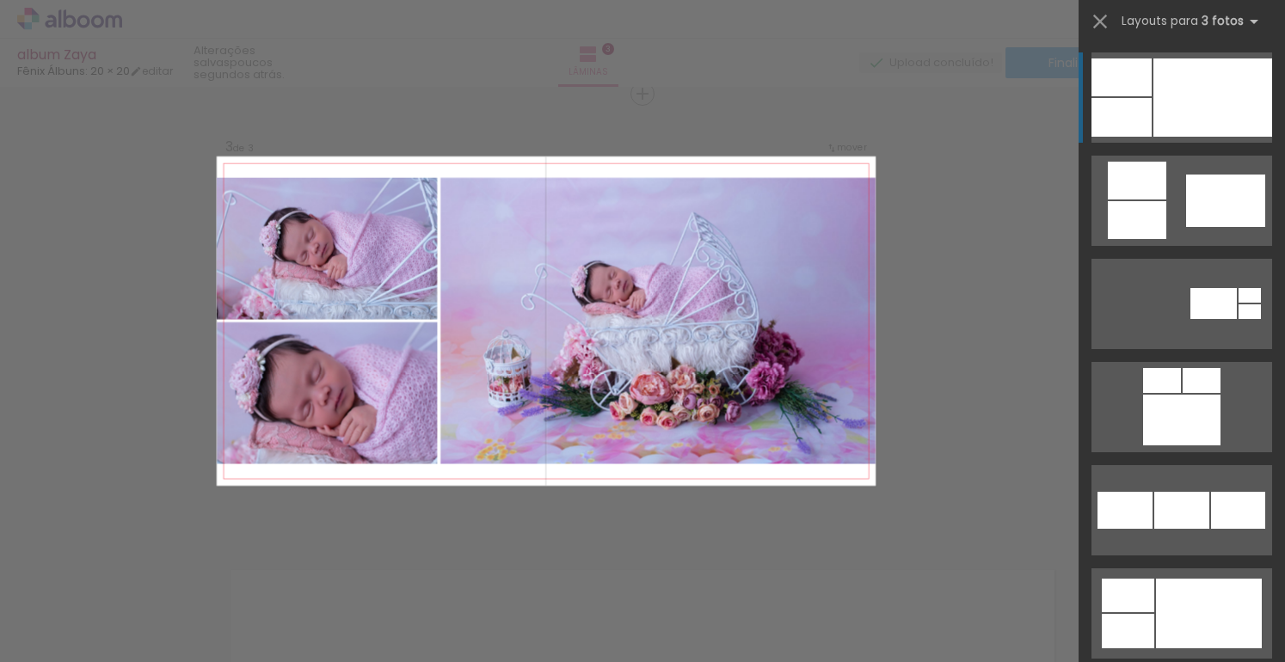
click at [1041, 201] on div "Confirmar Cancelar" at bounding box center [642, 85] width 1285 height 1861
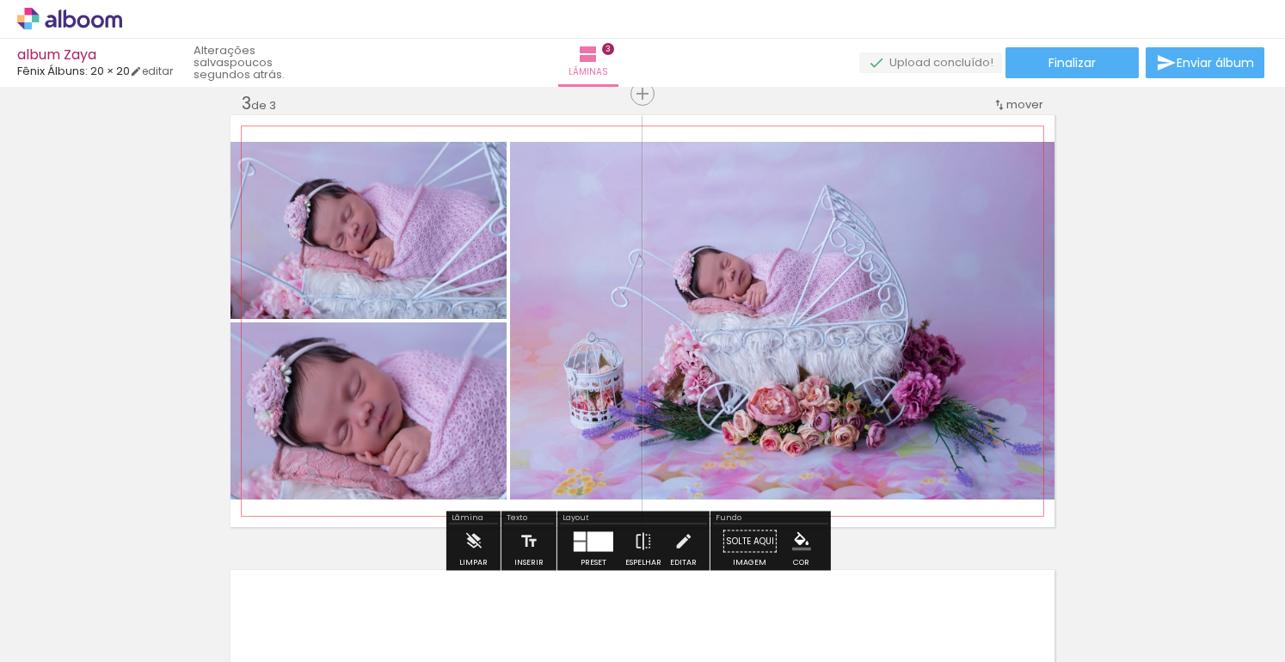
click at [739, 313] on quentale-photo at bounding box center [782, 321] width 544 height 358
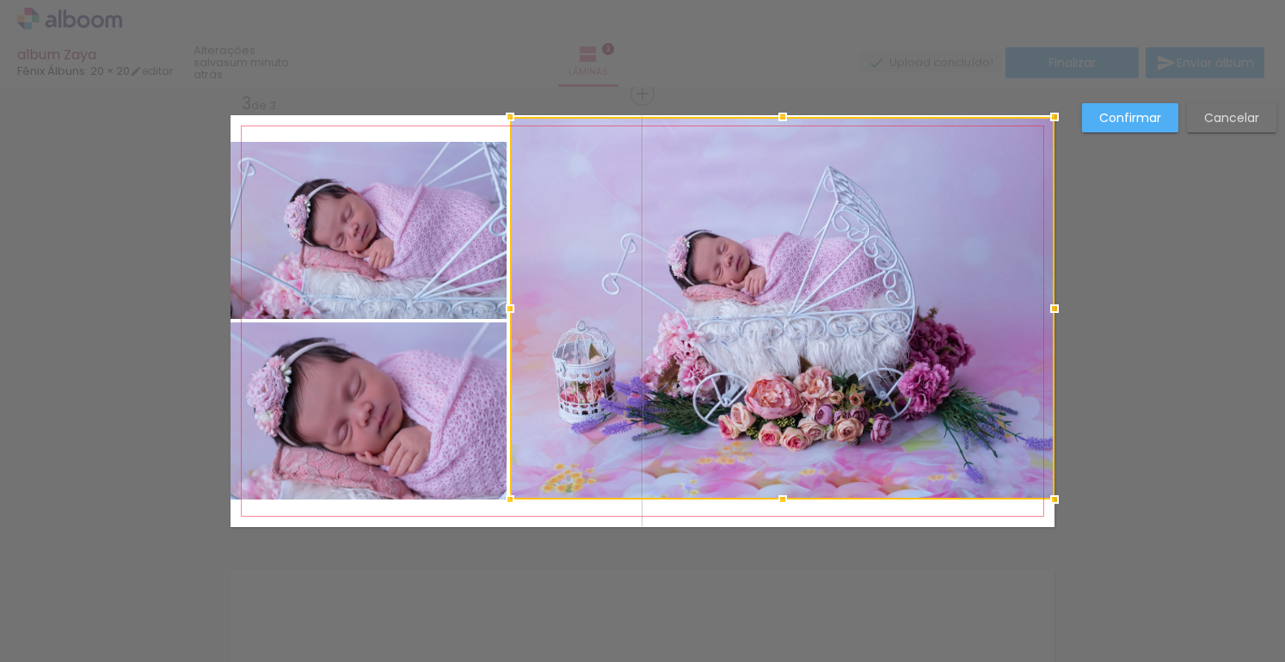
drag, startPoint x: 777, startPoint y: 142, endPoint x: 779, endPoint y: 109, distance: 32.8
click at [779, 109] on div at bounding box center [782, 117] width 34 height 34
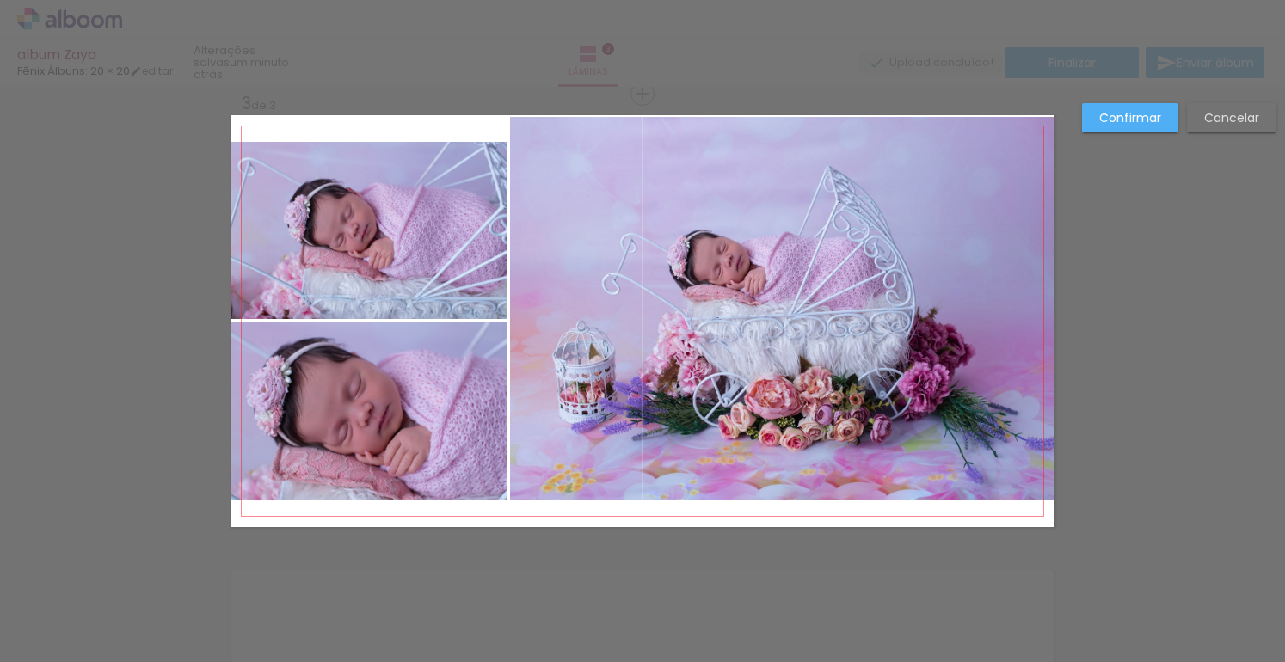
click at [773, 129] on quentale-photo at bounding box center [782, 308] width 544 height 383
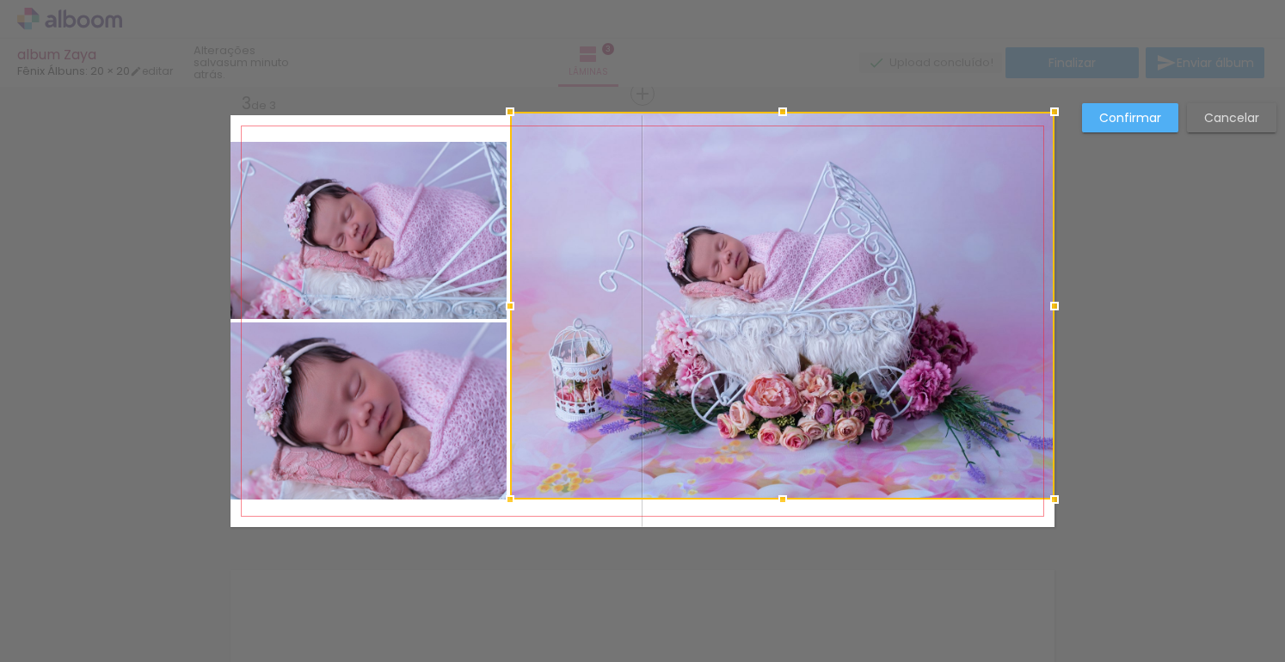
click at [775, 110] on div at bounding box center [782, 112] width 34 height 34
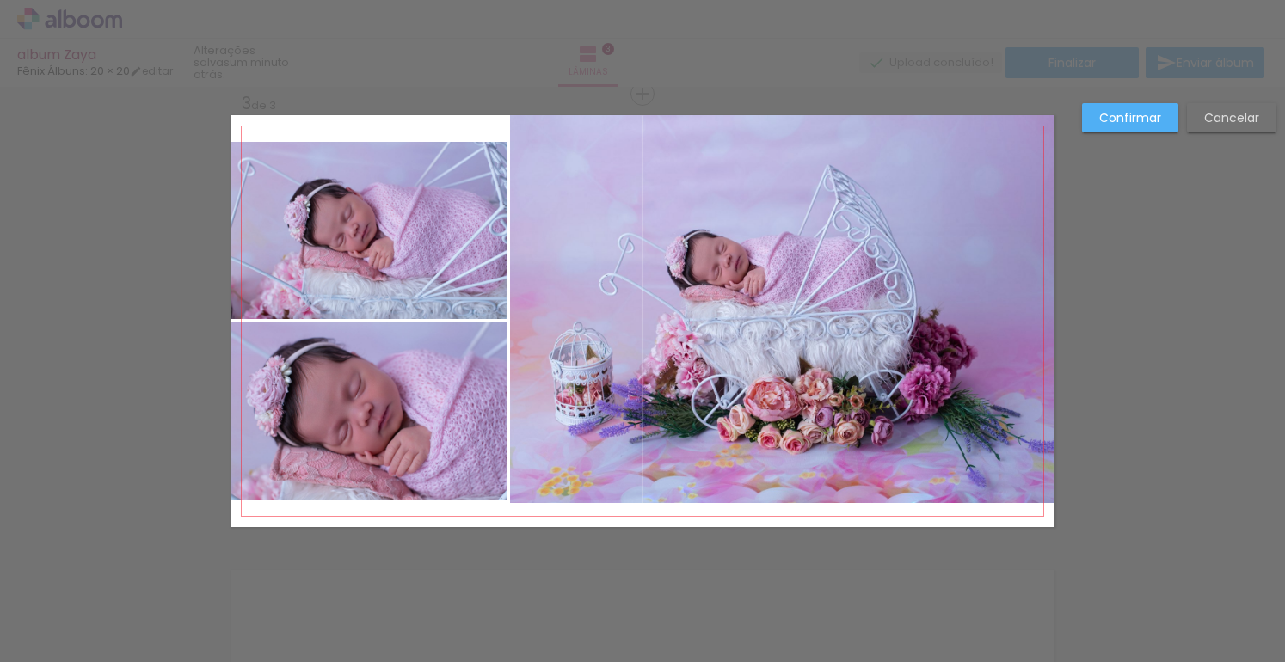
click at [779, 472] on quentale-photo at bounding box center [782, 309] width 544 height 388
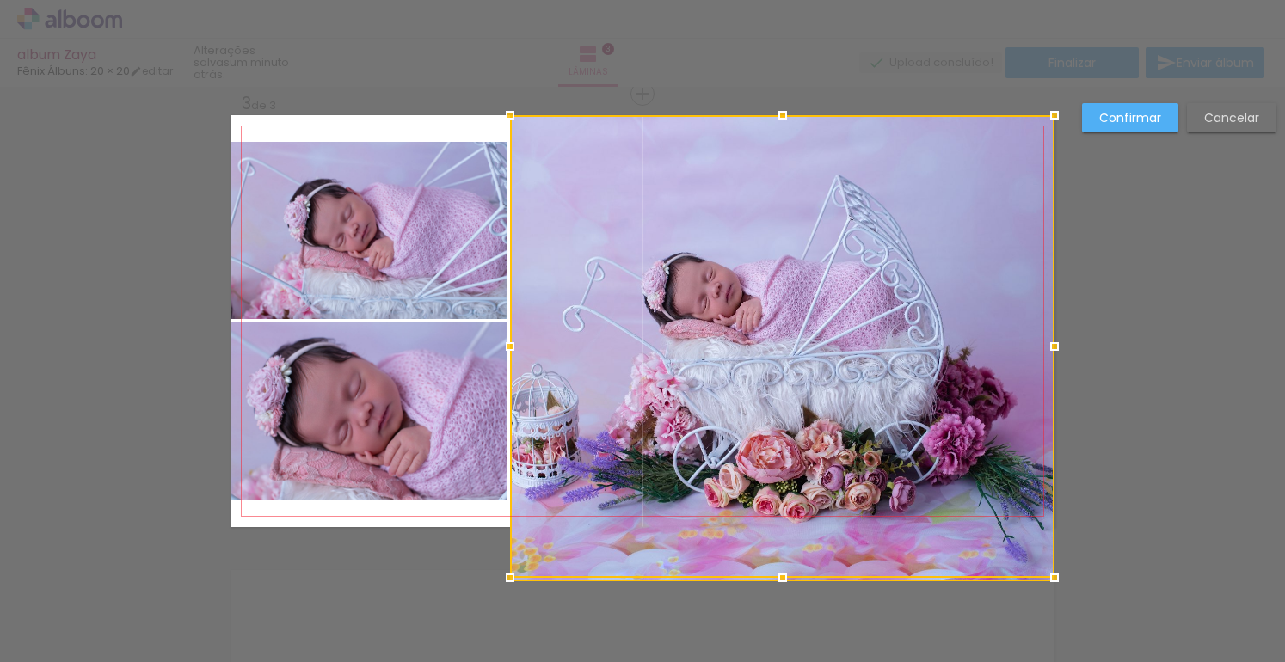
drag, startPoint x: 778, startPoint y: 504, endPoint x: 781, endPoint y: 517, distance: 13.2
click at [781, 517] on div at bounding box center [782, 346] width 544 height 463
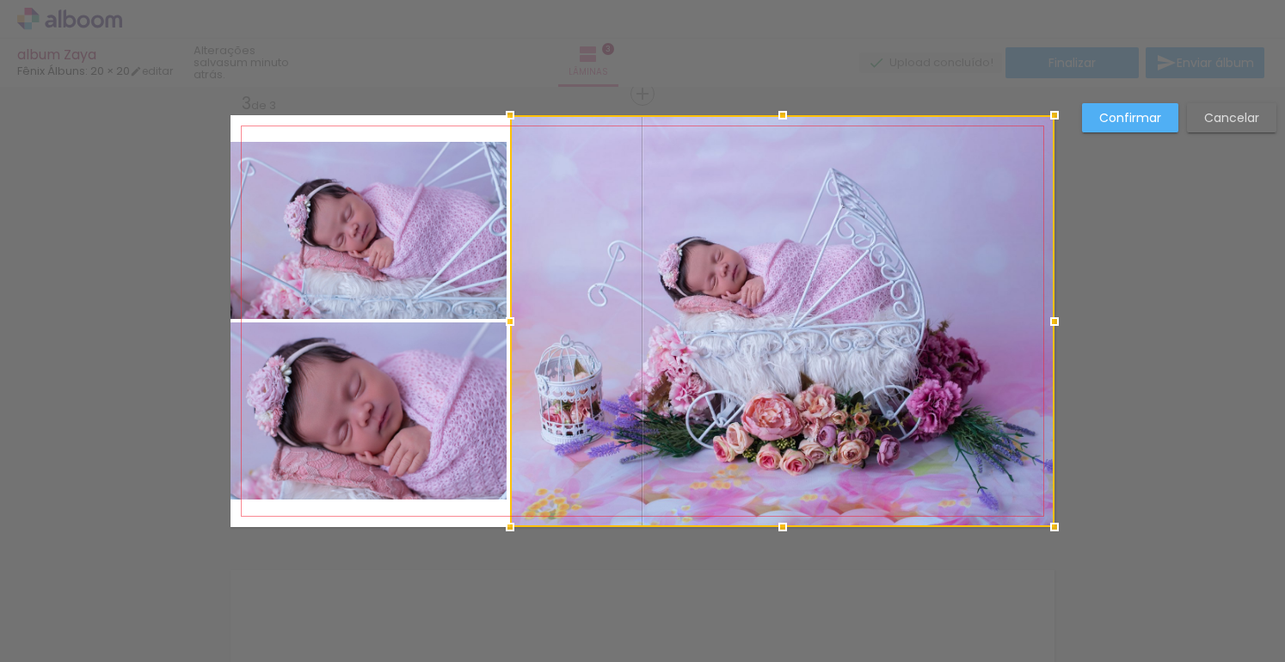
click at [304, 193] on quentale-photo at bounding box center [368, 230] width 276 height 177
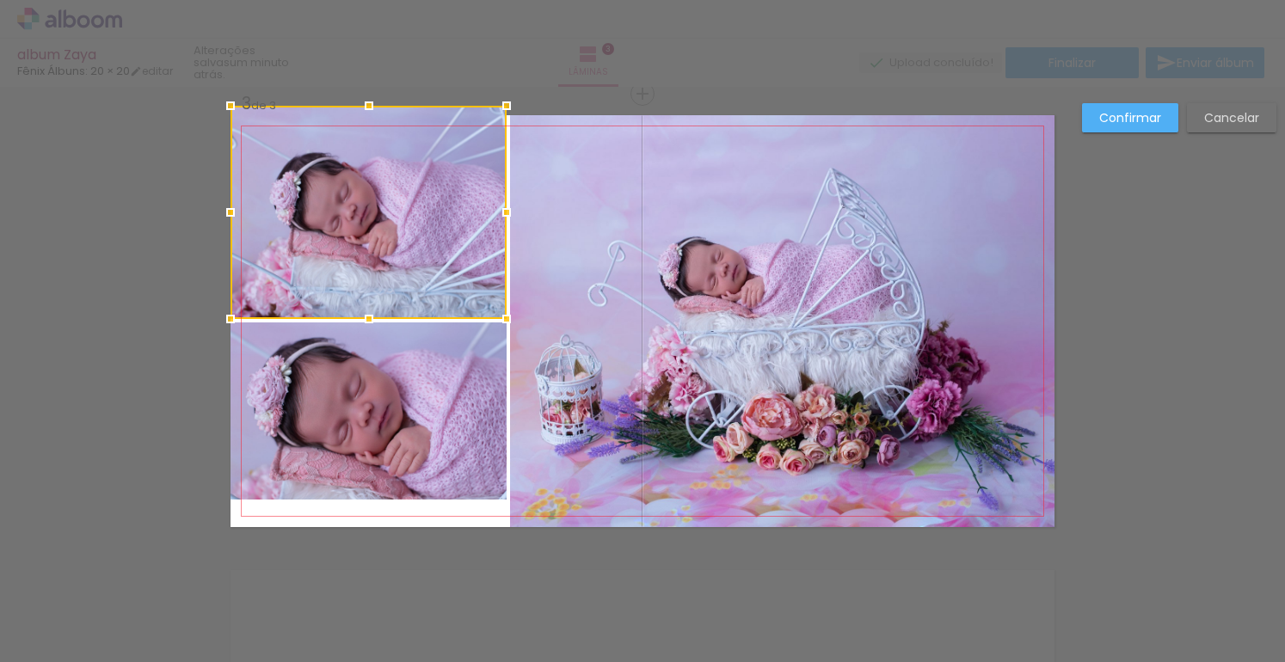
drag, startPoint x: 363, startPoint y: 140, endPoint x: 364, endPoint y: 123, distance: 17.2
click at [364, 122] on div at bounding box center [369, 106] width 34 height 34
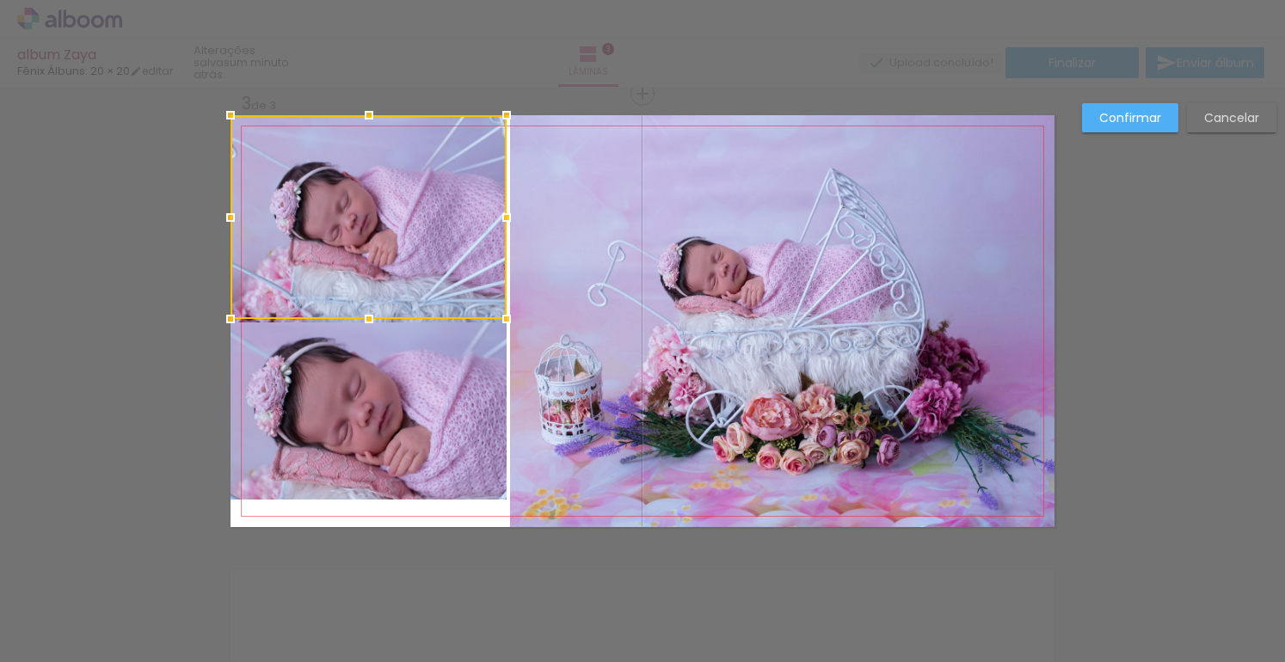
click at [531, 95] on div "Confirmar Cancelar" at bounding box center [642, 85] width 1285 height 1861
click at [431, 224] on div at bounding box center [368, 217] width 276 height 204
click at [218, 346] on div "Confirmar Cancelar" at bounding box center [642, 85] width 1285 height 1861
click at [153, 335] on div "Confirmar Cancelar" at bounding box center [642, 85] width 1285 height 1861
click at [0, 0] on slot "Cancelar" at bounding box center [0, 0] width 0 height 0
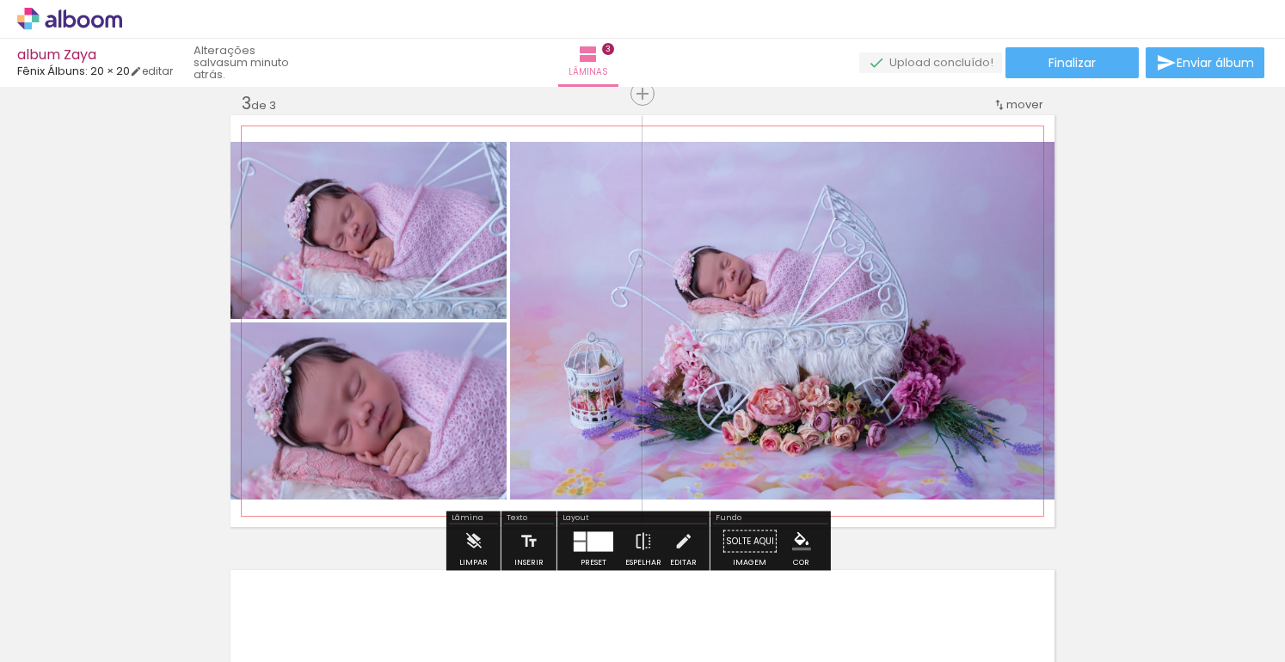
click at [410, 253] on quentale-photo at bounding box center [368, 230] width 276 height 177
click at [402, 247] on quentale-photo at bounding box center [368, 230] width 276 height 177
click at [402, 246] on quentale-photo at bounding box center [368, 230] width 276 height 177
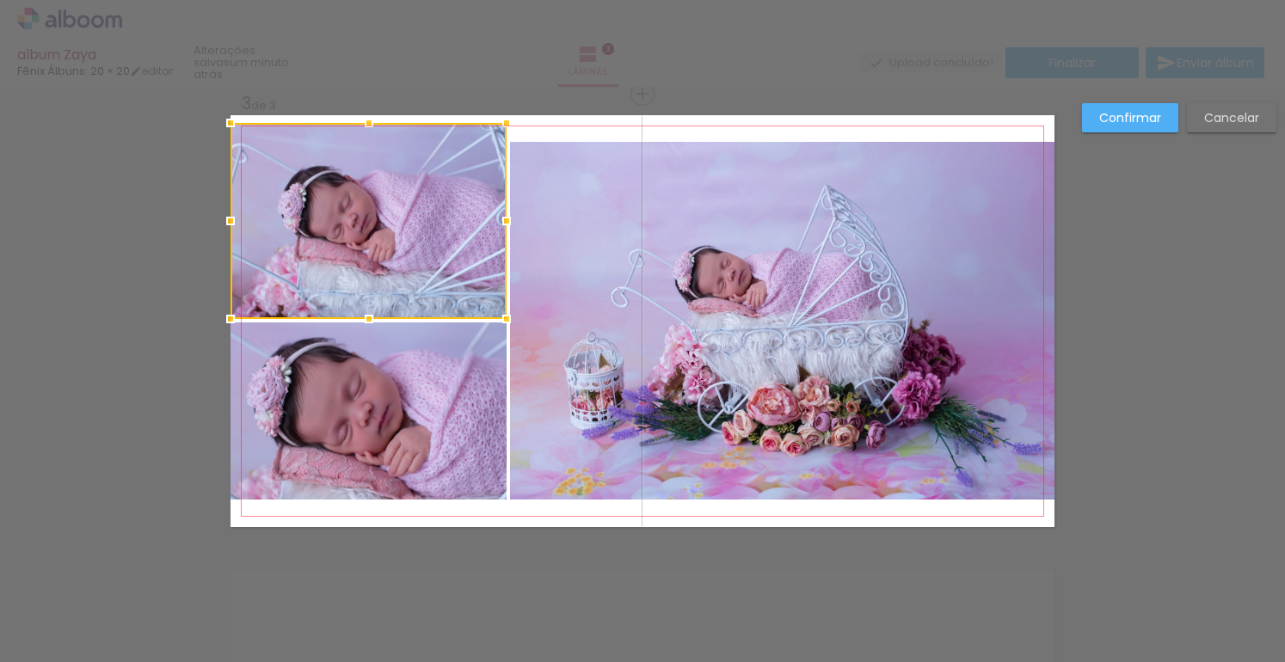
drag, startPoint x: 362, startPoint y: 141, endPoint x: 362, endPoint y: 120, distance: 21.5
click at [362, 120] on div at bounding box center [369, 123] width 34 height 34
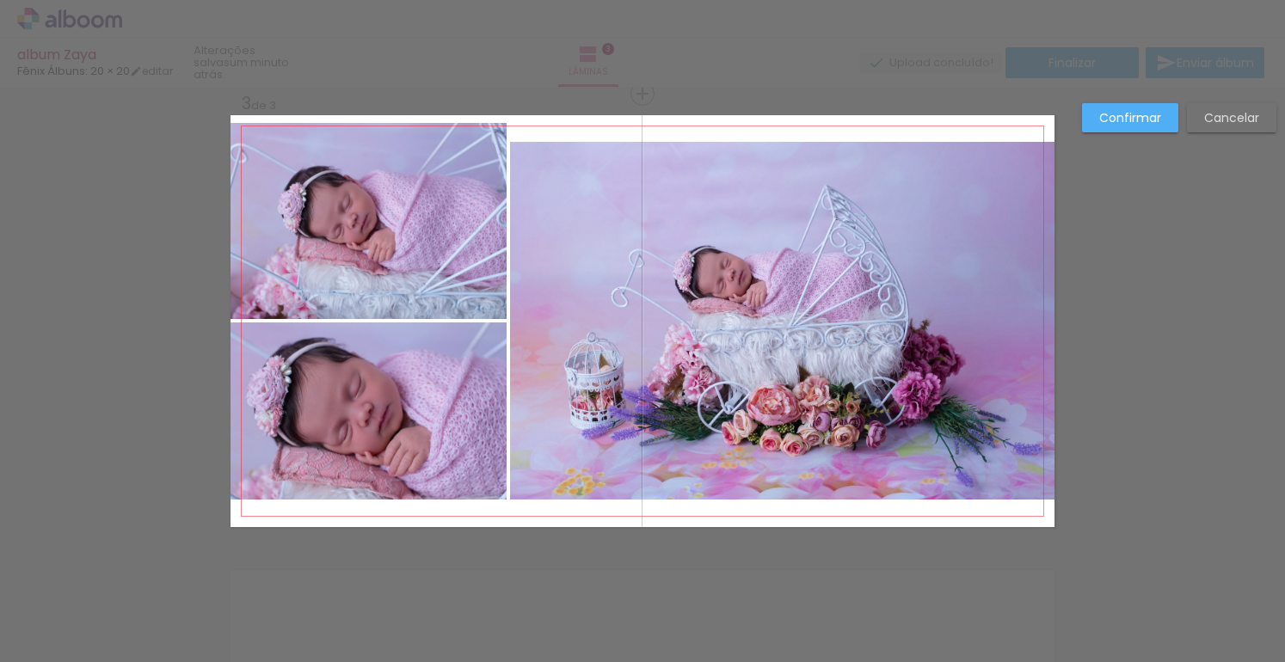
click at [365, 140] on quentale-photo at bounding box center [368, 221] width 276 height 196
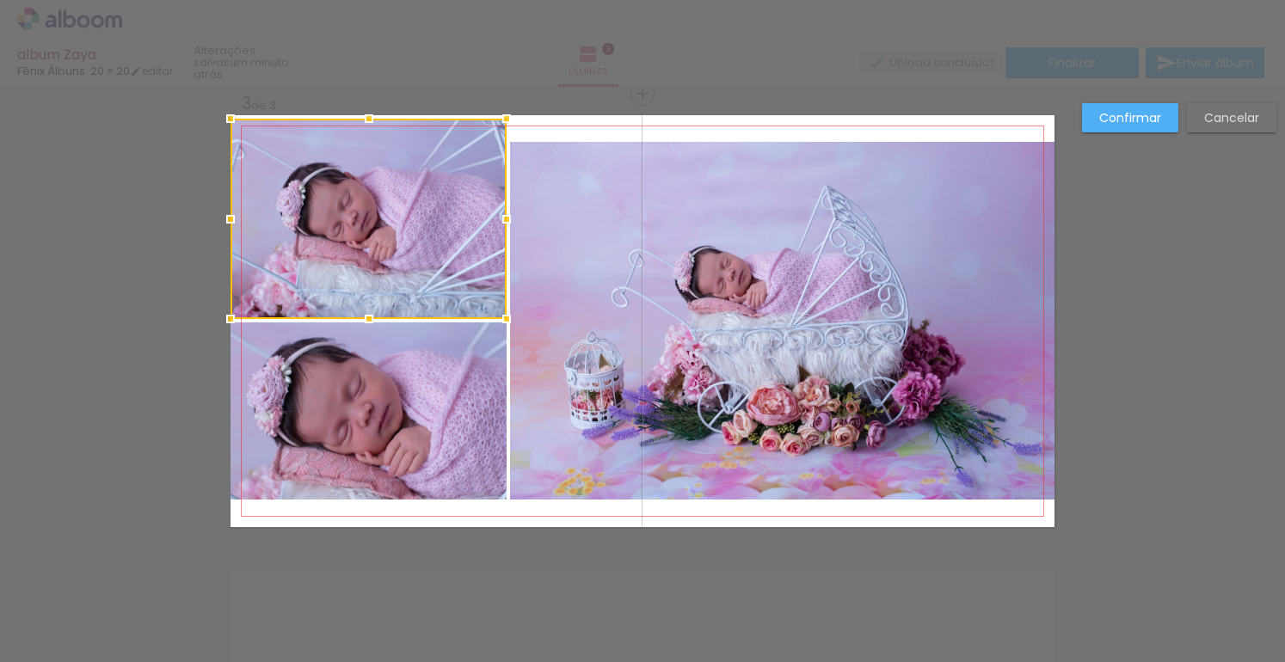
click at [364, 118] on div at bounding box center [369, 118] width 34 height 34
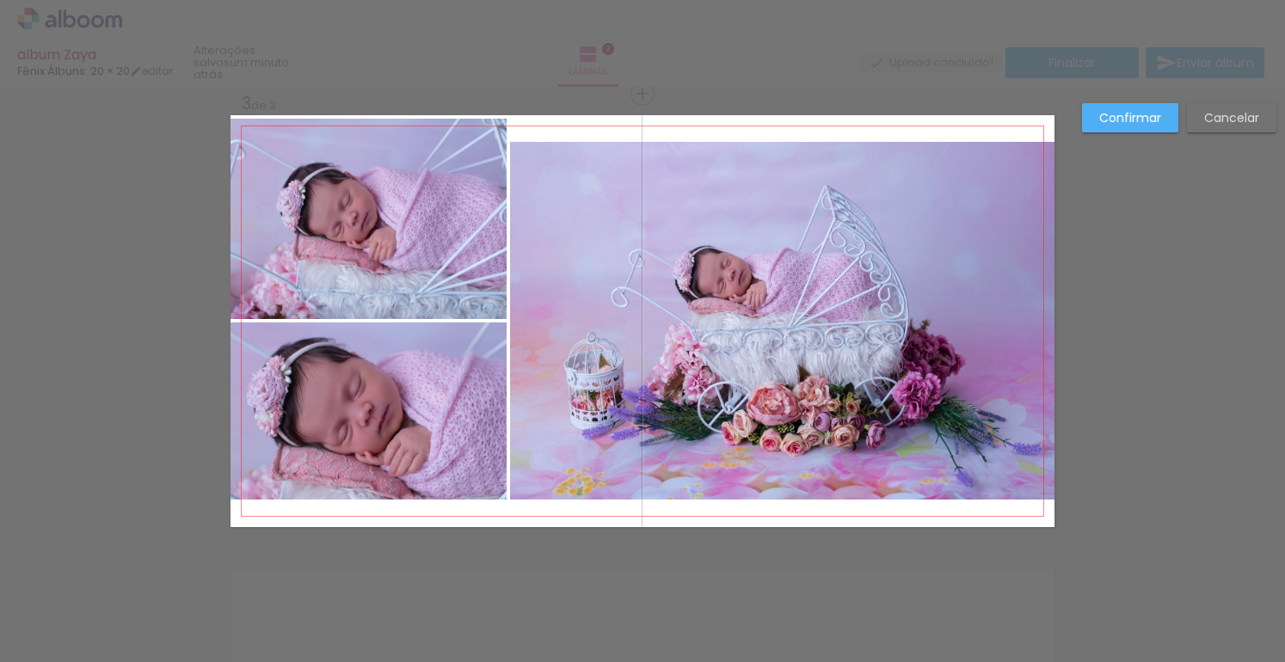
drag, startPoint x: 365, startPoint y: 174, endPoint x: 365, endPoint y: 152, distance: 21.5
click at [365, 172] on quentale-photo at bounding box center [368, 219] width 276 height 200
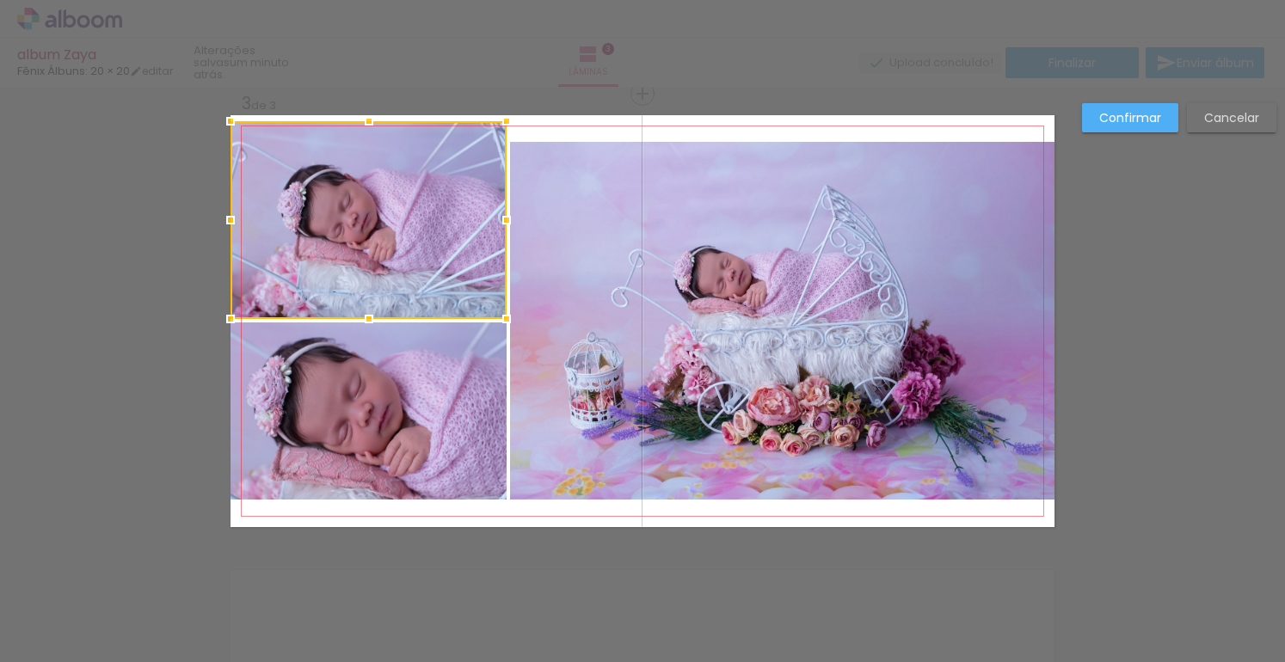
click at [360, 107] on div at bounding box center [369, 121] width 34 height 34
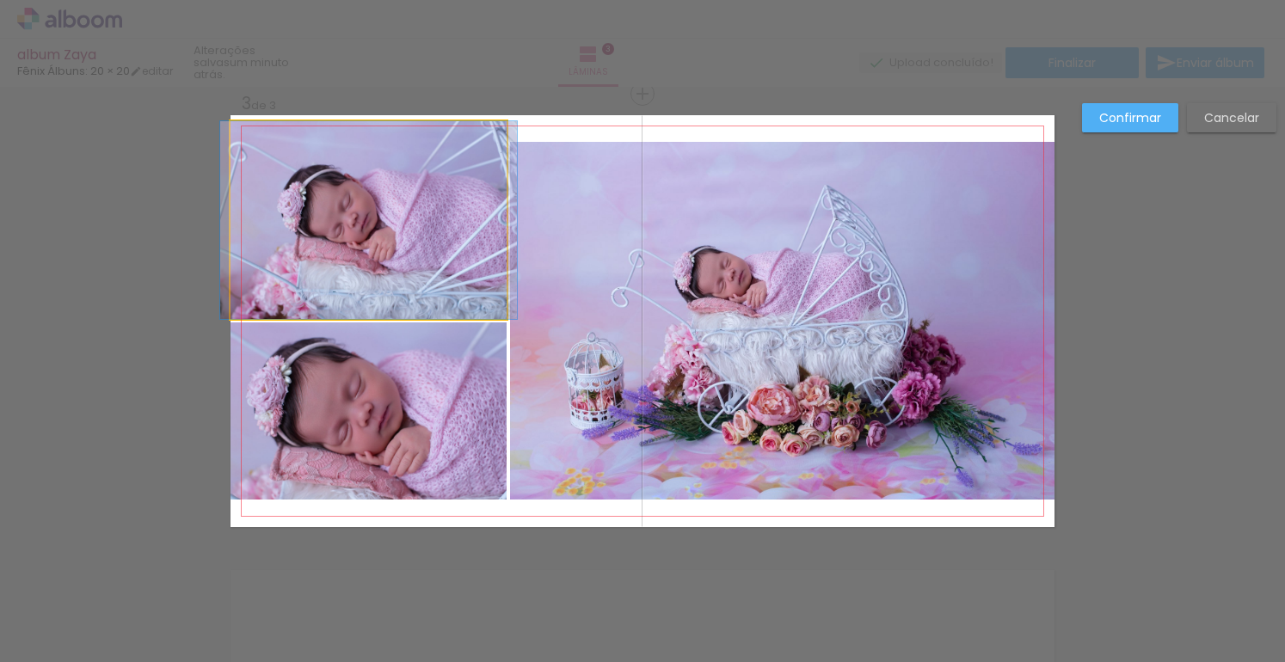
click at [365, 138] on quentale-photo at bounding box center [368, 220] width 276 height 198
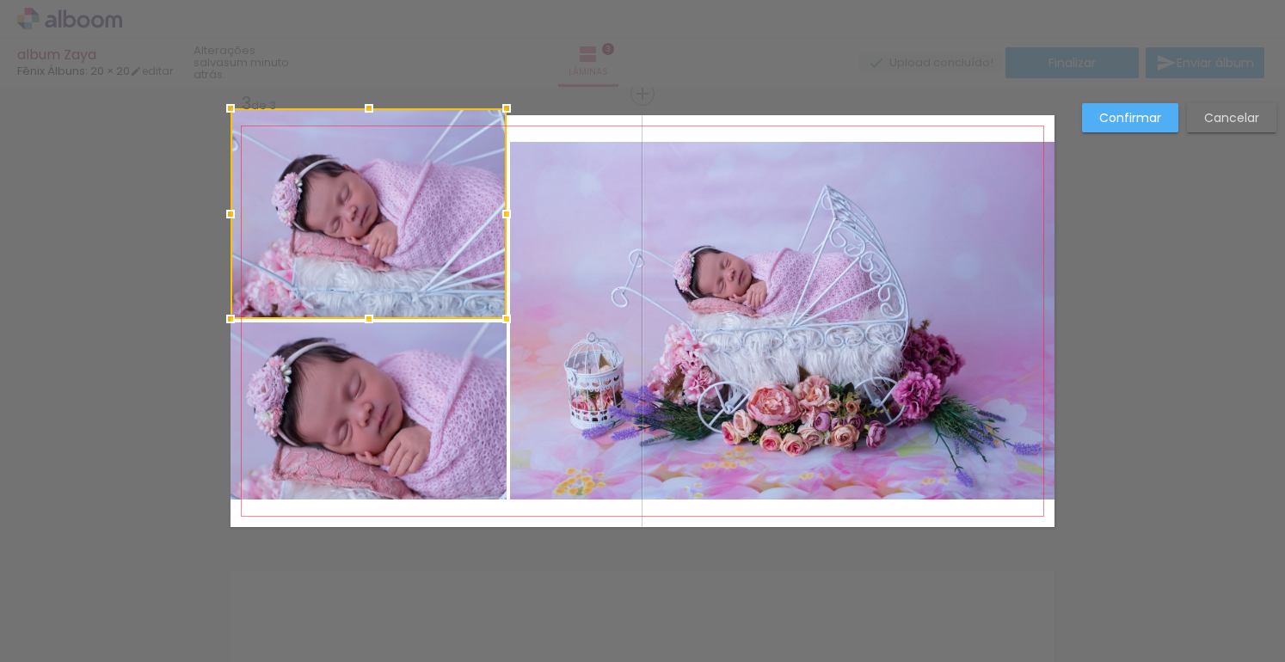
click at [365, 115] on div at bounding box center [369, 108] width 34 height 34
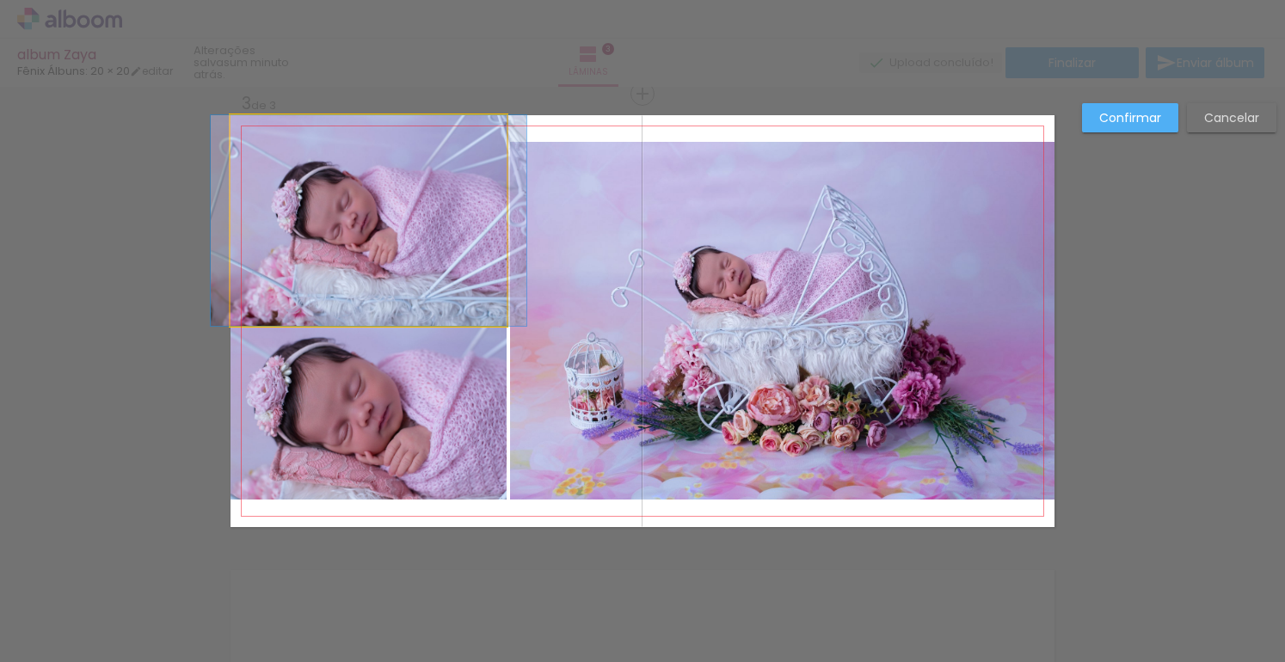
click at [393, 276] on quentale-photo at bounding box center [368, 220] width 276 height 211
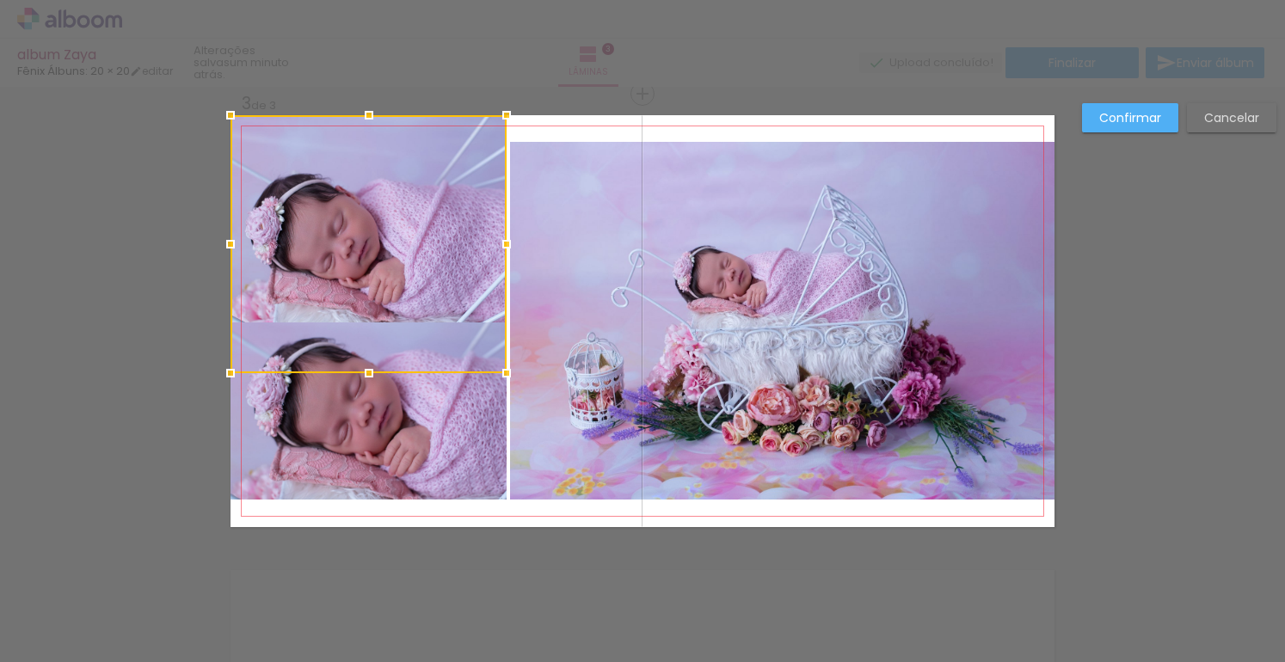
click at [363, 311] on div at bounding box center [368, 244] width 276 height 258
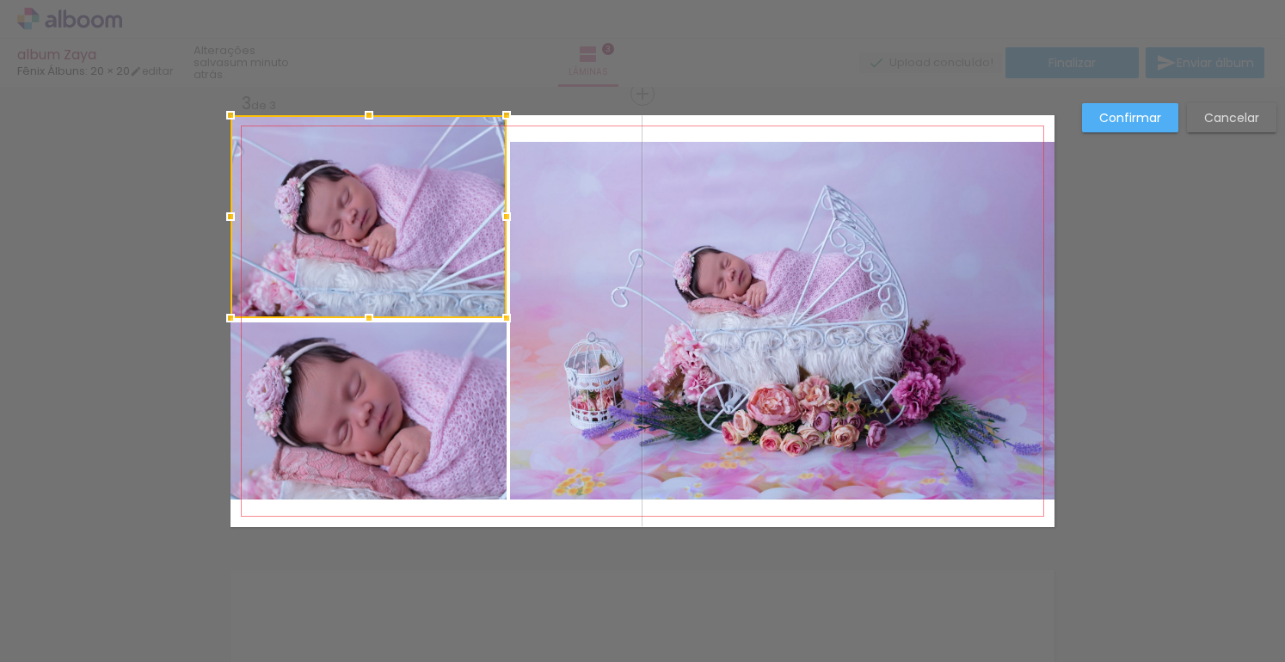
drag, startPoint x: 366, startPoint y: 377, endPoint x: 374, endPoint y: 314, distance: 63.3
click at [374, 313] on div at bounding box center [369, 318] width 34 height 34
click at [1089, 321] on div "Confirmar Cancelar" at bounding box center [642, 85] width 1285 height 1861
click at [64, 244] on div "Confirmar Cancelar" at bounding box center [642, 85] width 1285 height 1861
click at [137, 276] on div "Confirmar Cancelar" at bounding box center [642, 85] width 1285 height 1861
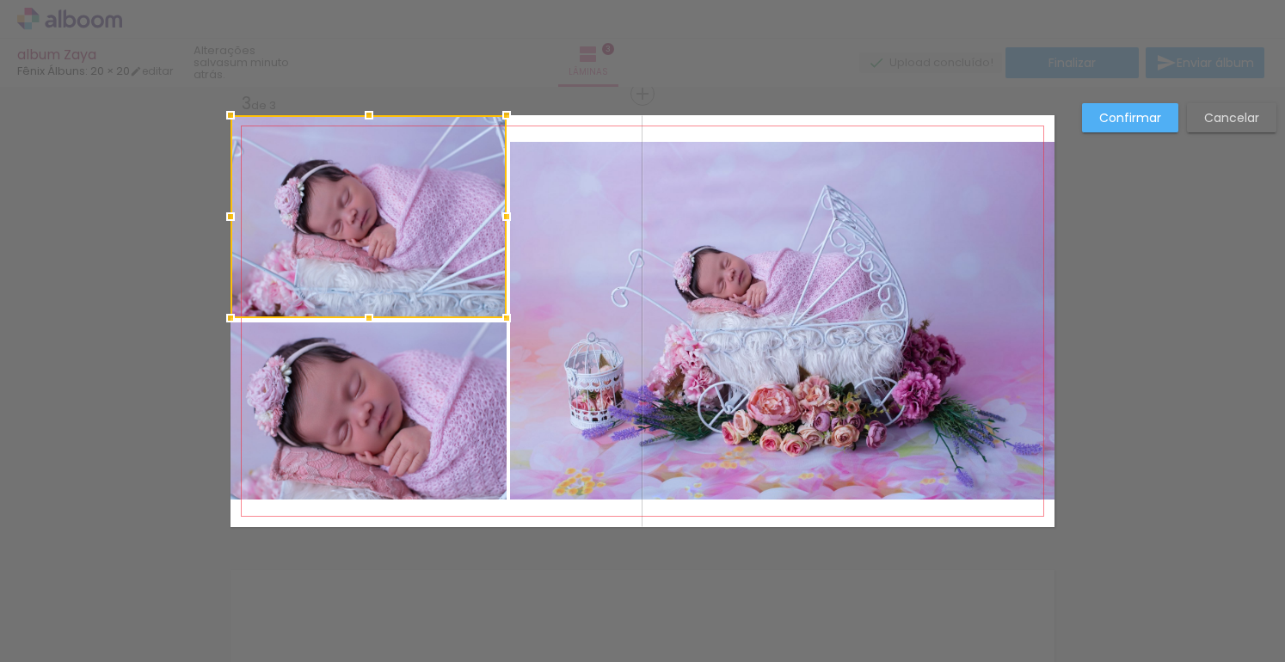
click at [0, 0] on slot "Confirmar" at bounding box center [0, 0] width 0 height 0
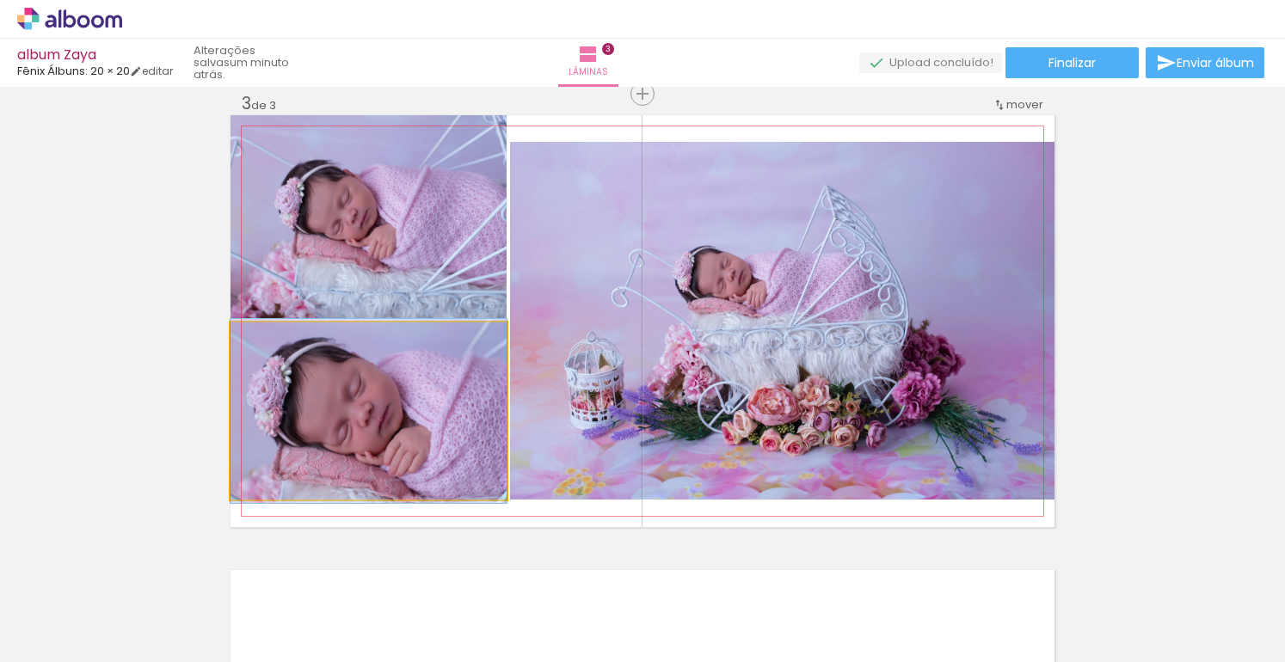
click at [418, 385] on quentale-photo at bounding box center [368, 410] width 276 height 177
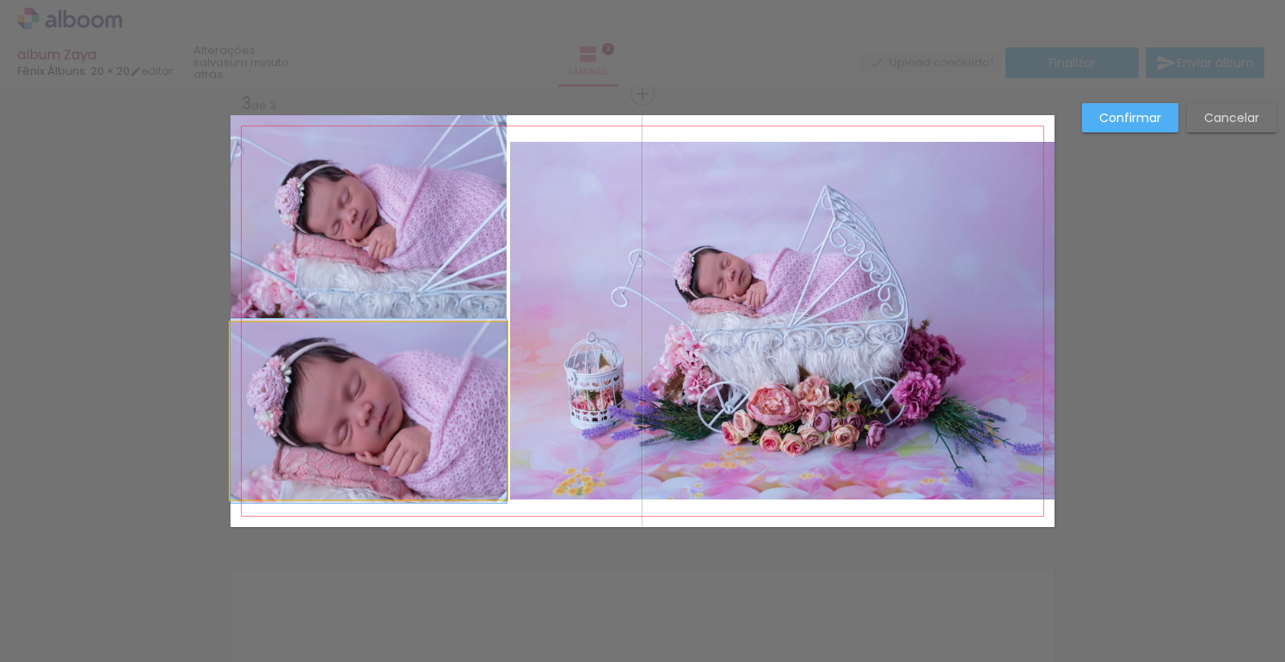
click at [413, 375] on quentale-photo at bounding box center [368, 410] width 276 height 177
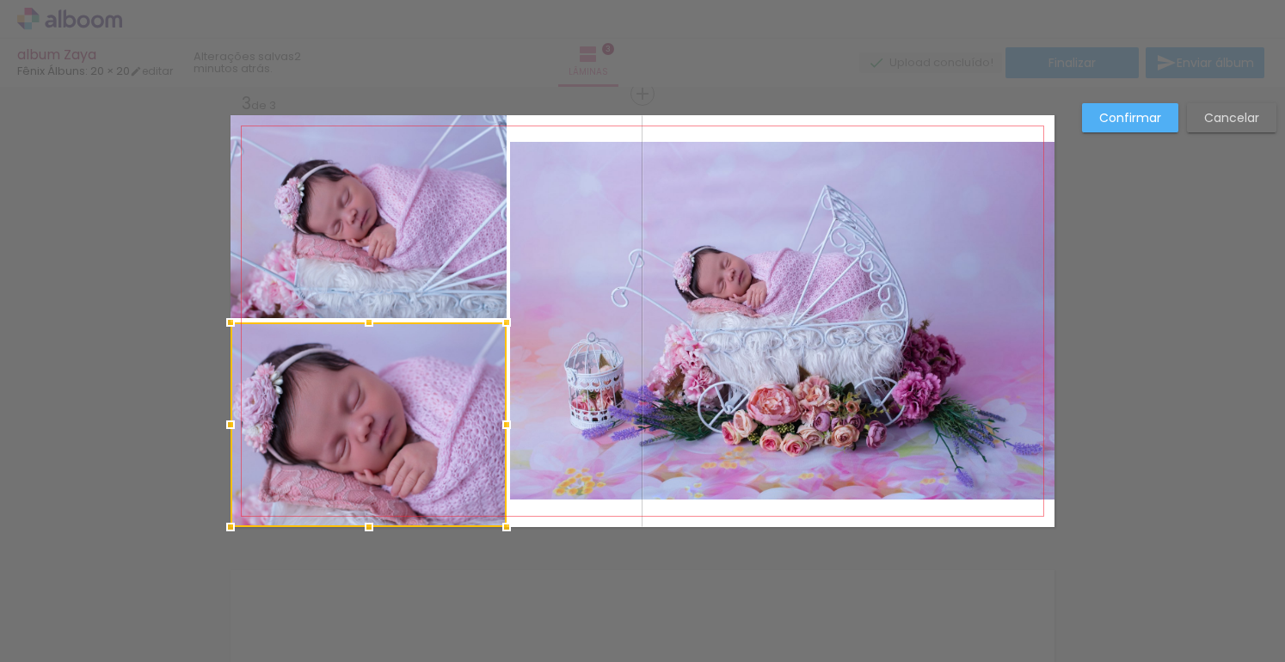
drag, startPoint x: 364, startPoint y: 507, endPoint x: 363, endPoint y: 527, distance: 19.8
click at [363, 527] on div at bounding box center [369, 527] width 34 height 34
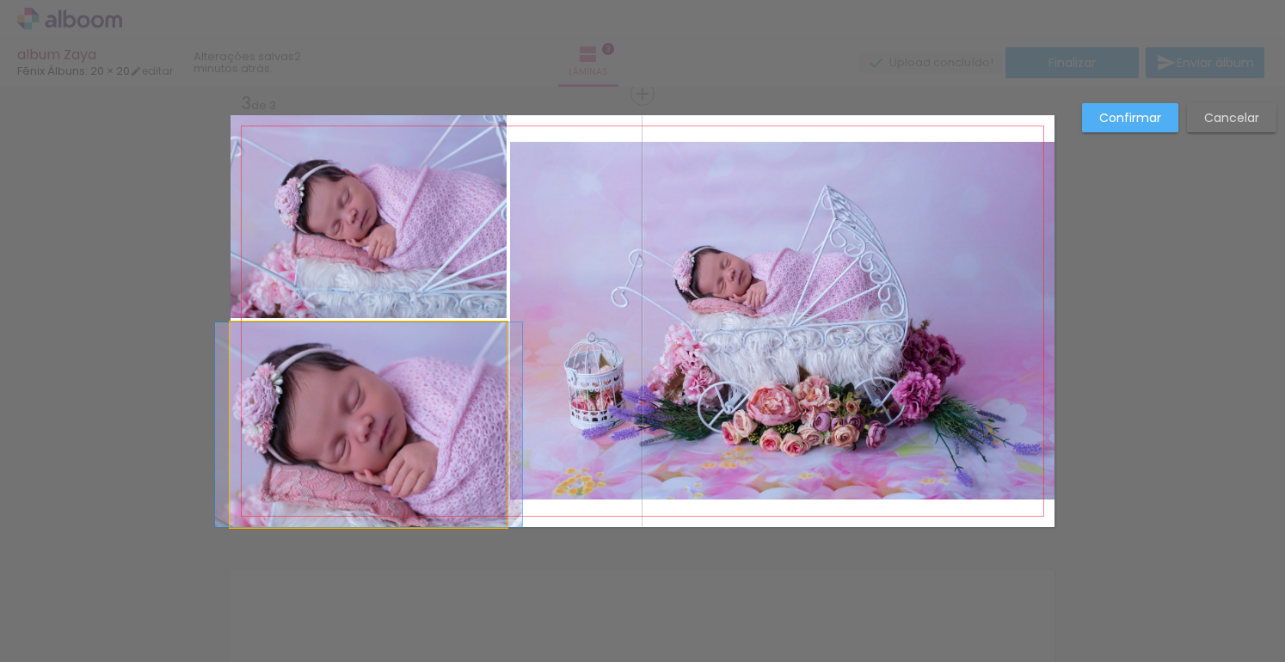
click at [372, 487] on quentale-photo at bounding box center [368, 424] width 276 height 205
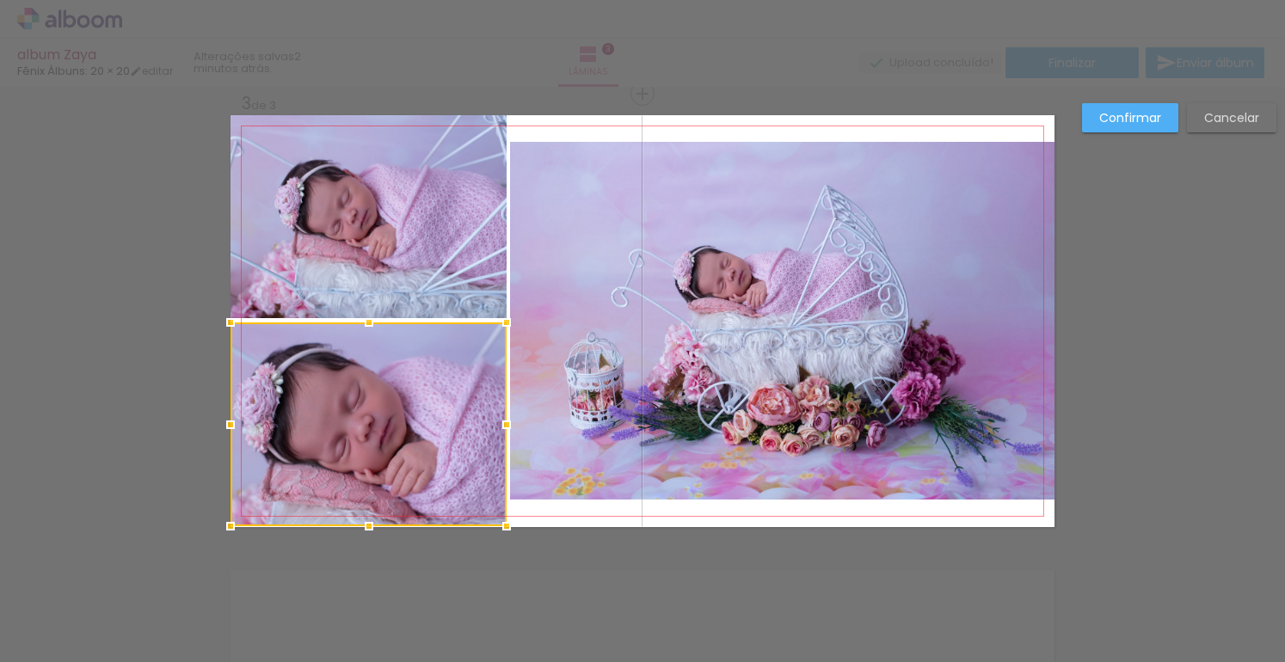
click at [365, 534] on div at bounding box center [369, 526] width 34 height 34
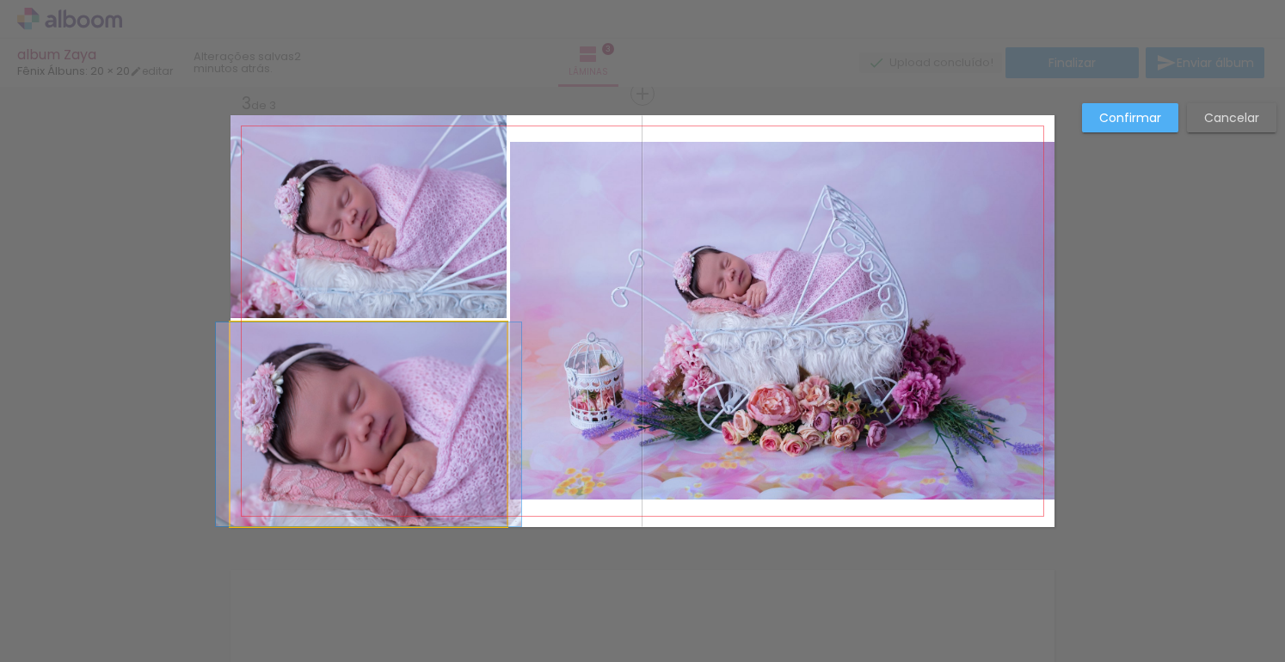
click at [363, 520] on quentale-photo at bounding box center [368, 424] width 276 height 204
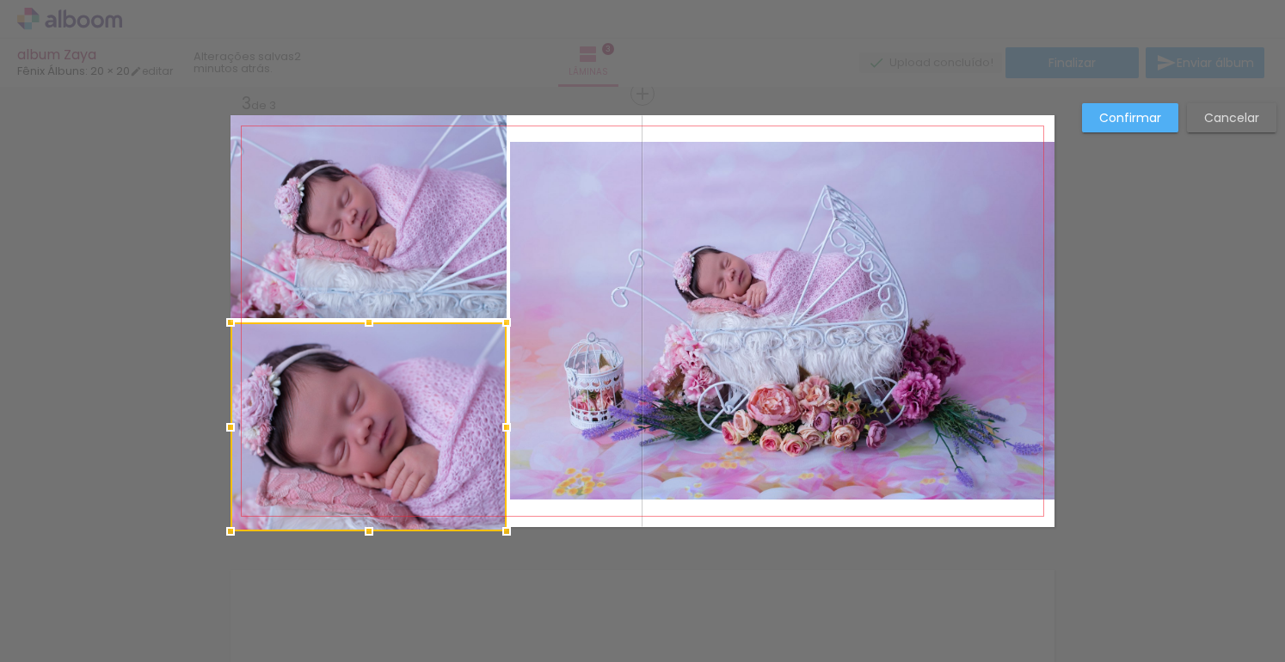
click at [364, 534] on div at bounding box center [369, 531] width 34 height 34
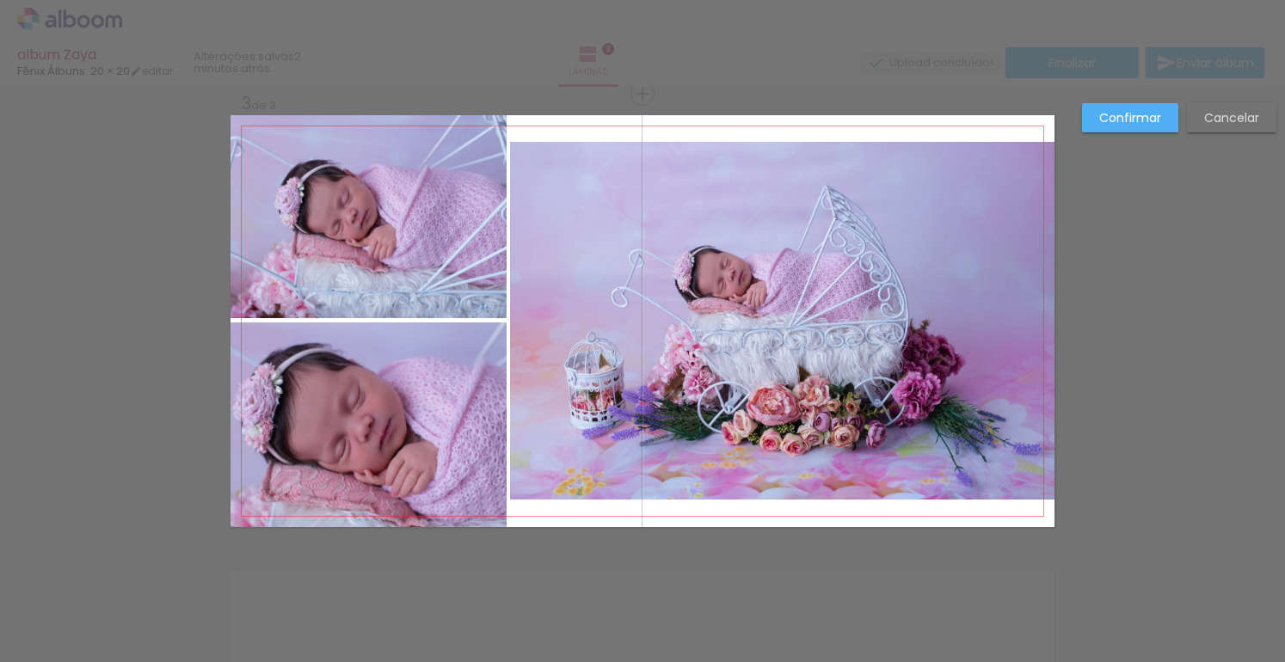
click at [738, 156] on quentale-photo at bounding box center [782, 321] width 544 height 358
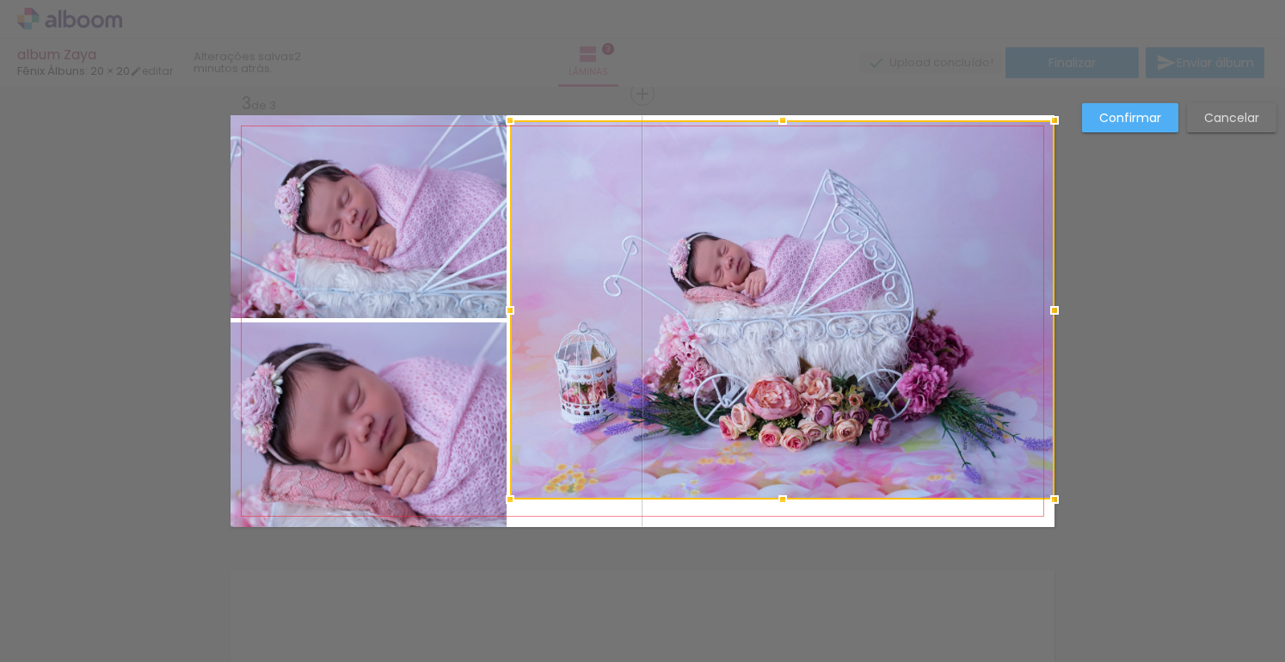
drag, startPoint x: 776, startPoint y: 143, endPoint x: 777, endPoint y: 114, distance: 29.3
click at [777, 114] on div at bounding box center [782, 120] width 34 height 34
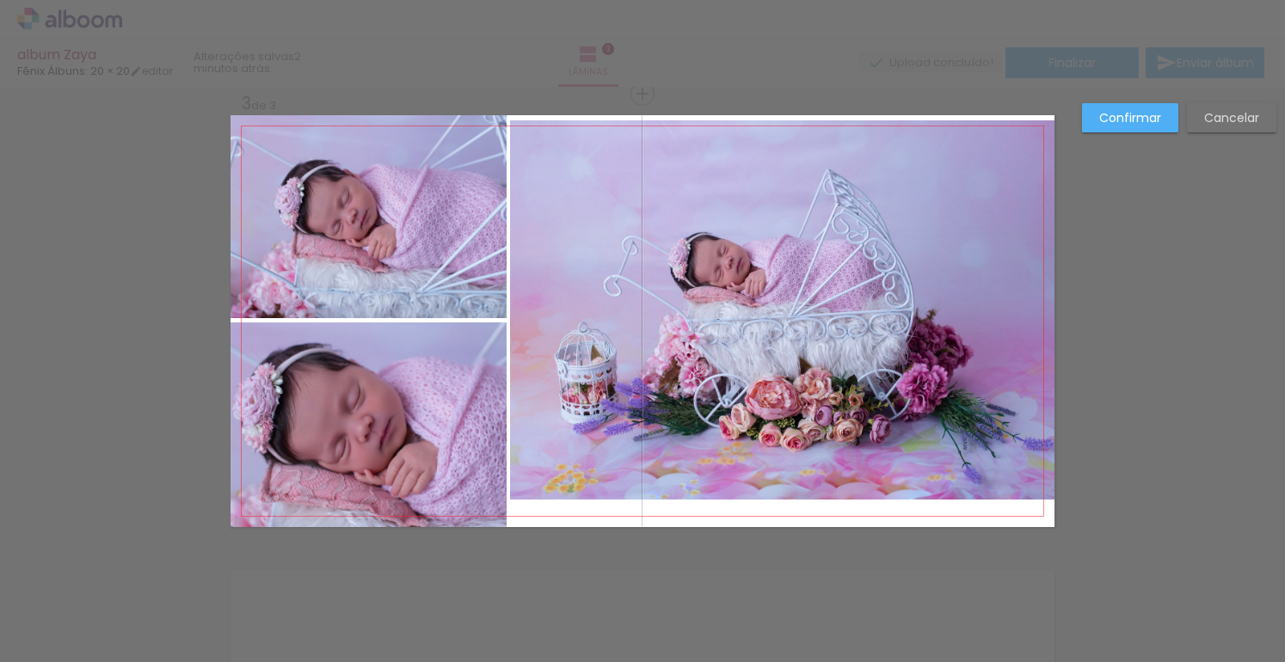
click at [777, 146] on quentale-photo at bounding box center [782, 309] width 544 height 379
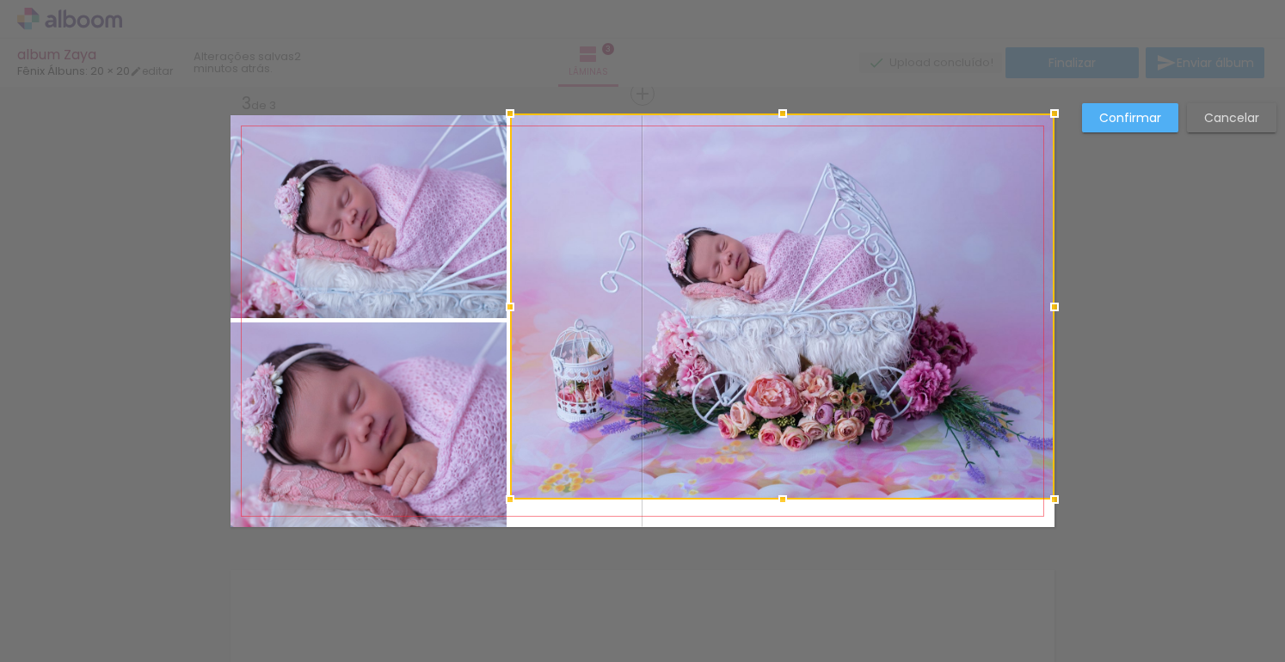
click at [776, 114] on div at bounding box center [782, 113] width 34 height 34
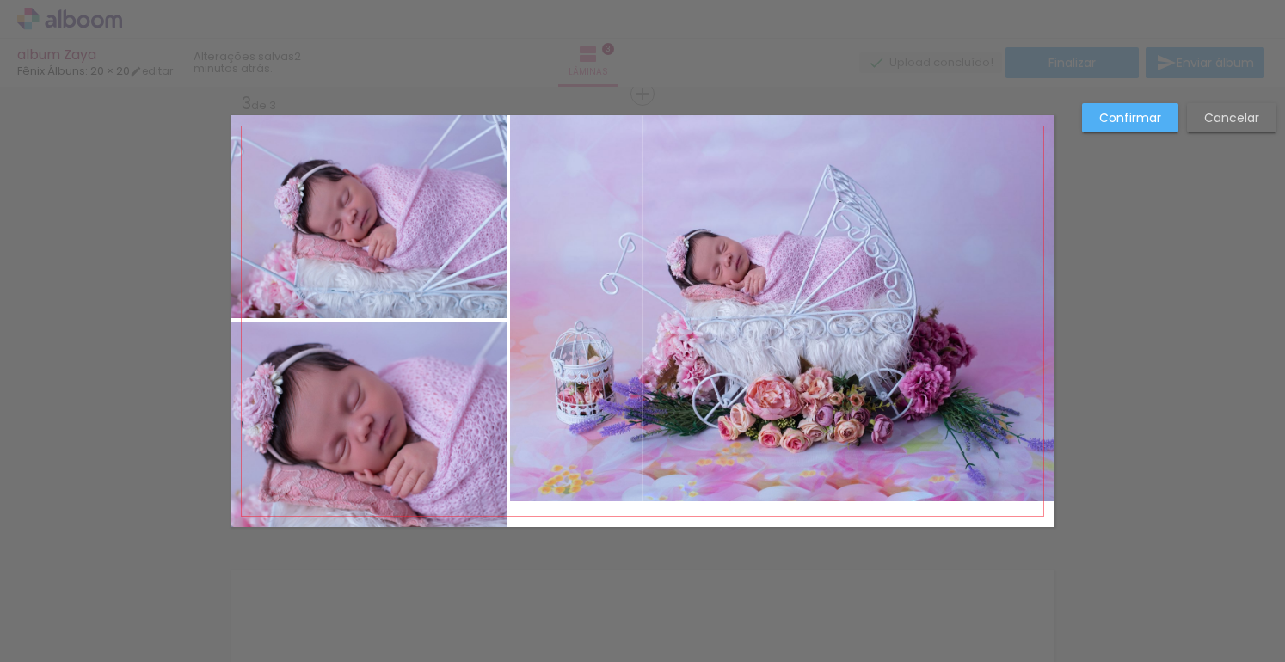
click at [796, 266] on quentale-photo at bounding box center [782, 308] width 544 height 386
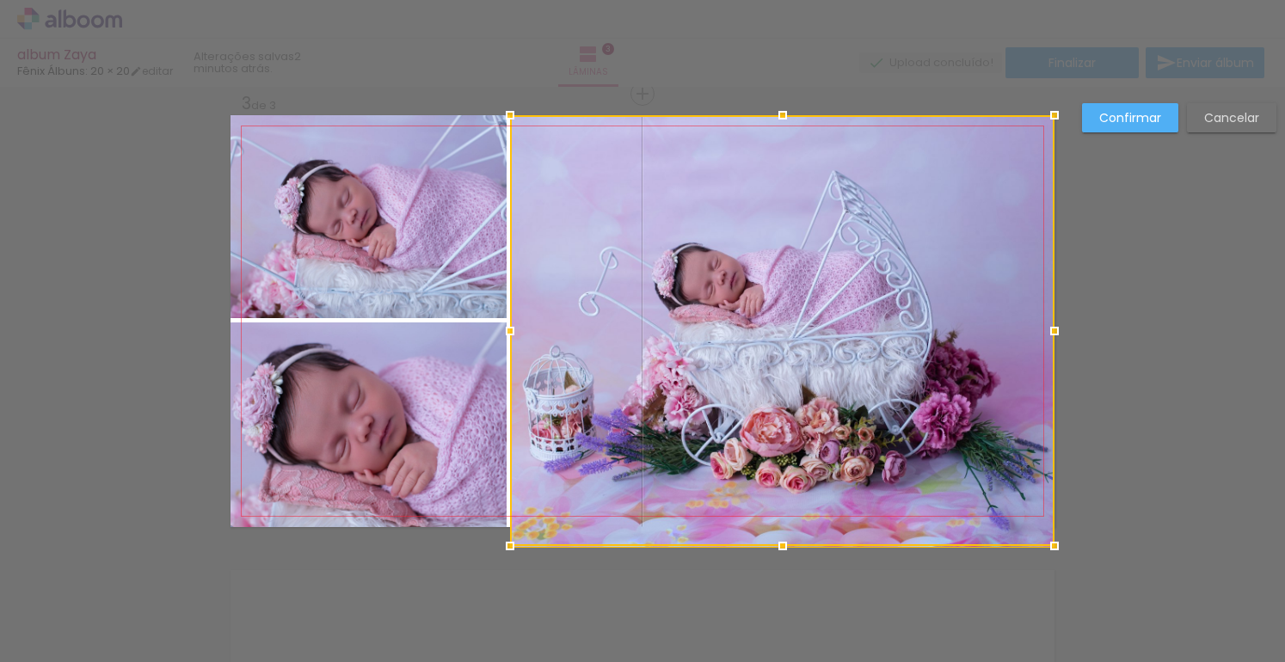
drag, startPoint x: 777, startPoint y: 506, endPoint x: 777, endPoint y: 521, distance: 15.5
click at [777, 521] on div at bounding box center [782, 330] width 544 height 431
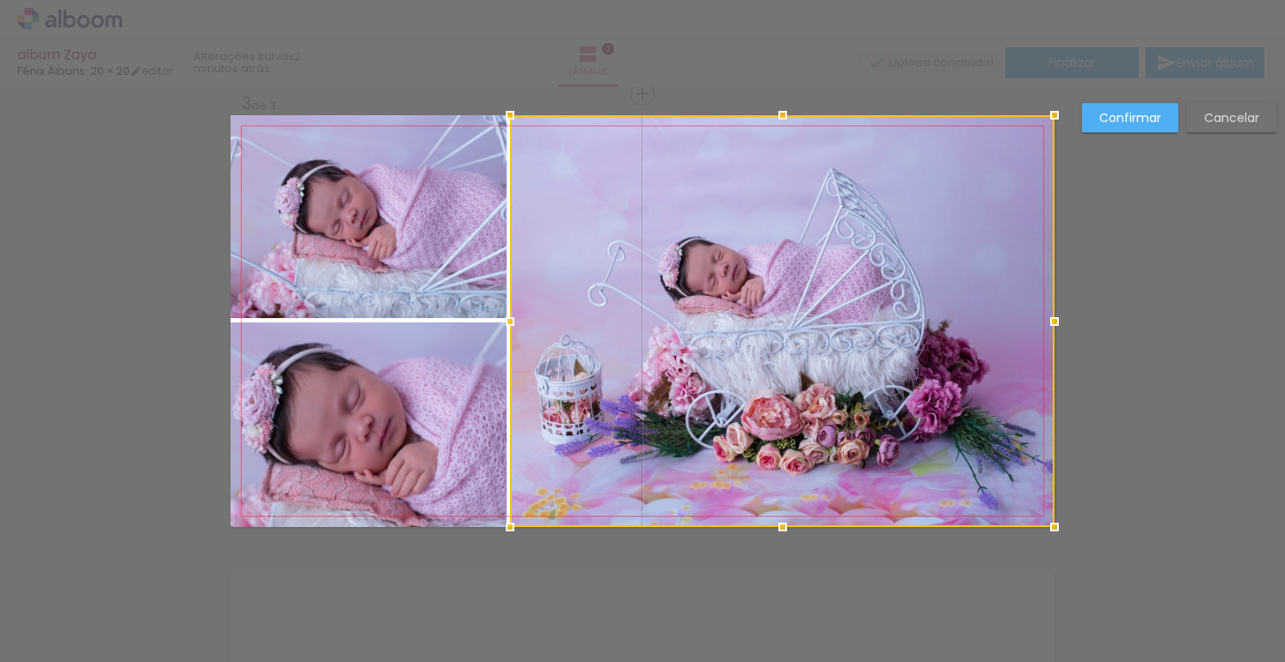
click at [507, 591] on div "Confirmar Cancelar" at bounding box center [642, 85] width 1285 height 1861
click at [0, 0] on slot "Confirmar" at bounding box center [0, 0] width 0 height 0
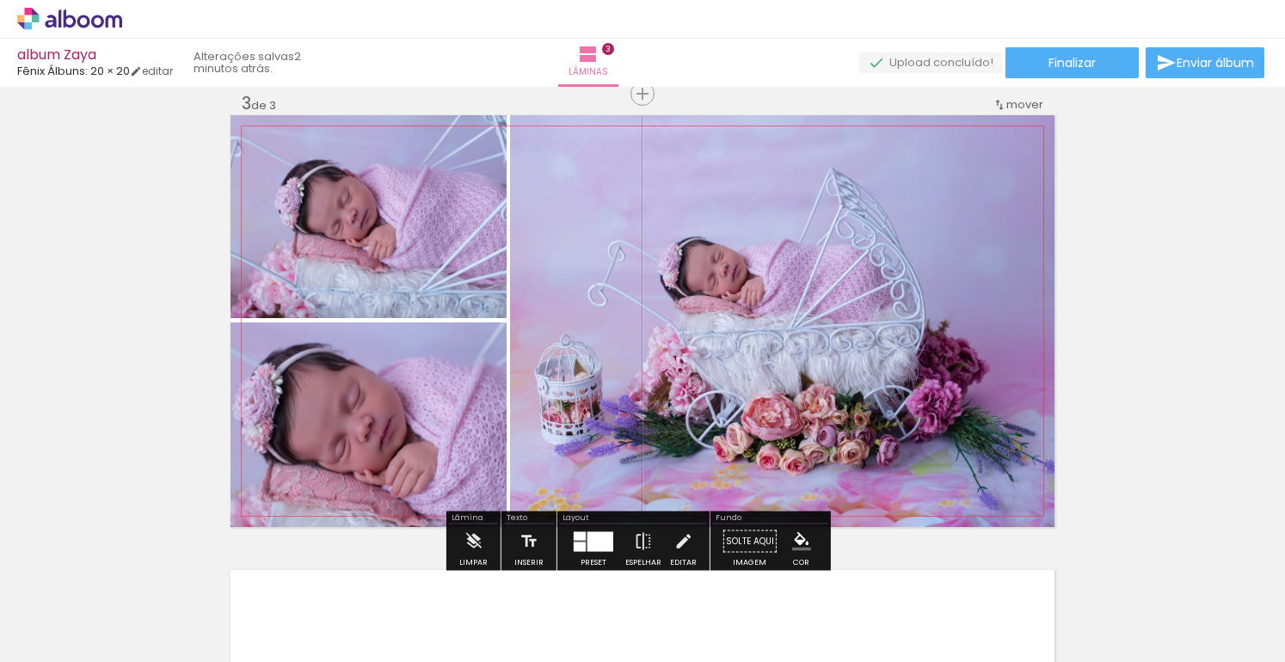
click at [658, 243] on quentale-photo at bounding box center [782, 321] width 544 height 412
click at [548, 298] on quentale-photo at bounding box center [782, 321] width 544 height 412
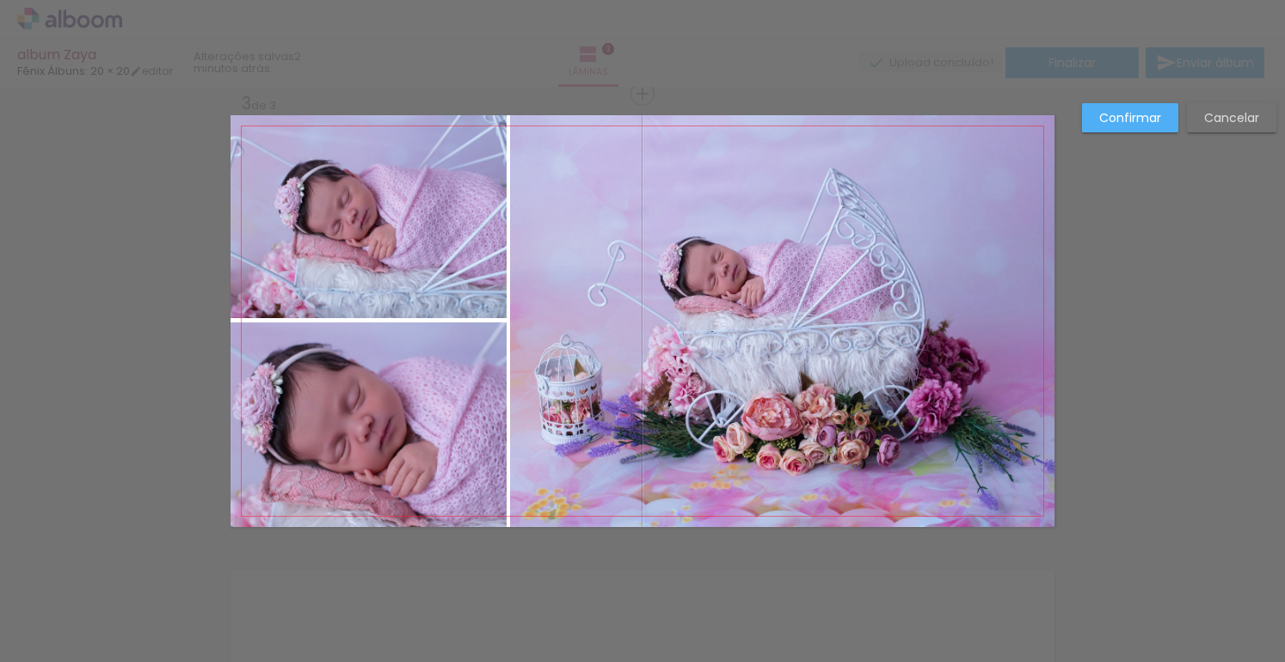
click at [537, 310] on quentale-photo at bounding box center [782, 321] width 544 height 412
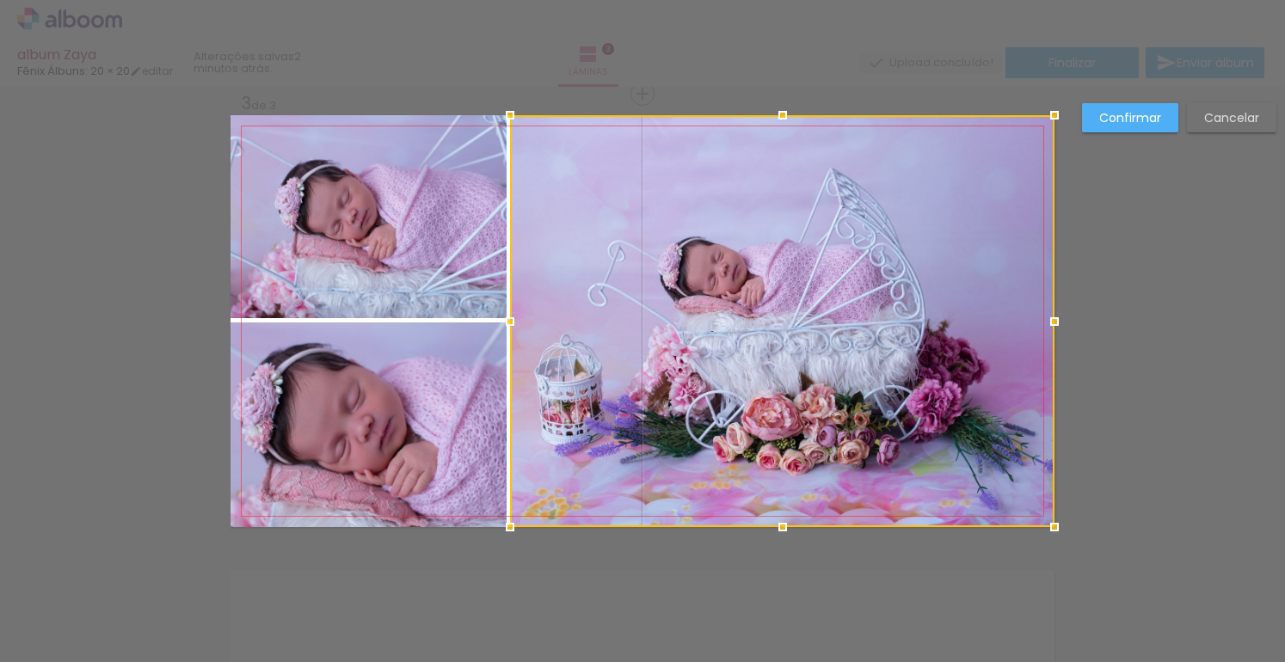
click at [537, 310] on div at bounding box center [782, 321] width 544 height 412
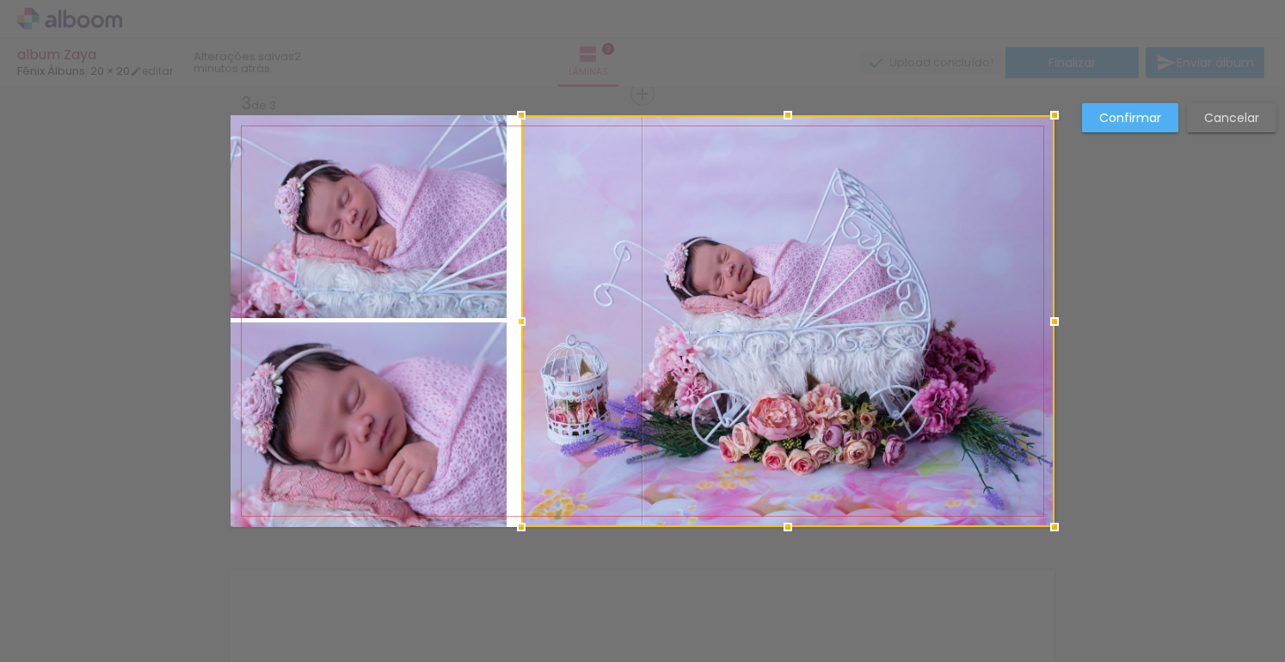
drag, startPoint x: 506, startPoint y: 321, endPoint x: 517, endPoint y: 320, distance: 11.2
click at [517, 320] on div at bounding box center [521, 321] width 34 height 34
click at [464, 207] on quentale-photo at bounding box center [368, 216] width 276 height 203
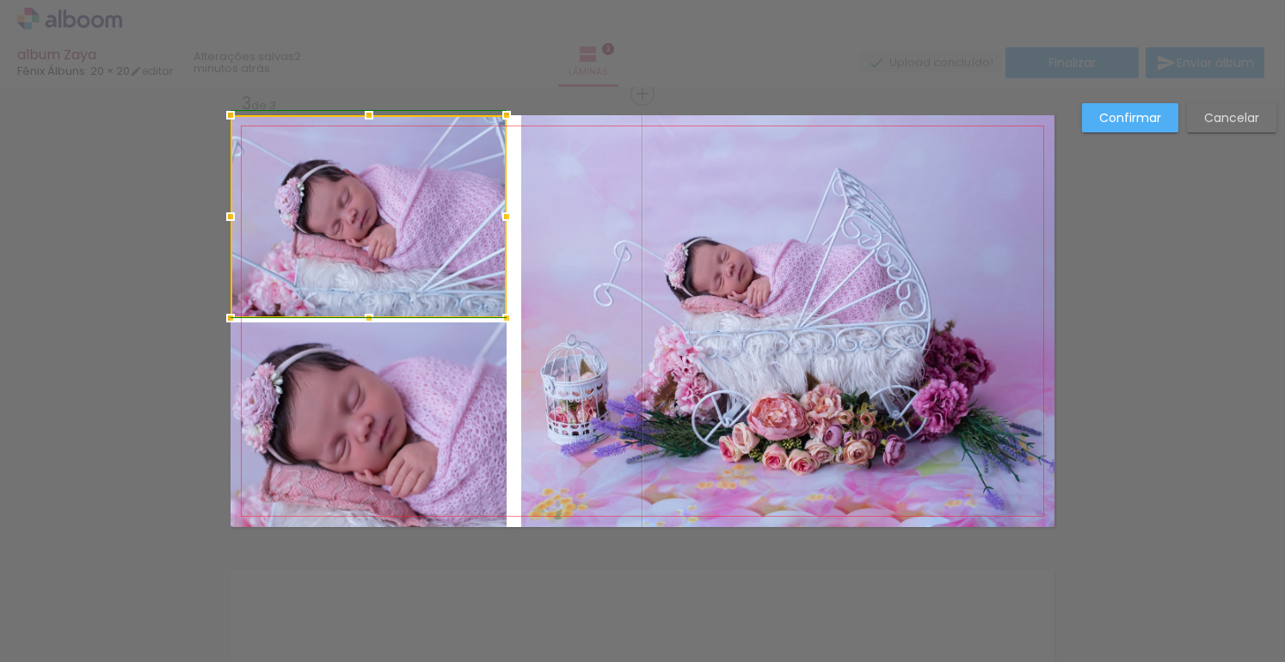
click at [508, 218] on div at bounding box center [506, 217] width 34 height 34
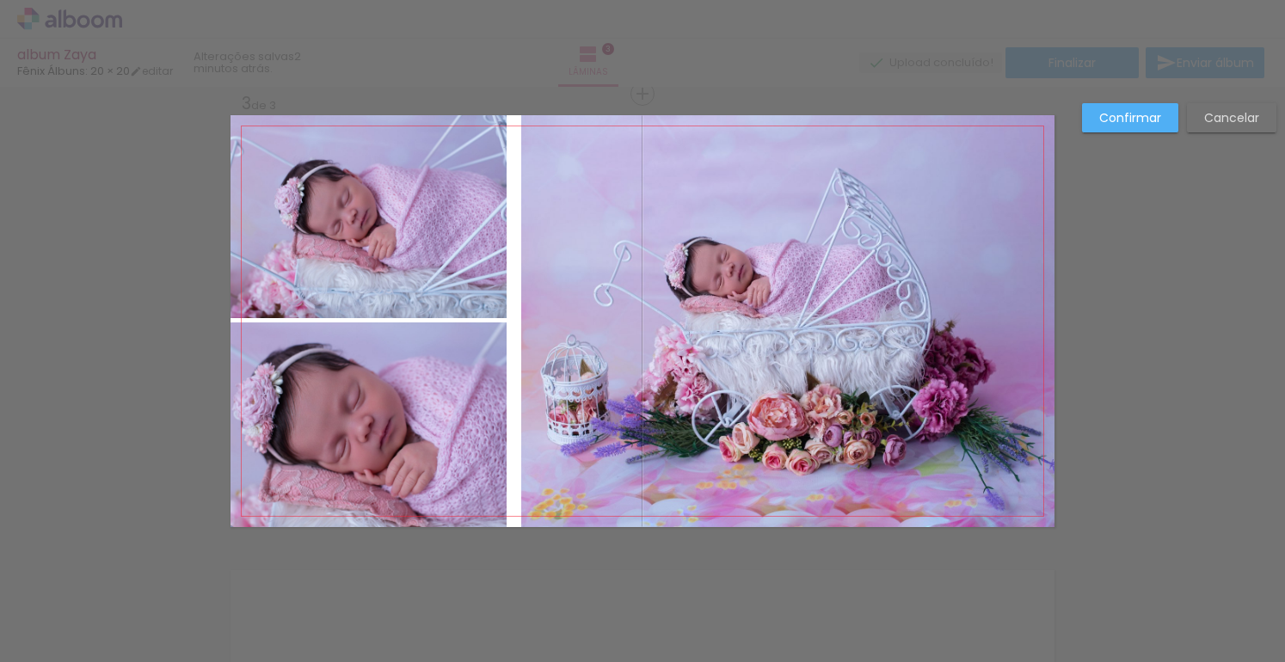
click at [479, 205] on quentale-photo at bounding box center [368, 216] width 276 height 203
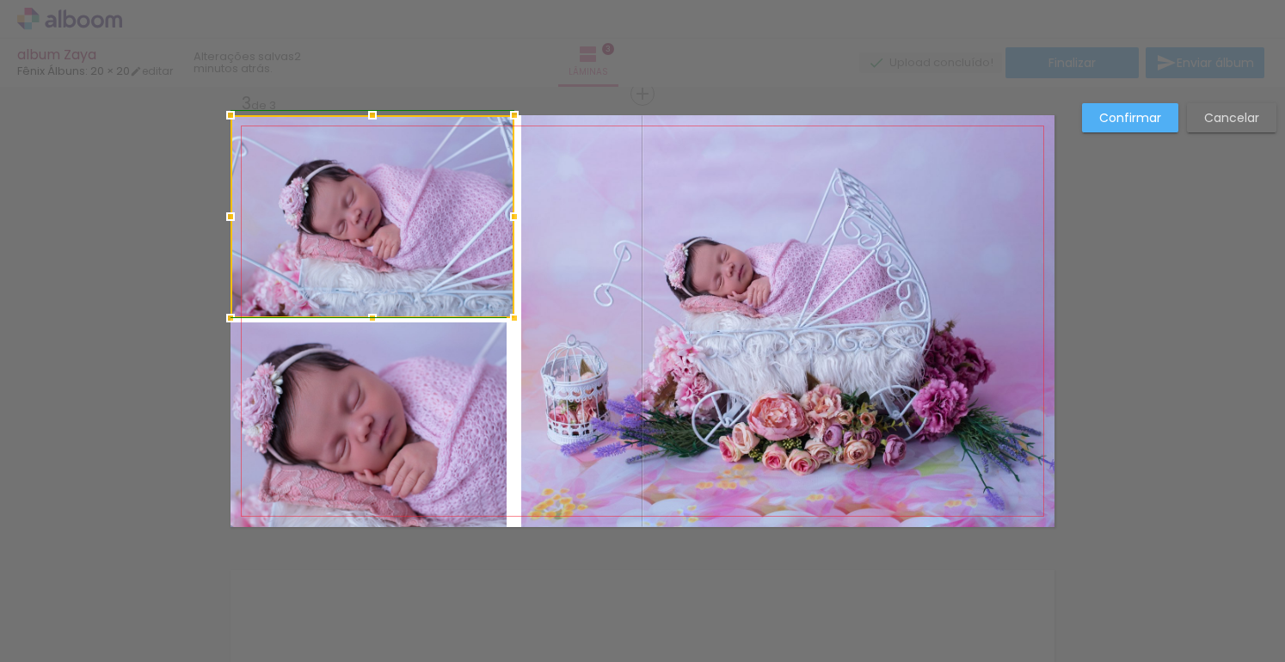
drag, startPoint x: 497, startPoint y: 214, endPoint x: 507, endPoint y: 213, distance: 9.5
click at [507, 213] on div at bounding box center [514, 217] width 34 height 34
click at [507, 213] on div at bounding box center [517, 217] width 34 height 34
click at [464, 389] on quentale-photo at bounding box center [368, 424] width 276 height 205
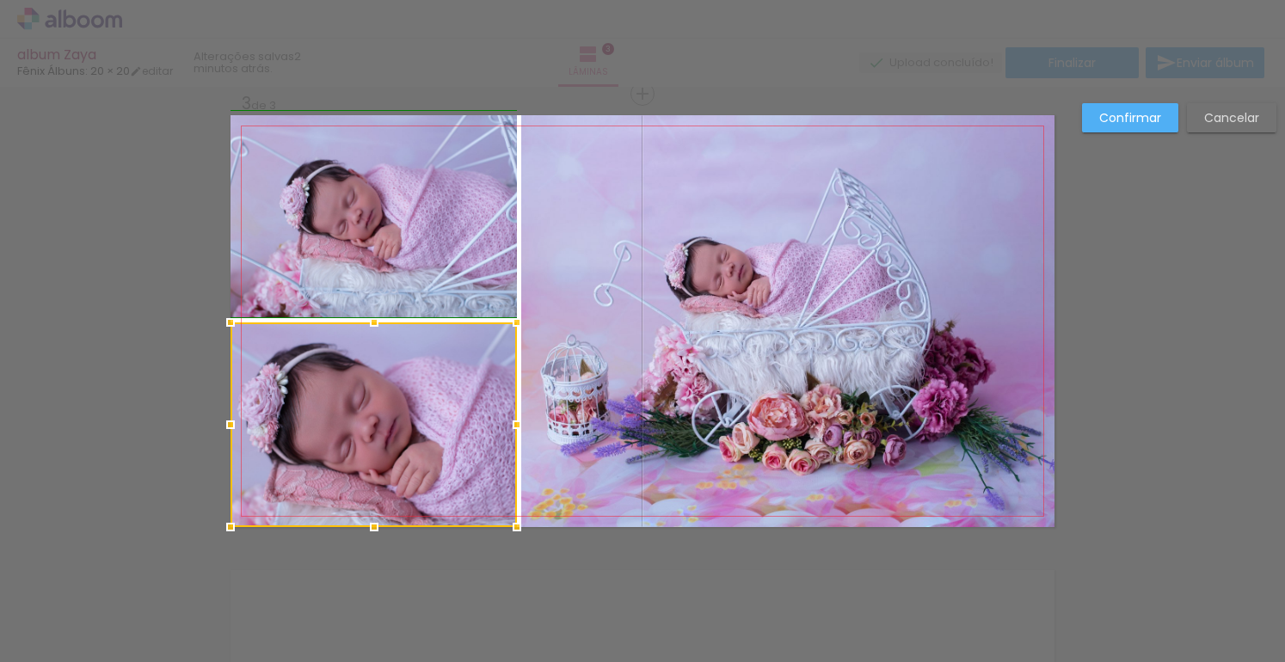
click at [501, 425] on div at bounding box center [517, 425] width 34 height 34
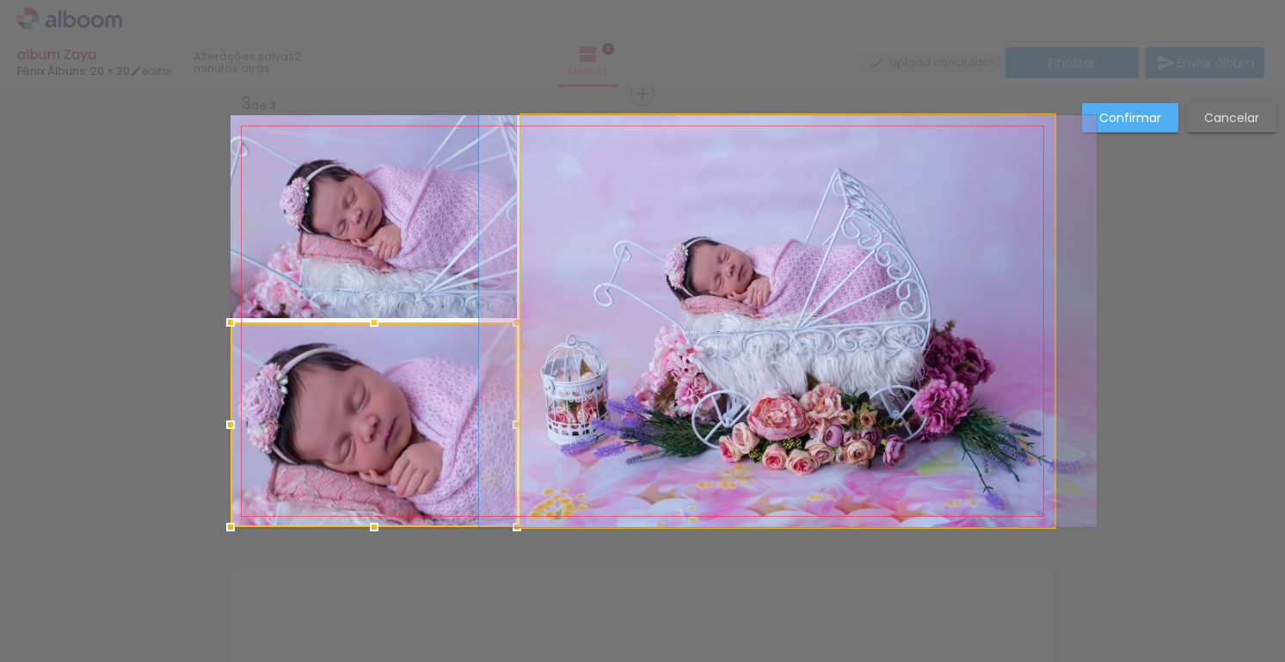
click at [584, 347] on quentale-photo at bounding box center [787, 321] width 533 height 412
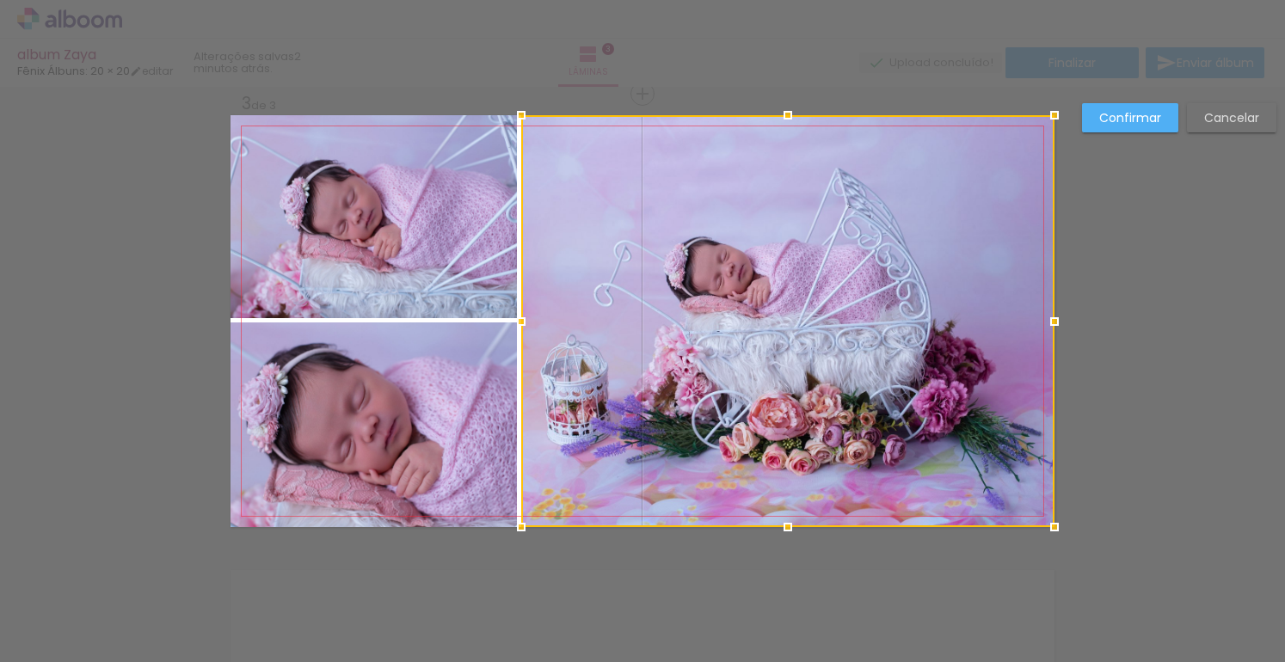
click at [170, 200] on div "Confirmar Cancelar" at bounding box center [642, 85] width 1285 height 1861
click at [0, 0] on slot "Confirmar" at bounding box center [0, 0] width 0 height 0
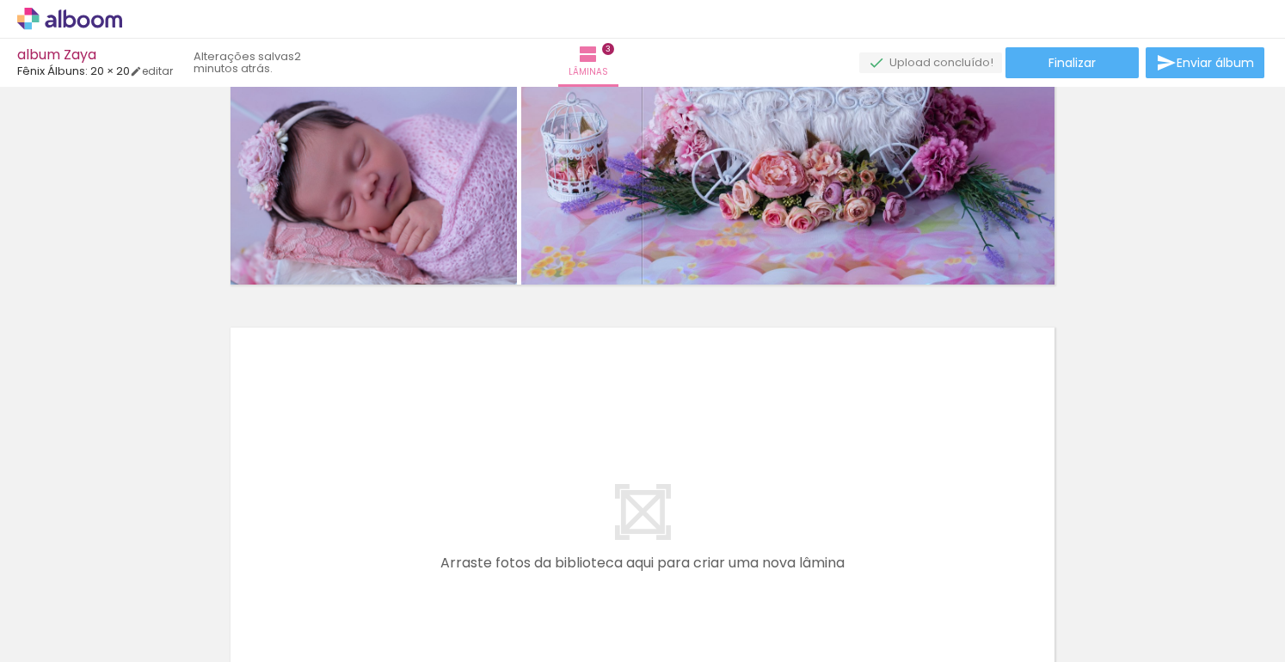
scroll to position [0, 763]
drag, startPoint x: 488, startPoint y: 652, endPoint x: 771, endPoint y: 674, distance: 283.8
click at [771, 661] on html "link( href="../../bower_components/polymer/polymer.html" rel="import" ) picture…" at bounding box center [642, 331] width 1285 height 662
drag, startPoint x: 740, startPoint y: 605, endPoint x: 745, endPoint y: 649, distance: 45.0
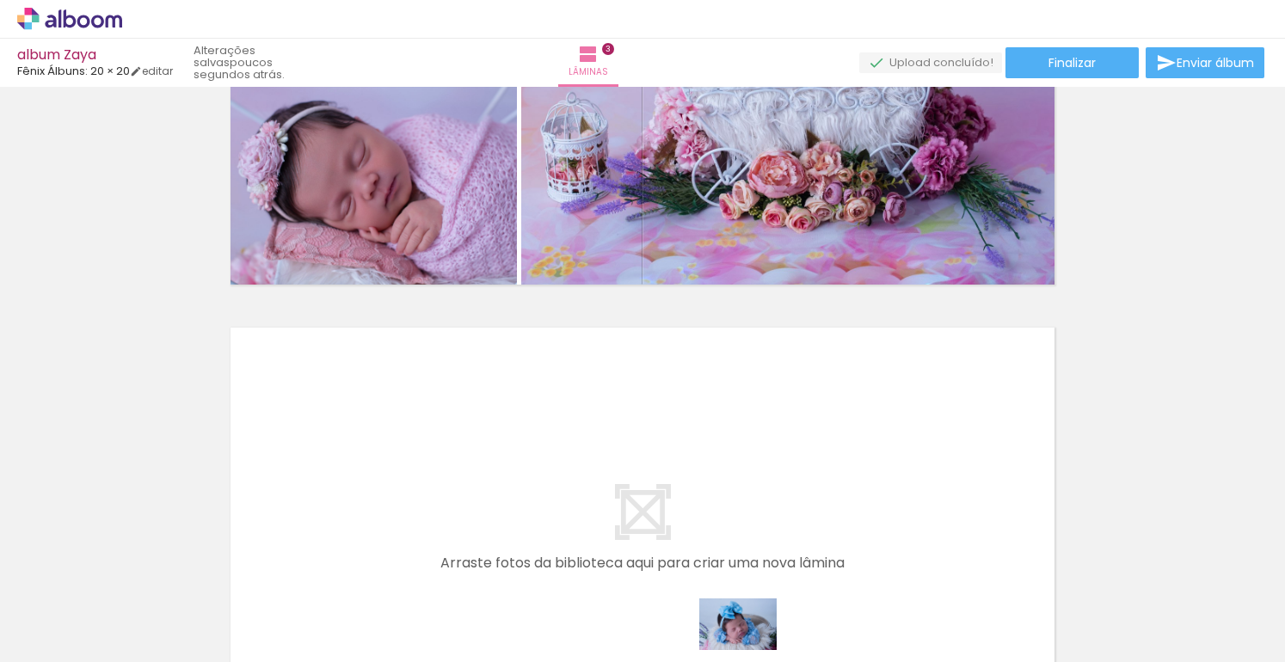
click at [141, 651] on iron-horizontal-list at bounding box center [124, 608] width 34 height 107
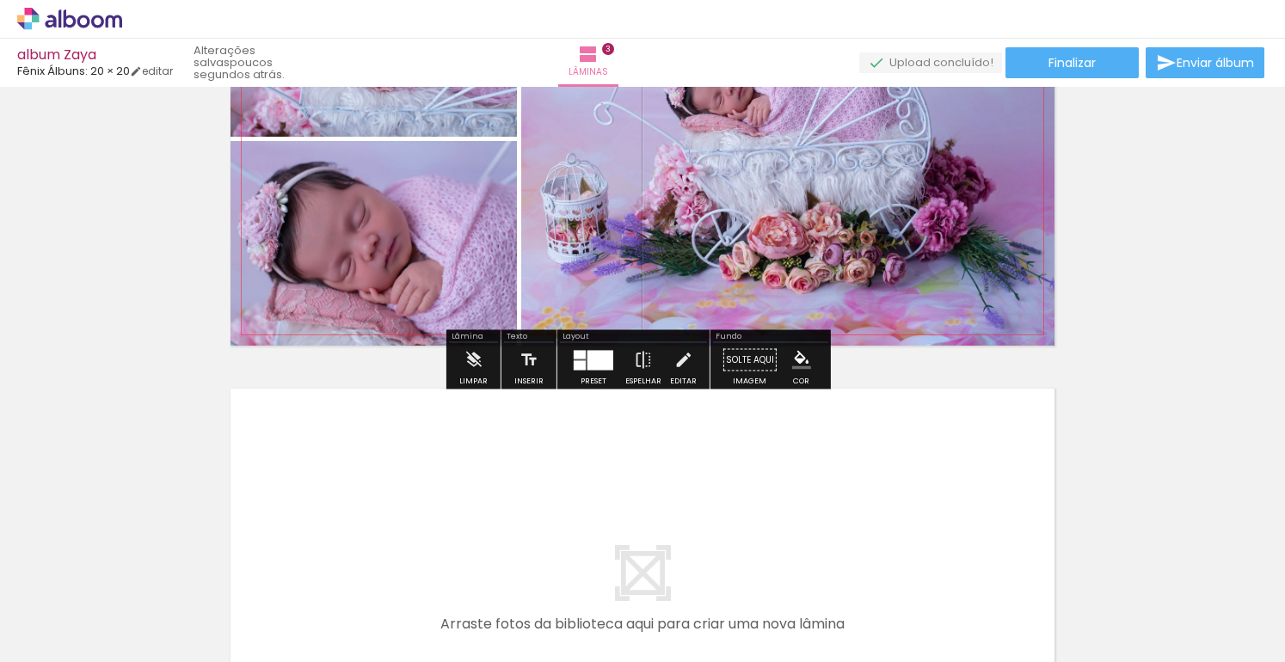
scroll to position [1232, 0]
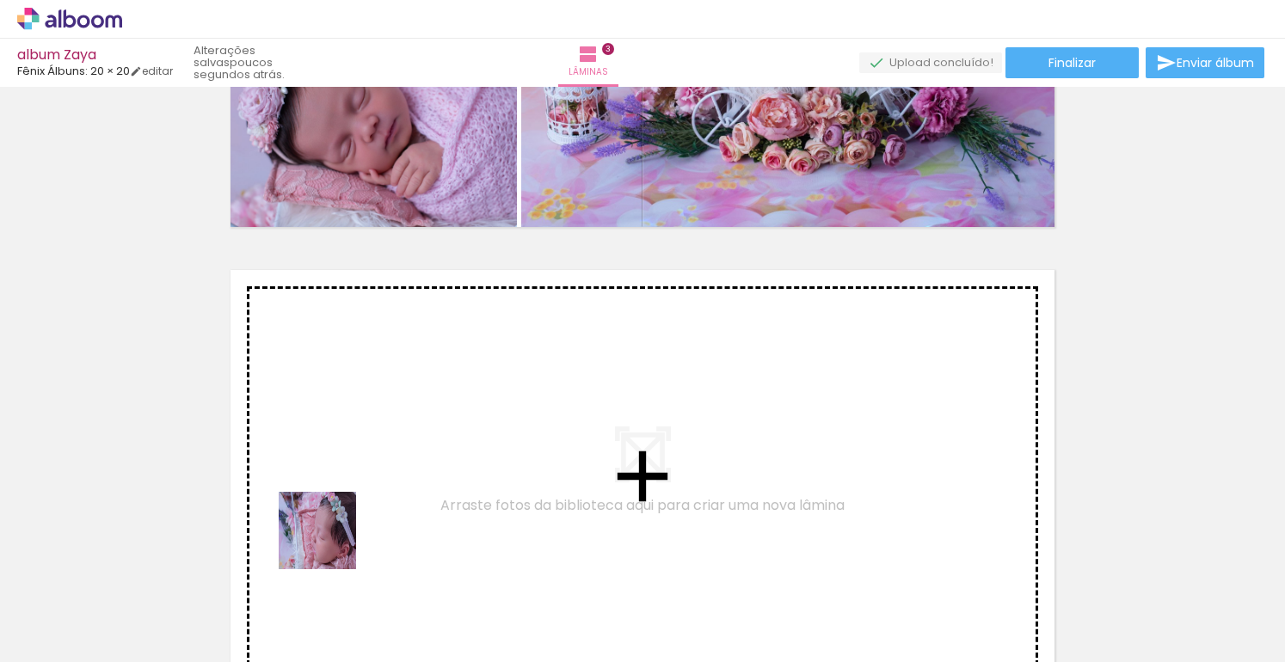
drag, startPoint x: 316, startPoint y: 571, endPoint x: 392, endPoint y: 435, distance: 156.0
click at [392, 435] on quentale-workspace at bounding box center [642, 331] width 1285 height 662
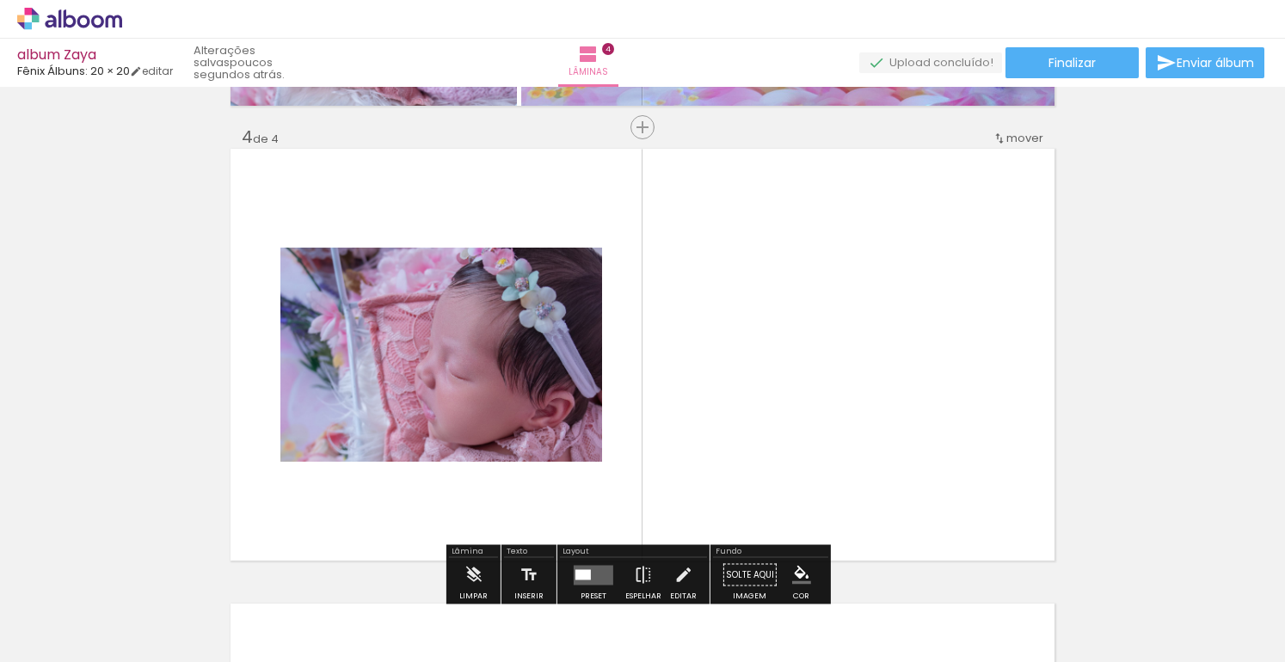
scroll to position [1386, 0]
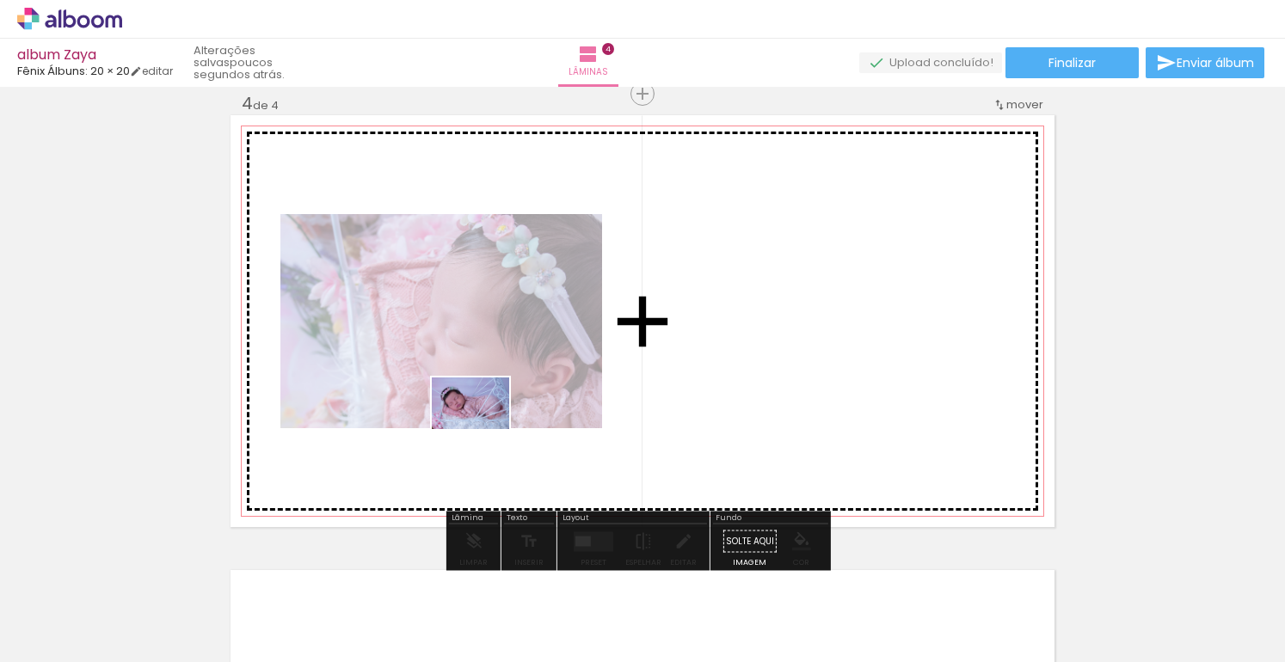
drag, startPoint x: 464, startPoint y: 459, endPoint x: 483, endPoint y: 429, distance: 35.6
click at [483, 429] on quentale-workspace at bounding box center [642, 331] width 1285 height 662
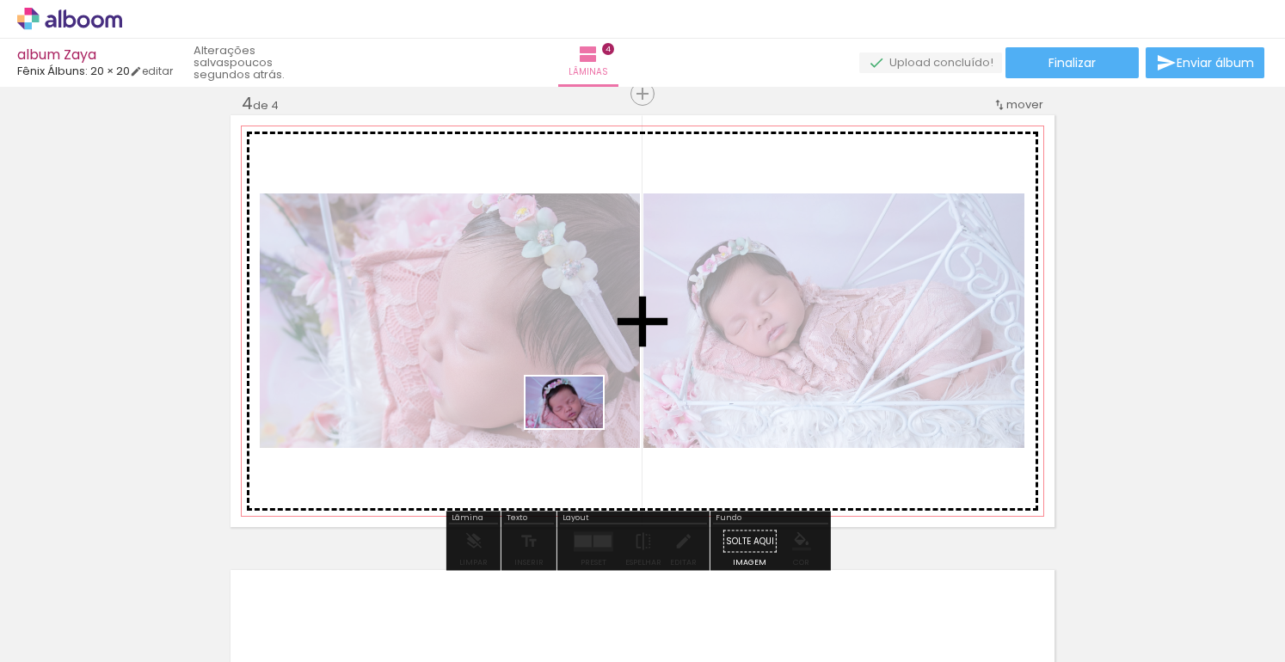
drag, startPoint x: 492, startPoint y: 612, endPoint x: 577, endPoint y: 428, distance: 202.8
click at [577, 428] on quentale-workspace at bounding box center [642, 331] width 1285 height 662
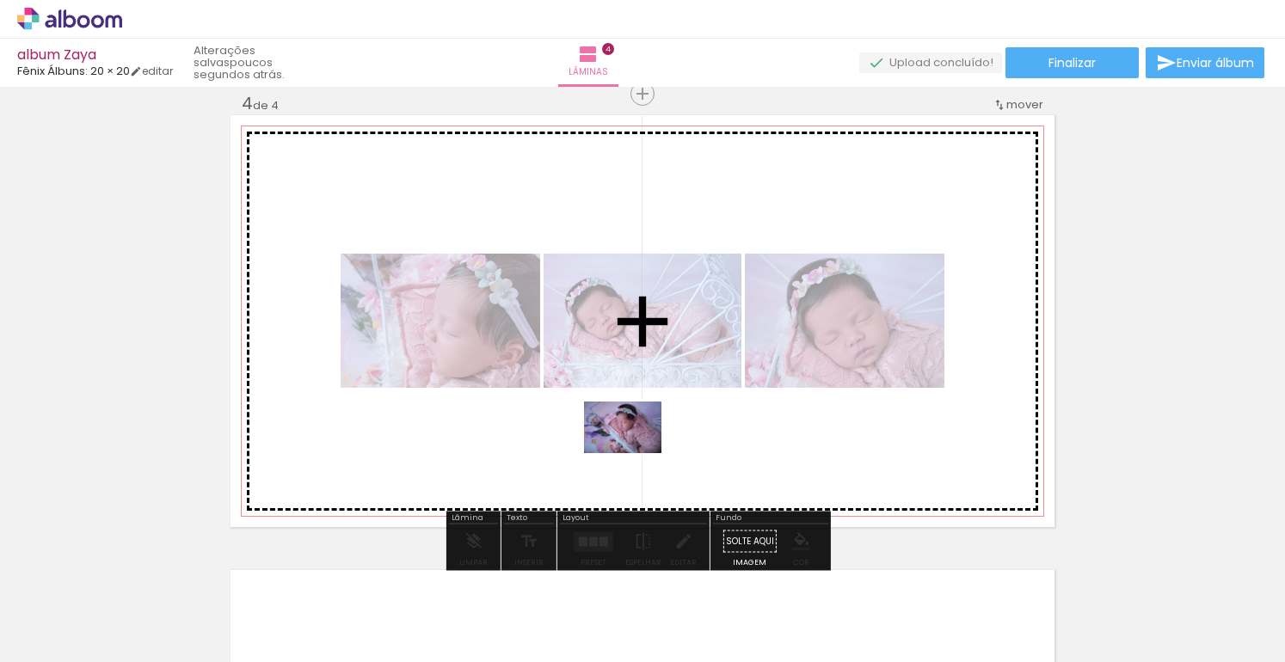
drag, startPoint x: 623, startPoint y: 599, endPoint x: 636, endPoint y: 453, distance: 146.7
click at [636, 453] on quentale-workspace at bounding box center [642, 331] width 1285 height 662
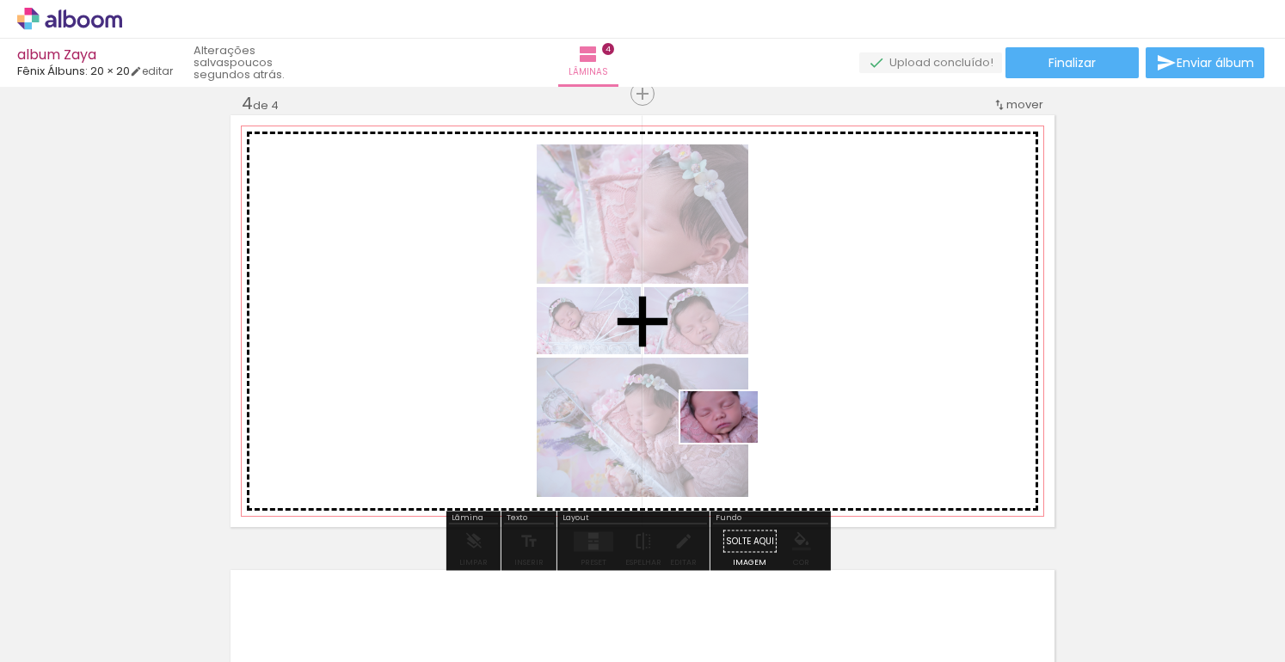
drag, startPoint x: 709, startPoint y: 605, endPoint x: 733, endPoint y: 439, distance: 168.6
click at [733, 439] on quentale-workspace at bounding box center [642, 331] width 1285 height 662
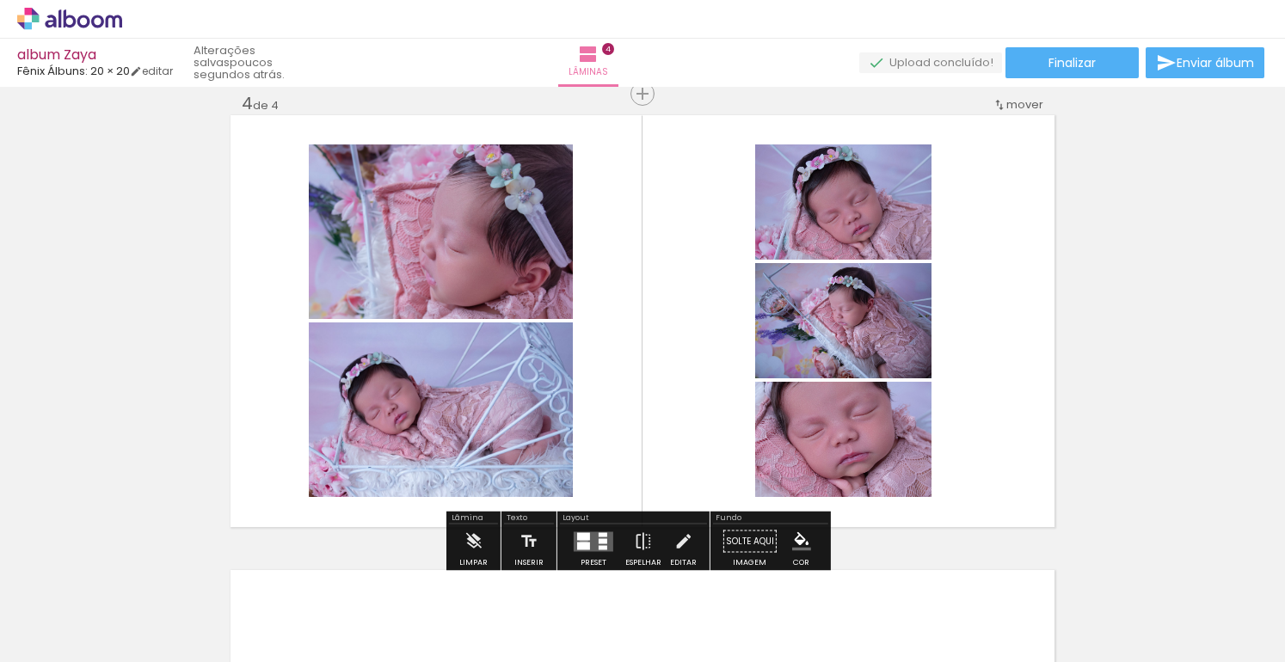
click at [580, 538] on div at bounding box center [583, 536] width 13 height 8
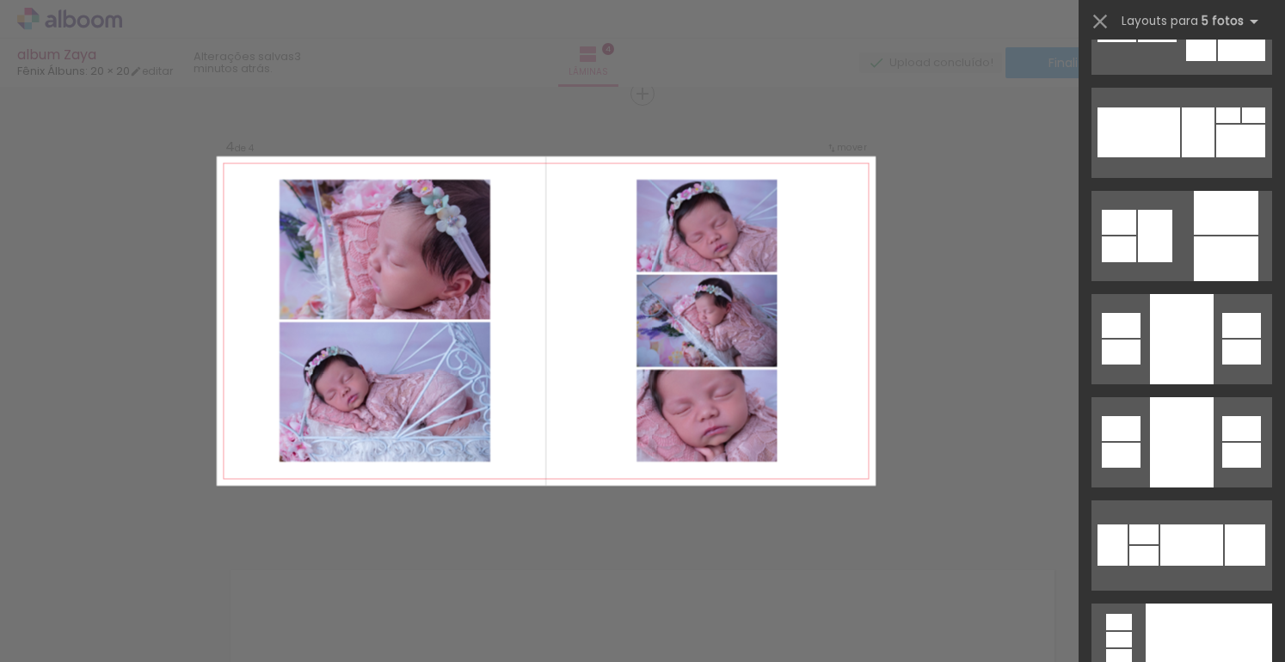
scroll to position [21913, 0]
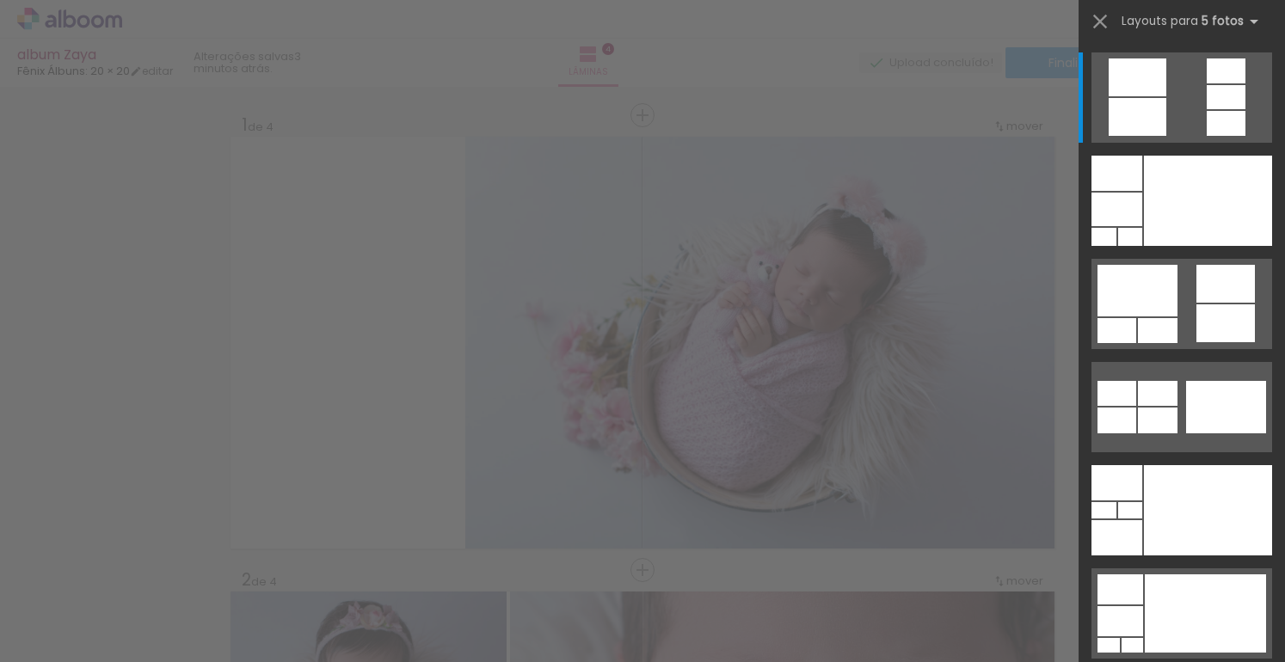
scroll to position [0, 1980]
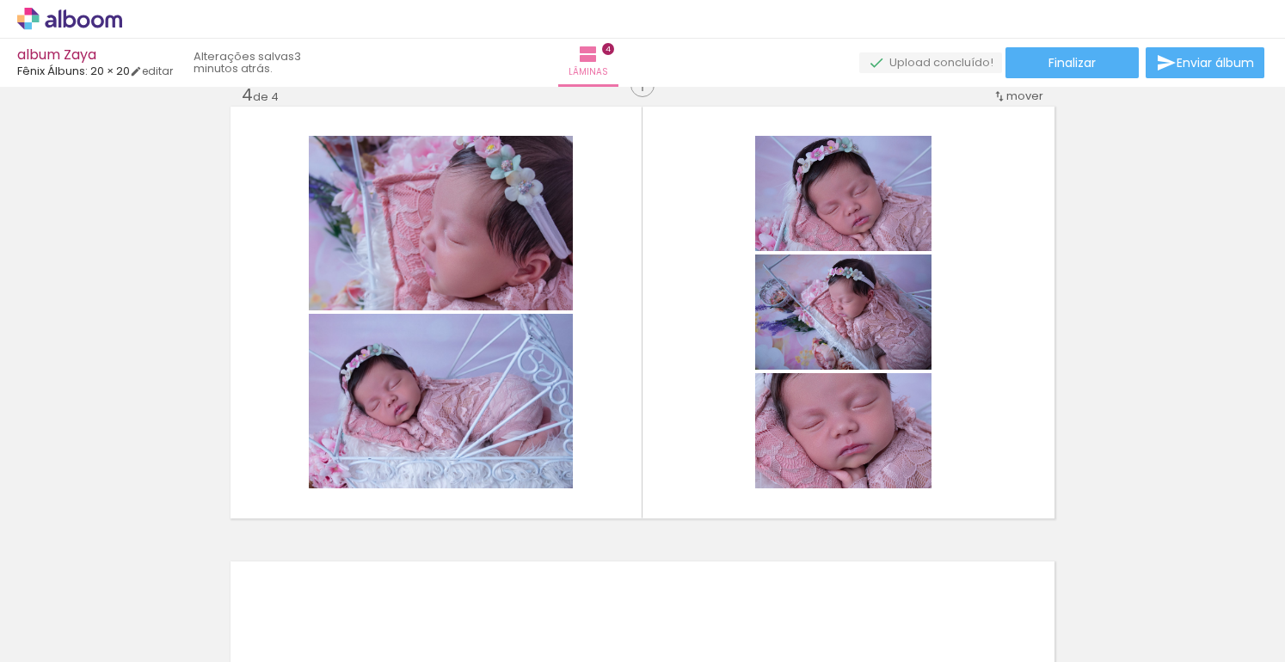
scroll to position [0, 2022]
drag, startPoint x: 1029, startPoint y: 654, endPoint x: 1118, endPoint y: 650, distance: 88.7
click at [141, 650] on iron-horizontal-list at bounding box center [124, 608] width 34 height 107
click at [741, 591] on div at bounding box center [702, 604] width 77 height 52
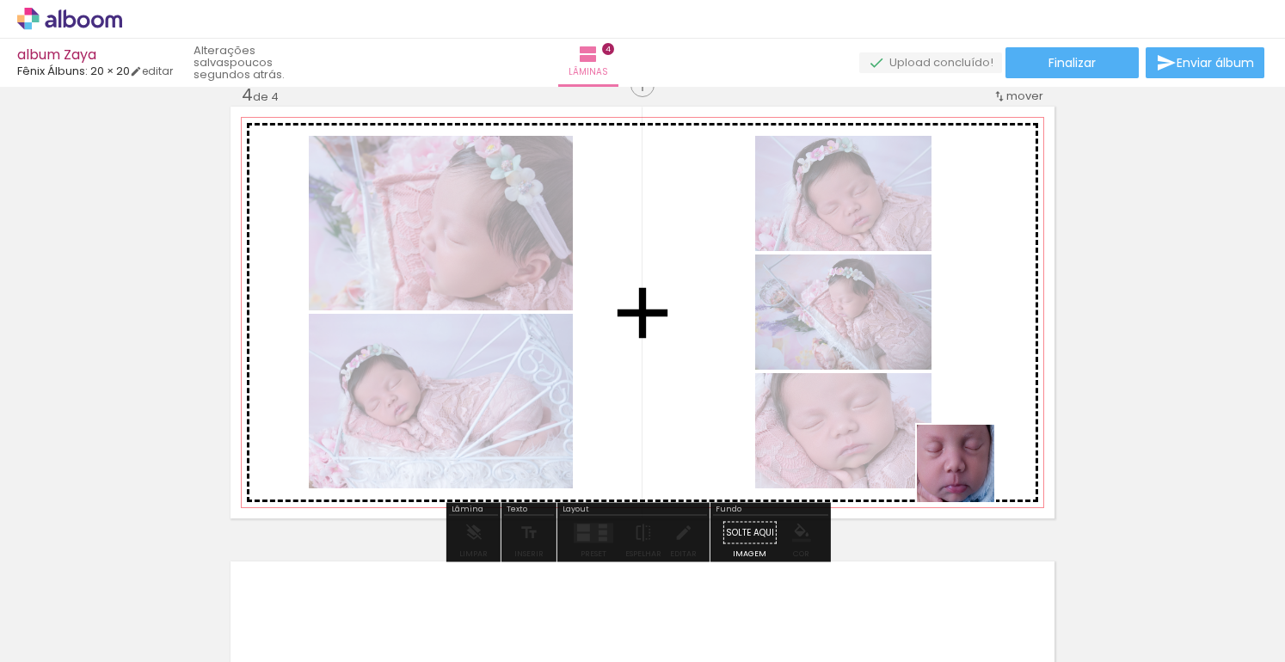
drag, startPoint x: 995, startPoint y: 597, endPoint x: 964, endPoint y: 441, distance: 158.7
click at [964, 441] on quentale-workspace at bounding box center [642, 331] width 1285 height 662
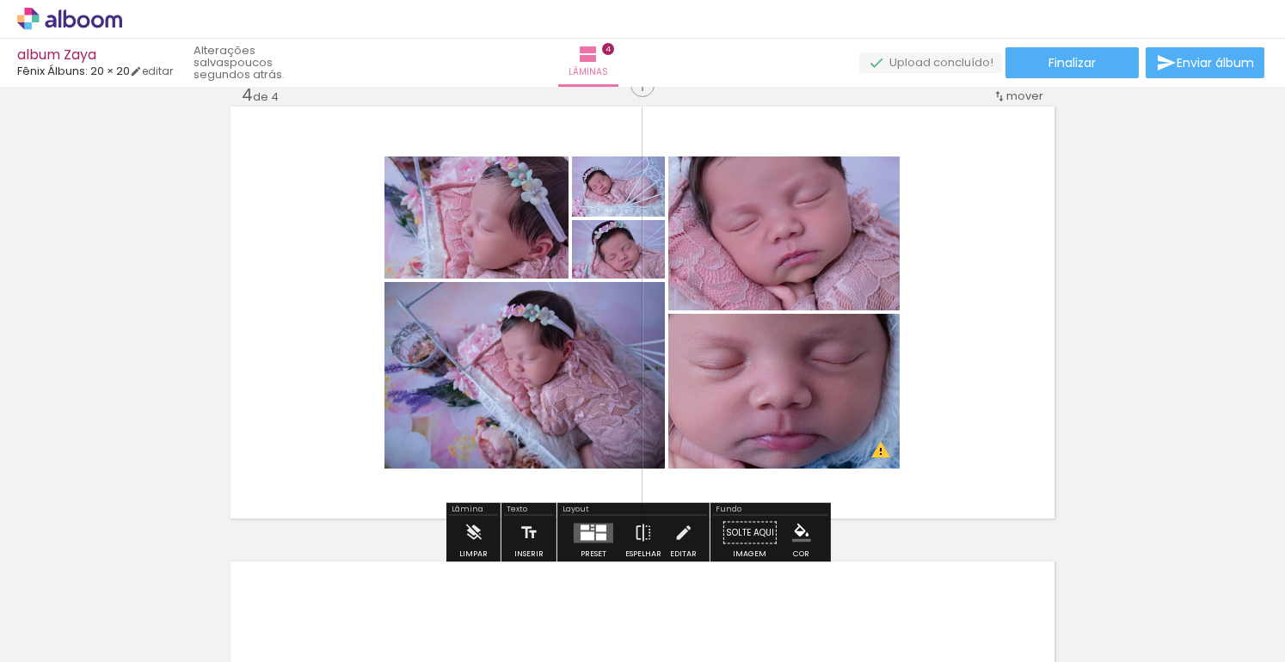
click at [591, 529] on quentale-layouter at bounding box center [594, 533] width 40 height 20
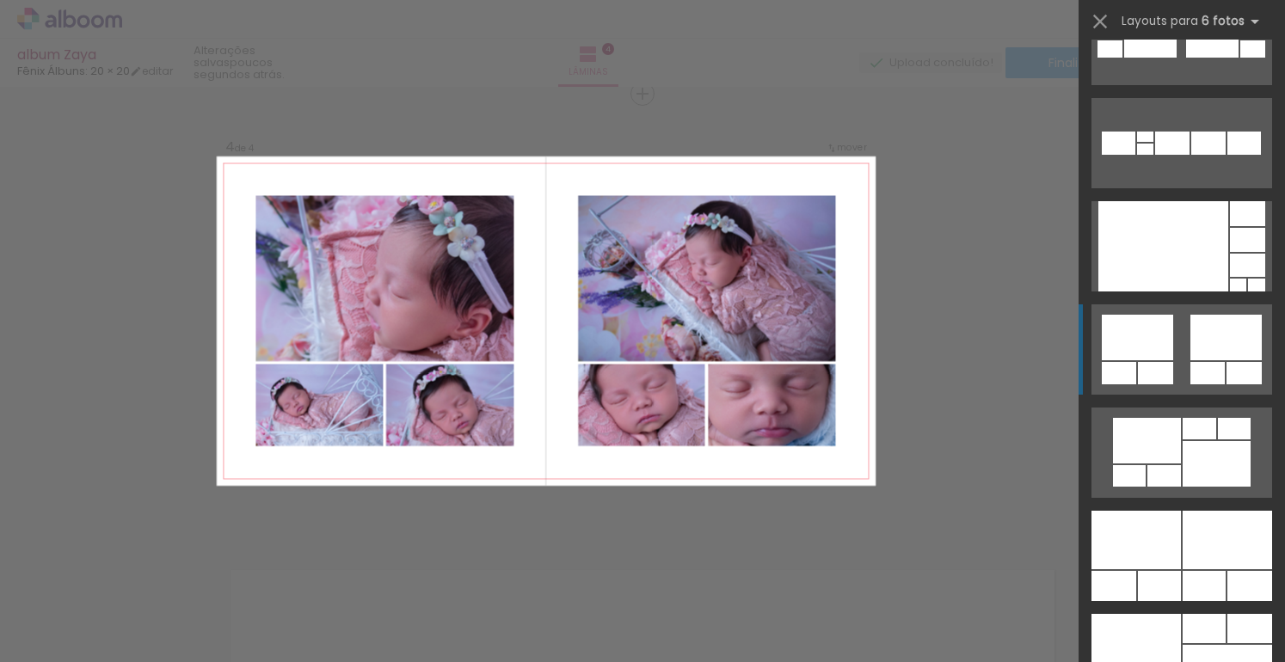
scroll to position [851, 0]
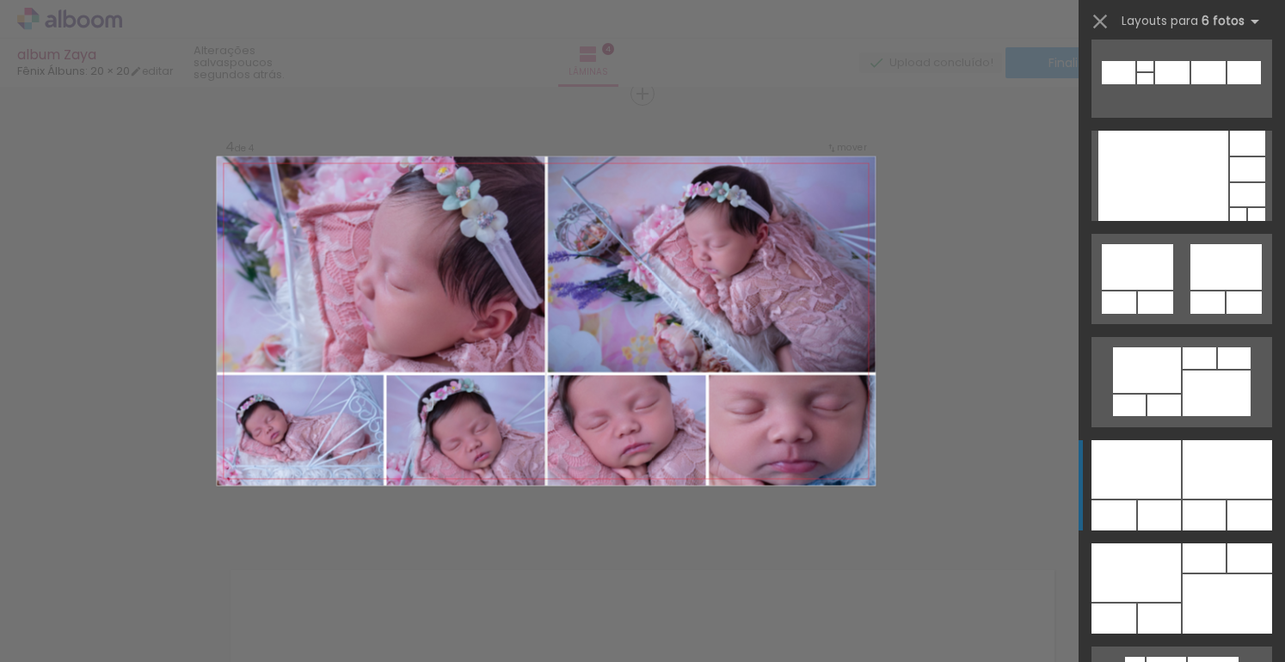
click at [1186, 479] on div at bounding box center [1226, 469] width 89 height 58
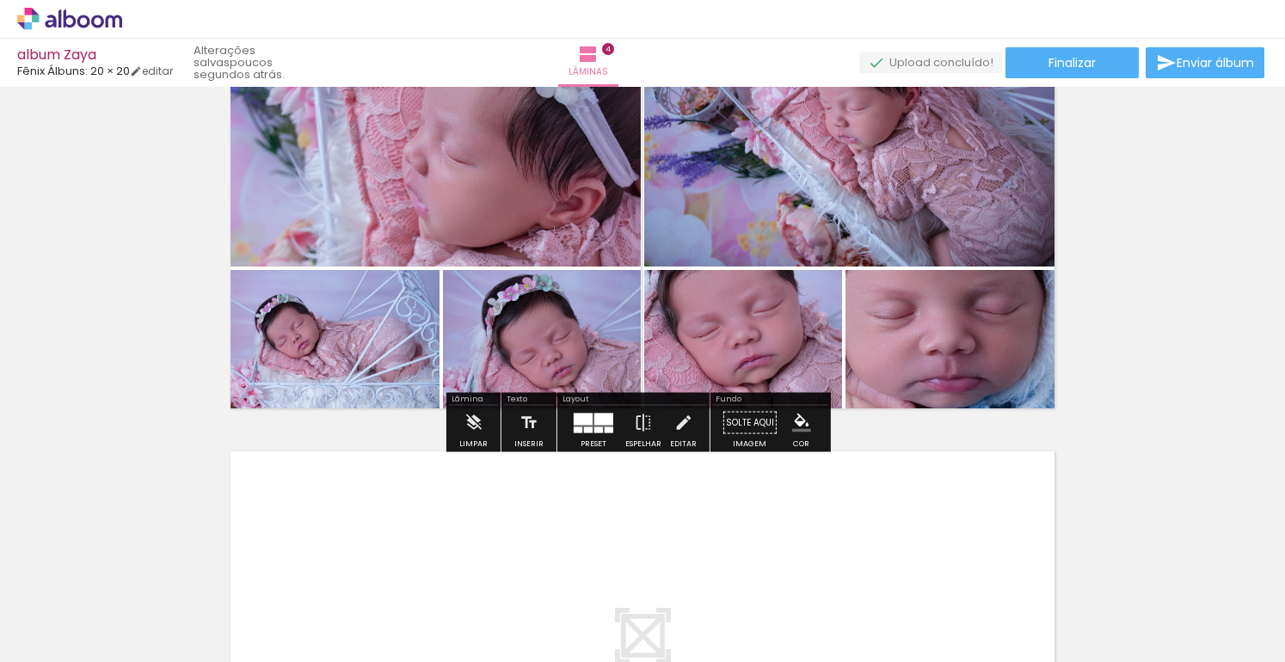
scroll to position [1527, 0]
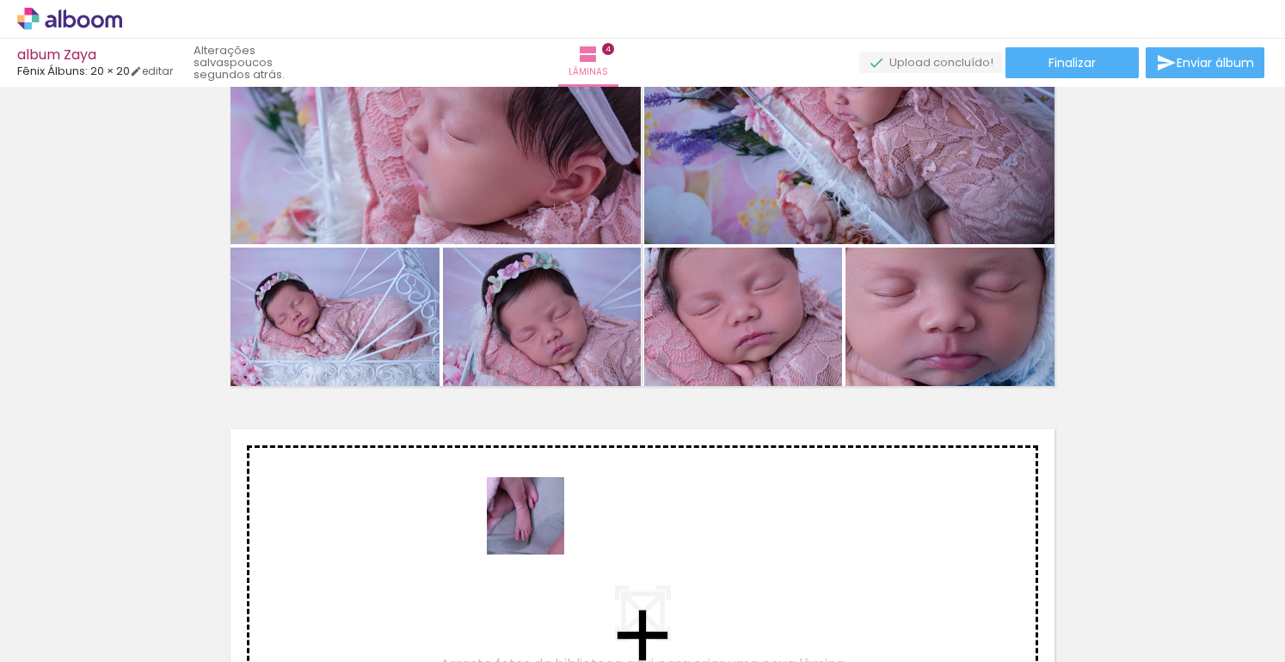
drag, startPoint x: 529, startPoint y: 561, endPoint x: 546, endPoint y: 501, distance: 61.8
click at [546, 501] on quentale-workspace at bounding box center [642, 331] width 1285 height 662
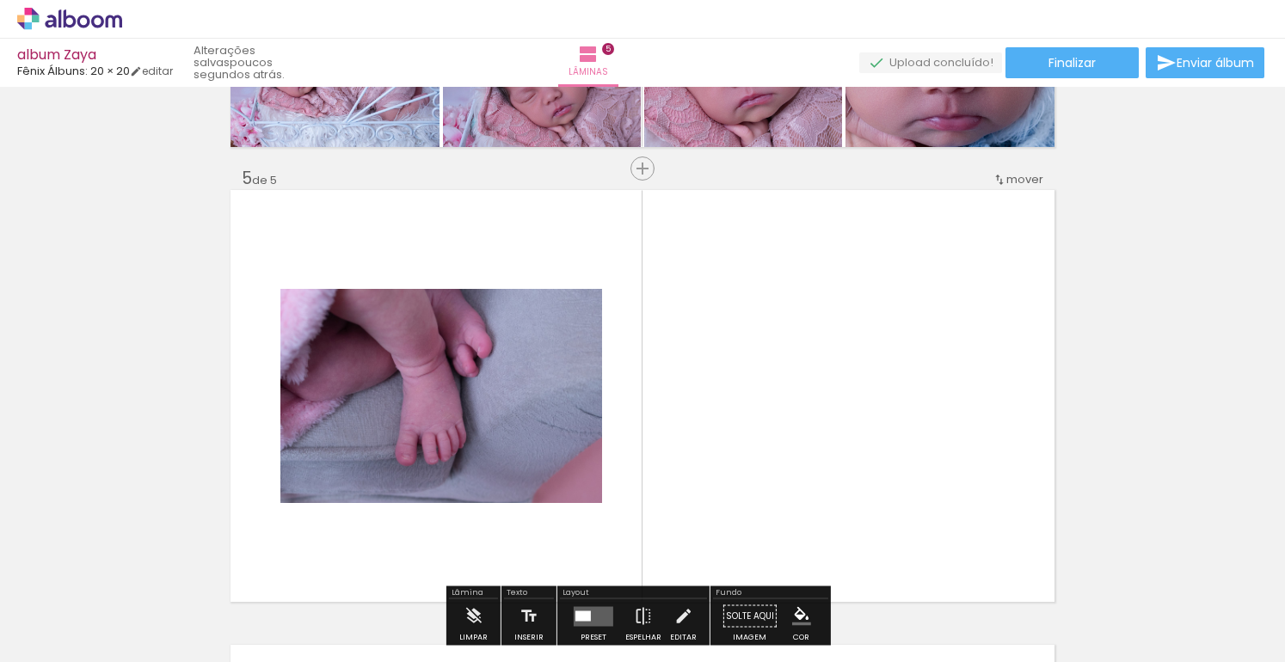
scroll to position [1841, 0]
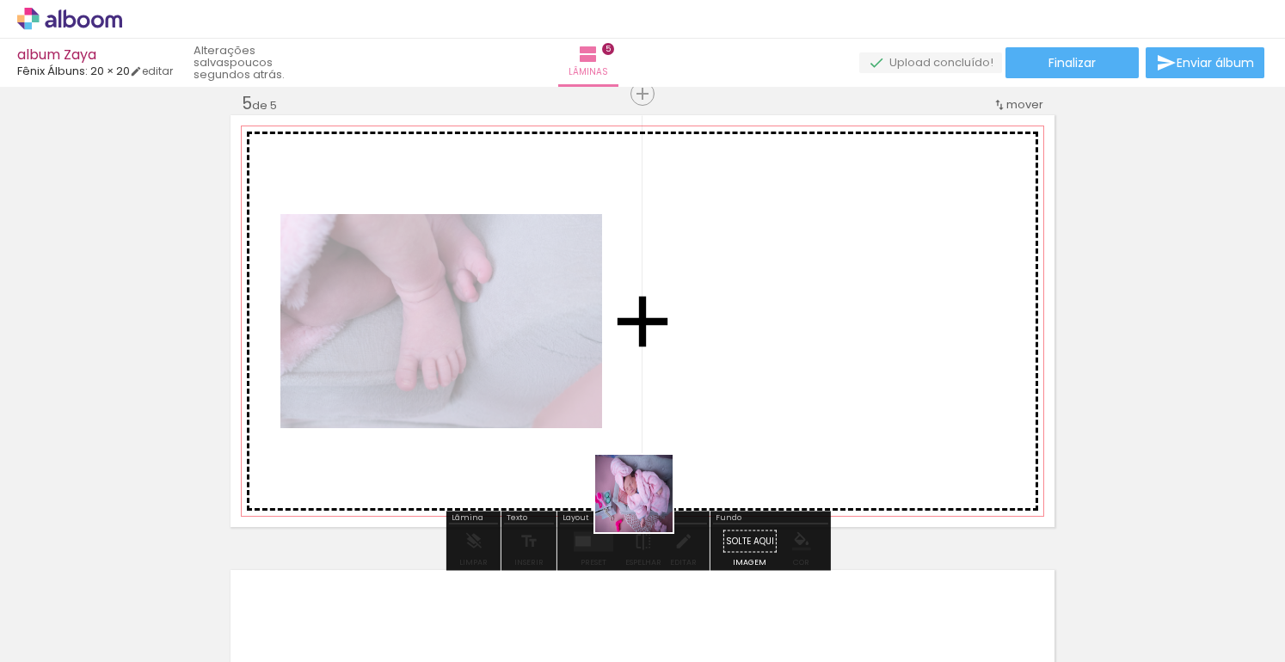
drag, startPoint x: 647, startPoint y: 507, endPoint x: 677, endPoint y: 427, distance: 84.7
click at [677, 427] on quentale-workspace at bounding box center [642, 331] width 1285 height 662
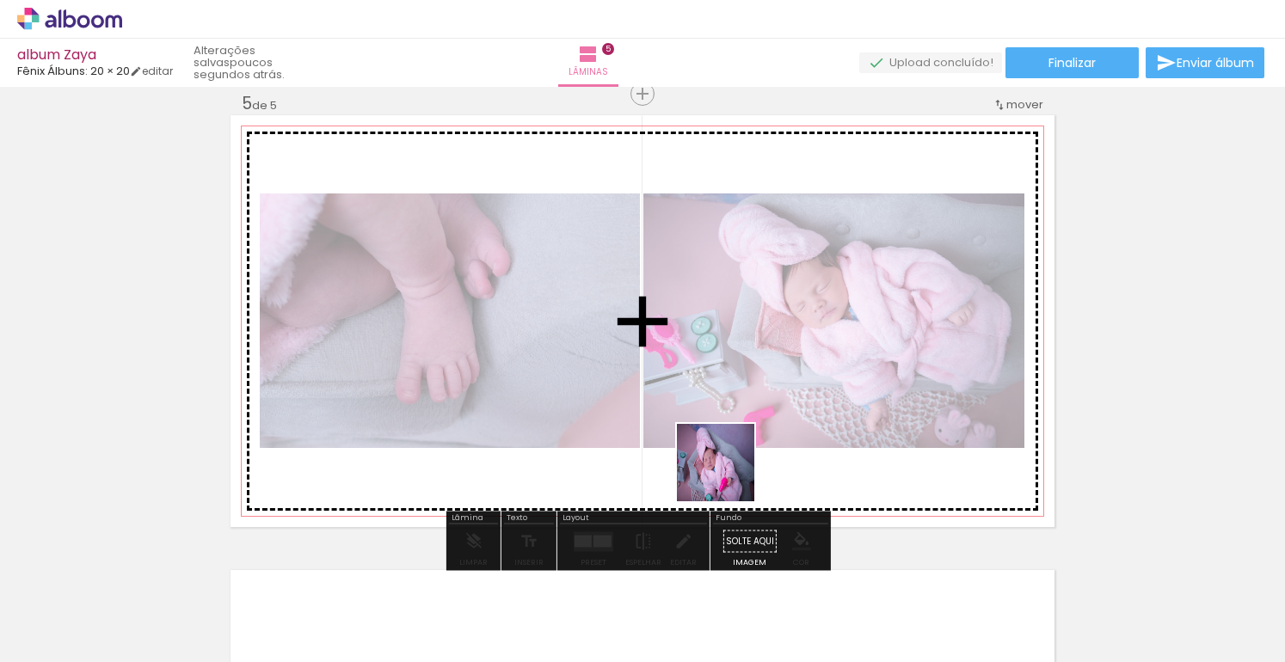
drag, startPoint x: 728, startPoint y: 476, endPoint x: 735, endPoint y: 380, distance: 95.7
click at [735, 380] on quentale-workspace at bounding box center [642, 331] width 1285 height 662
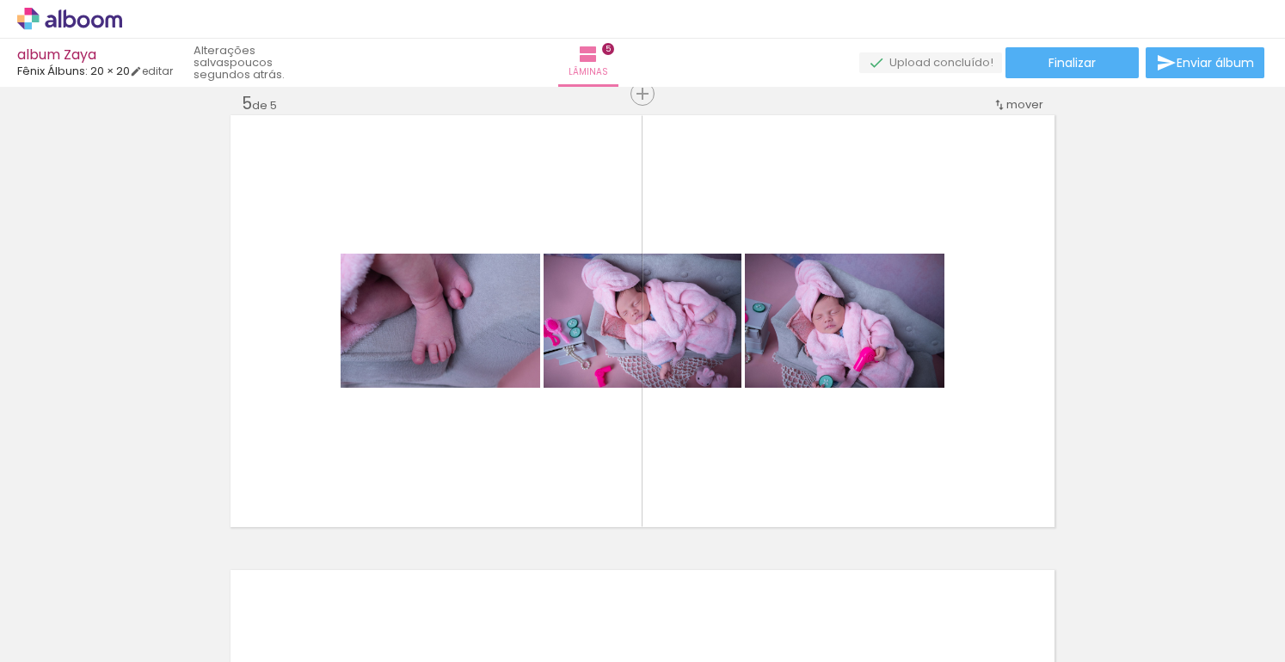
scroll to position [0, 2697]
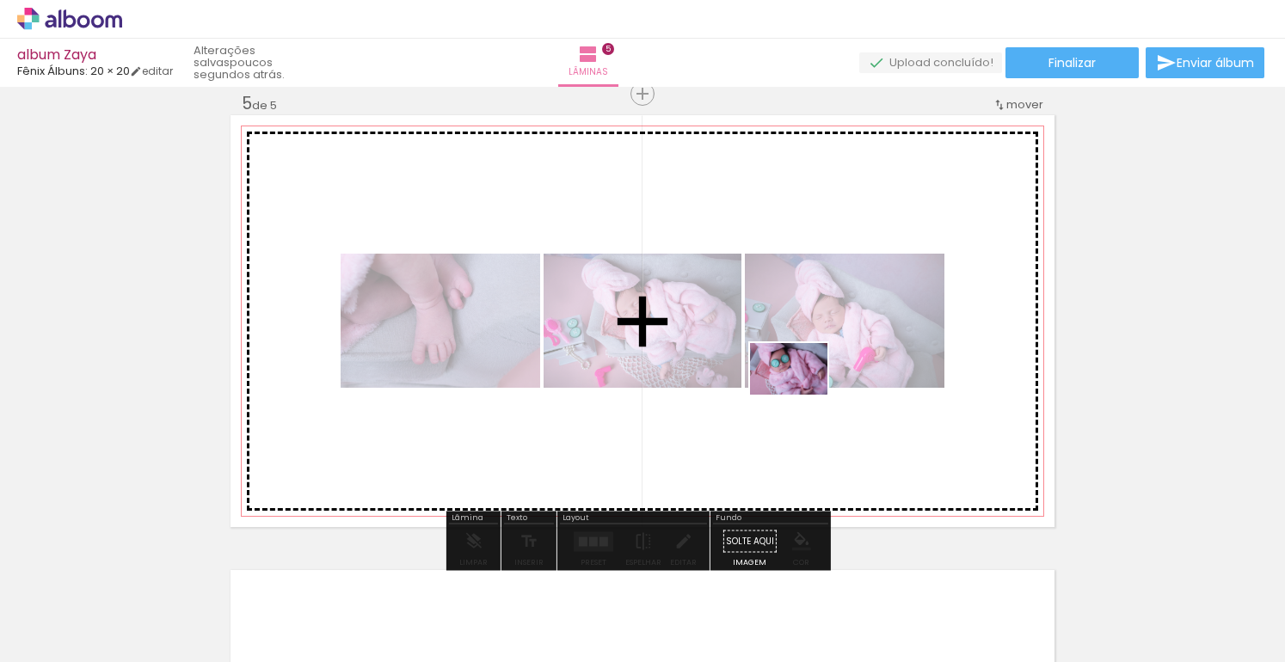
drag, startPoint x: 845, startPoint y: 617, endPoint x: 798, endPoint y: 381, distance: 241.0
click at [798, 381] on quentale-workspace at bounding box center [642, 331] width 1285 height 662
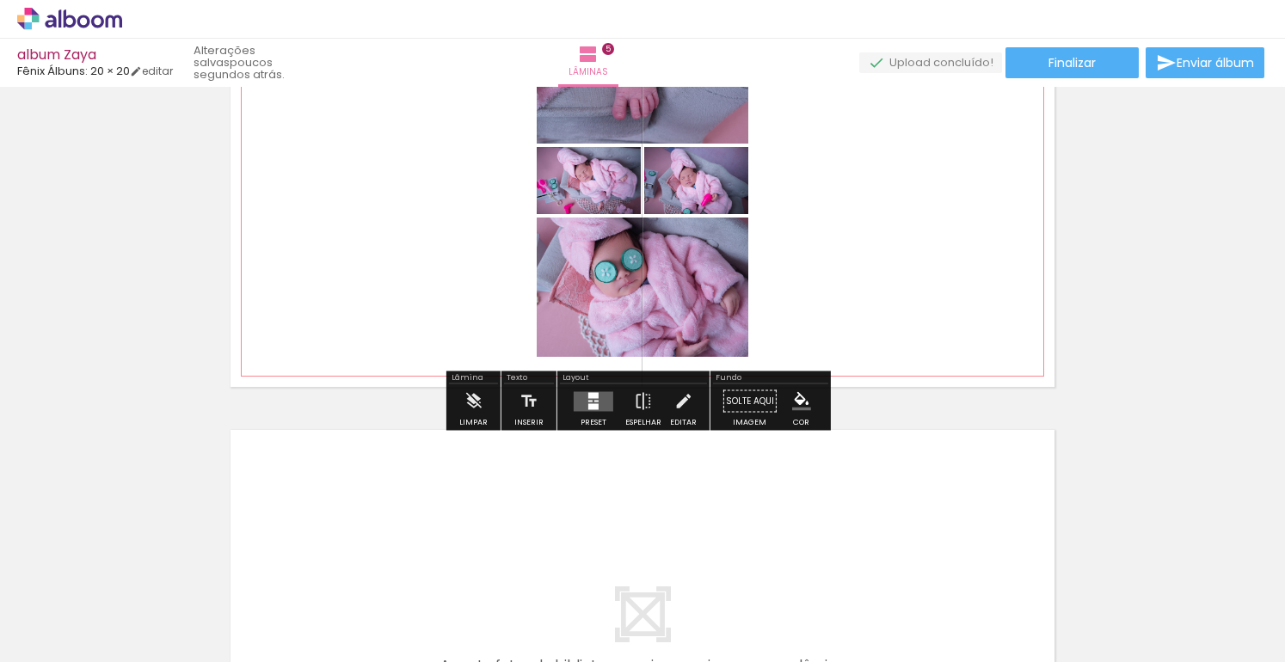
scroll to position [2045, 0]
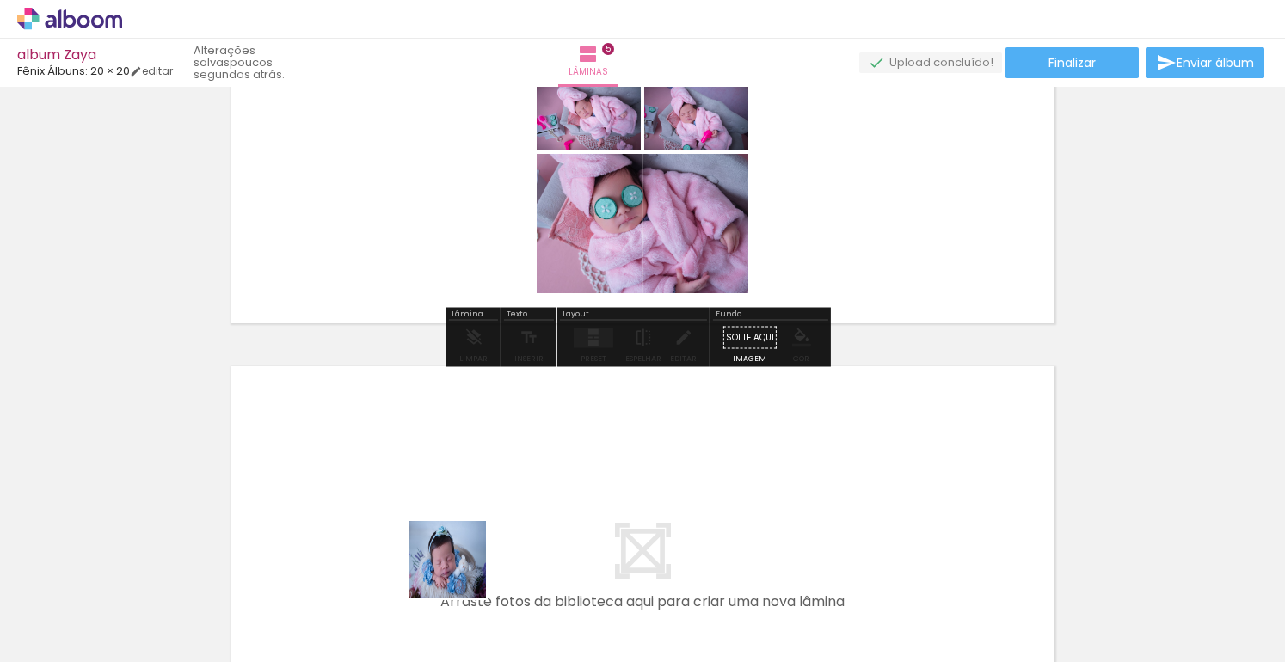
drag, startPoint x: 460, startPoint y: 573, endPoint x: 501, endPoint y: 470, distance: 110.0
click at [501, 470] on quentale-workspace at bounding box center [642, 331] width 1285 height 662
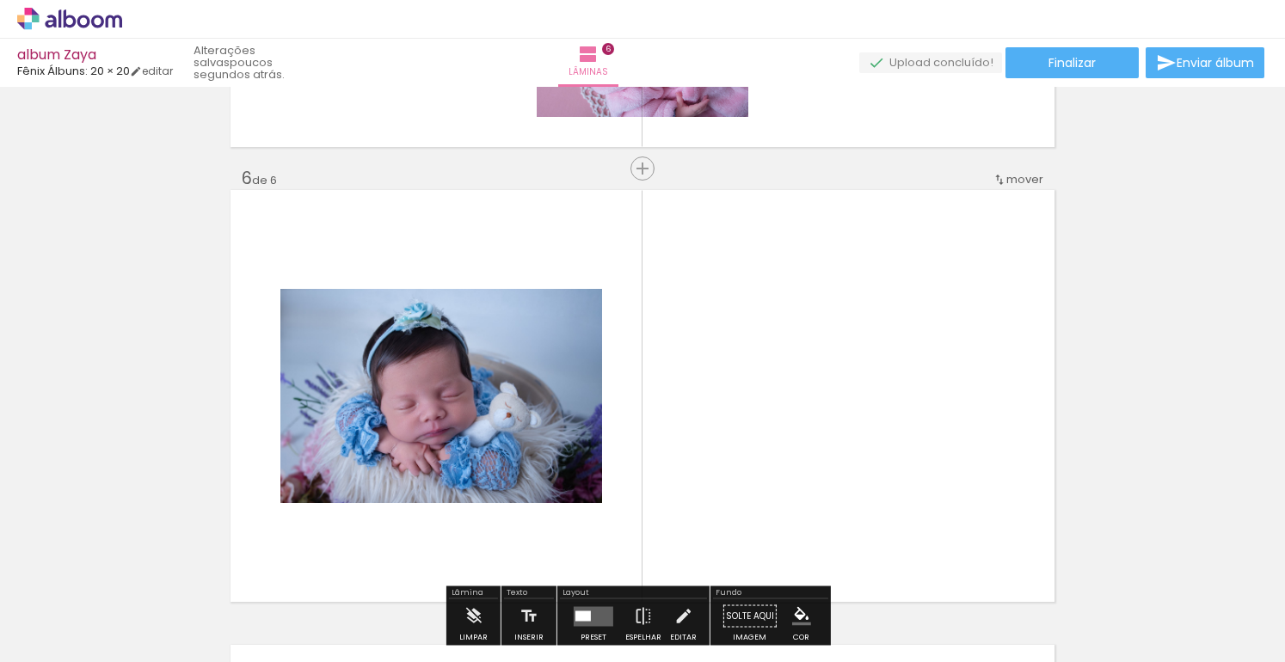
scroll to position [2296, 0]
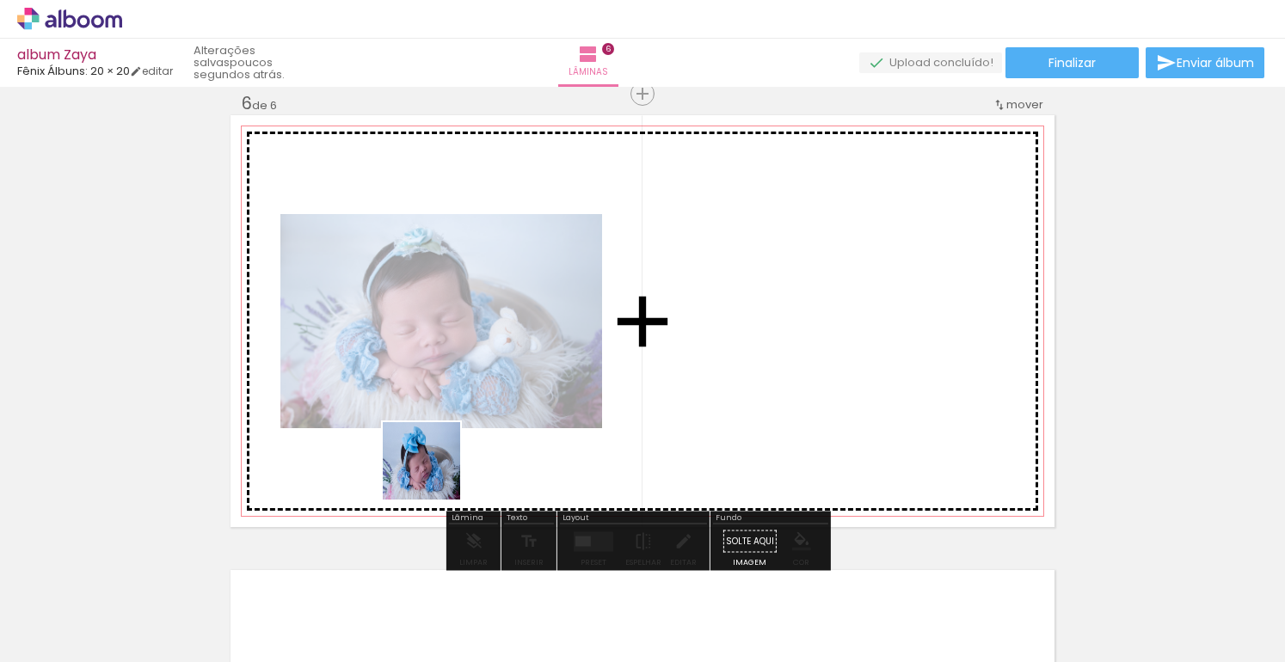
drag, startPoint x: 397, startPoint y: 538, endPoint x: 466, endPoint y: 429, distance: 129.1
click at [466, 429] on quentale-workspace at bounding box center [642, 331] width 1285 height 662
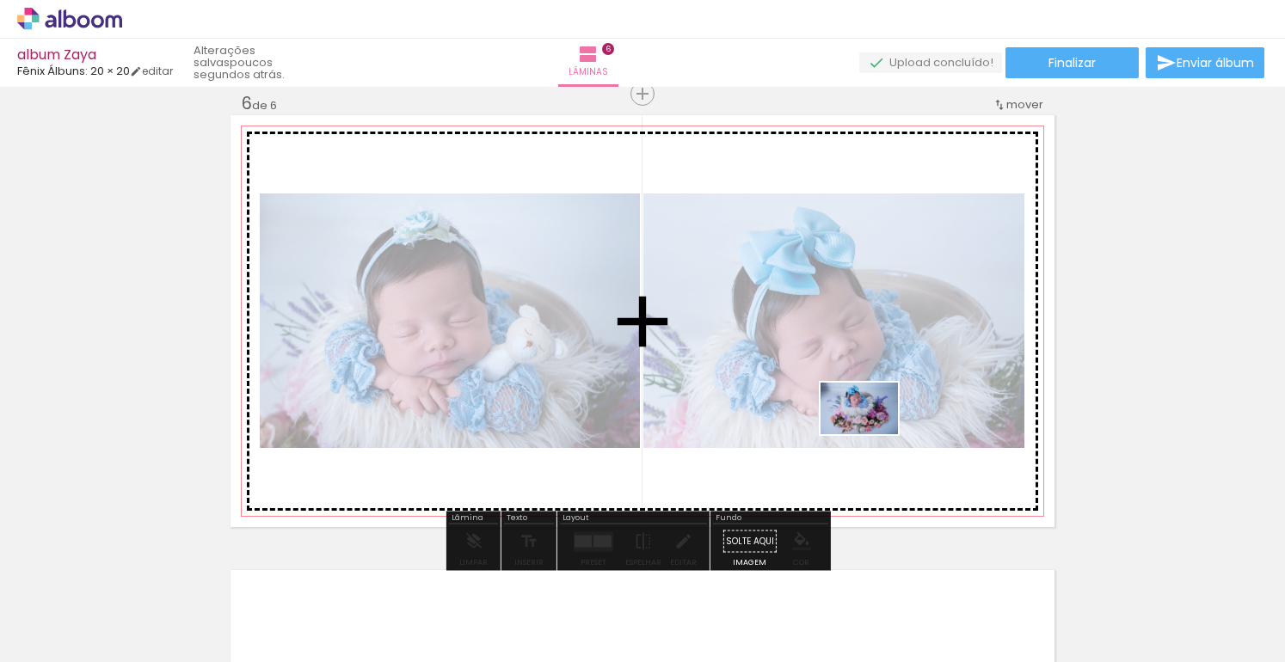
drag, startPoint x: 925, startPoint y: 560, endPoint x: 872, endPoint y: 434, distance: 136.4
click at [872, 434] on quentale-workspace at bounding box center [642, 331] width 1285 height 662
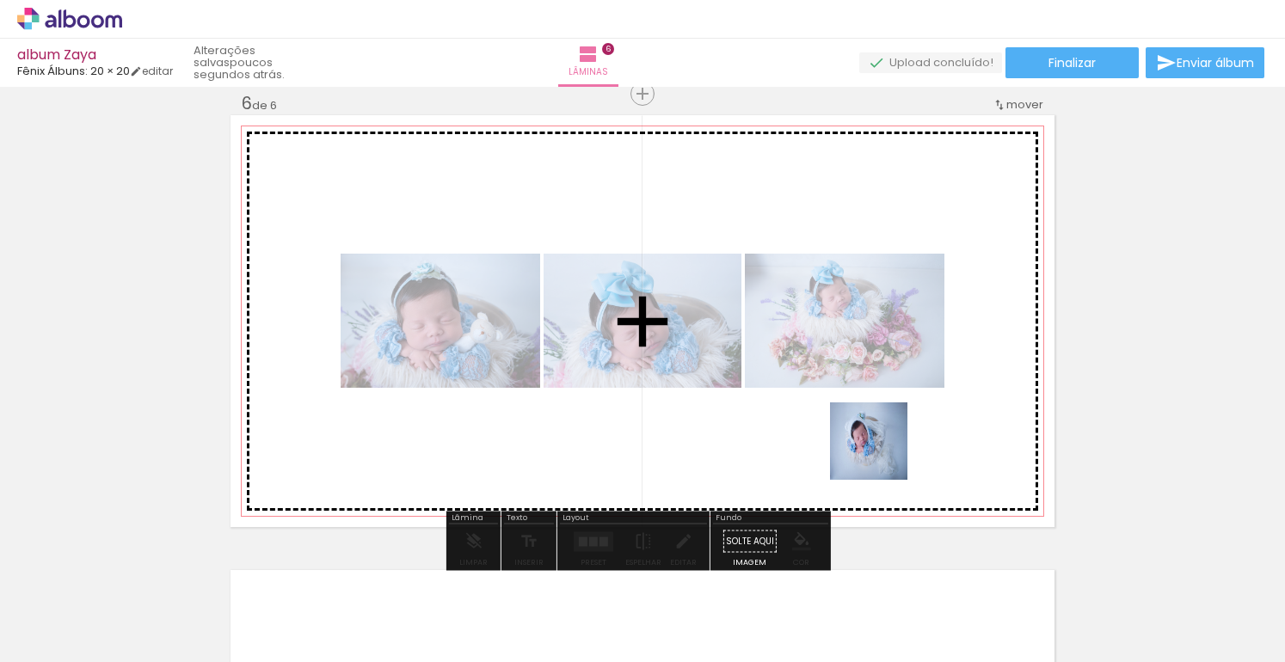
drag, startPoint x: 1018, startPoint y: 609, endPoint x: 817, endPoint y: 391, distance: 296.4
click at [817, 391] on quentale-workspace at bounding box center [642, 331] width 1285 height 662
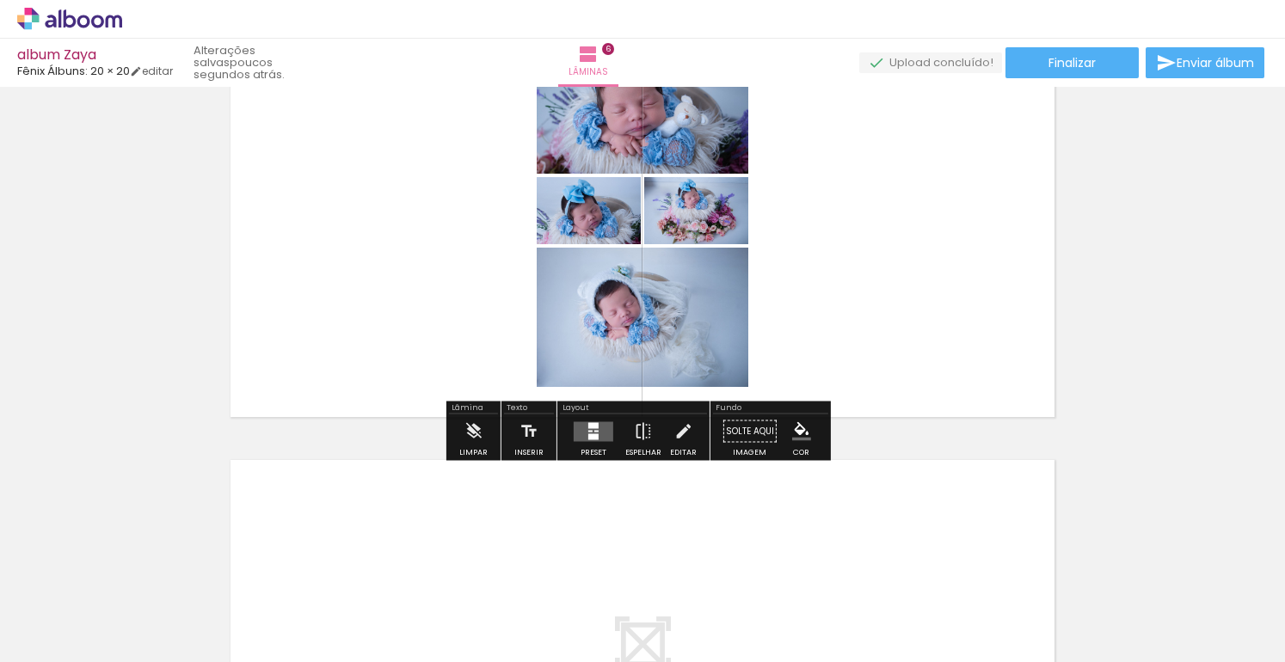
scroll to position [2500, 0]
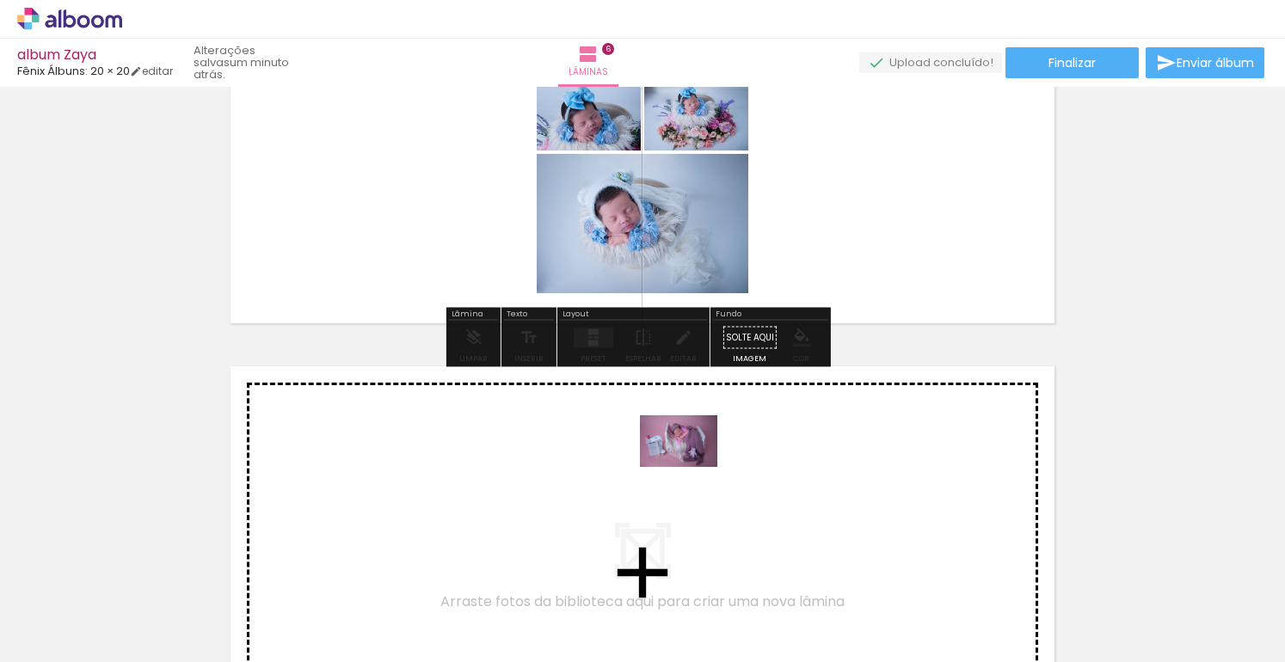
drag, startPoint x: 657, startPoint y: 611, endPoint x: 691, endPoint y: 467, distance: 148.5
click at [691, 467] on quentale-workspace at bounding box center [642, 331] width 1285 height 662
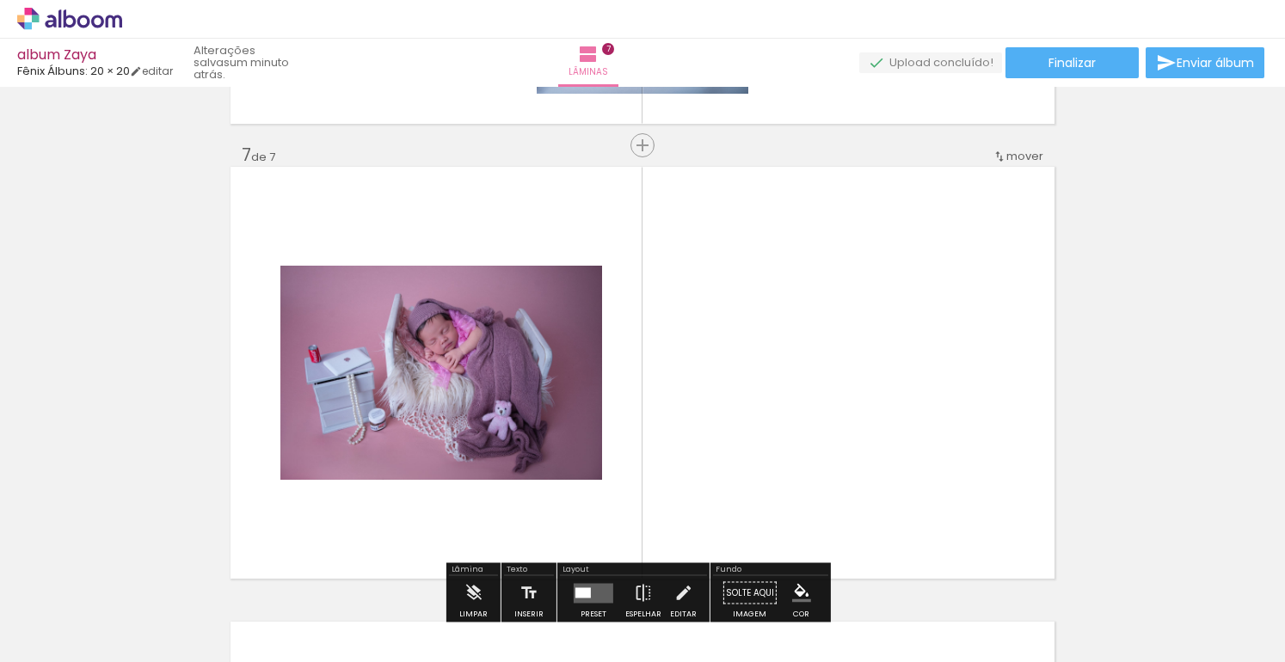
scroll to position [2751, 0]
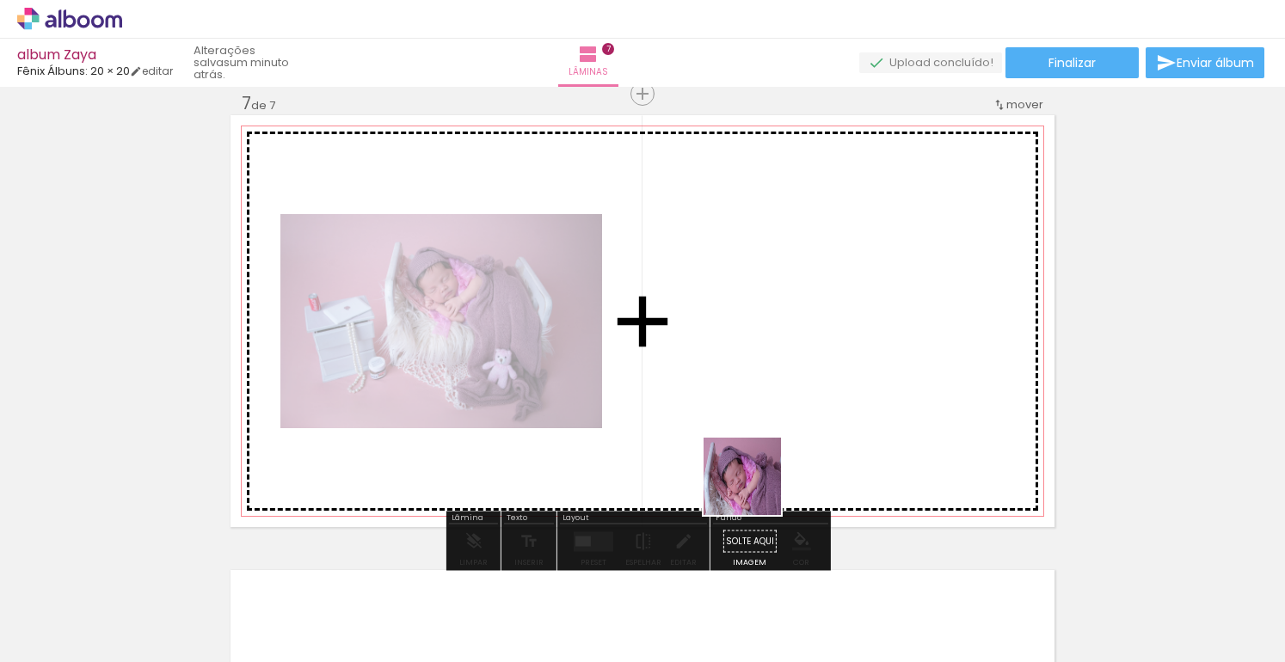
drag, startPoint x: 753, startPoint y: 580, endPoint x: 749, endPoint y: 379, distance: 201.3
click at [749, 379] on quentale-workspace at bounding box center [642, 331] width 1285 height 662
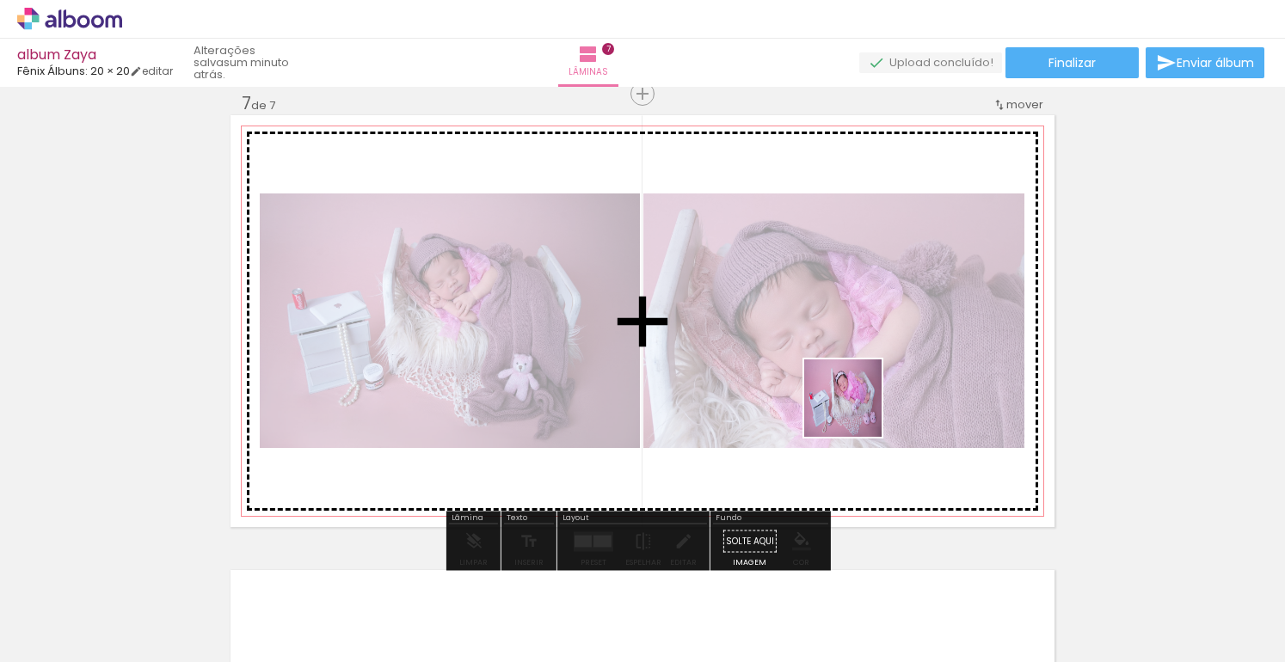
drag, startPoint x: 1072, startPoint y: 547, endPoint x: 783, endPoint y: 368, distance: 339.8
click at [783, 368] on quentale-workspace at bounding box center [642, 331] width 1285 height 662
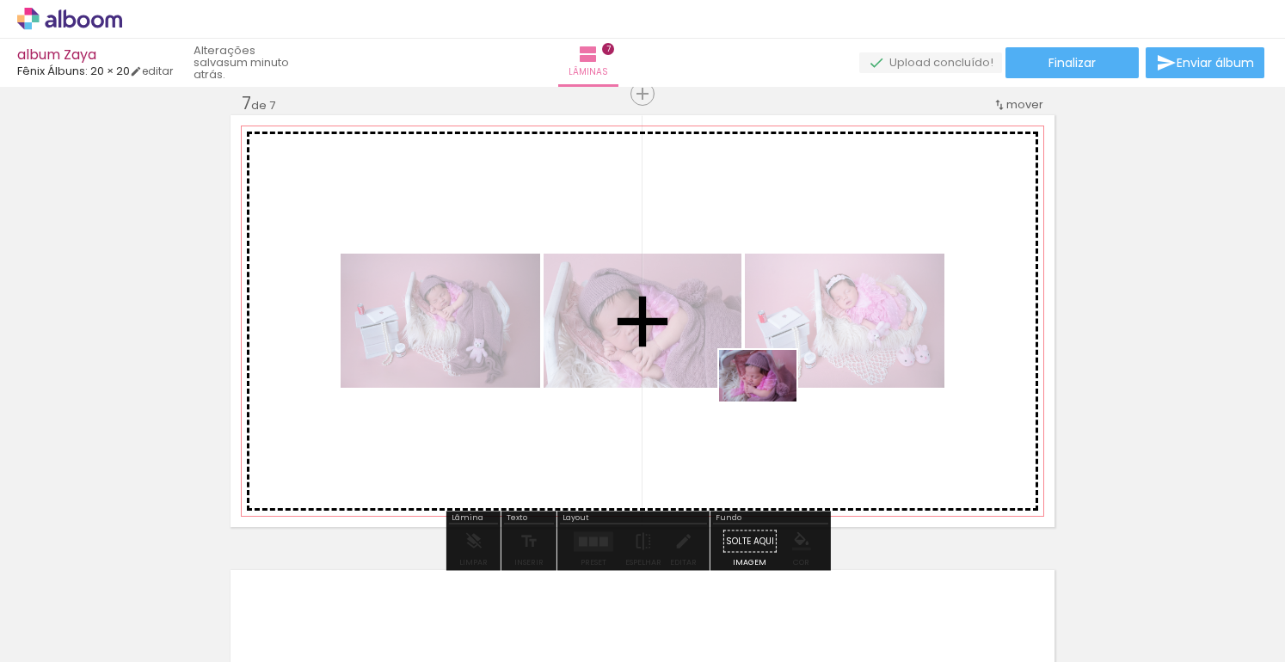
drag, startPoint x: 1190, startPoint y: 586, endPoint x: 759, endPoint y: 394, distance: 471.6
click at [759, 394] on quentale-workspace at bounding box center [642, 331] width 1285 height 662
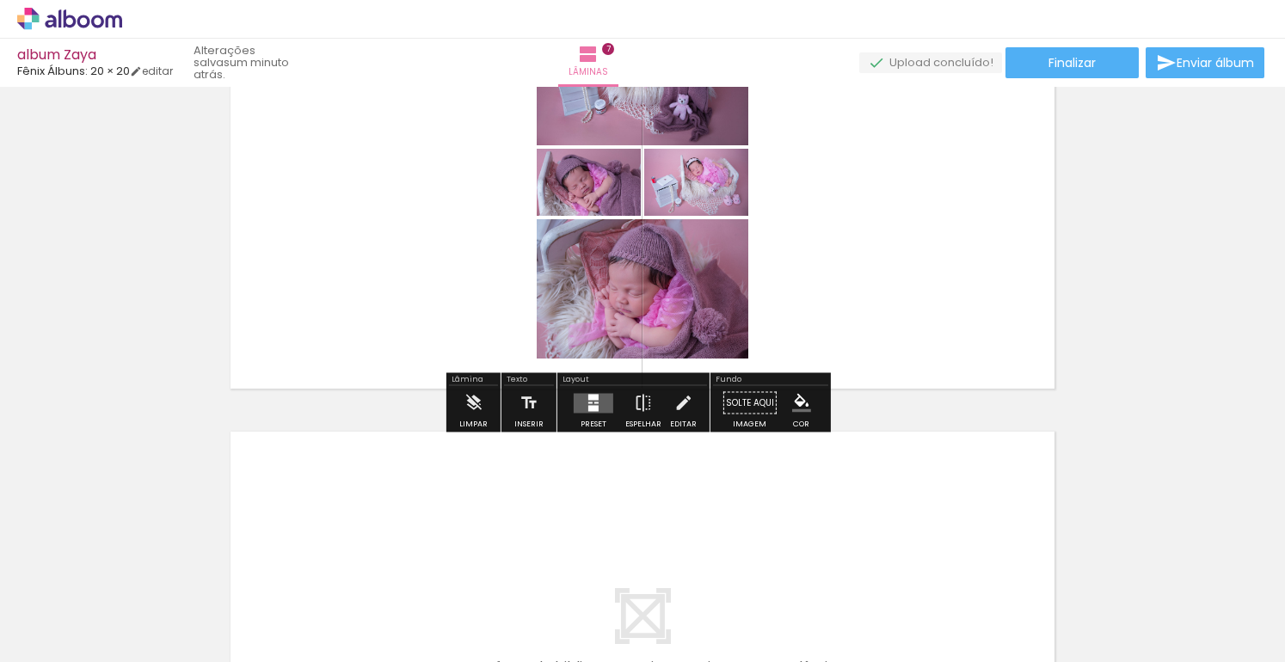
scroll to position [3034, 0]
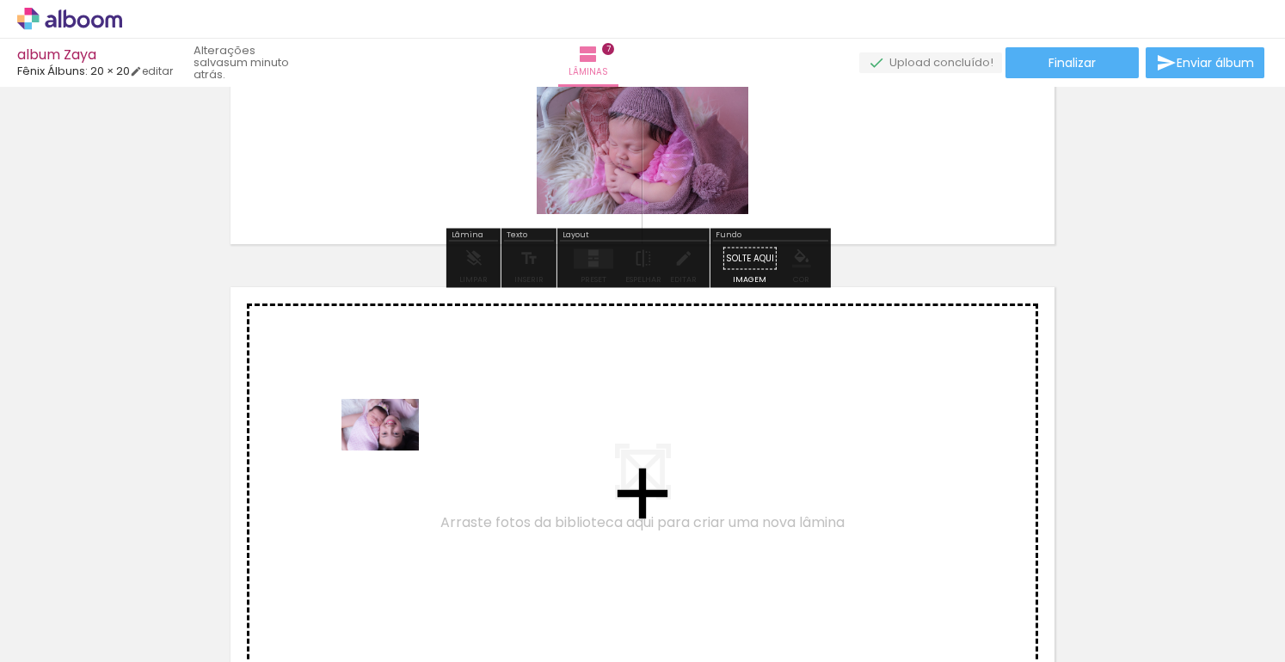
drag, startPoint x: 166, startPoint y: 605, endPoint x: 393, endPoint y: 451, distance: 274.3
click at [393, 451] on quentale-workspace at bounding box center [642, 331] width 1285 height 662
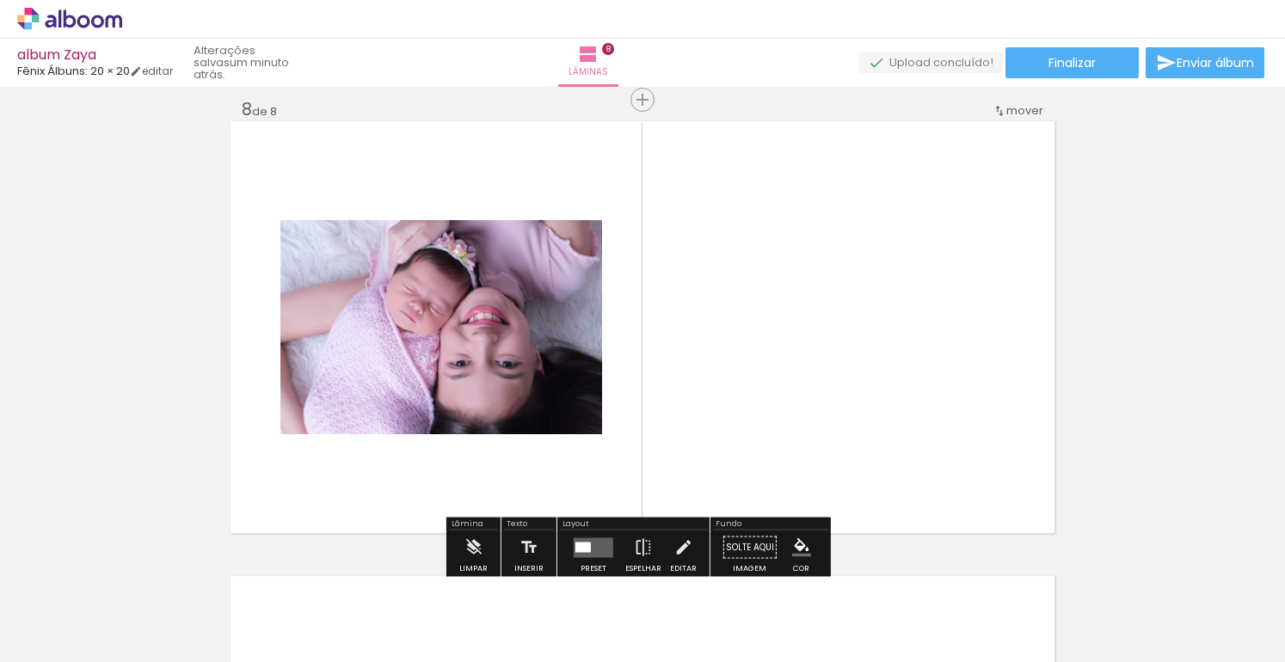
scroll to position [3206, 0]
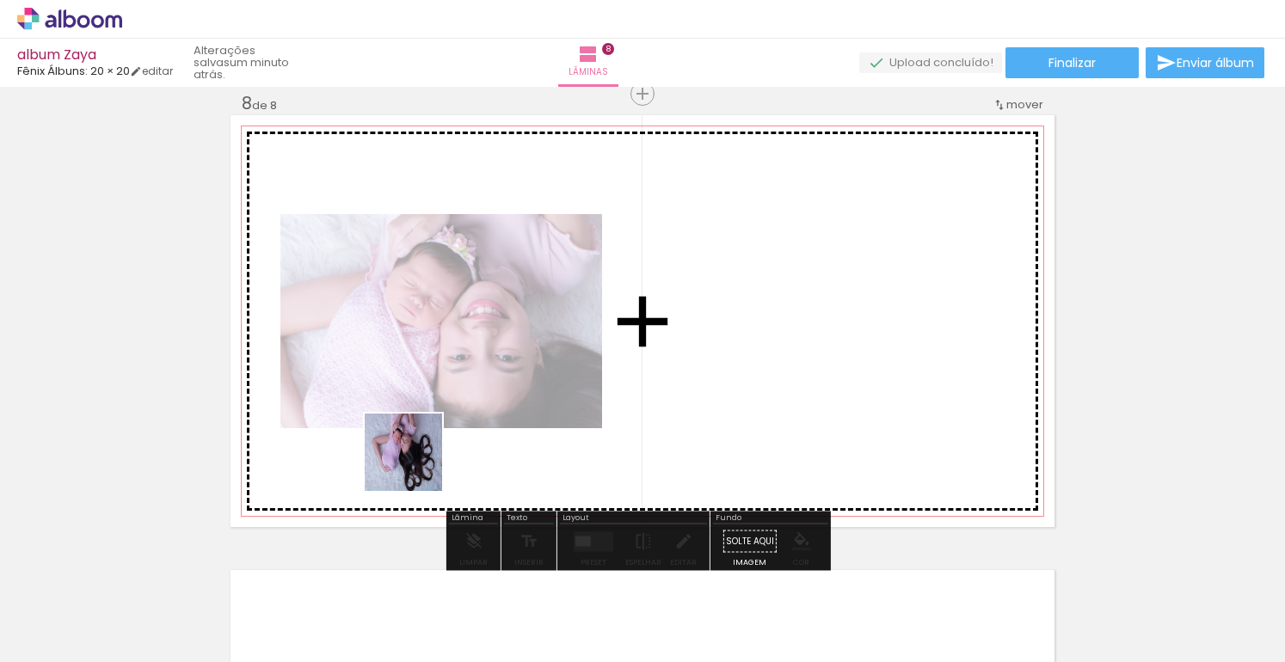
drag, startPoint x: 308, startPoint y: 563, endPoint x: 495, endPoint y: 404, distance: 245.9
click at [495, 404] on quentale-workspace at bounding box center [642, 331] width 1285 height 662
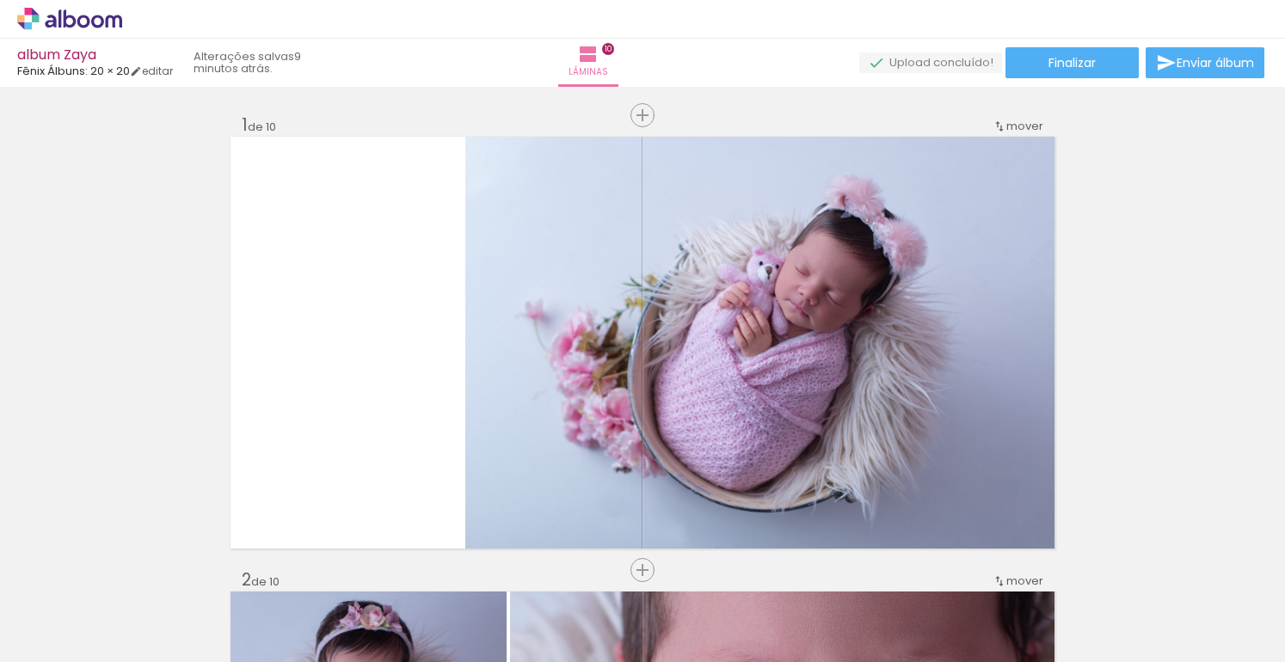
scroll to position [0, 959]
